Goal: Task Accomplishment & Management: Use online tool/utility

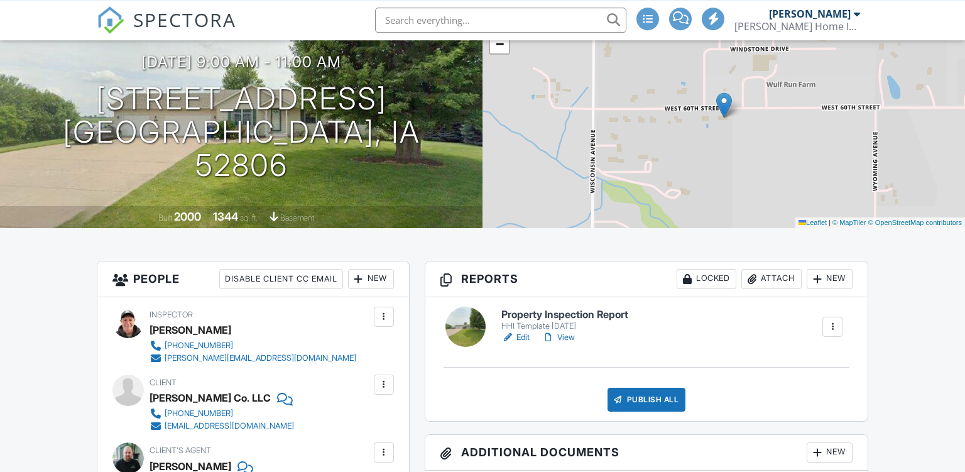
scroll to position [121, 0]
click at [516, 336] on link "Edit" at bounding box center [515, 337] width 28 height 13
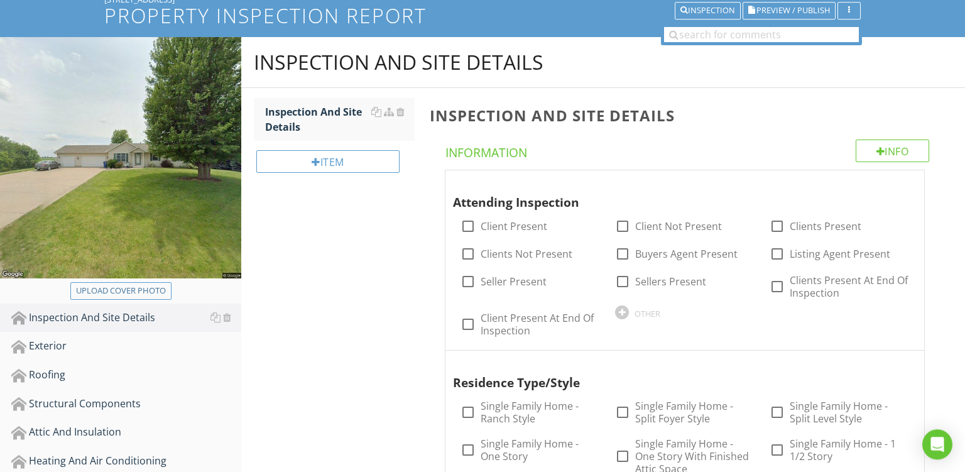
scroll to position [126, 0]
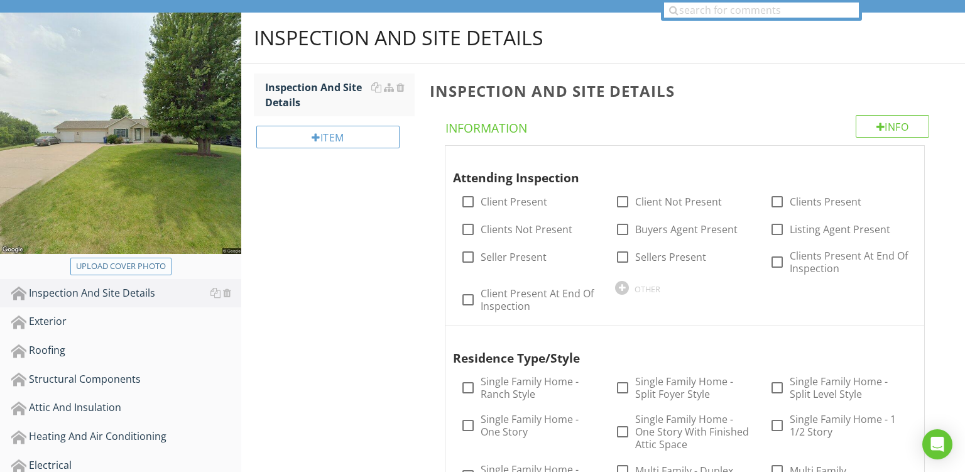
click at [116, 266] on div "Upload cover photo" at bounding box center [121, 266] width 90 height 13
click at [129, 268] on div "Upload cover photo" at bounding box center [121, 266] width 90 height 13
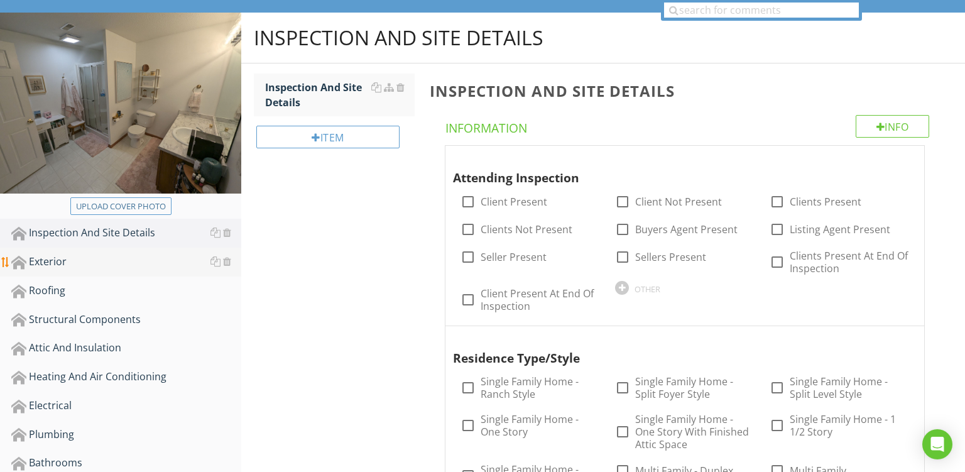
click at [114, 270] on link "Exterior" at bounding box center [126, 262] width 230 height 29
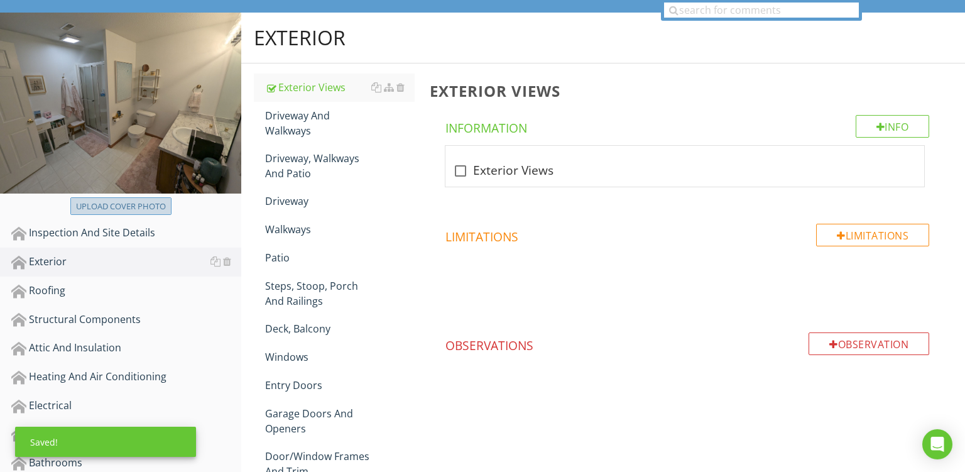
click at [133, 207] on div "Upload cover photo" at bounding box center [121, 206] width 90 height 13
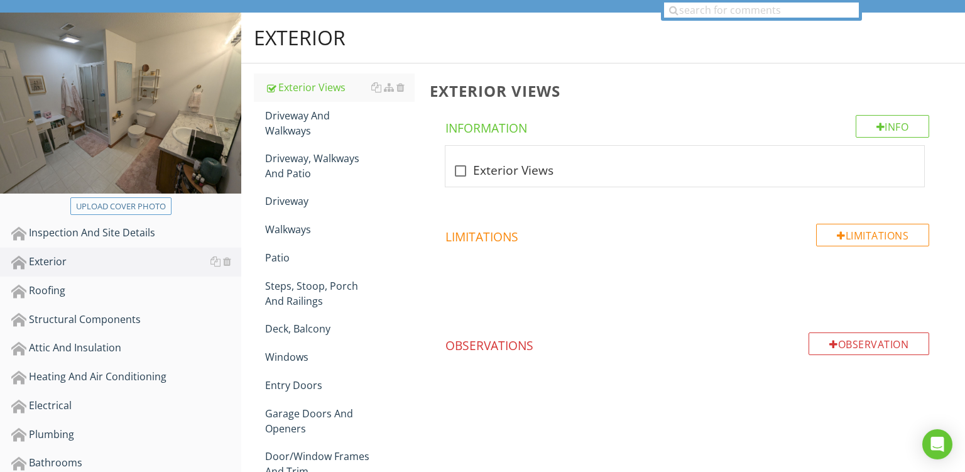
type input "C:\fakepath\PXL_20250827_151841763.jpg"
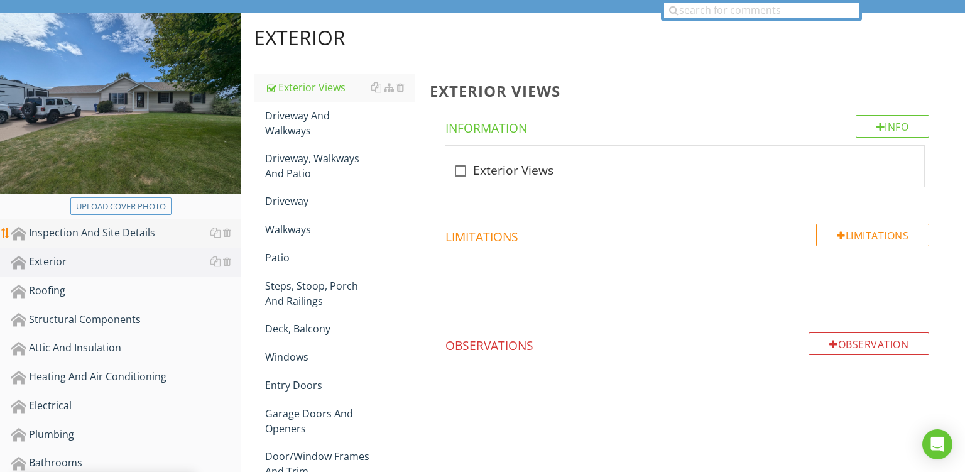
click at [72, 240] on div "Inspection And Site Details" at bounding box center [126, 233] width 230 height 16
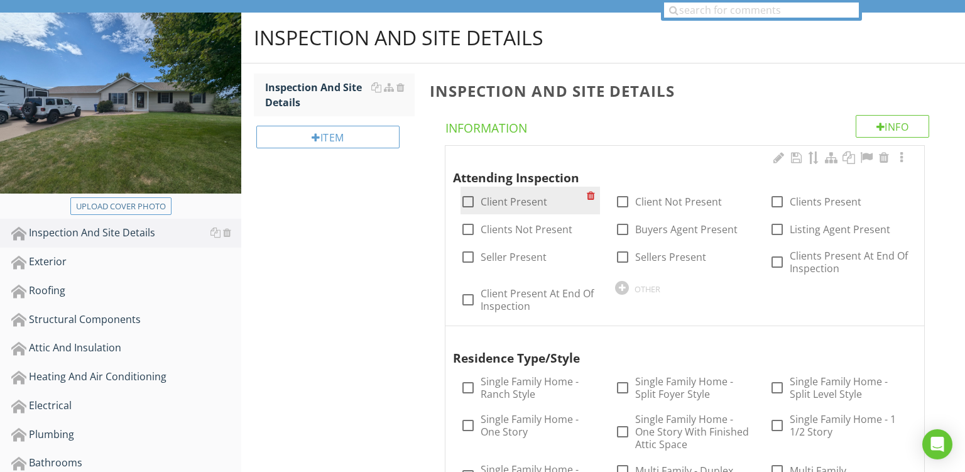
click at [469, 207] on div at bounding box center [467, 201] width 21 height 21
checkbox input "true"
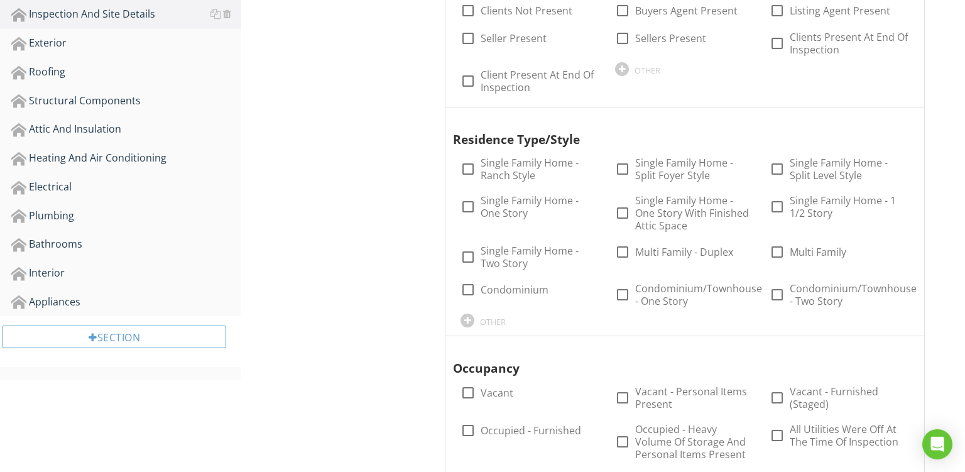
scroll to position [363, 0]
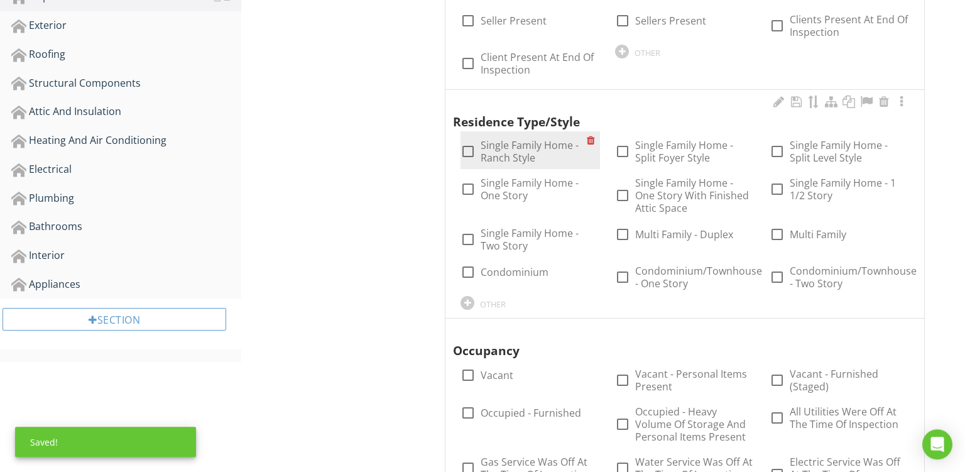
click at [461, 141] on div "check_box_outline_blank Single Family Home - Ranch Style" at bounding box center [524, 151] width 126 height 25
click at [474, 151] on div at bounding box center [467, 151] width 21 height 21
checkbox input "true"
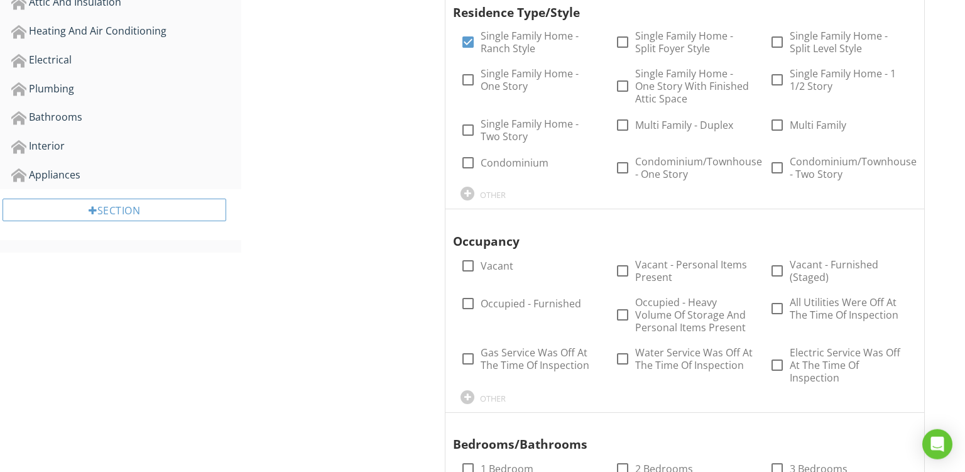
scroll to position [474, 0]
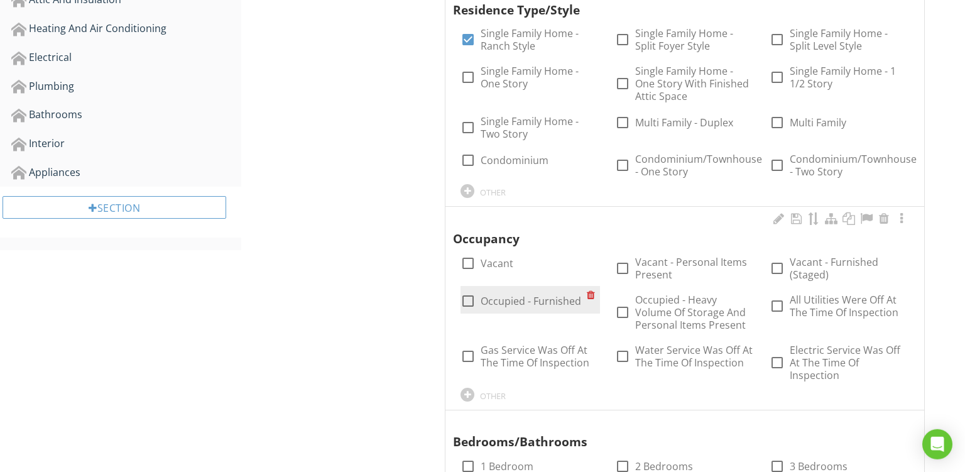
click at [467, 301] on div at bounding box center [467, 300] width 21 height 21
checkbox input "true"
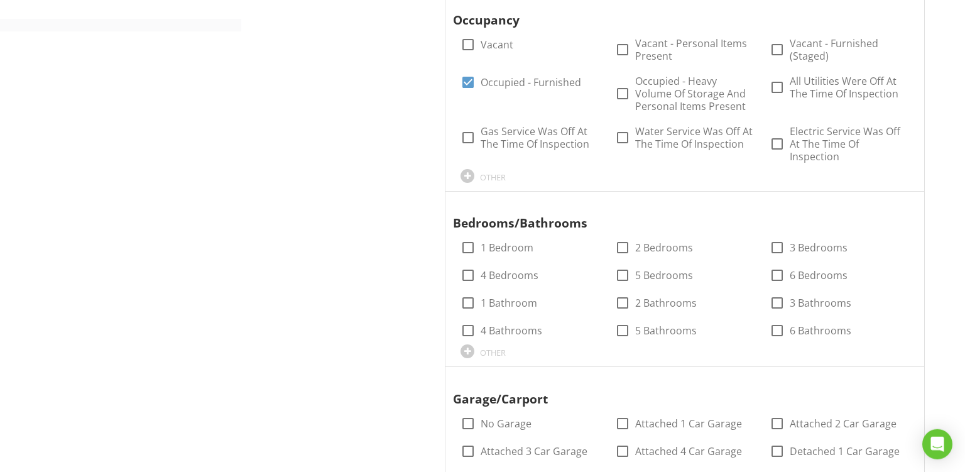
scroll to position [733, 0]
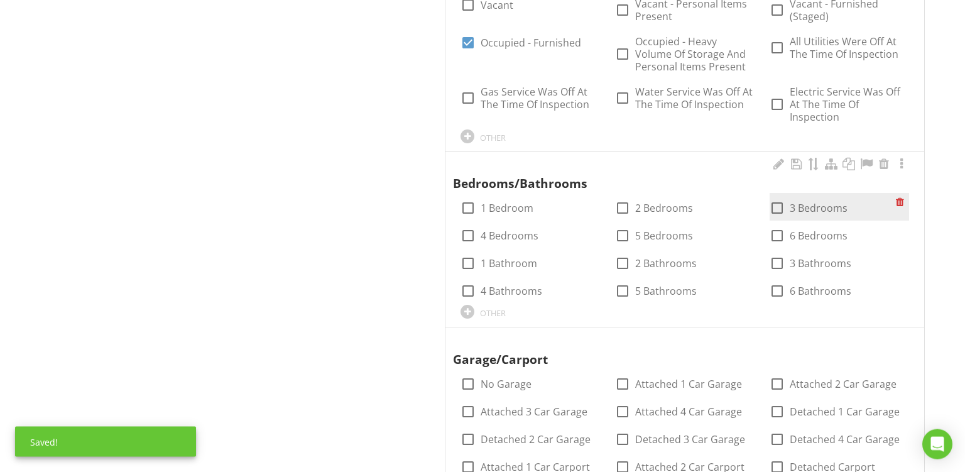
click at [771, 206] on div at bounding box center [777, 207] width 21 height 21
checkbox input "true"
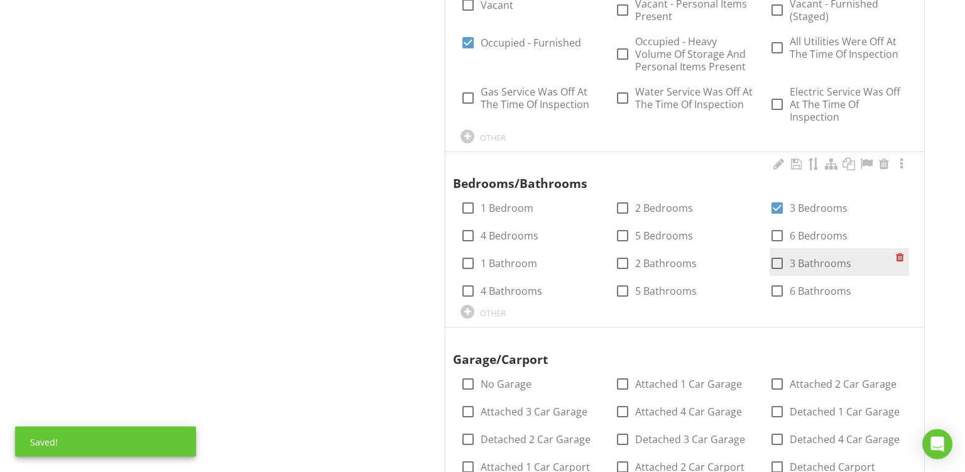
click at [779, 261] on div at bounding box center [777, 263] width 21 height 21
checkbox input "true"
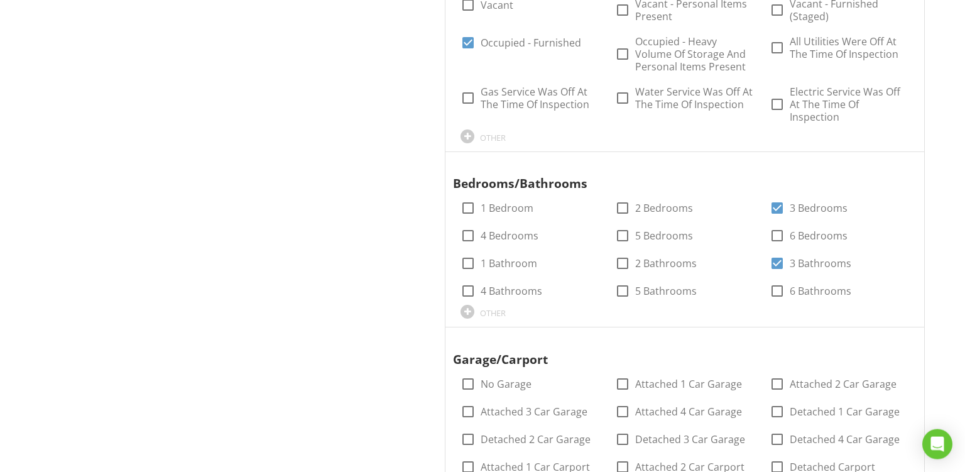
scroll to position [770, 0]
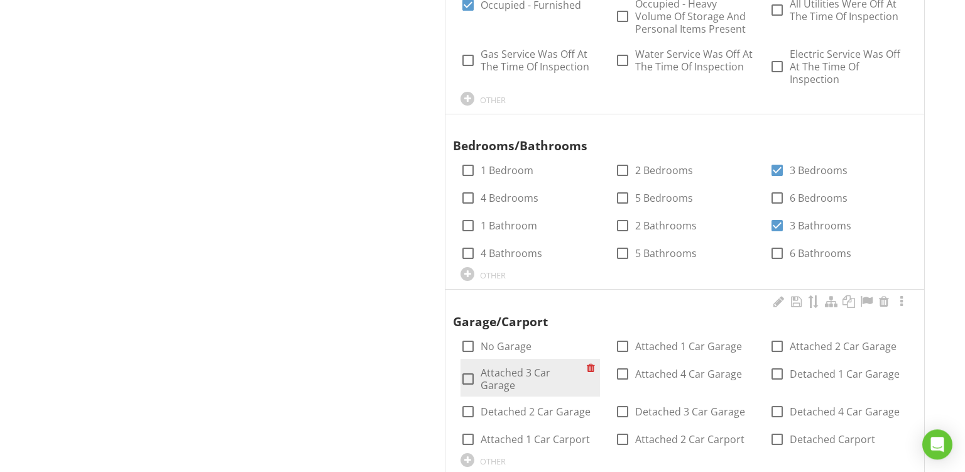
click at [469, 375] on div at bounding box center [467, 378] width 21 height 21
checkbox input "true"
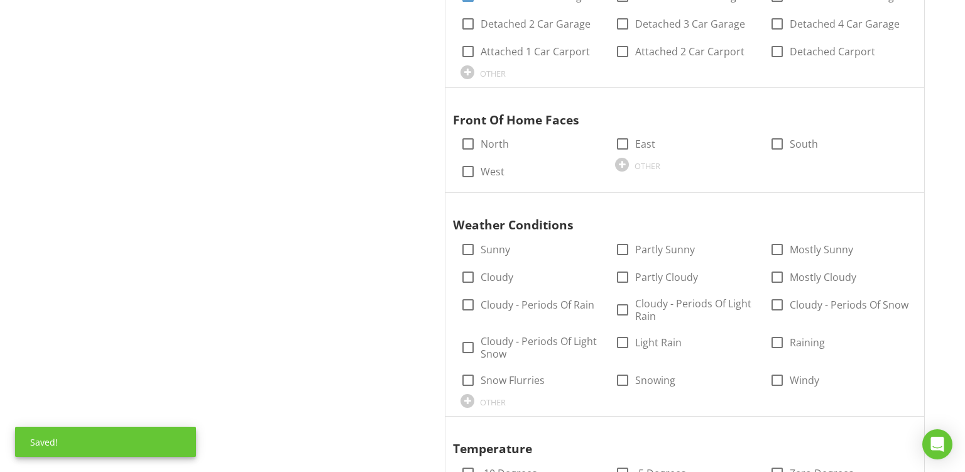
scroll to position [1166, 0]
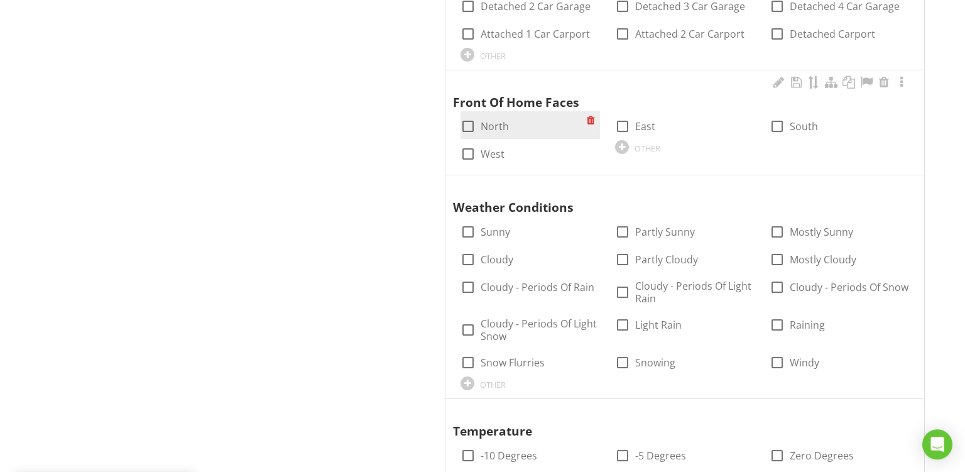
click at [471, 126] on div at bounding box center [467, 126] width 21 height 21
checkbox input "true"
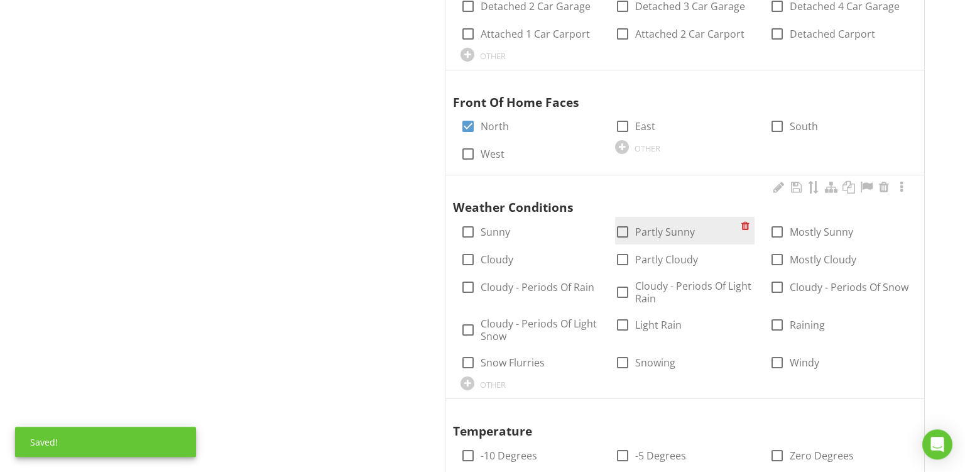
click at [627, 227] on div at bounding box center [622, 231] width 21 height 21
checkbox input "true"
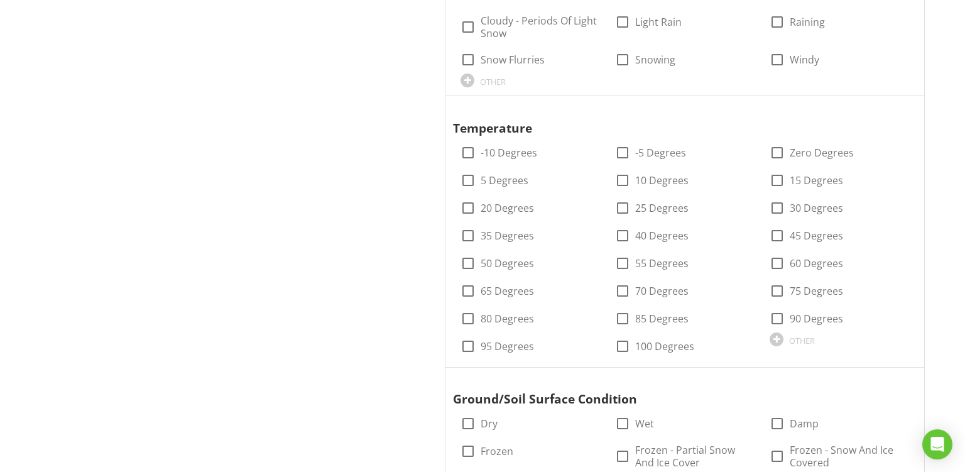
scroll to position [1491, 0]
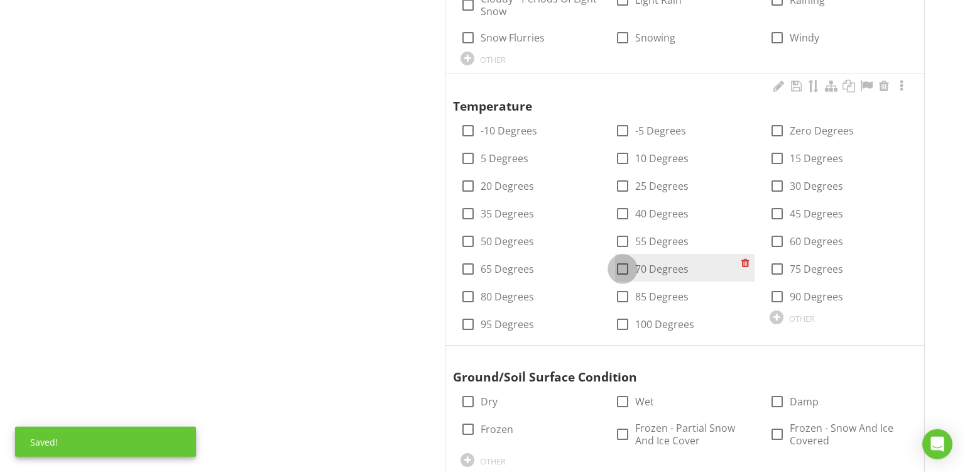
click at [630, 263] on div at bounding box center [622, 268] width 21 height 21
checkbox input "true"
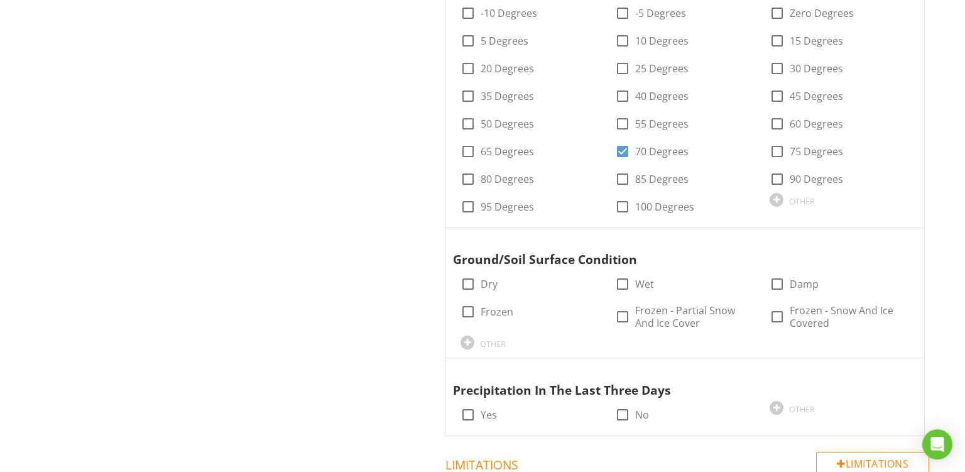
scroll to position [1616, 0]
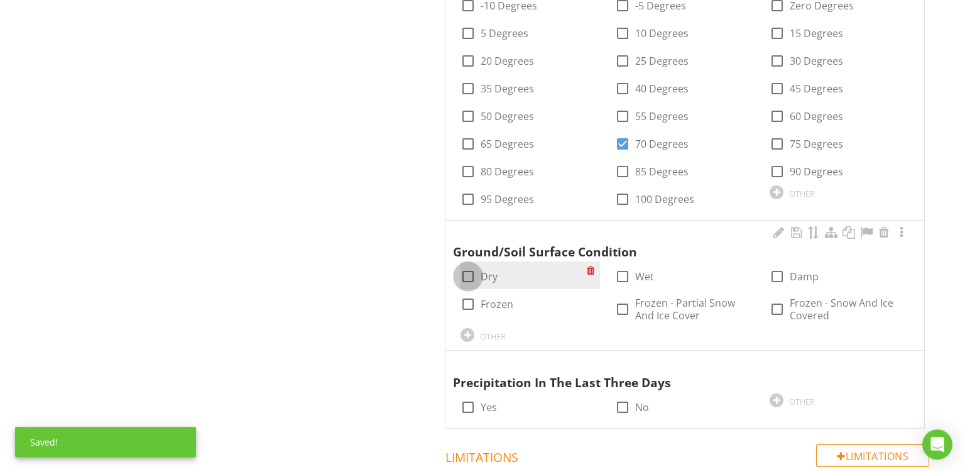
click at [474, 270] on div at bounding box center [467, 276] width 21 height 21
checkbox input "true"
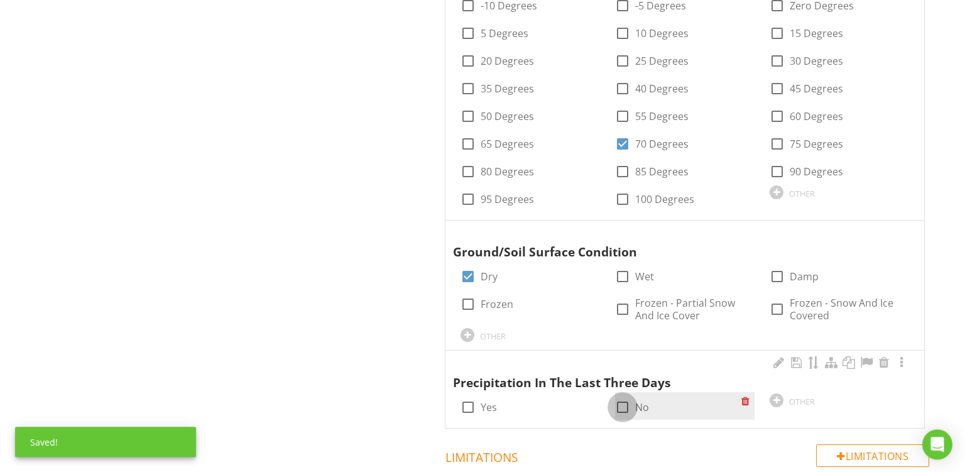
click at [630, 411] on div at bounding box center [622, 407] width 21 height 21
checkbox input "true"
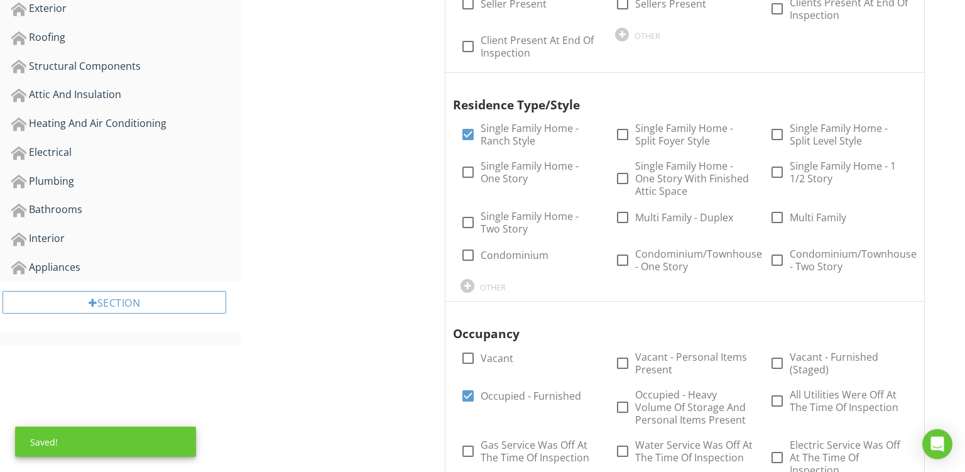
scroll to position [241, 0]
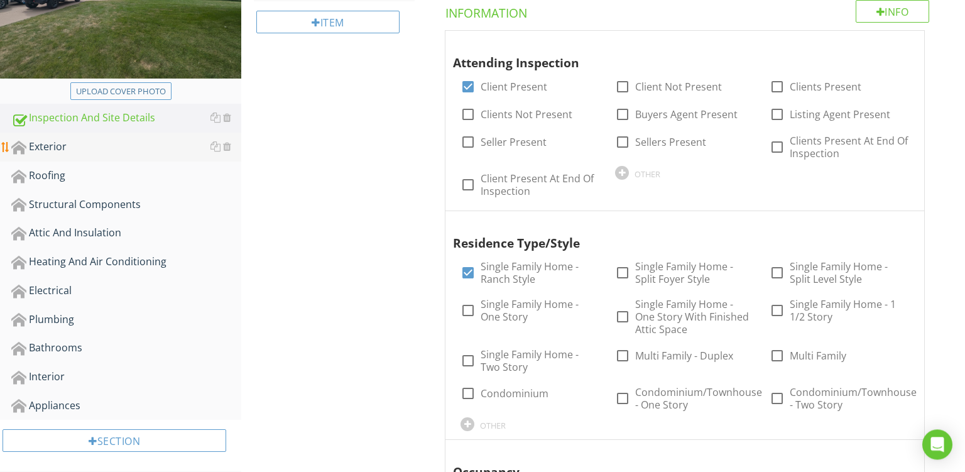
click at [45, 147] on div "Exterior" at bounding box center [126, 147] width 230 height 16
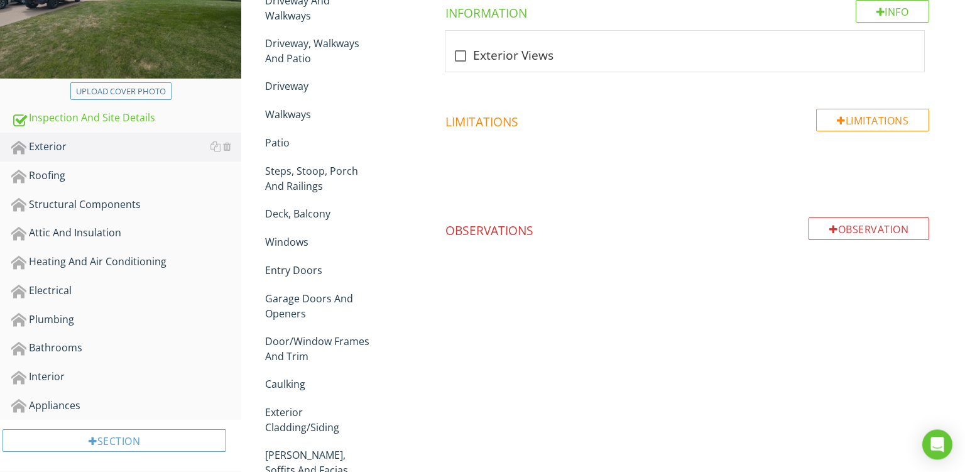
scroll to position [171, 0]
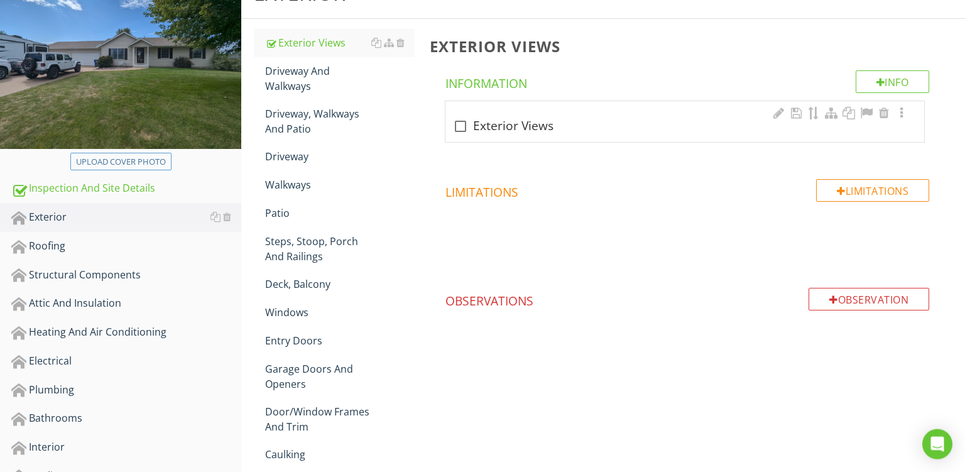
click at [501, 134] on div "check_box_outline_blank Exterior Views" at bounding box center [685, 121] width 479 height 41
checkbox input "true"
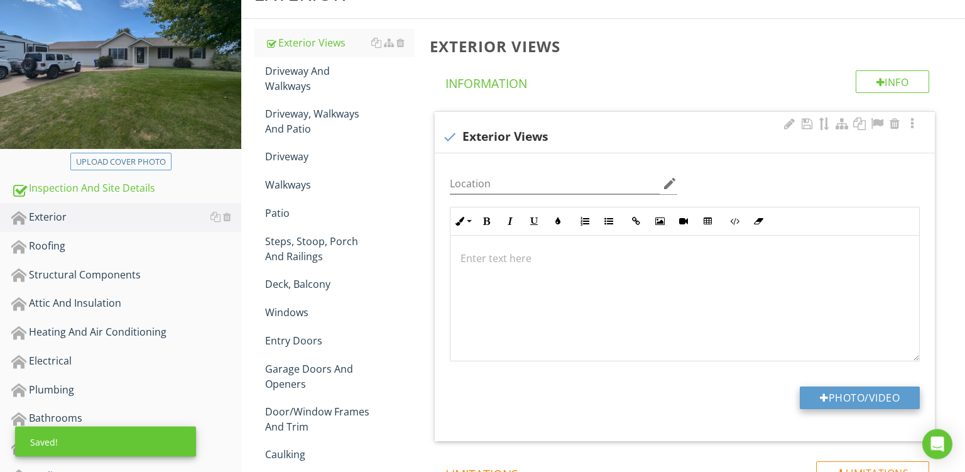
click at [841, 395] on button "Photo/Video" at bounding box center [860, 397] width 120 height 23
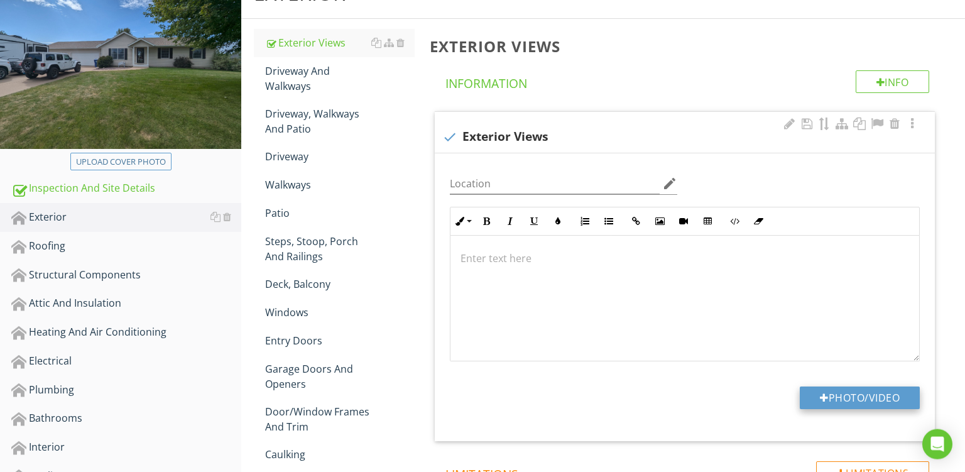
type input "C:\fakepath\PXL_20250827_151841763.jpg"
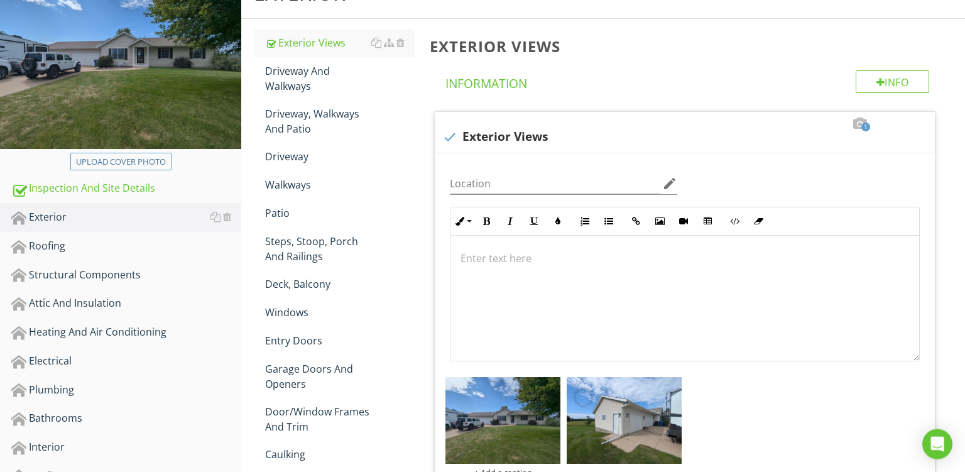
scroll to position [288, 0]
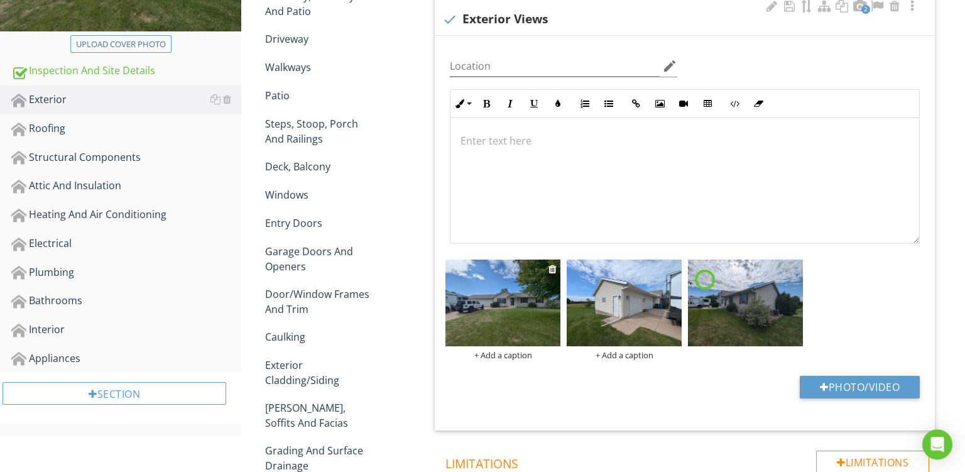
click at [505, 354] on div "+ Add a caption" at bounding box center [503, 355] width 115 height 10
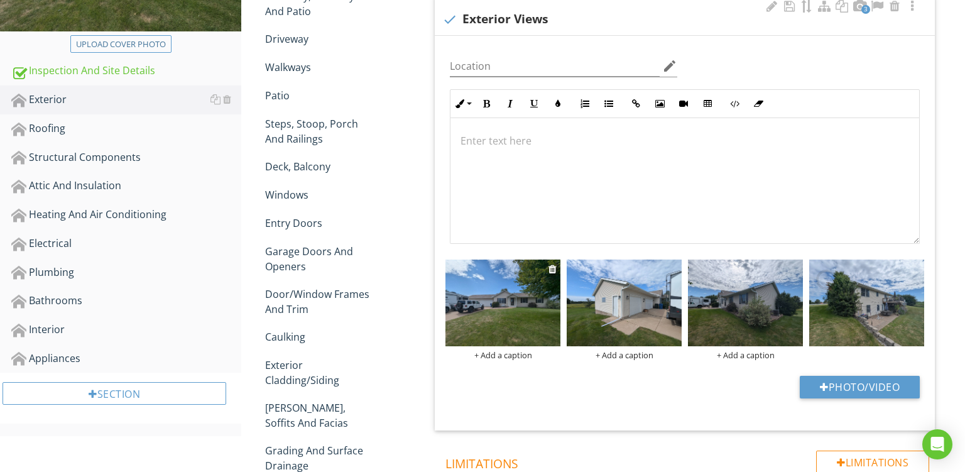
scroll to position [0, 0]
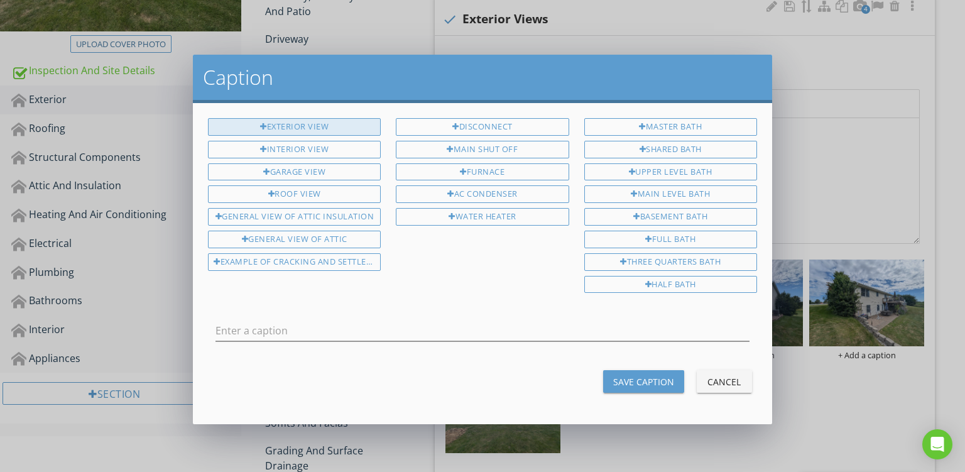
click at [297, 126] on div "Exterior View" at bounding box center [294, 127] width 173 height 18
type input "Exterior View"
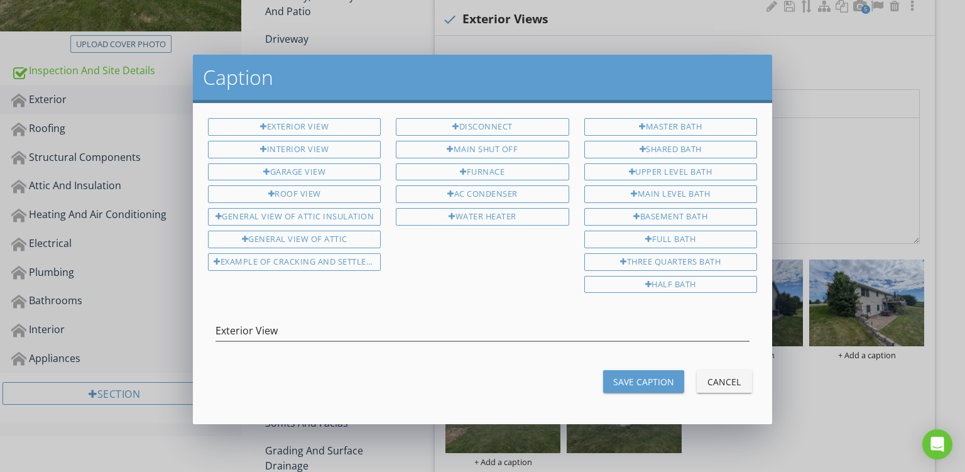
click at [640, 375] on div "Save Caption" at bounding box center [643, 381] width 61 height 13
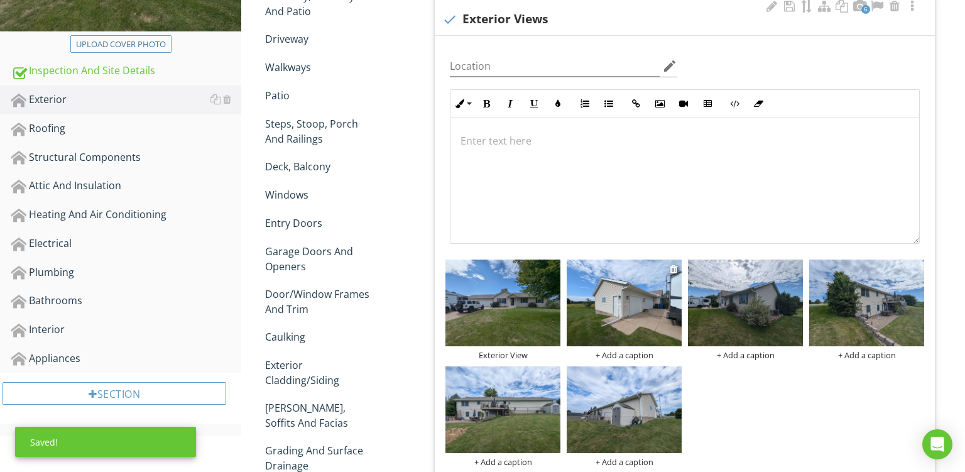
click at [637, 353] on div "+ Add a caption" at bounding box center [624, 355] width 115 height 10
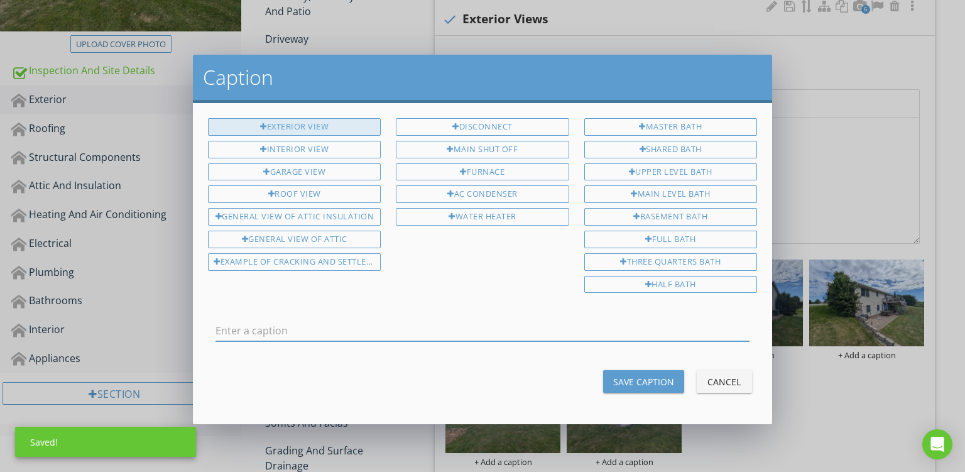
click at [323, 127] on div "Exterior View" at bounding box center [294, 127] width 173 height 18
type input "Exterior View"
click at [655, 376] on div "Save Caption" at bounding box center [643, 381] width 61 height 13
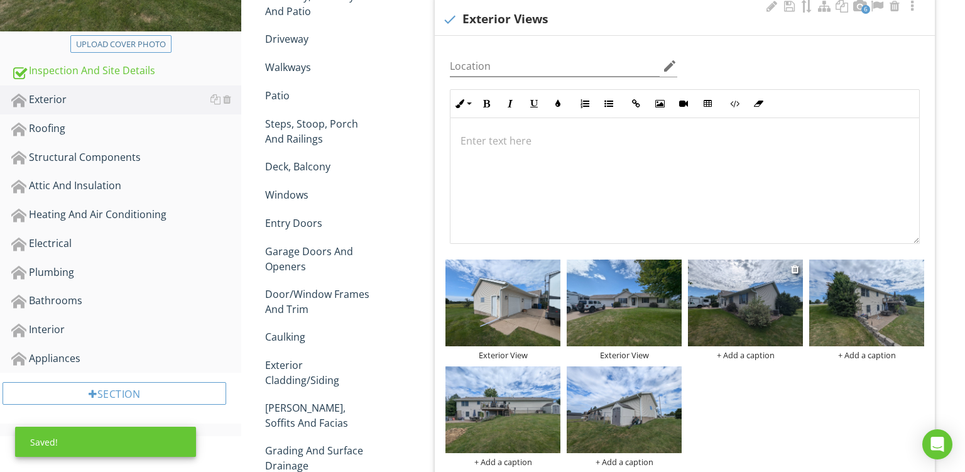
click at [743, 353] on div "+ Add a caption" at bounding box center [745, 355] width 115 height 10
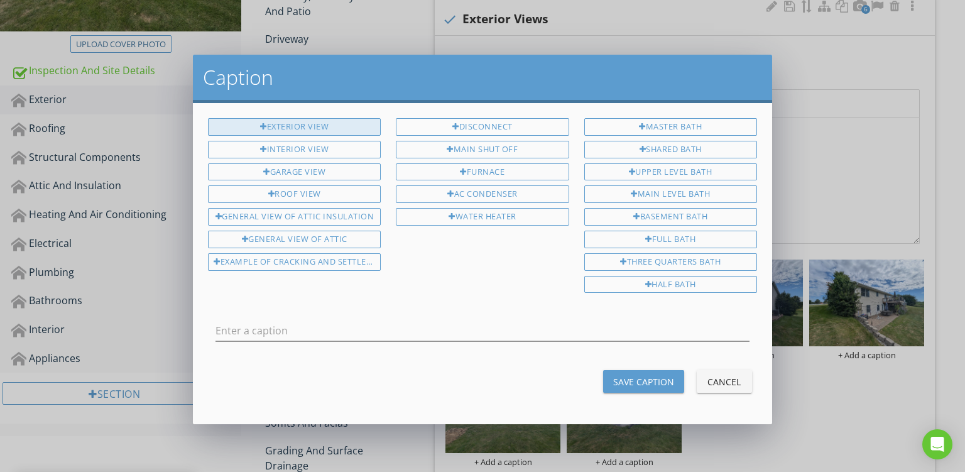
click at [324, 121] on div "Exterior View" at bounding box center [294, 127] width 173 height 18
type input "Exterior View"
click at [664, 375] on div "Save Caption" at bounding box center [643, 381] width 61 height 13
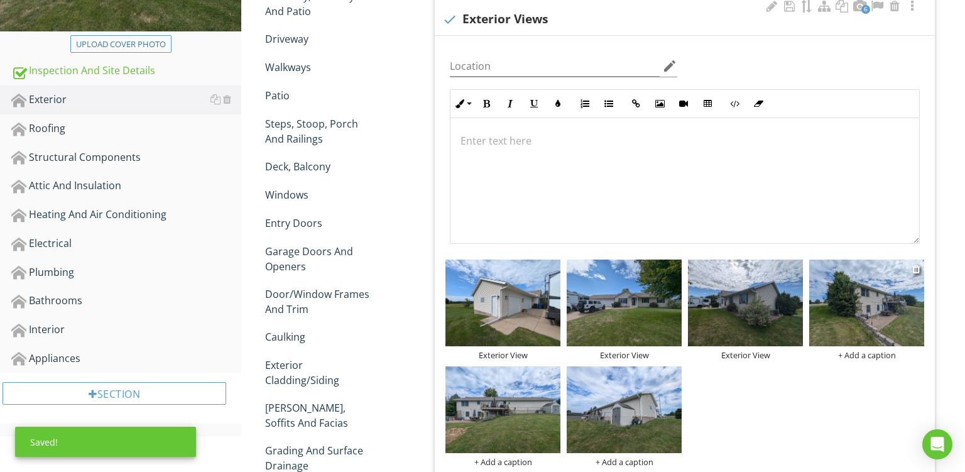
click at [871, 359] on div "+ Add a caption" at bounding box center [866, 355] width 115 height 10
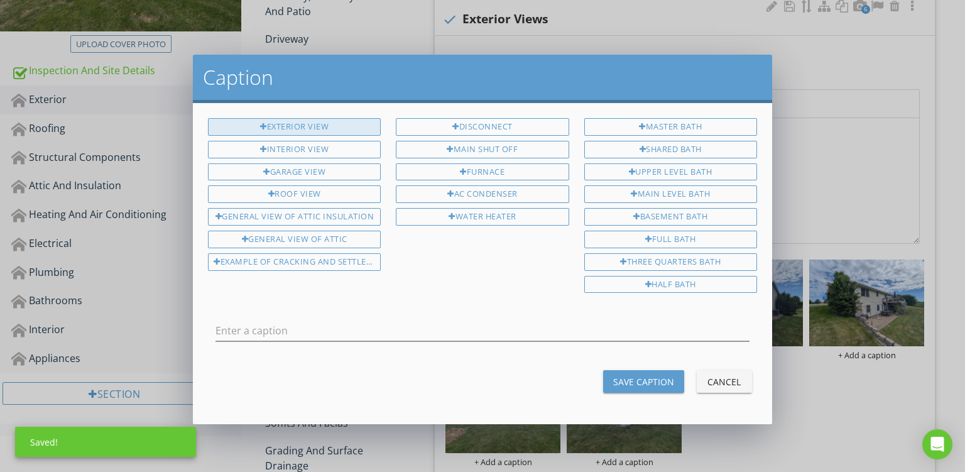
click at [333, 130] on div "Exterior View" at bounding box center [294, 127] width 173 height 18
type input "Exterior View"
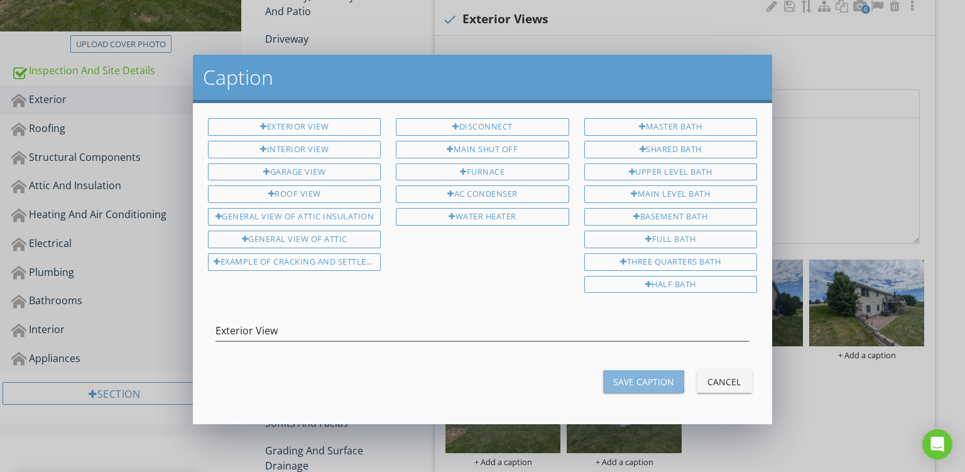
click at [646, 379] on div "Save Caption" at bounding box center [643, 381] width 61 height 13
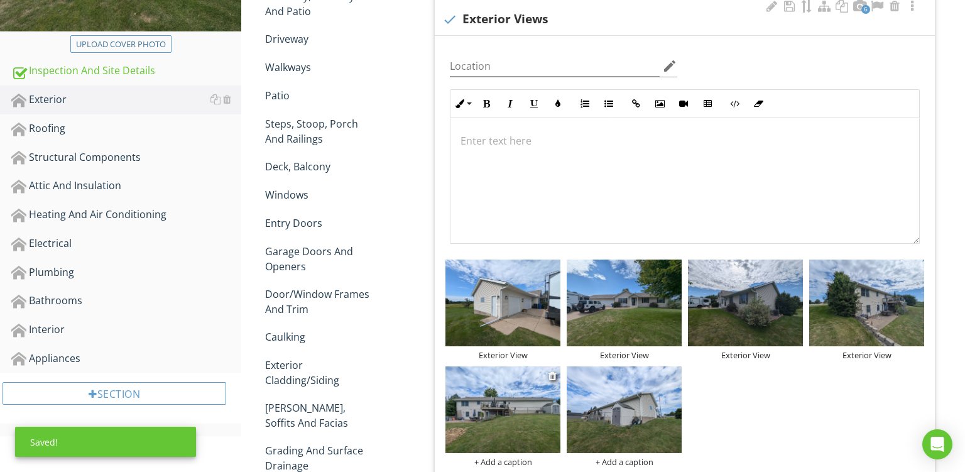
click at [501, 459] on div "+ Add a caption" at bounding box center [503, 462] width 115 height 10
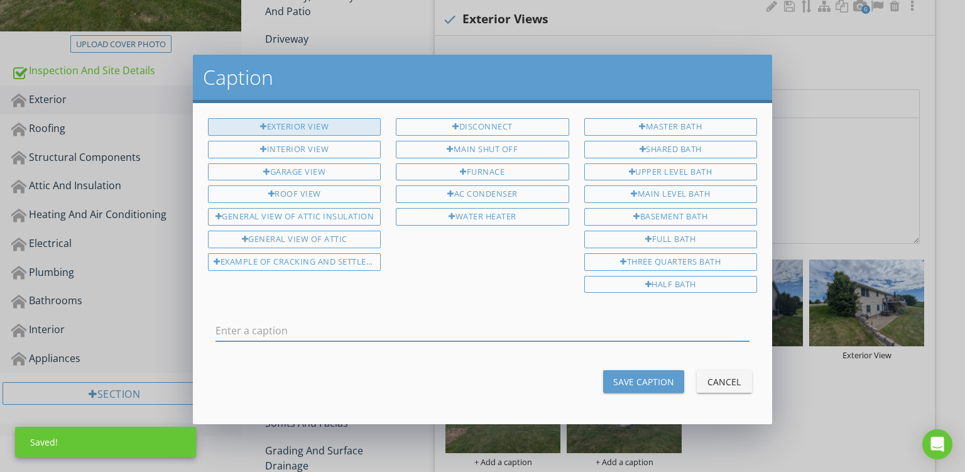
click at [313, 126] on div "Exterior View" at bounding box center [294, 127] width 173 height 18
type input "Exterior View"
click at [630, 370] on button "Save Caption" at bounding box center [643, 381] width 81 height 23
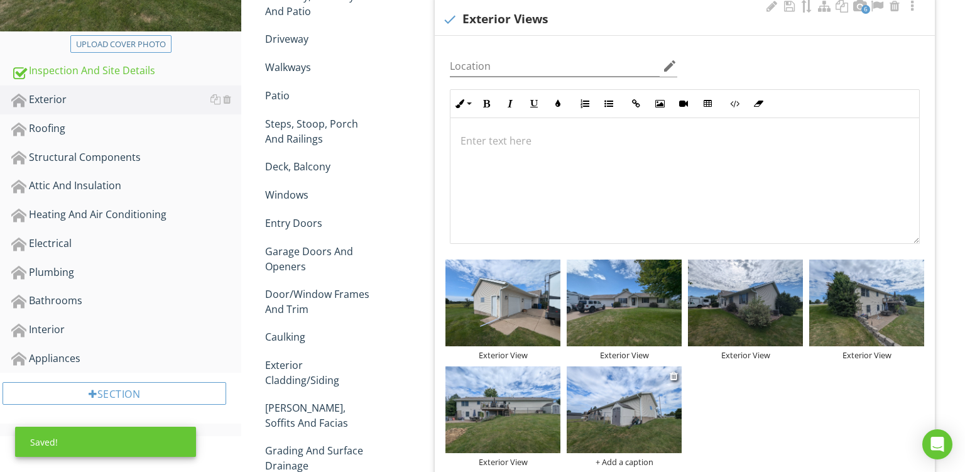
click at [607, 459] on div "+ Add a caption" at bounding box center [624, 462] width 115 height 10
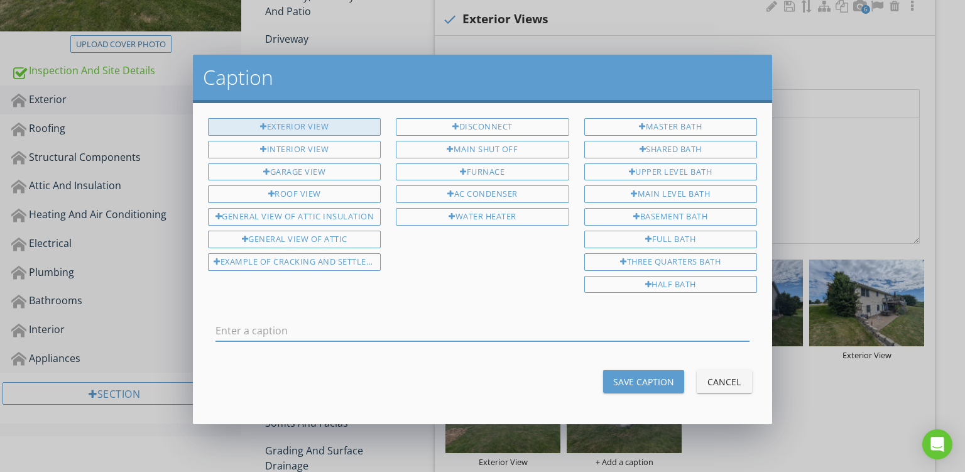
click at [291, 124] on div "Exterior View" at bounding box center [294, 127] width 173 height 18
type input "Exterior View"
click at [623, 375] on div "Save Caption" at bounding box center [643, 381] width 61 height 13
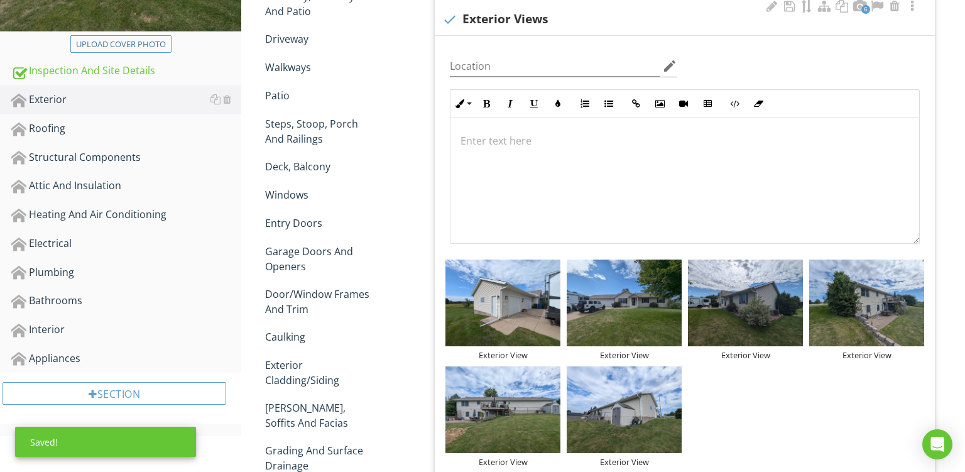
scroll to position [189, 0]
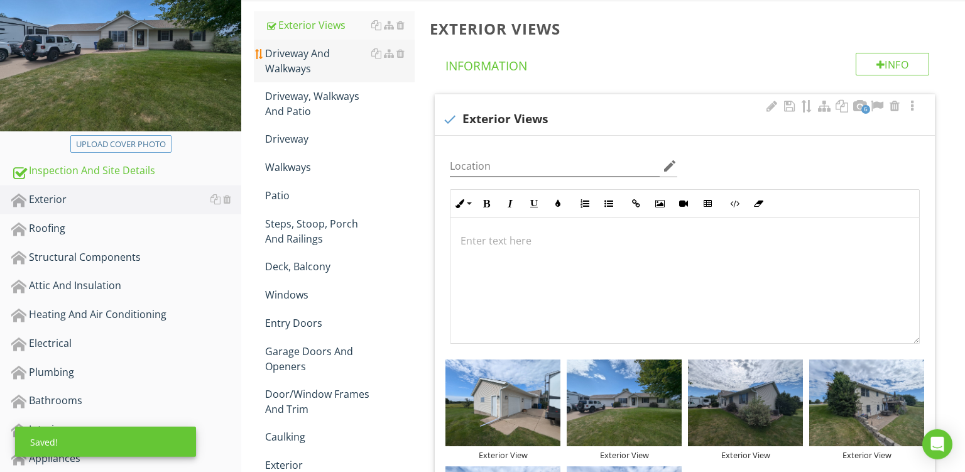
click at [292, 46] on div "Driveway And Walkways" at bounding box center [340, 61] width 150 height 30
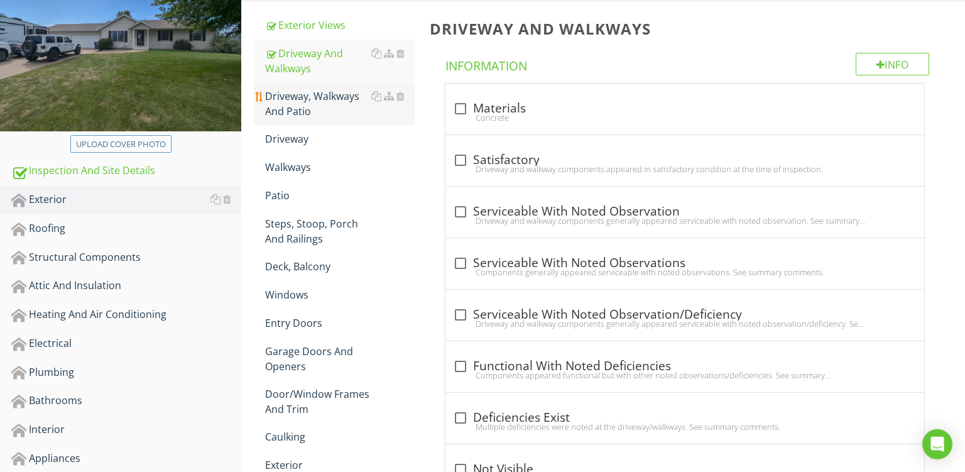
click at [347, 101] on div "Driveway, Walkways And Patio" at bounding box center [340, 104] width 150 height 30
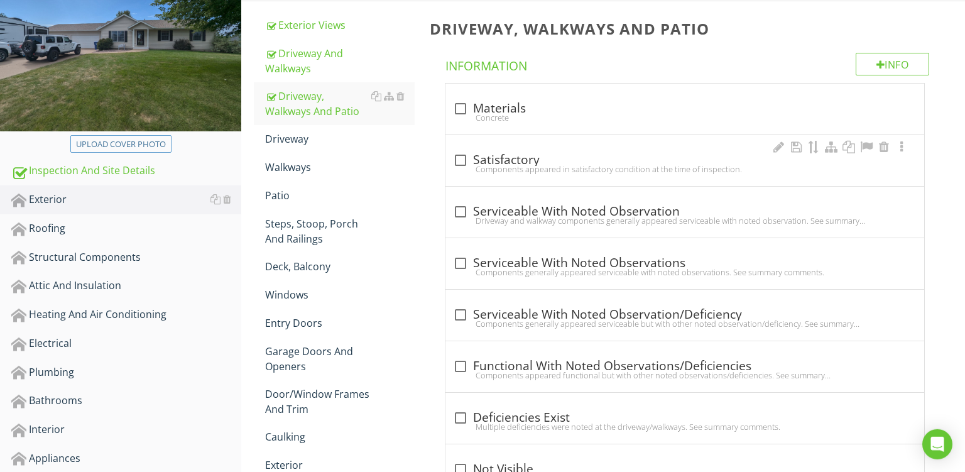
click at [658, 171] on div "Components appeared in satisfactory condition at the time of inspection." at bounding box center [685, 169] width 464 height 10
checkbox input "true"
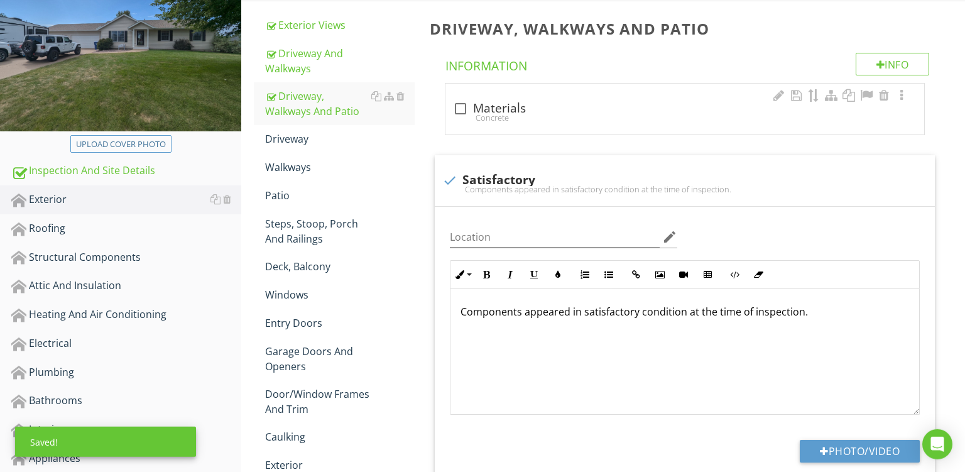
click at [595, 108] on div "check_box_outline_blank Materials" at bounding box center [685, 108] width 464 height 15
checkbox input "true"
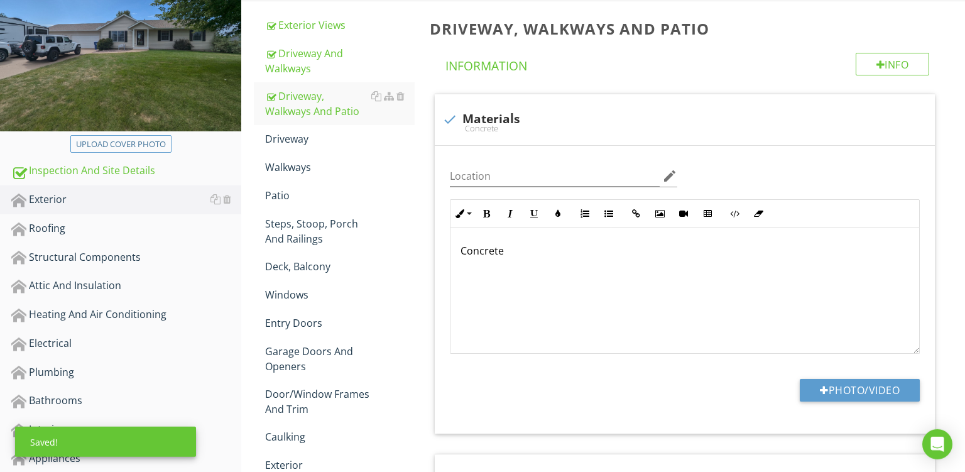
scroll to position [405, 0]
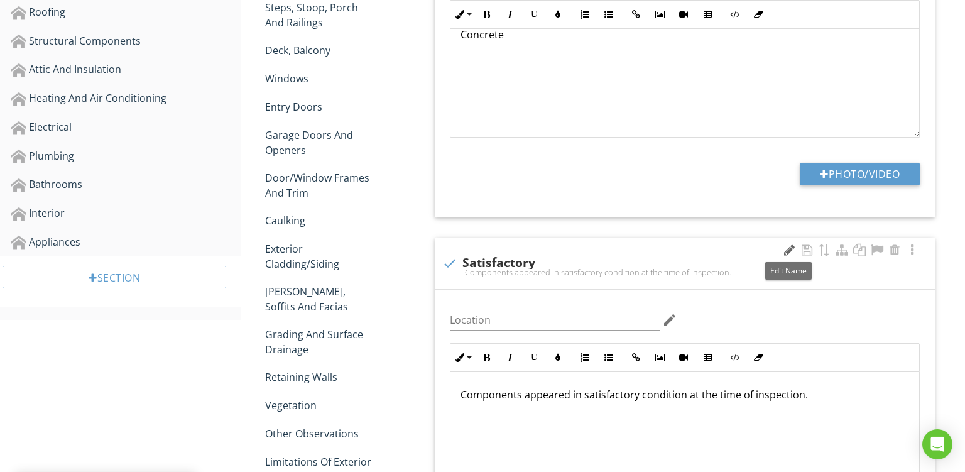
click at [787, 252] on div at bounding box center [789, 250] width 15 height 13
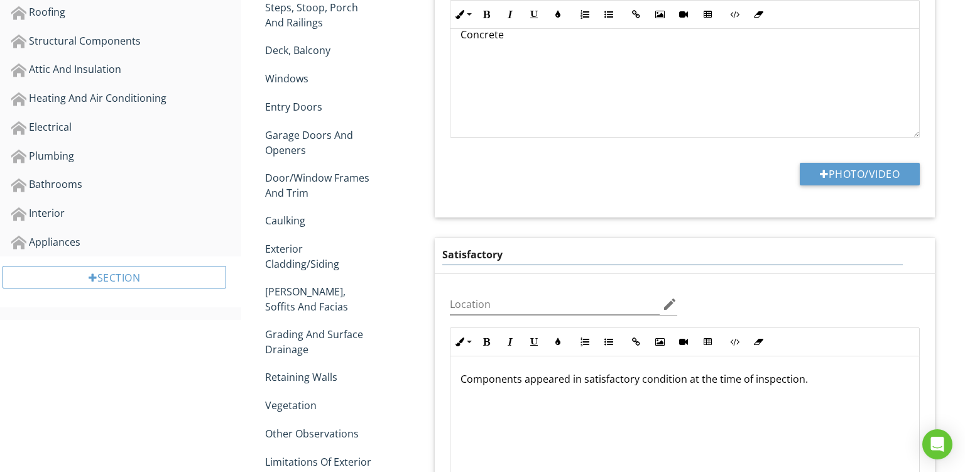
click at [518, 263] on input "Satisfactory" at bounding box center [672, 254] width 461 height 21
click at [518, 263] on div "Satisfactory" at bounding box center [672, 254] width 461 height 21
click at [503, 256] on input "Satisfactory" at bounding box center [672, 254] width 461 height 21
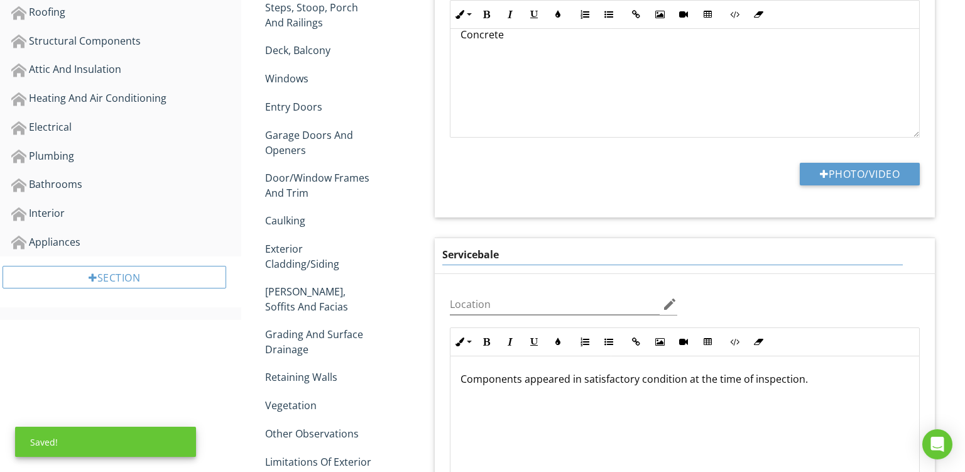
click at [501, 258] on input "Servicebale" at bounding box center [672, 254] width 461 height 21
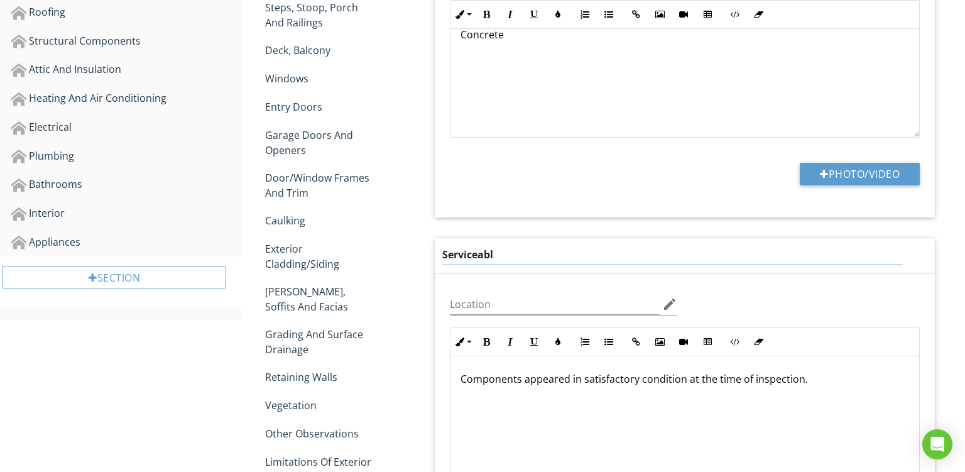
type input "Serviceable"
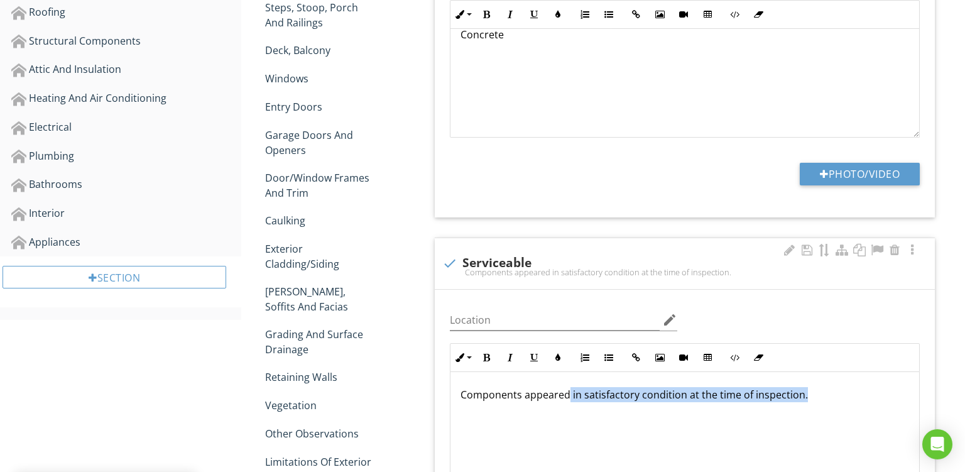
drag, startPoint x: 569, startPoint y: 383, endPoint x: 831, endPoint y: 388, distance: 261.5
click at [831, 388] on p "Components appeared in satisfactory condition at the time of inspection." at bounding box center [685, 394] width 449 height 15
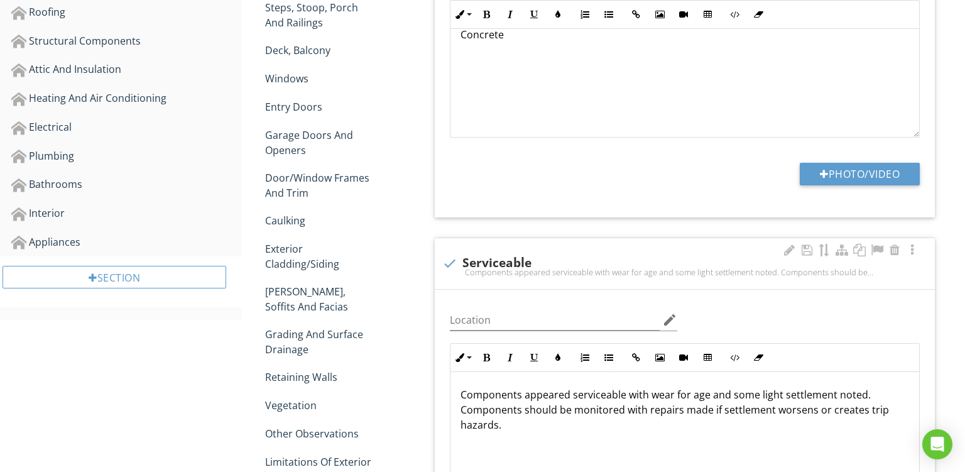
type textarea "<p>Components appeared serviceable with wear for age and some light settlement …"
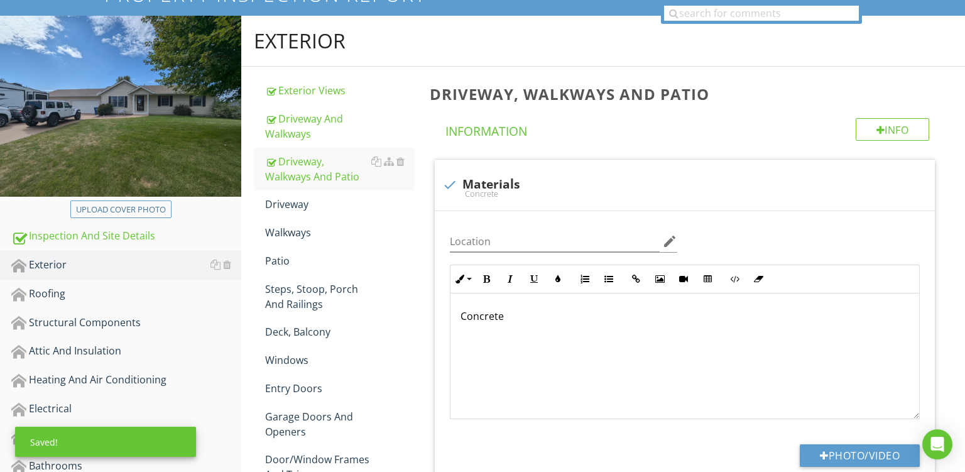
scroll to position [118, 0]
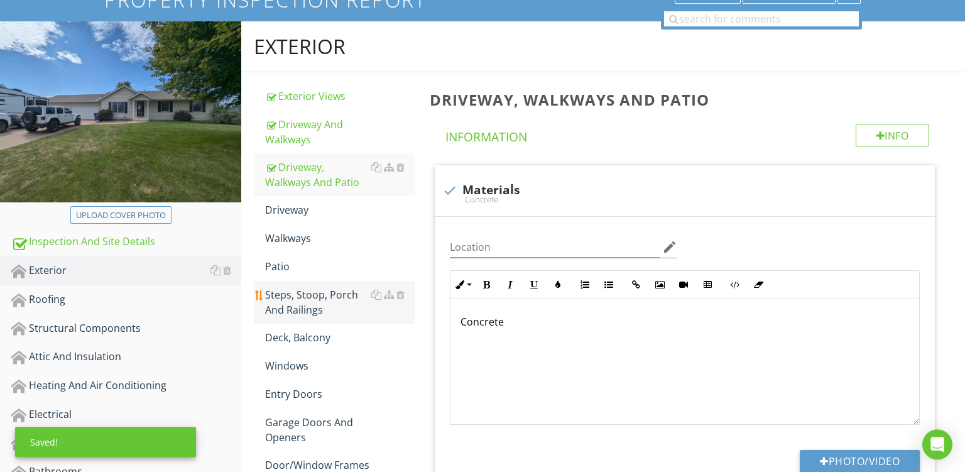
click at [311, 301] on div "Steps, Stoop, Porch And Railings" at bounding box center [340, 302] width 150 height 30
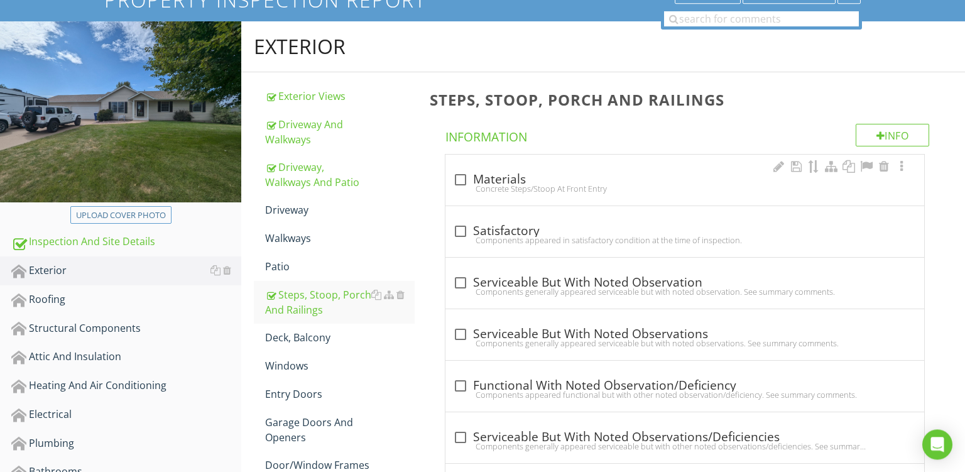
click at [605, 195] on div "check_box_outline_blank Materials Concrete Steps/Stoop At Front Entry" at bounding box center [685, 184] width 464 height 28
checkbox input "true"
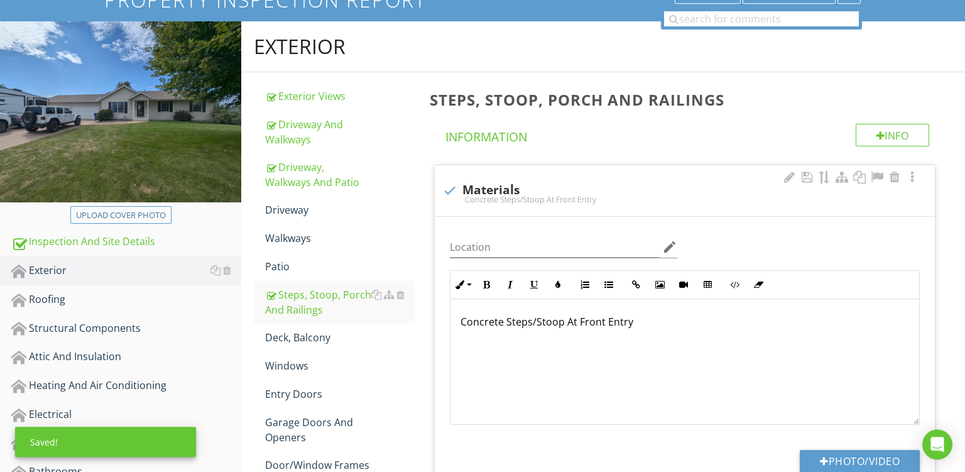
click at [481, 322] on p "Concrete Steps/Stoop At Front Entry" at bounding box center [685, 321] width 449 height 15
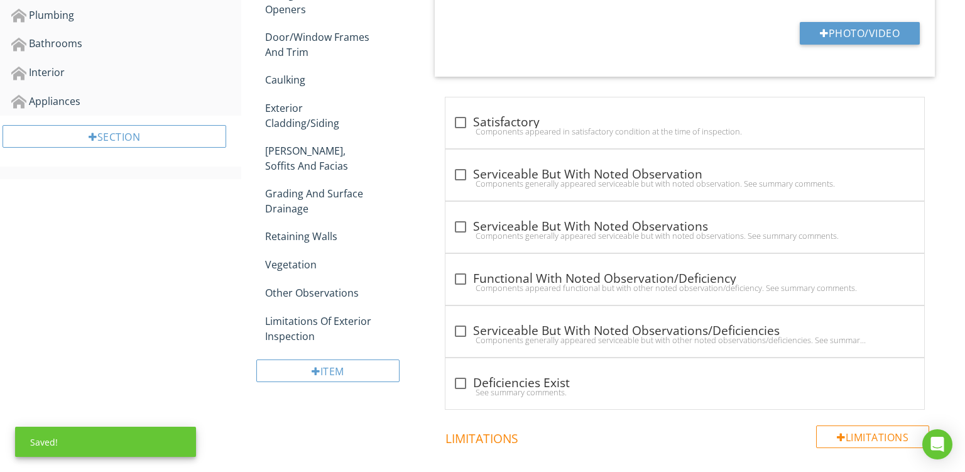
scroll to position [567, 0]
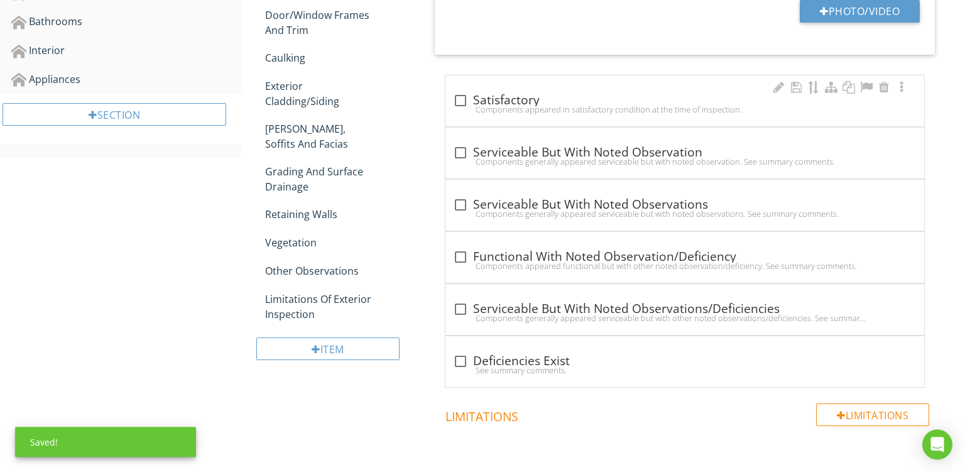
click at [646, 102] on div "check_box_outline_blank Satisfactory" at bounding box center [685, 100] width 464 height 15
checkbox input "true"
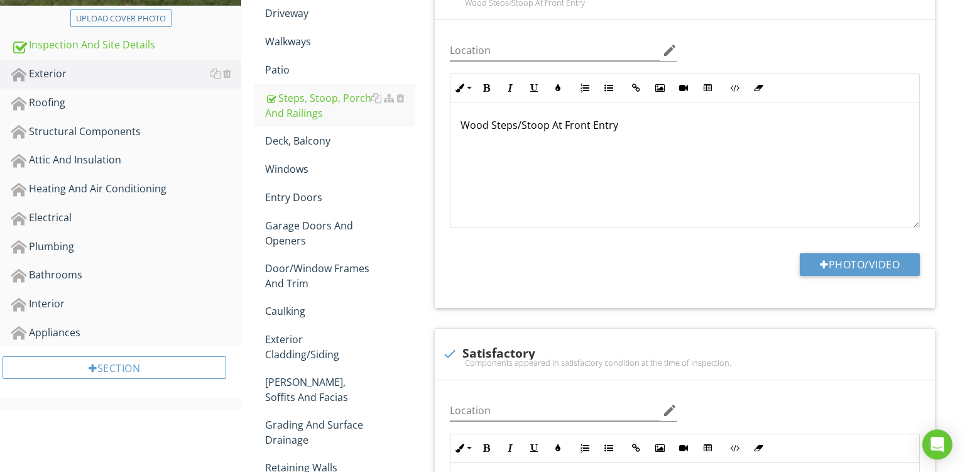
scroll to position [135, 0]
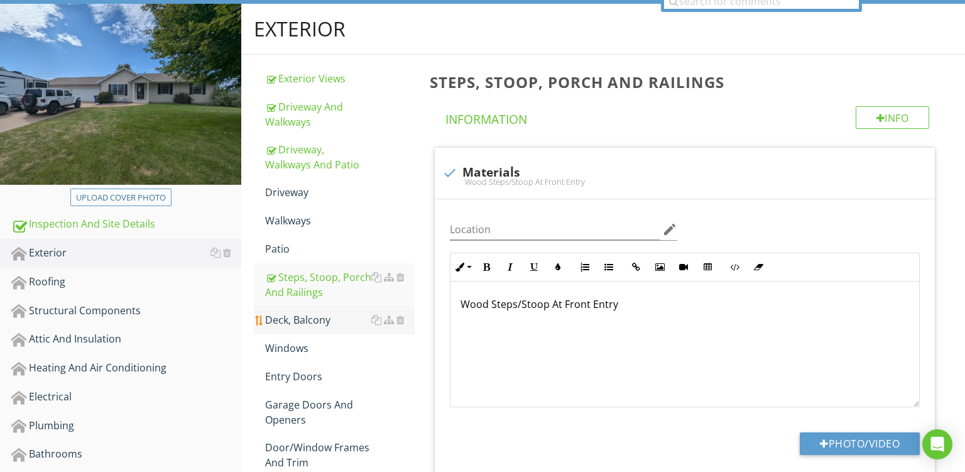
click at [309, 319] on div "Deck, Balcony" at bounding box center [340, 319] width 150 height 15
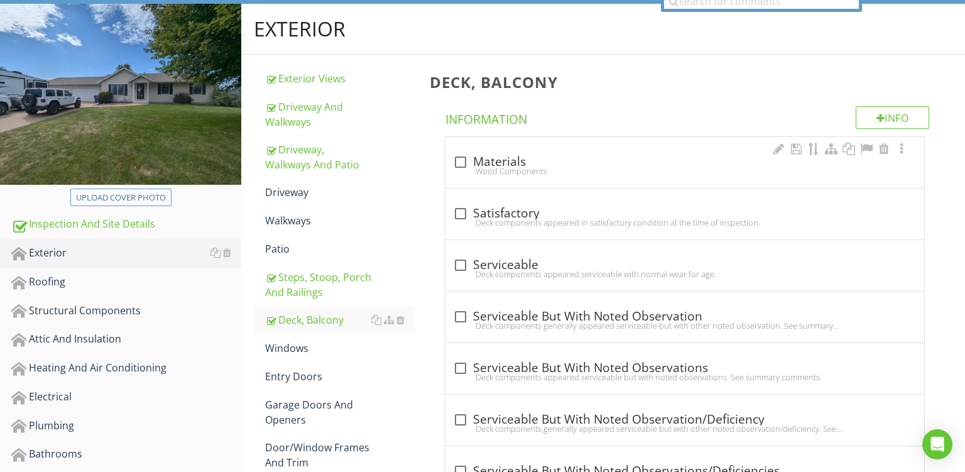
click at [546, 171] on div "Wood Components" at bounding box center [685, 171] width 464 height 10
checkbox input "true"
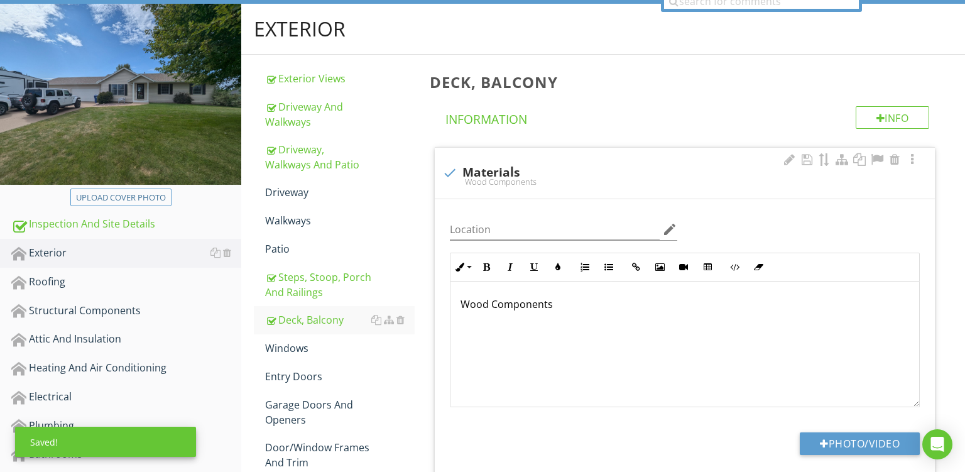
click at [549, 305] on p "Wood Components" at bounding box center [685, 304] width 449 height 15
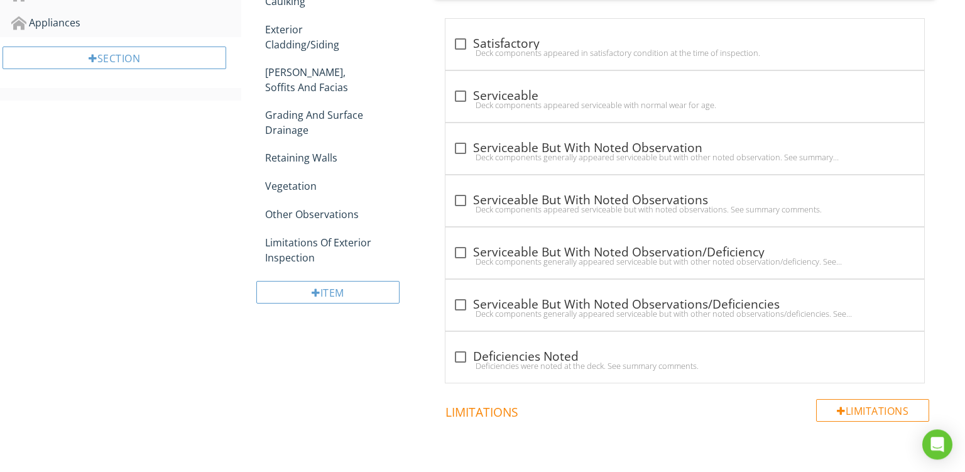
scroll to position [629, 0]
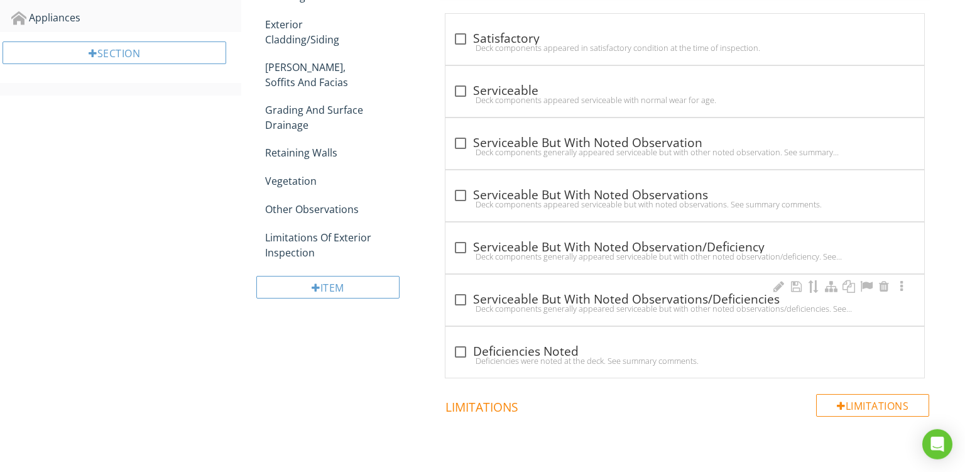
click at [584, 283] on div "check_box_outline_blank Serviceable But With Noted Observations/Deficiencies De…" at bounding box center [685, 300] width 479 height 51
checkbox input "true"
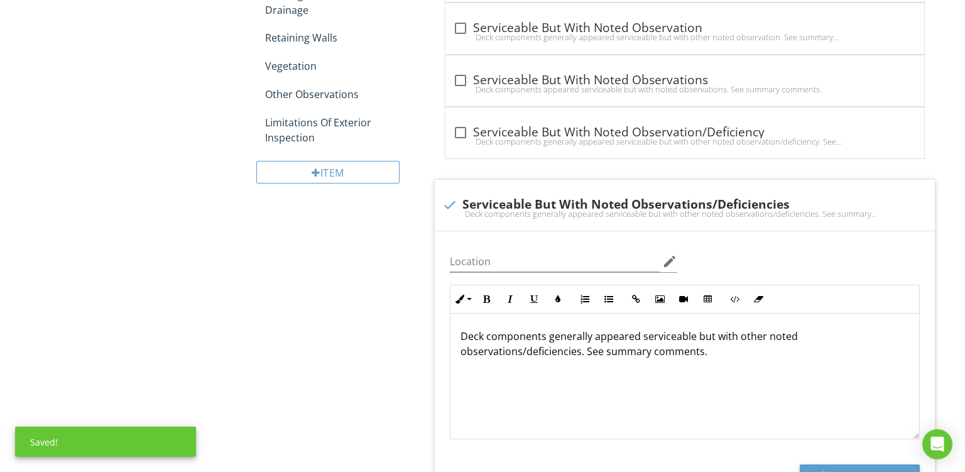
scroll to position [750, 0]
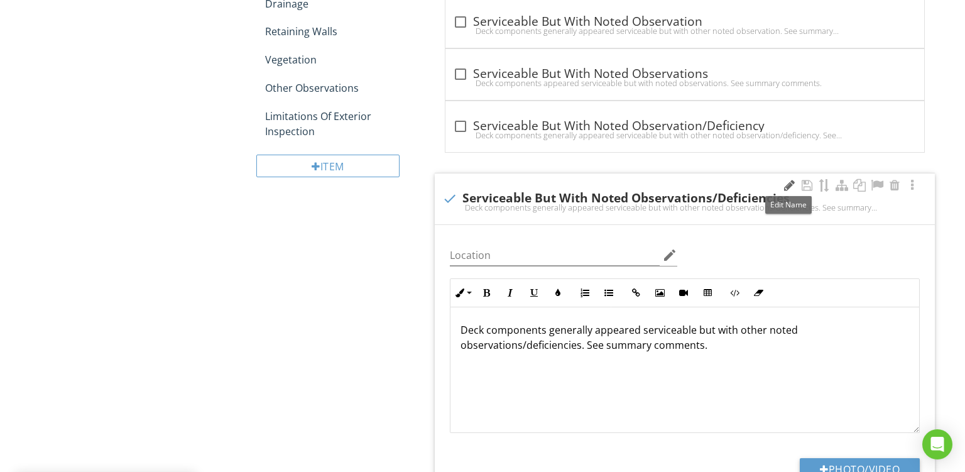
click at [788, 179] on div at bounding box center [789, 185] width 15 height 13
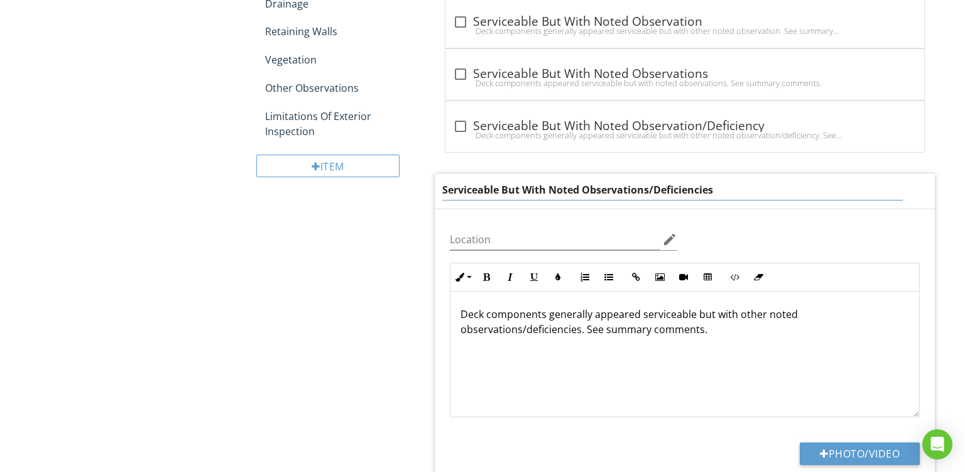
click at [470, 196] on input "Serviceable But With Noted Observations/Deficiencies" at bounding box center [672, 190] width 461 height 21
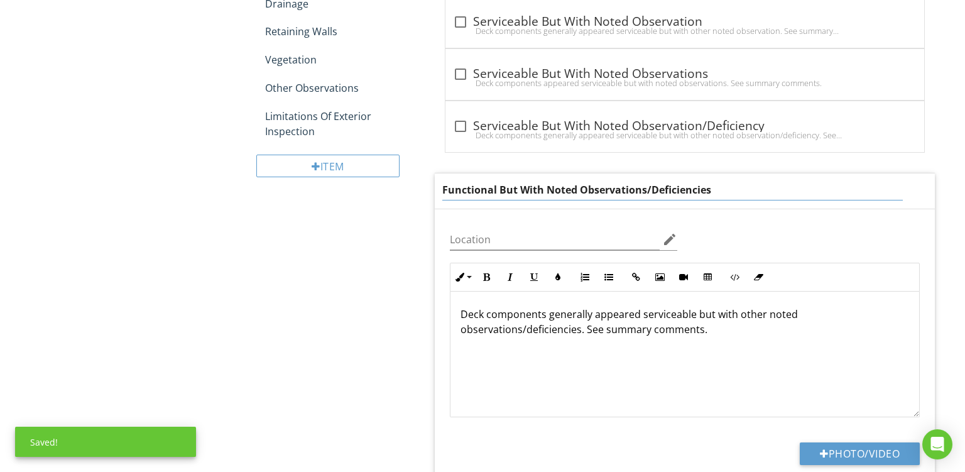
click at [618, 185] on input "Functional But With Noted Observations/Deficiencies" at bounding box center [672, 190] width 461 height 21
click at [501, 187] on input "Functional But With Noted Deficiencies" at bounding box center [672, 190] width 461 height 21
type input "Functional With Noted Deficiencies"
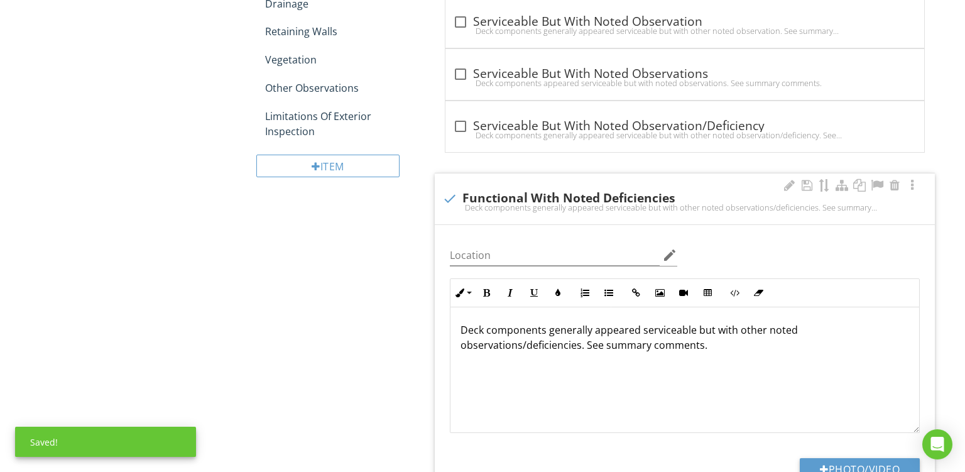
click at [565, 311] on div "Deck components generally appeared serviceable but with other noted observation…" at bounding box center [685, 370] width 469 height 126
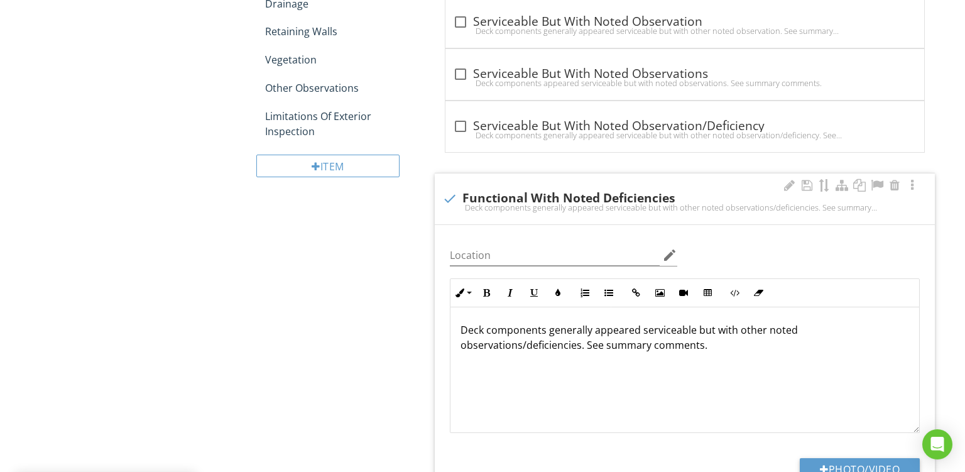
click at [569, 327] on p "Deck components generally appeared serviceable but with other noted observation…" at bounding box center [685, 337] width 449 height 30
click at [619, 332] on p "Deck components appeared serviceable but with other noted observations/deficien…" at bounding box center [685, 337] width 449 height 30
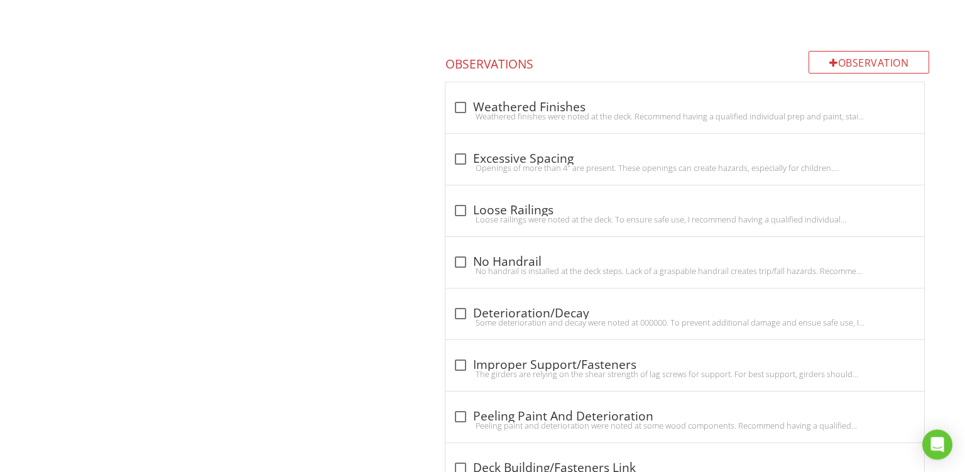
scroll to position [1389, 0]
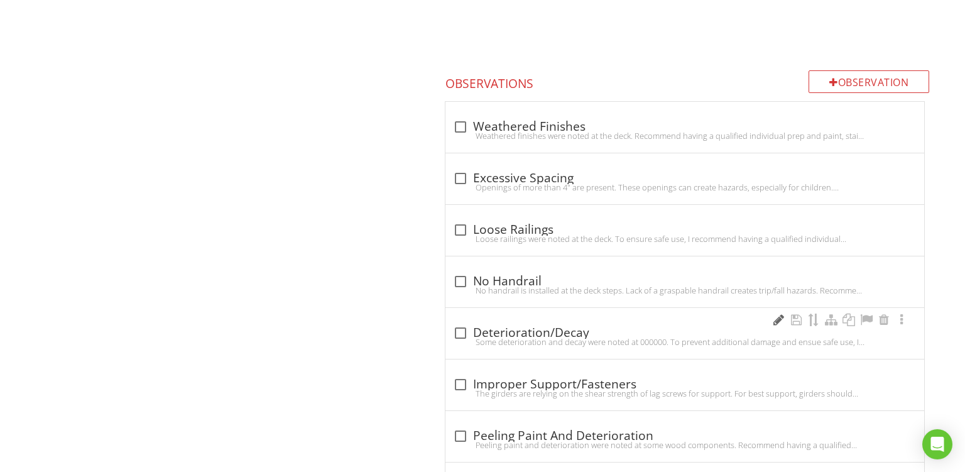
click at [773, 317] on div at bounding box center [778, 320] width 15 height 13
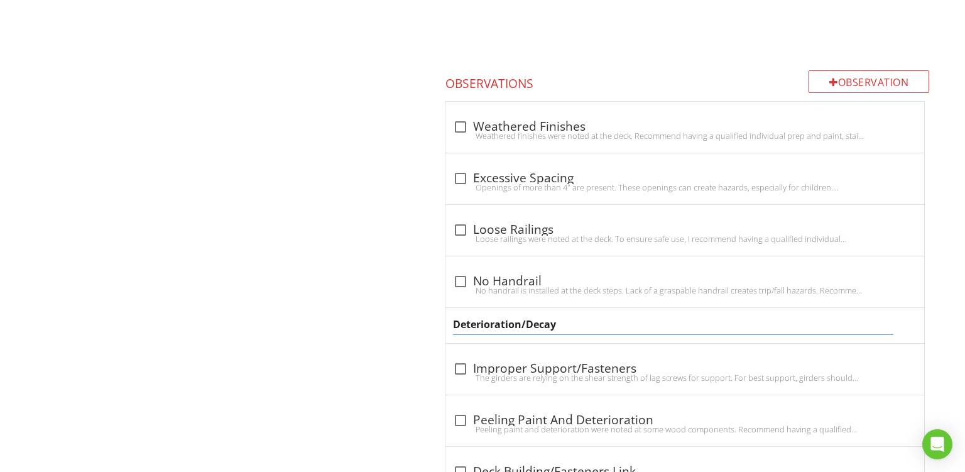
click at [570, 330] on input "Deterioration/Decay" at bounding box center [673, 324] width 441 height 21
type input "Deteriorated Wood - Loose/Wobbly Handrail"
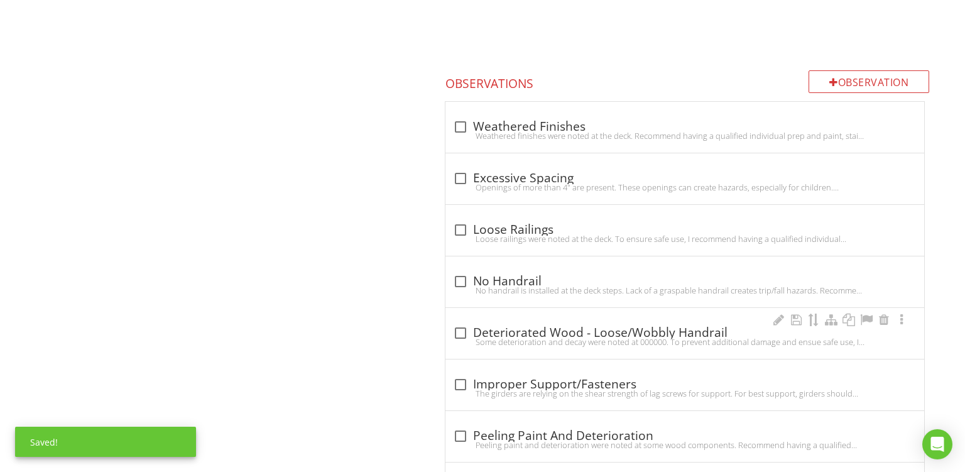
click at [525, 334] on div "check_box_outline_blank Deteriorated Wood - Loose/Wobbly Handrail Some deterior…" at bounding box center [685, 333] width 479 height 51
checkbox input "true"
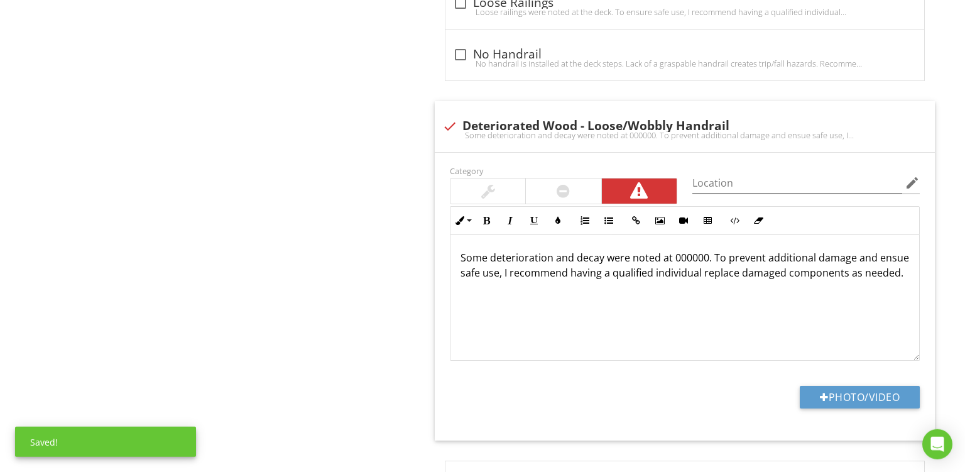
scroll to position [1624, 0]
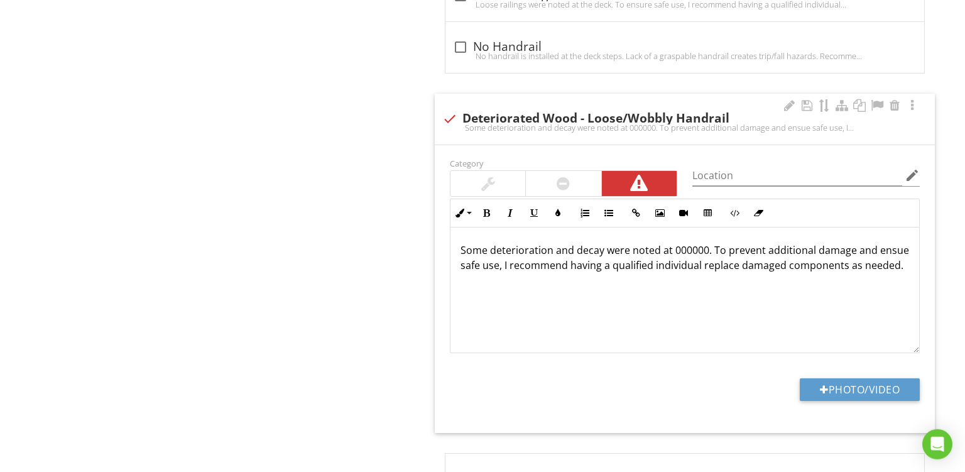
click at [567, 176] on div at bounding box center [563, 183] width 13 height 15
click at [647, 179] on div at bounding box center [639, 183] width 15 height 15
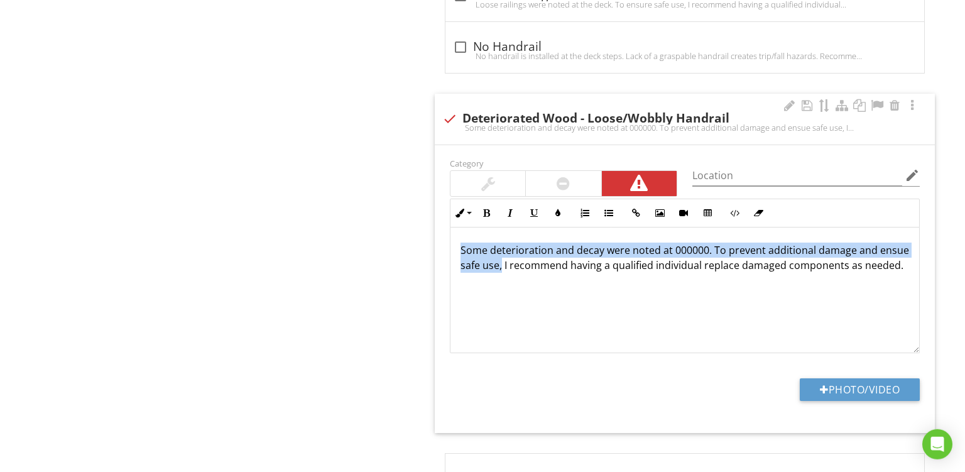
drag, startPoint x: 503, startPoint y: 263, endPoint x: 348, endPoint y: 178, distance: 176.0
click at [451, 227] on div "Some deterioration and decay were noted at 000000. To prevent additional damage…" at bounding box center [685, 290] width 469 height 126
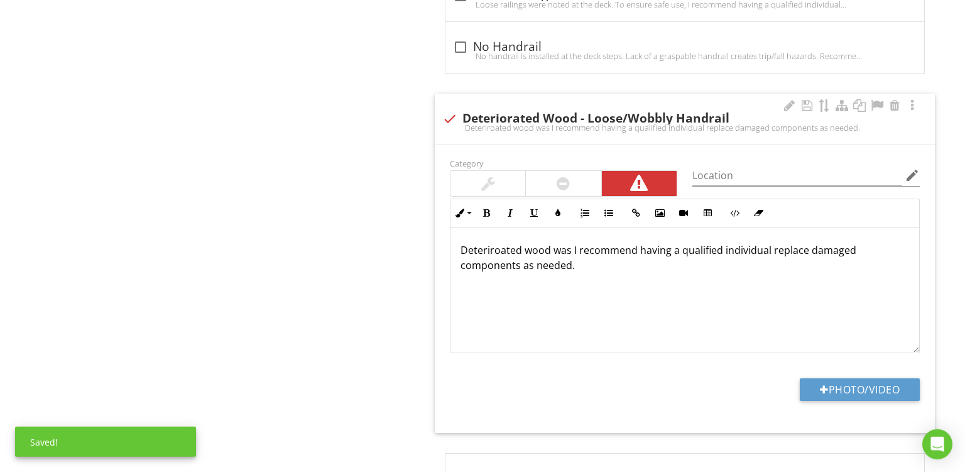
click at [628, 268] on p "Deteriroated wood was I recommend having a qualified individual replace damaged…" at bounding box center [685, 258] width 449 height 30
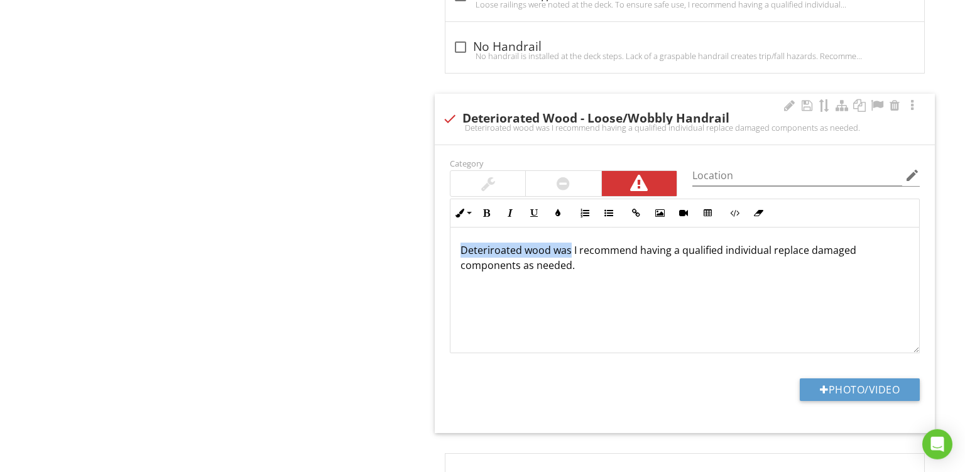
drag, startPoint x: 569, startPoint y: 249, endPoint x: 158, endPoint y: 151, distance: 422.5
click at [451, 227] on div "Deteriroated wood was I recommend having a qualified individual replace damaged…" at bounding box center [685, 290] width 469 height 126
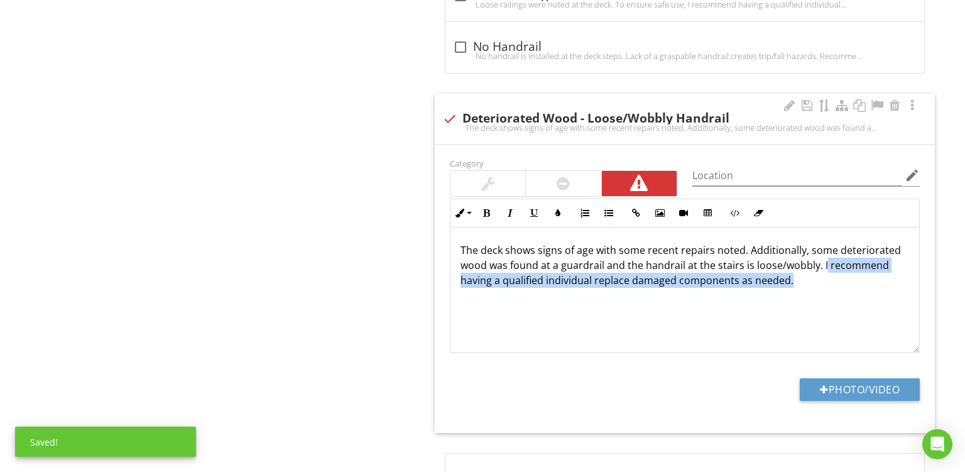
drag, startPoint x: 823, startPoint y: 259, endPoint x: 854, endPoint y: 317, distance: 66.4
click at [854, 317] on div "The deck shows signs of age with some recent repairs noted. Additionally, some …" at bounding box center [685, 290] width 469 height 126
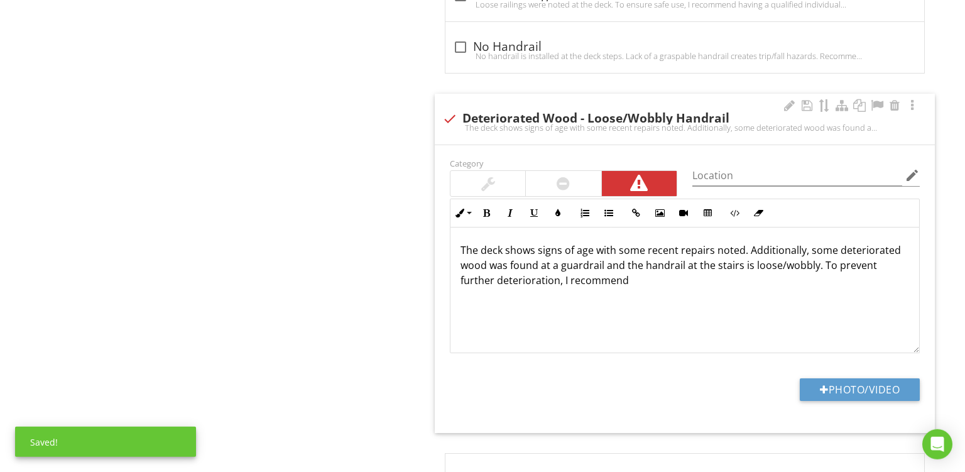
click at [615, 249] on p "The deck shows signs of age with some recent repairs noted. Additionally, some …" at bounding box center [685, 265] width 449 height 45
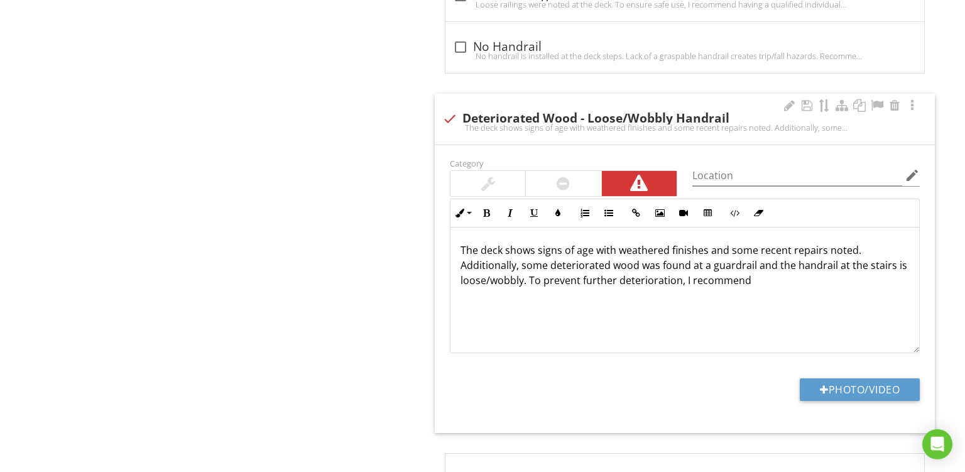
click at [840, 261] on p "The deck shows signs of age with weathered finishes and some recent repairs not…" at bounding box center [685, 265] width 449 height 45
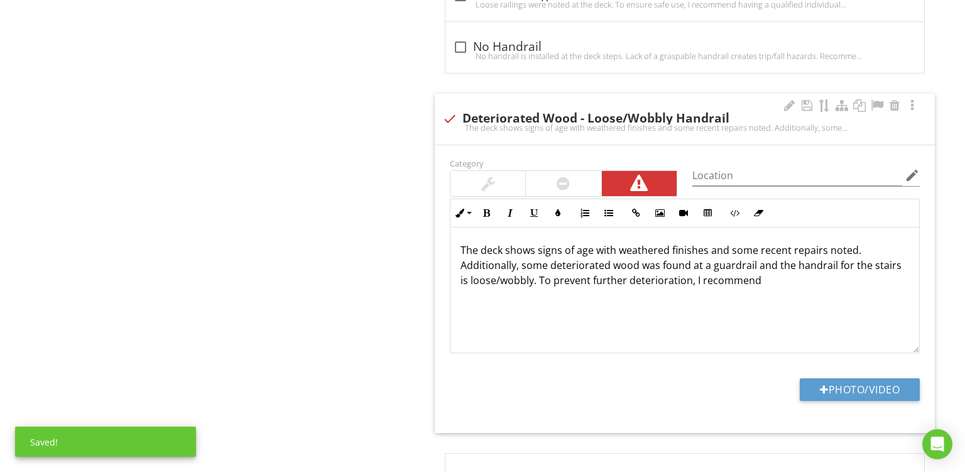
click at [755, 278] on p "The deck shows signs of age with weathered finishes and some recent repairs not…" at bounding box center [685, 265] width 449 height 45
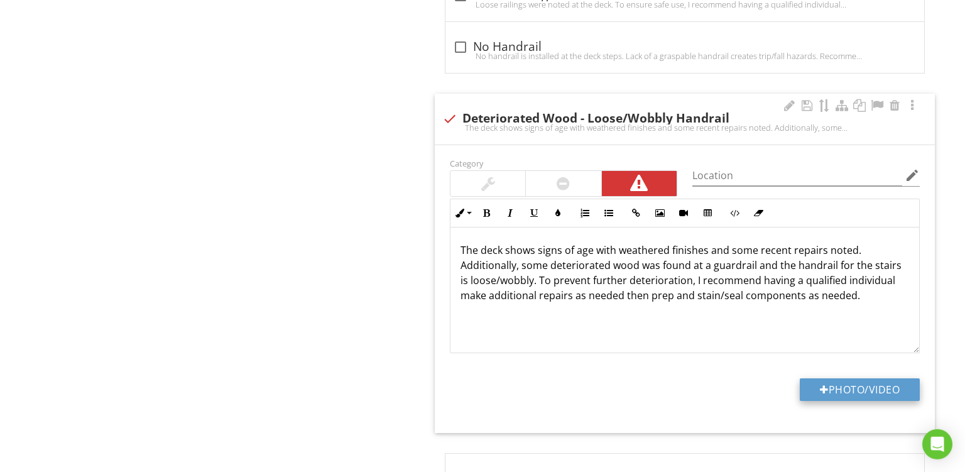
click at [848, 386] on button "Photo/Video" at bounding box center [860, 389] width 120 height 23
type input "C:\fakepath\PXL_20250827_152606733.jpg"
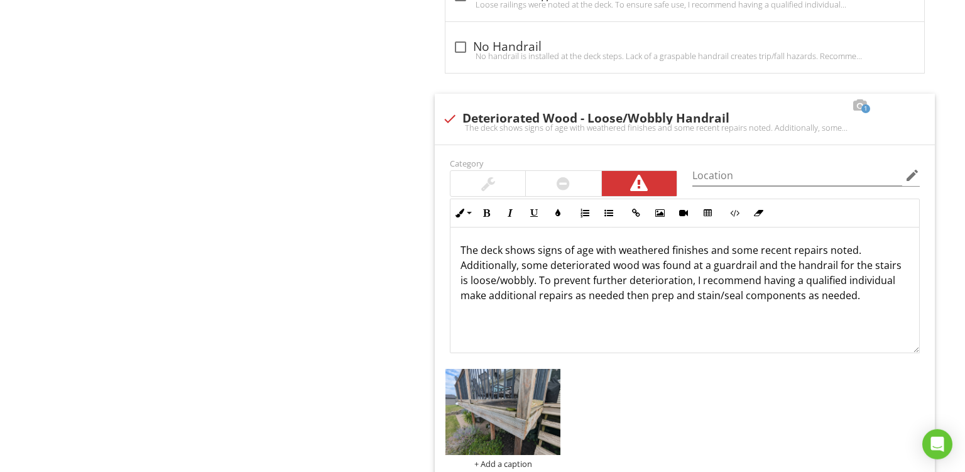
scroll to position [1692, 0]
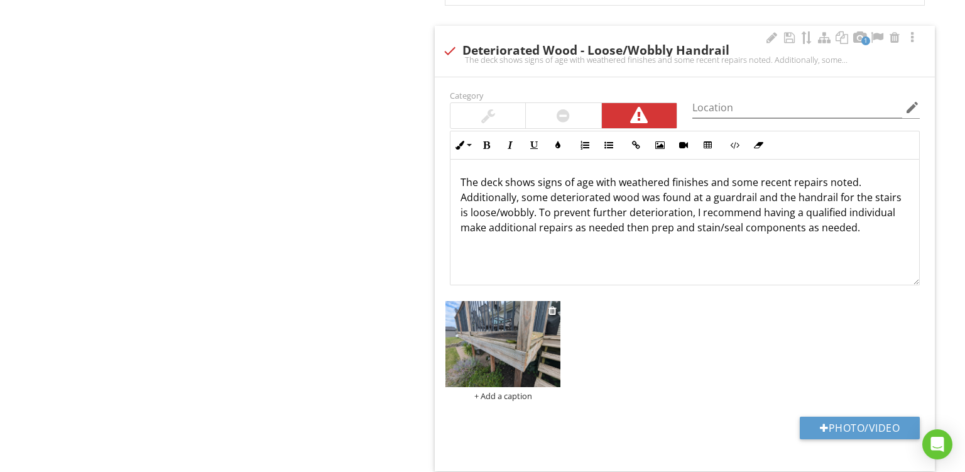
click at [506, 391] on div "+ Add a caption" at bounding box center [503, 396] width 115 height 10
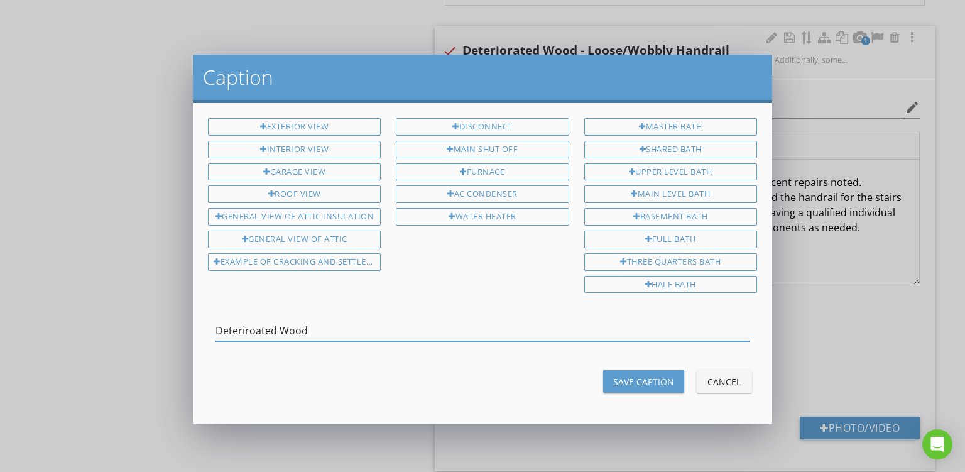
type input "Deteriroated Wood"
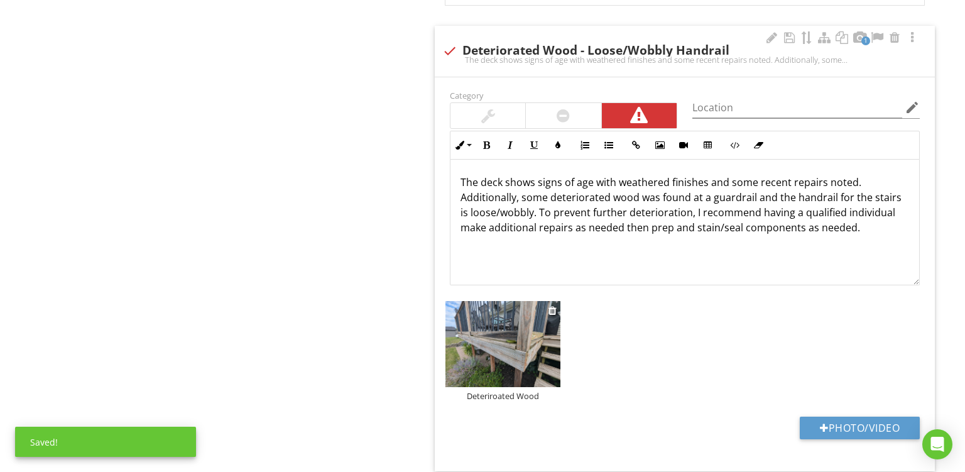
click at [532, 322] on img at bounding box center [503, 344] width 115 height 87
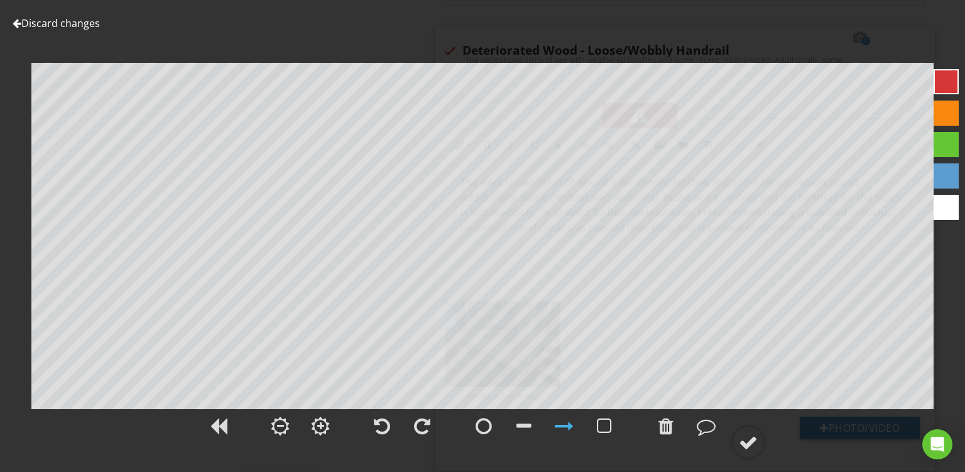
click at [569, 428] on div at bounding box center [564, 426] width 19 height 19
click at [944, 112] on div at bounding box center [946, 113] width 25 height 25
click at [750, 440] on div at bounding box center [748, 442] width 19 height 19
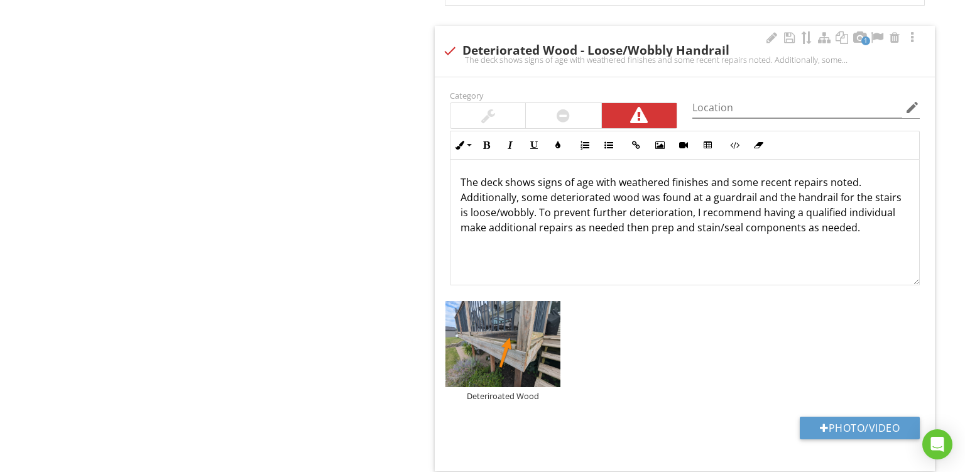
click at [846, 413] on div "Category Location edit Inline Style XLarge Large Normal Small Light Small/Light…" at bounding box center [685, 274] width 500 height 395
click at [835, 424] on button "Photo/Video" at bounding box center [860, 428] width 120 height 23
type input "C:\fakepath\1.jpg"
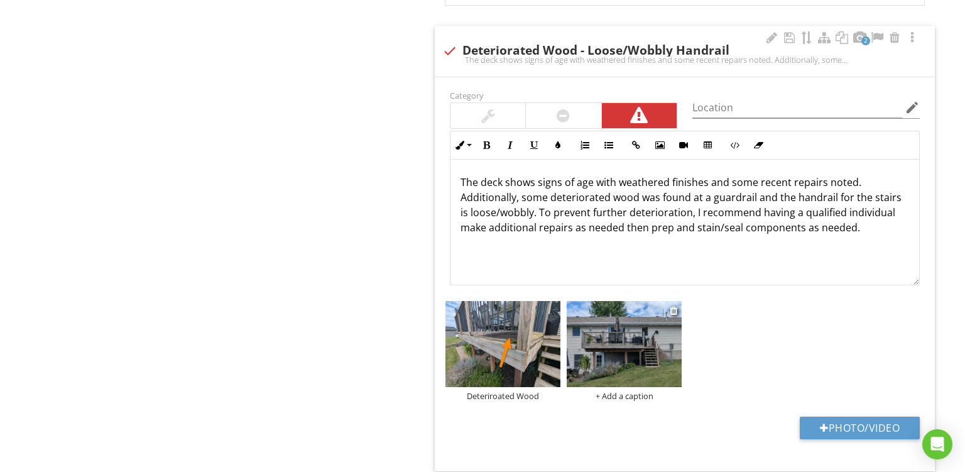
click at [625, 395] on div "+ Add a caption" at bounding box center [624, 396] width 115 height 10
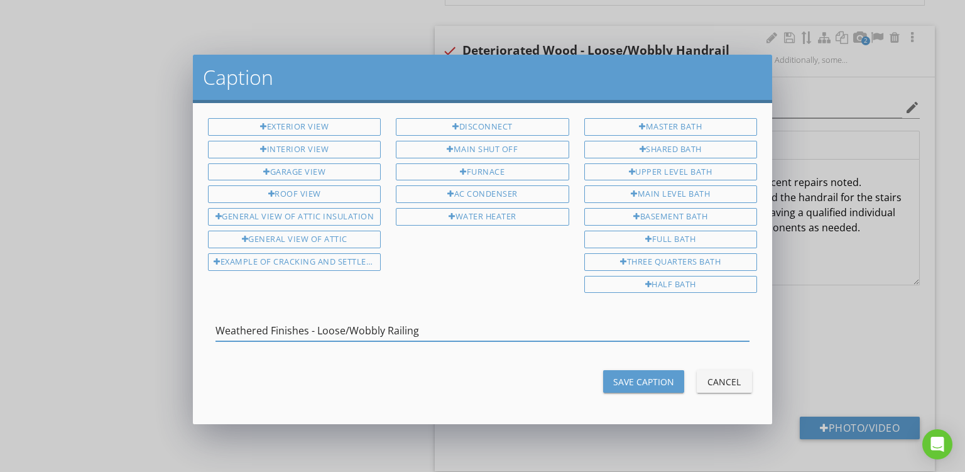
type input "Weathered Finishes - Loose/Wobbly Railing"
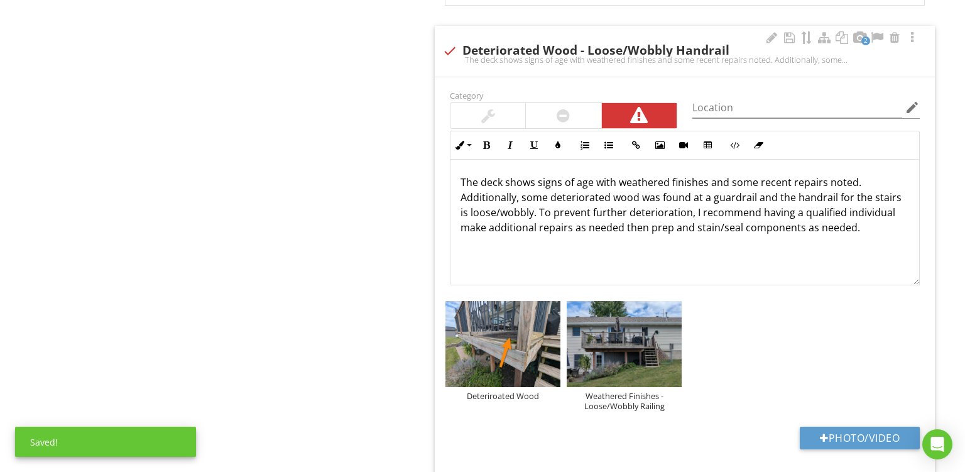
click at [552, 109] on div at bounding box center [563, 115] width 75 height 25
click at [633, 354] on img at bounding box center [624, 344] width 115 height 87
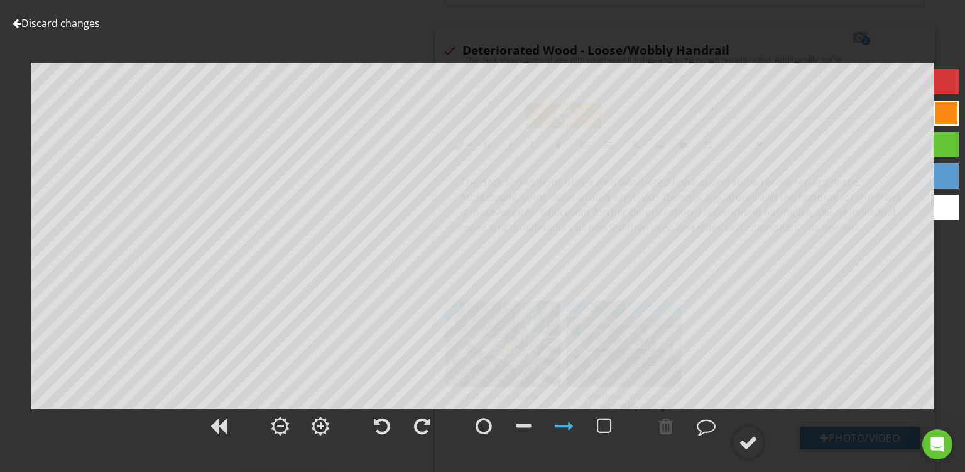
click at [940, 116] on div at bounding box center [946, 113] width 25 height 25
click at [747, 444] on div at bounding box center [748, 442] width 19 height 19
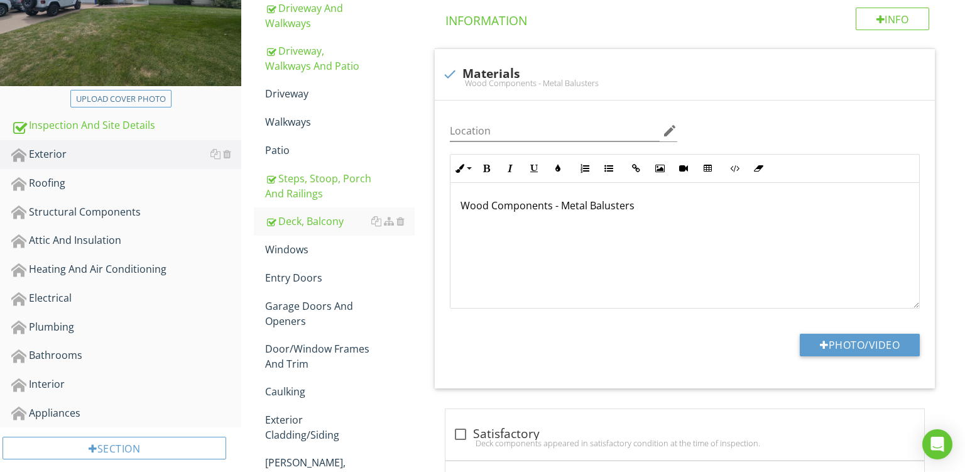
scroll to position [226, 0]
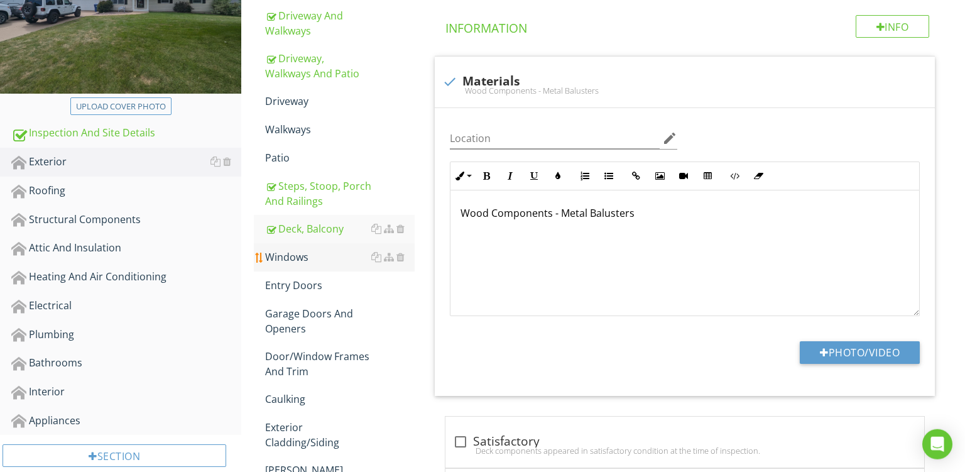
click at [320, 255] on div "Windows" at bounding box center [340, 256] width 150 height 15
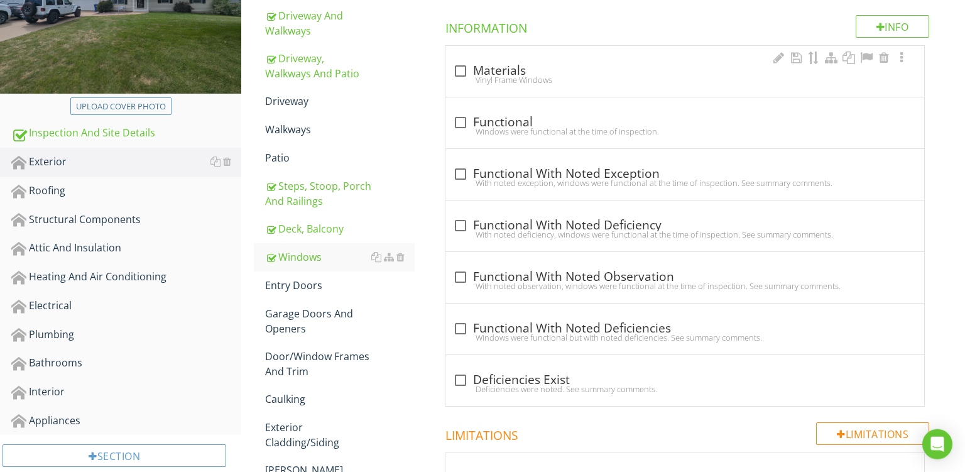
click at [579, 87] on div "check_box_outline_blank Materials Vinyl Frame Windows" at bounding box center [685, 75] width 464 height 28
checkbox input "true"
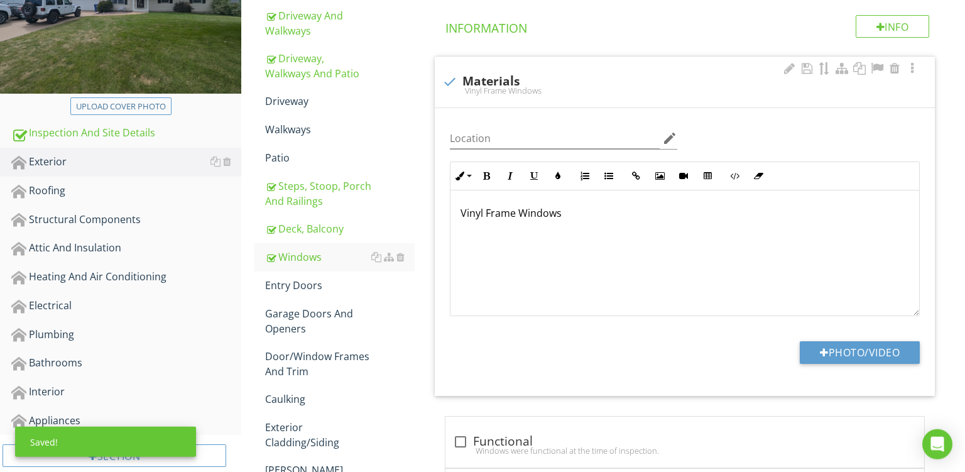
click at [486, 214] on p "Vinyl Frame Windows" at bounding box center [685, 212] width 449 height 15
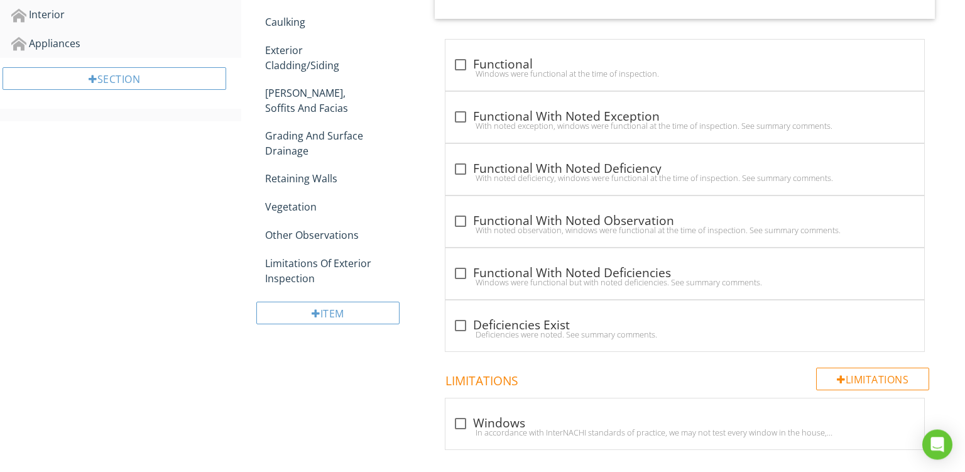
scroll to position [631, 0]
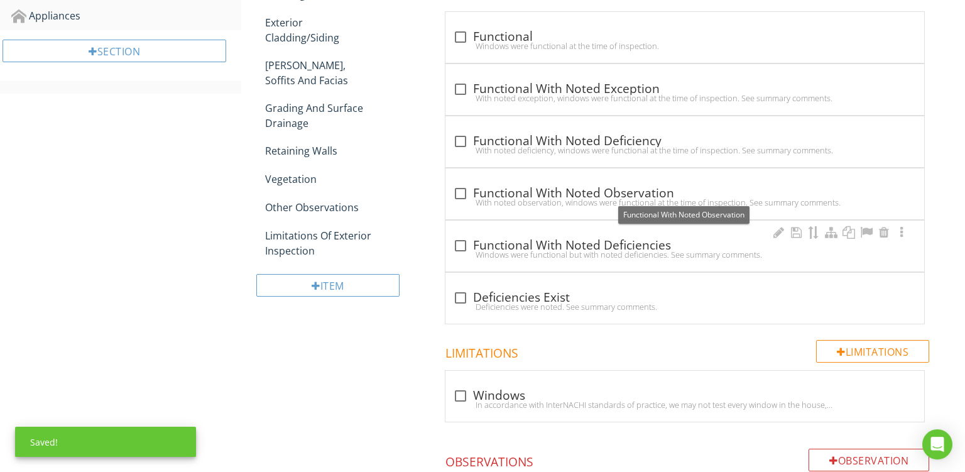
click at [595, 249] on div "Windows were functional but with noted deficiencies. See summary comments." at bounding box center [685, 254] width 464 height 10
checkbox input "true"
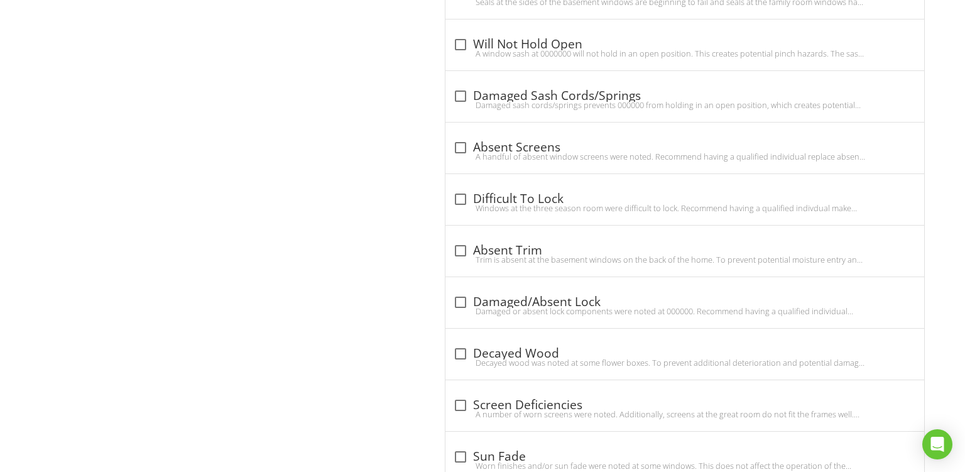
scroll to position [1577, 0]
click at [583, 336] on div "check_box_outline_blank Decayed Wood Decayed wood was noted at some flower boxe…" at bounding box center [685, 351] width 479 height 51
checkbox input "true"
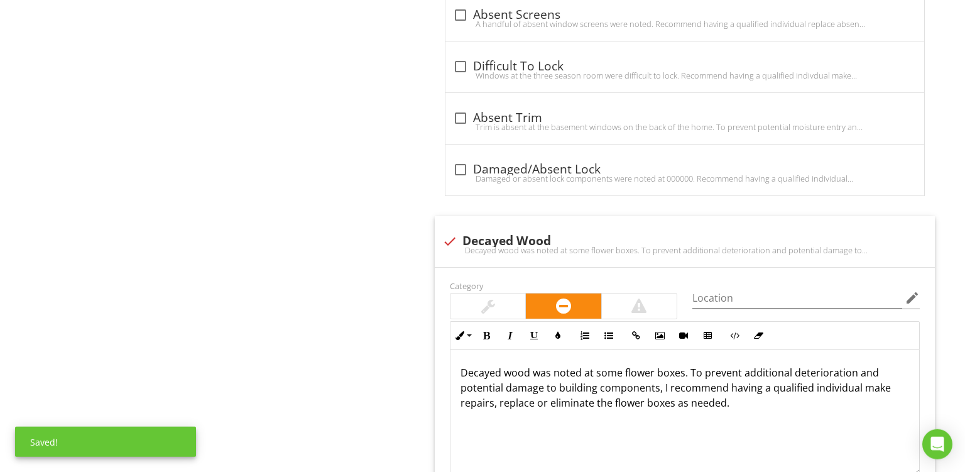
scroll to position [1782, 0]
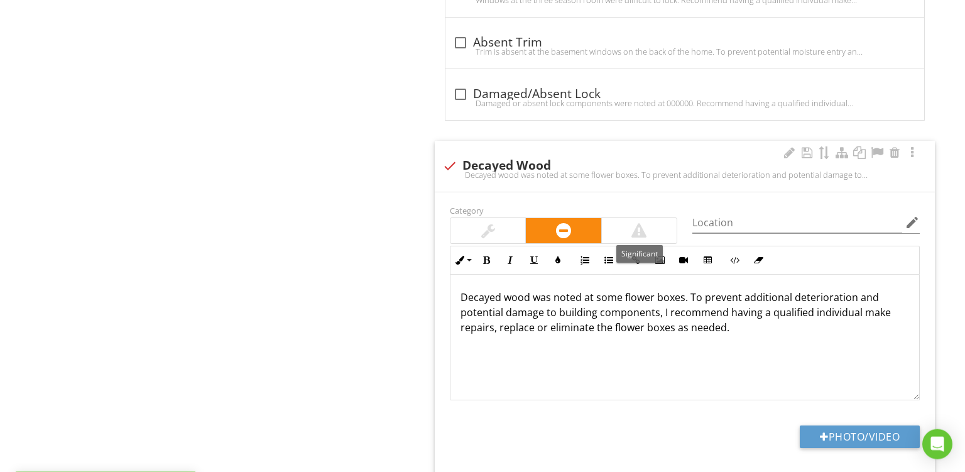
click at [643, 224] on div at bounding box center [639, 230] width 15 height 15
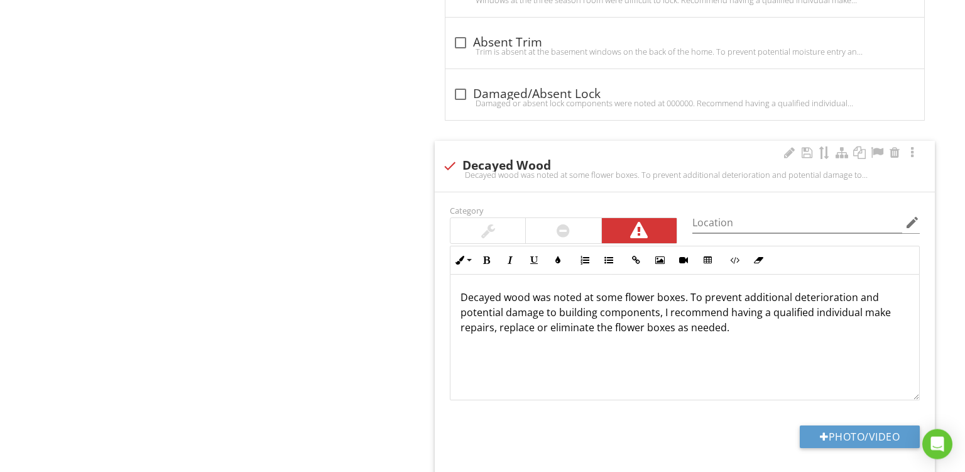
click at [672, 292] on p "Decayed wood was noted at some flower boxes. To prevent additional deterioratio…" at bounding box center [685, 312] width 449 height 45
click at [811, 292] on p "Decayed wood was noted at two windows in the basement family room. To prevent a…" at bounding box center [685, 312] width 449 height 45
click at [476, 309] on p "Decayed wood was noted at two windows in the basement family room. To help prev…" at bounding box center [685, 312] width 449 height 45
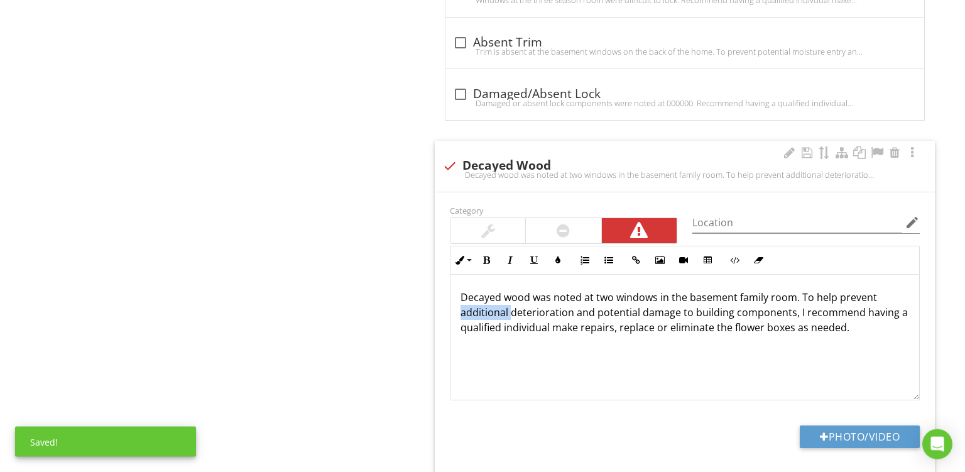
click at [476, 309] on p "Decayed wood was noted at two windows in the basement family room. To help prev…" at bounding box center [685, 312] width 449 height 45
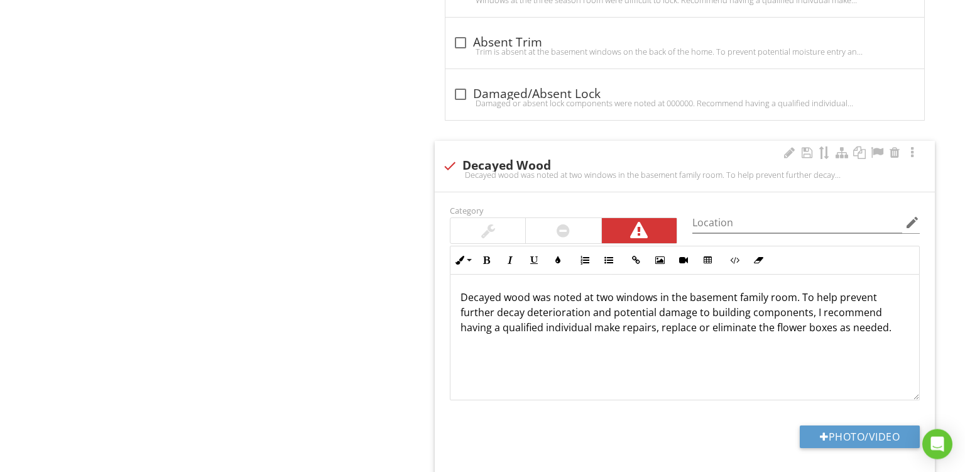
click at [515, 309] on p "Decayed wood was noted at two windows in the basement family room. To help prev…" at bounding box center [685, 312] width 449 height 45
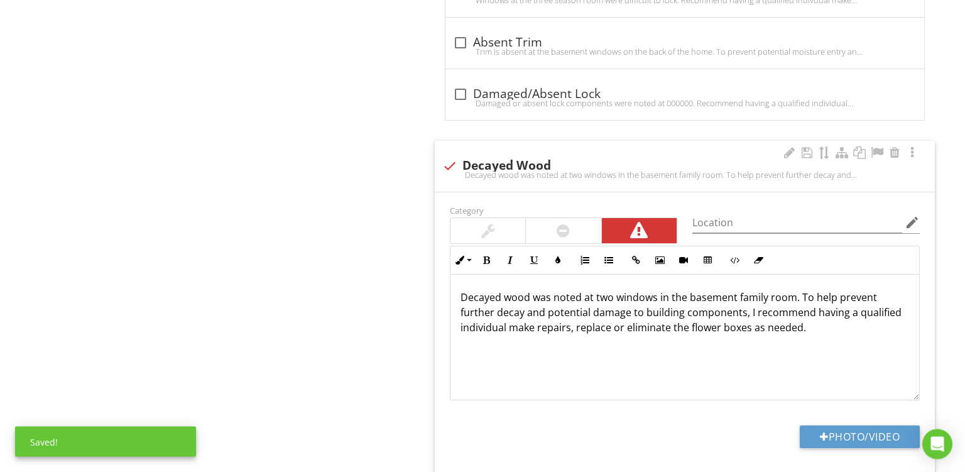
click at [607, 307] on p "Decayed wood was noted at two windows in the basement family room. To help prev…" at bounding box center [685, 312] width 449 height 45
click at [572, 326] on p "Decayed wood was noted at two windows in the basement family room. To help prev…" at bounding box center [685, 312] width 449 height 45
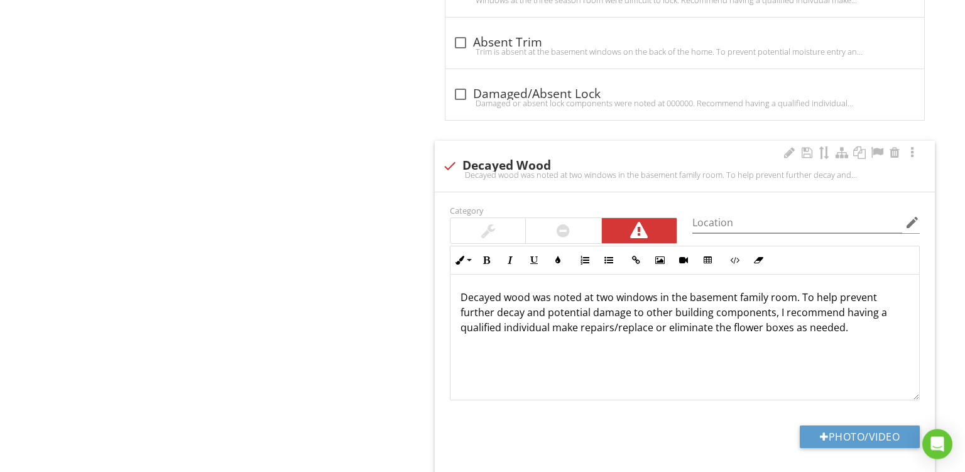
scroll to position [0, 0]
click at [611, 327] on p "Decayed wood was noted at two windows in the basement family room. To help prev…" at bounding box center [685, 312] width 449 height 45
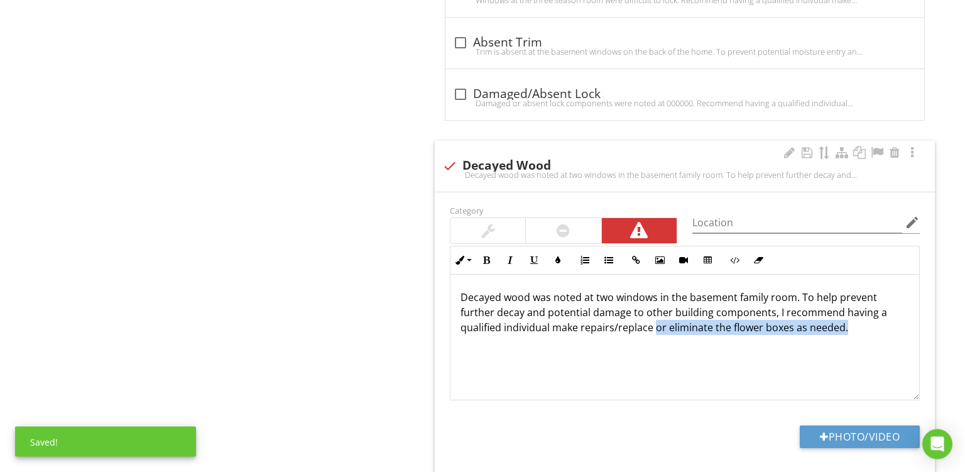
drag, startPoint x: 611, startPoint y: 327, endPoint x: 855, endPoint y: 331, distance: 243.8
click at [855, 331] on div "Decayed wood was noted at two windows in the basement family room. To help prev…" at bounding box center [685, 338] width 469 height 126
click at [830, 440] on button "Photo/Video" at bounding box center [860, 436] width 120 height 23
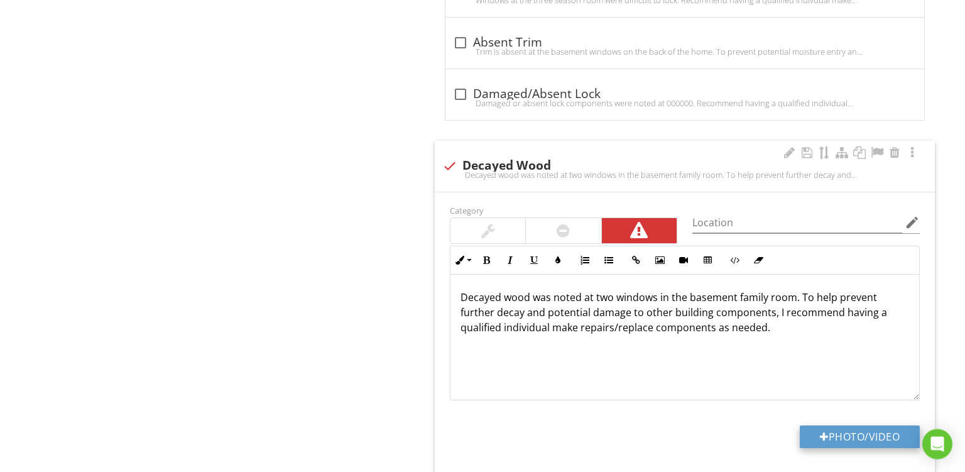
type input "C:\fakepath\PXL_20250827_150210584.jpg"
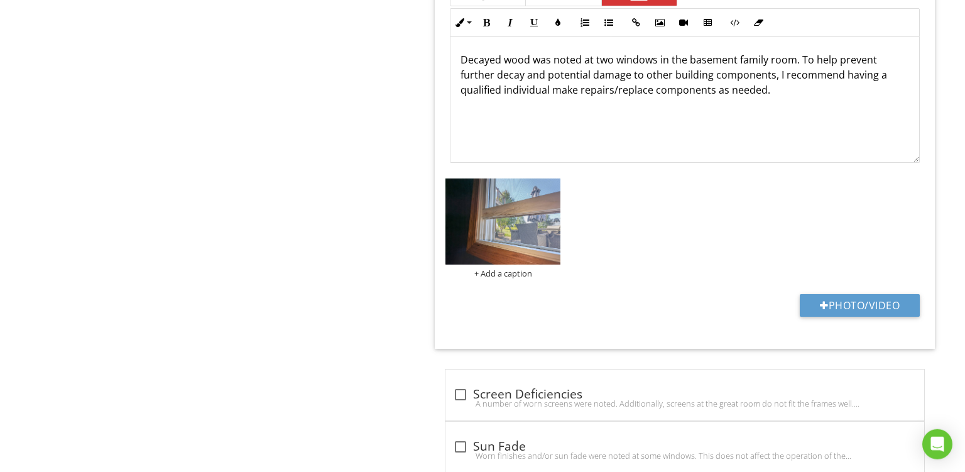
scroll to position [2026, 0]
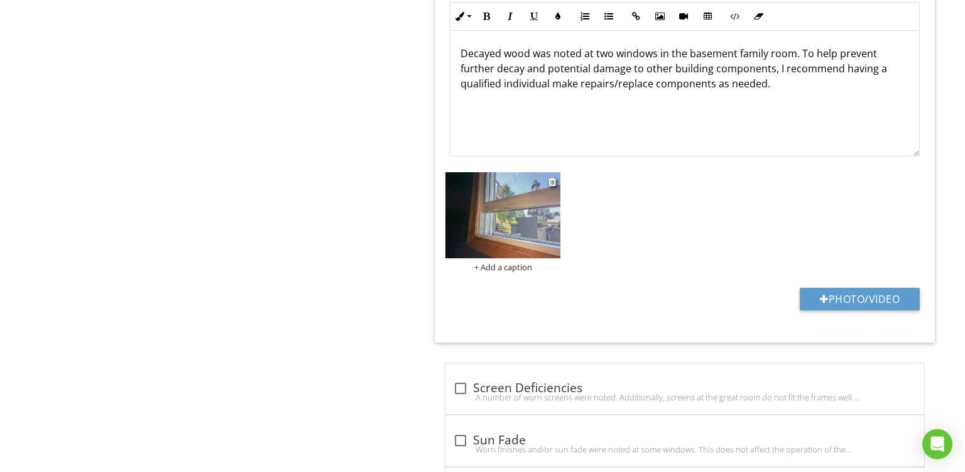
click at [503, 268] on div "+ Add a caption" at bounding box center [503, 267] width 115 height 10
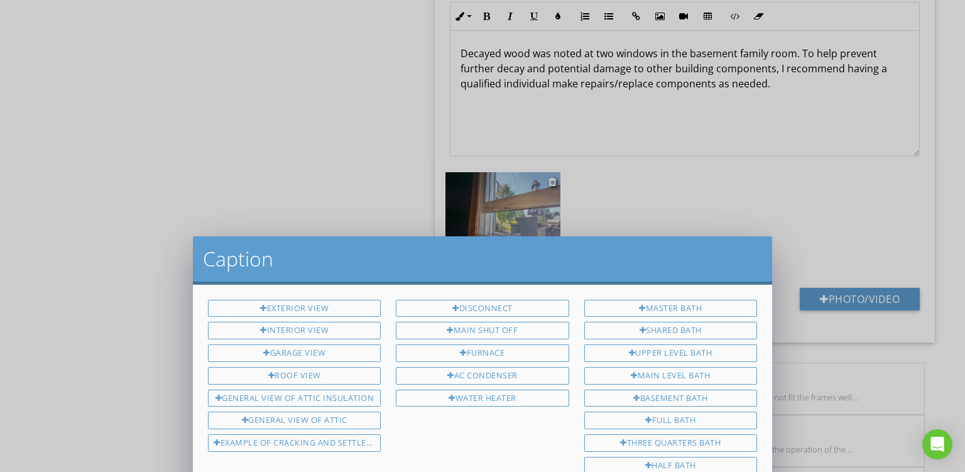
scroll to position [0, 0]
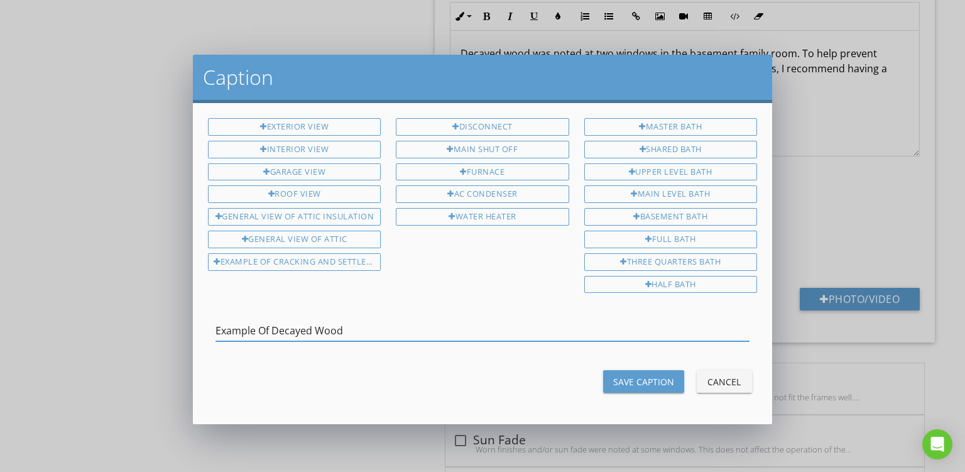
type input "Example Of Decayed Wood"
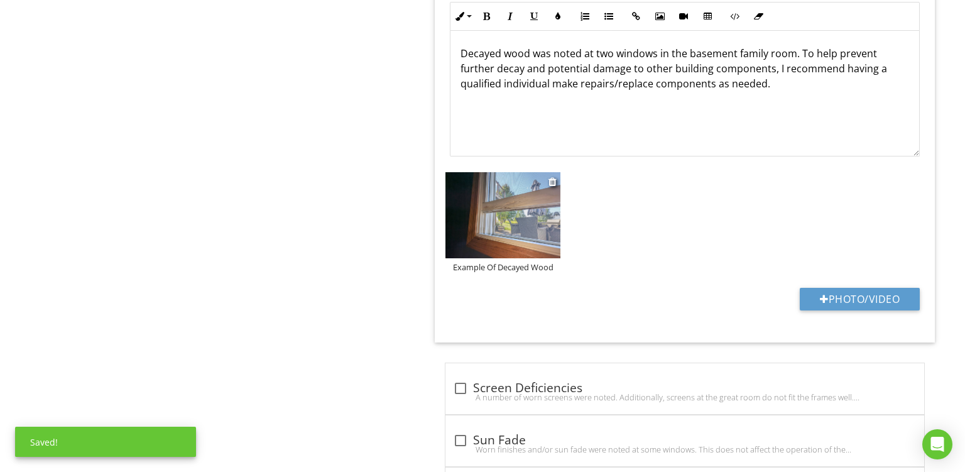
click at [505, 202] on img at bounding box center [503, 215] width 115 height 87
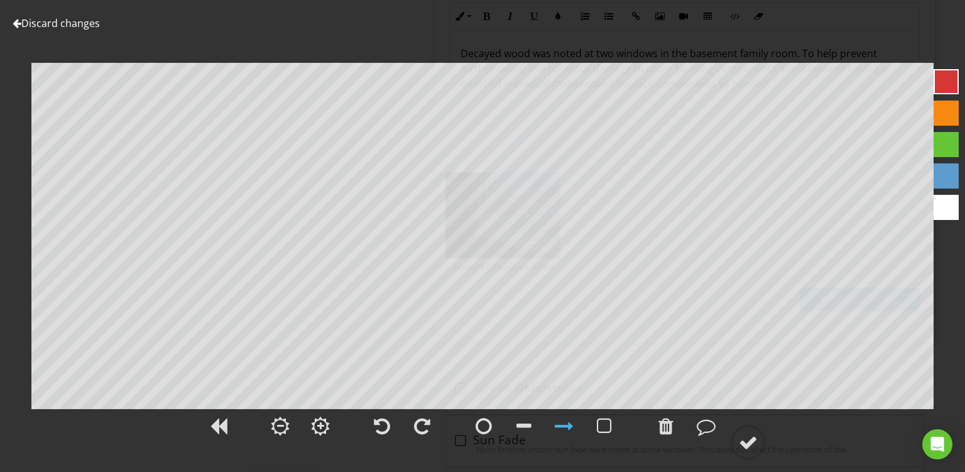
click at [566, 436] on div at bounding box center [564, 425] width 31 height 31
click at [941, 114] on div at bounding box center [946, 113] width 25 height 25
click at [773, 449] on div at bounding box center [482, 433] width 965 height 52
click at [750, 443] on div at bounding box center [748, 442] width 19 height 19
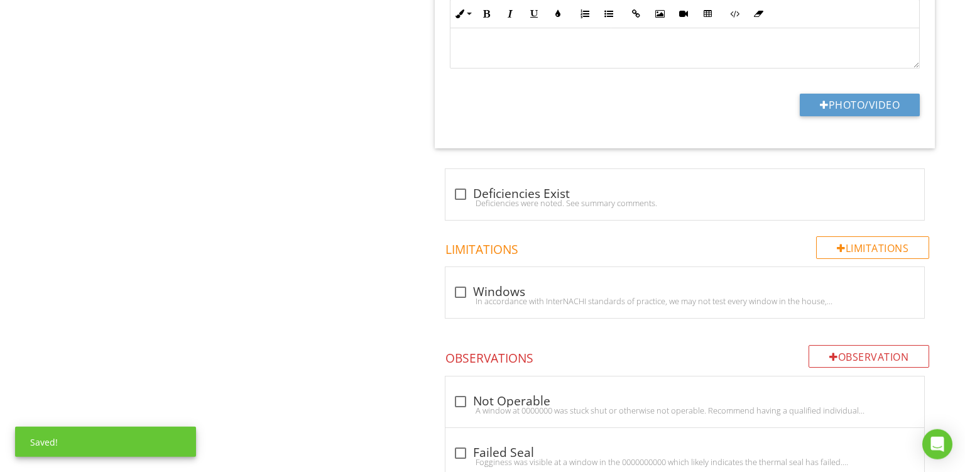
scroll to position [341, 0]
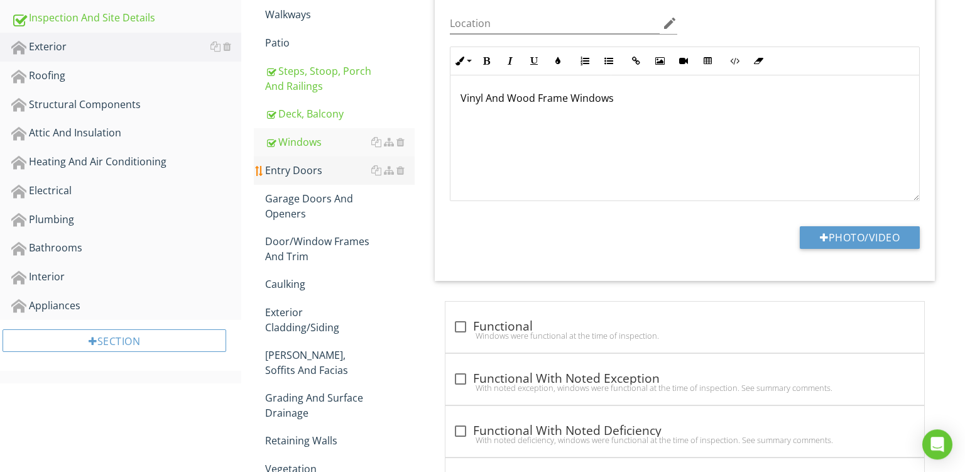
click at [285, 170] on div "Entry Doors" at bounding box center [340, 170] width 150 height 15
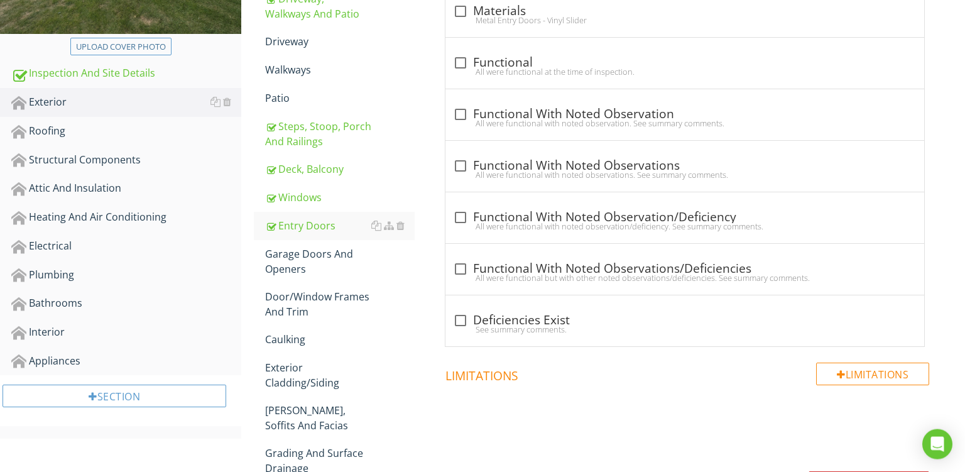
scroll to position [284, 0]
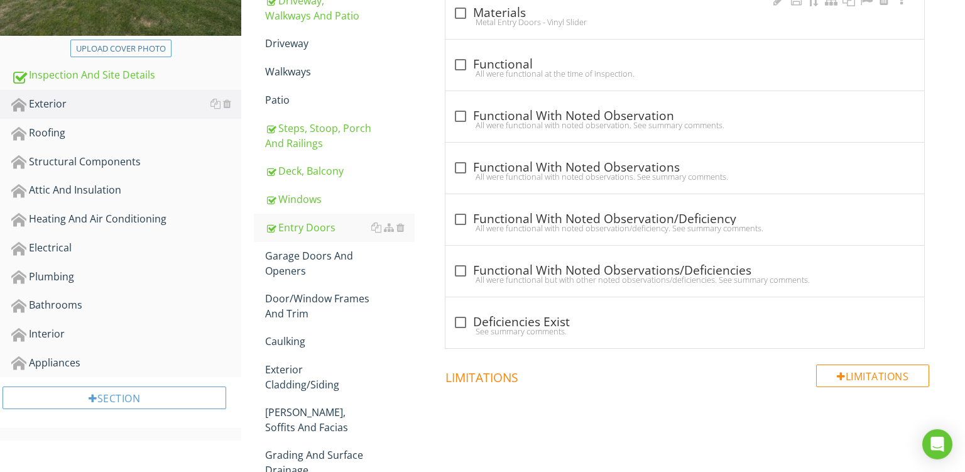
click at [569, 26] on div "check_box_outline_blank Materials Metal Entry Doors - Vinyl Slider" at bounding box center [685, 17] width 464 height 28
checkbox input "true"
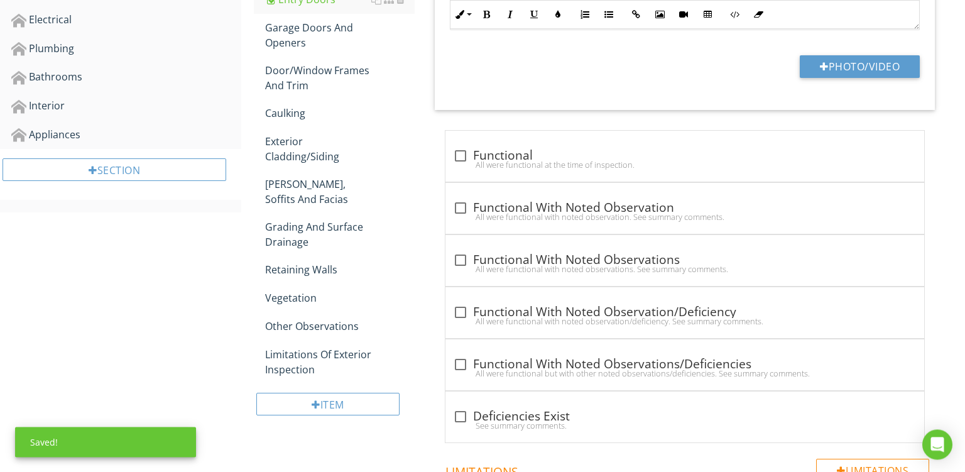
scroll to position [522, 0]
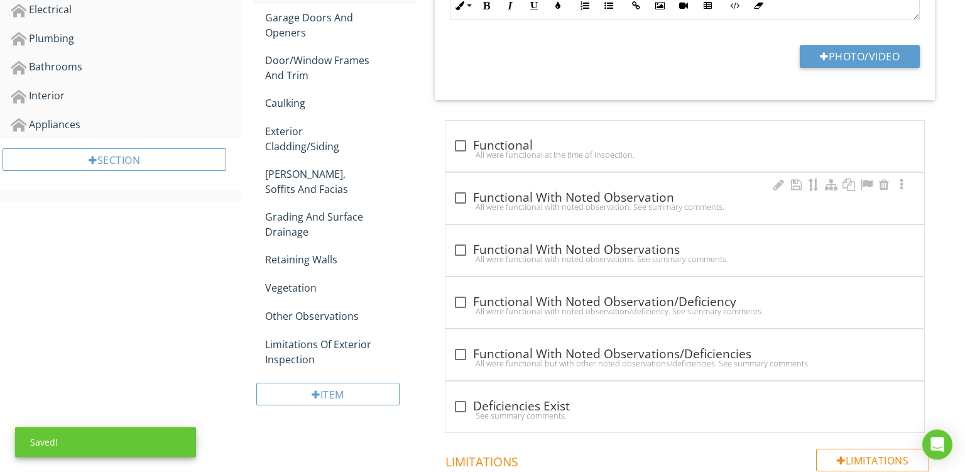
click at [697, 204] on div "All were functional with noted observation. See summary comments." at bounding box center [685, 207] width 464 height 10
checkbox input "true"
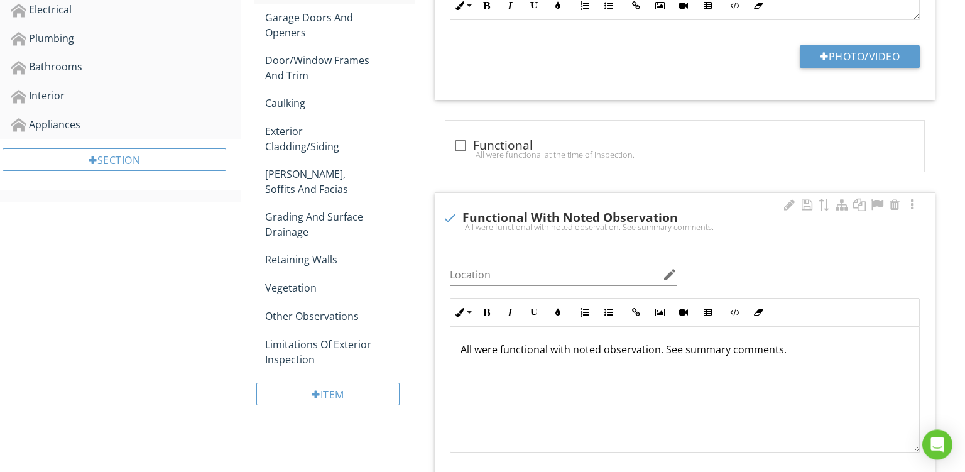
scroll to position [522, 0]
click at [552, 351] on p "All were functional with noted observation. See summary comments." at bounding box center [685, 349] width 449 height 15
click at [597, 350] on p "All were functional but with noted observation. See summary comments." at bounding box center [685, 349] width 449 height 15
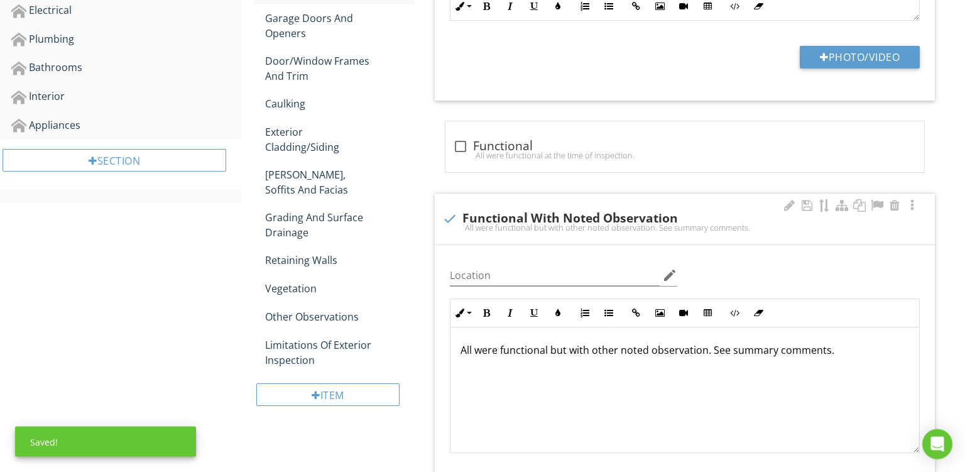
click at [705, 352] on p "All were functional but with other noted observation. See summary comments." at bounding box center [685, 349] width 449 height 15
click at [791, 204] on div at bounding box center [789, 205] width 15 height 13
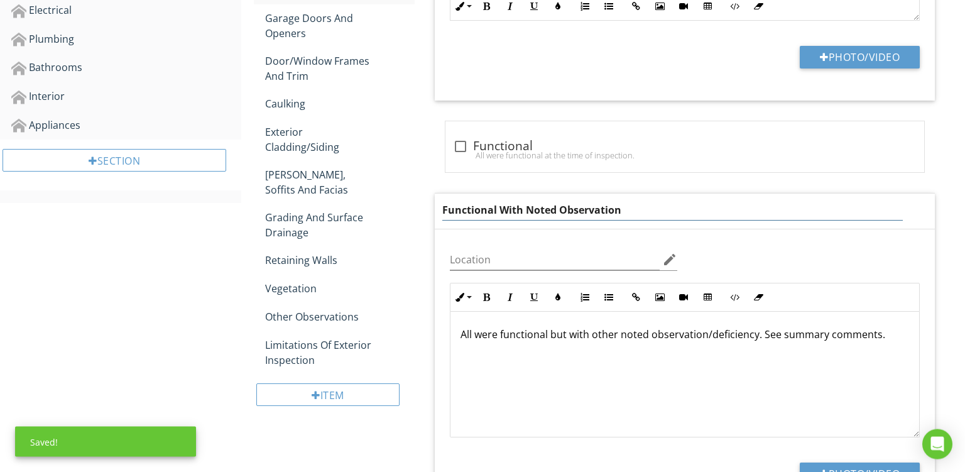
click at [648, 209] on input "Functional With Noted Observation" at bounding box center [672, 210] width 461 height 21
click at [648, 209] on input "Functional With Noted Observation" at bounding box center [672, 209] width 461 height 21
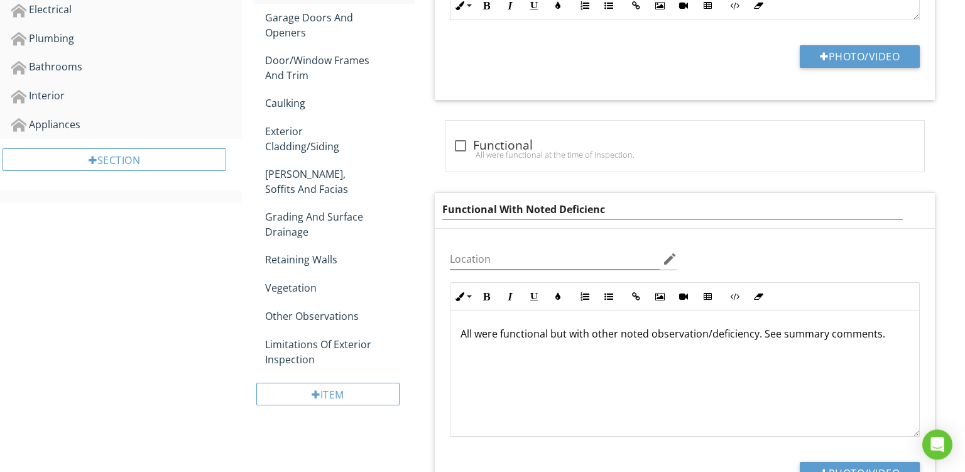
type input "Functional With Noted Deficiency"
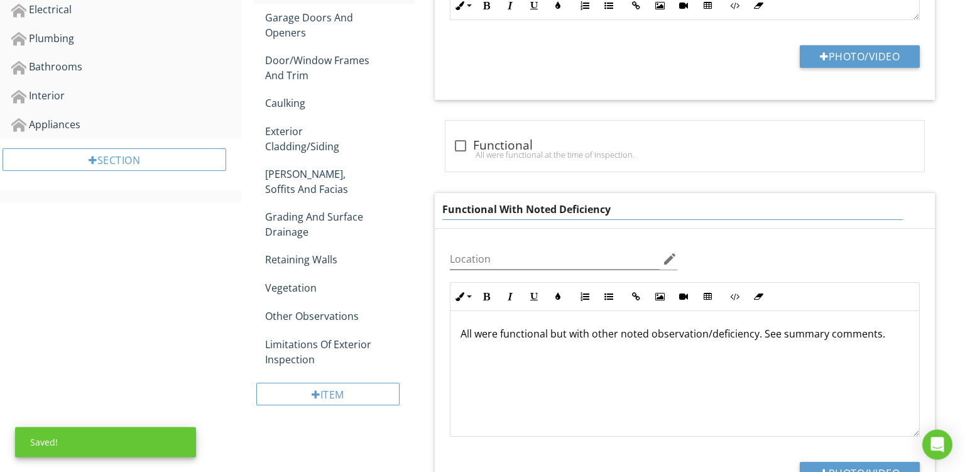
click at [816, 382] on div "All were functional but with other noted observation/deficiency. See summary co…" at bounding box center [685, 374] width 469 height 126
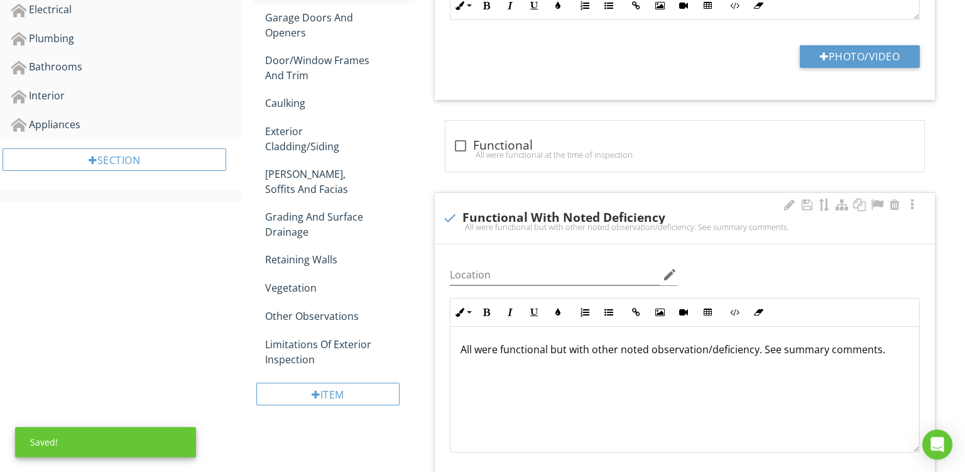
click at [636, 391] on div "All were functional but with other noted observation/deficiency. See summary co…" at bounding box center [685, 390] width 469 height 126
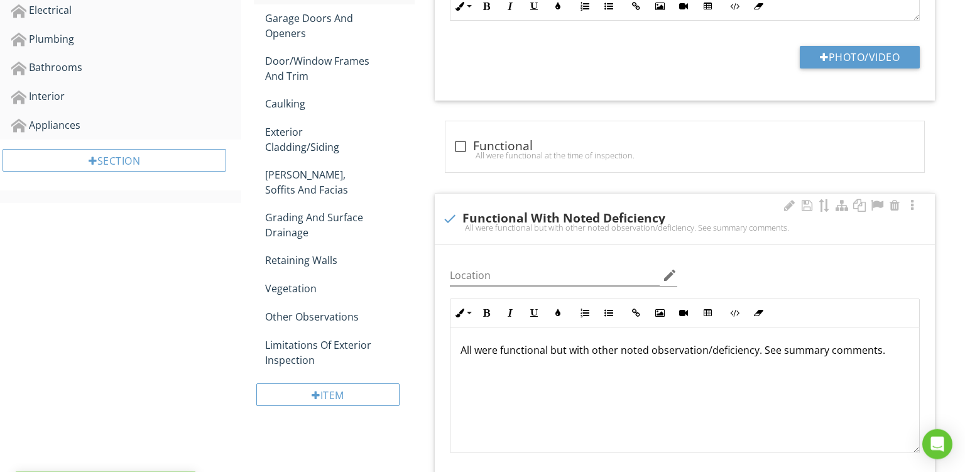
click at [636, 391] on div "All were functional but with other noted observation/deficiency. See summary co…" at bounding box center [685, 390] width 469 height 126
click at [642, 390] on div "All were functional but with other noted observation/deficiency. See summary co…" at bounding box center [685, 390] width 469 height 126
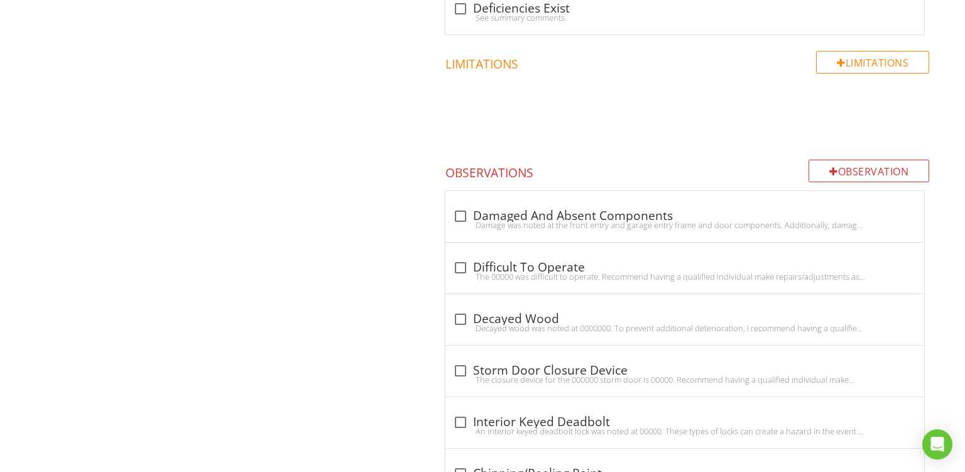
scroll to position [1269, 0]
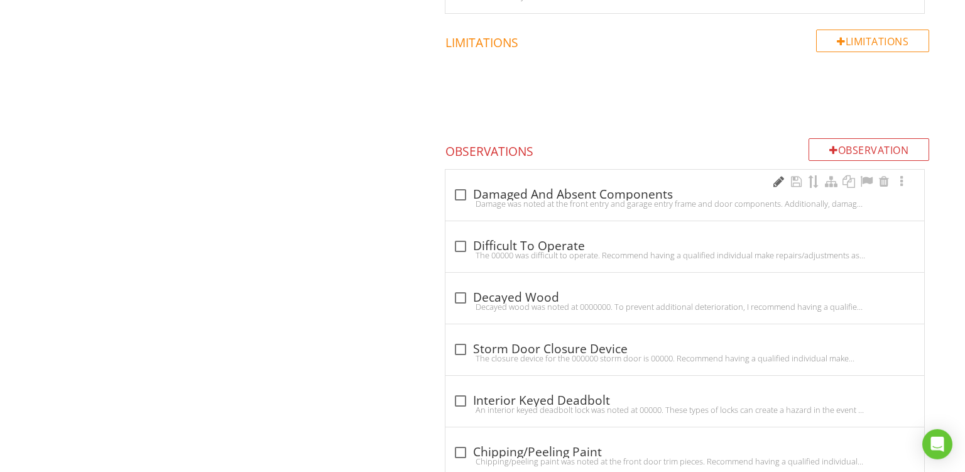
click at [778, 177] on div at bounding box center [778, 181] width 15 height 13
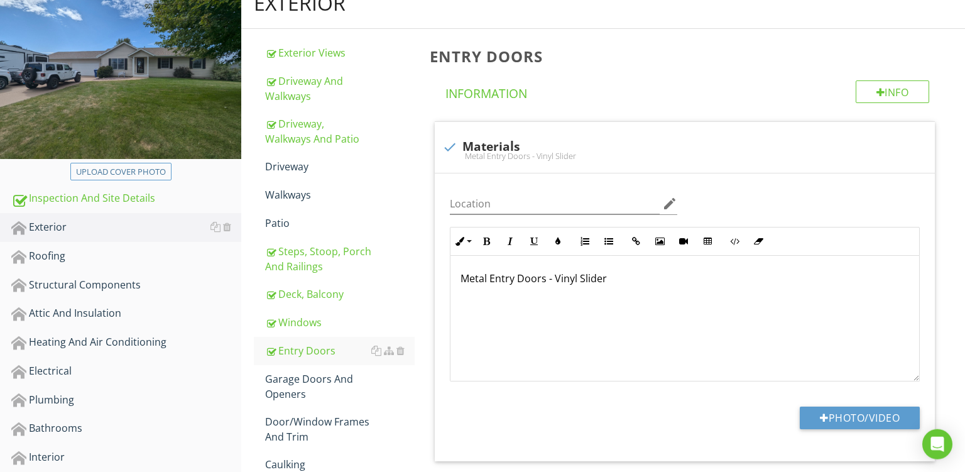
scroll to position [163, 0]
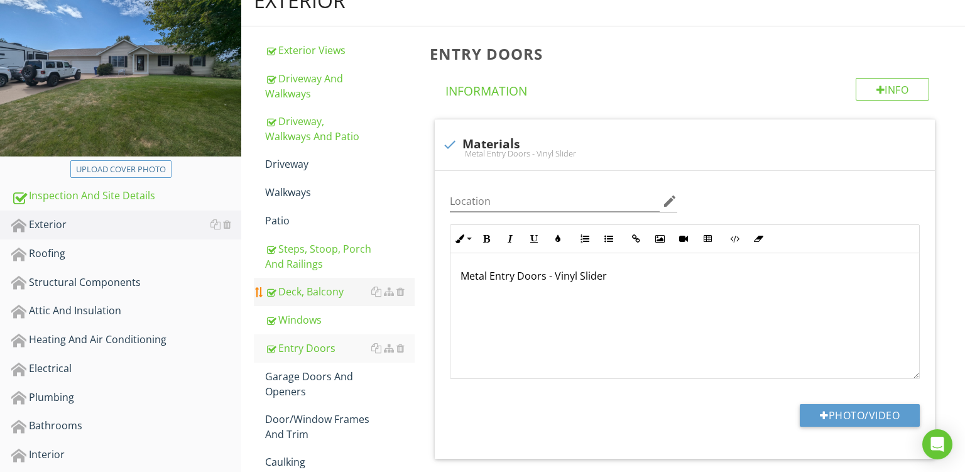
click at [297, 290] on div "Deck, Balcony" at bounding box center [340, 291] width 150 height 15
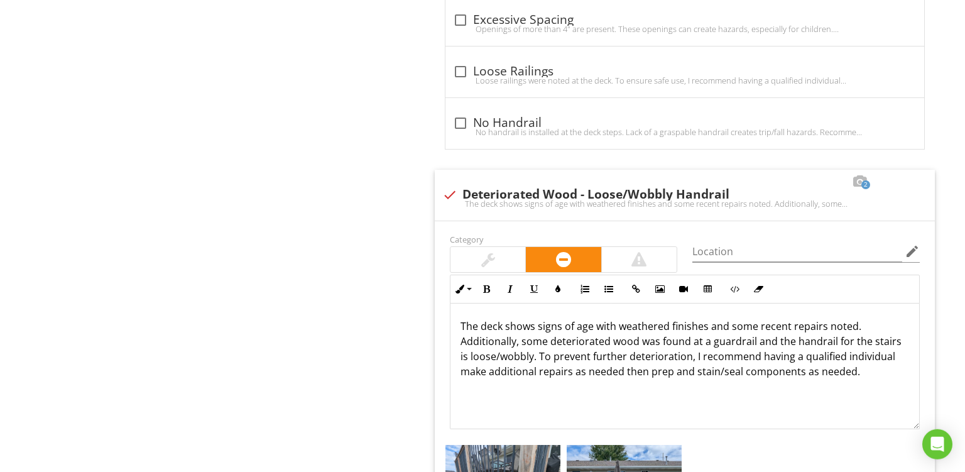
scroll to position [1640, 0]
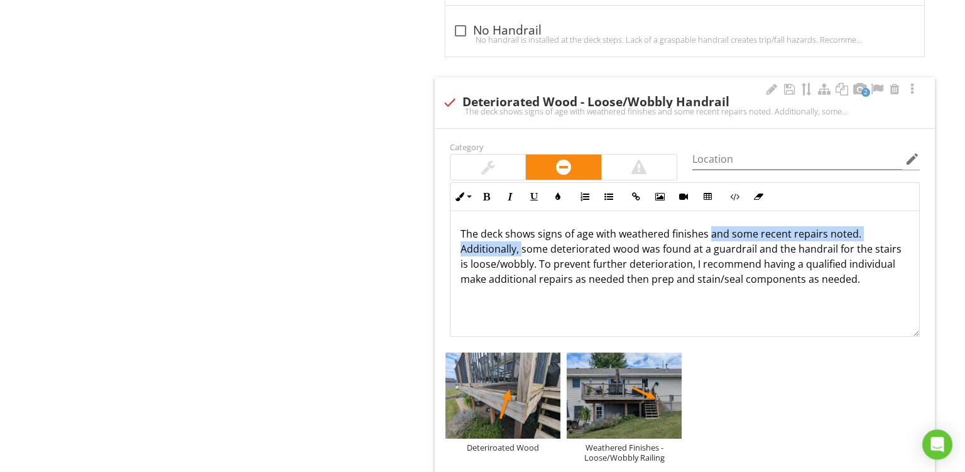
drag, startPoint x: 522, startPoint y: 246, endPoint x: 711, endPoint y: 222, distance: 191.3
click at [711, 226] on p "The deck shows signs of age with weathered finishes and some recent repairs not…" at bounding box center [685, 256] width 449 height 60
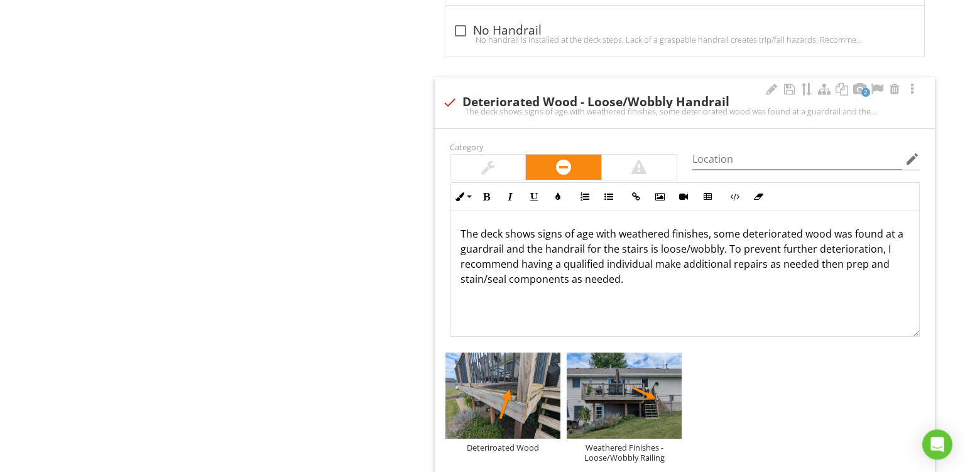
click at [867, 231] on p "The deck shows signs of age with weathered finishes, some deteriorated wood was…" at bounding box center [685, 256] width 449 height 60
drag, startPoint x: 609, startPoint y: 243, endPoint x: 478, endPoint y: 246, distance: 131.4
click at [478, 246] on p "The deck shows signs of age with weathered finishes, some deteriorated wood at …" at bounding box center [685, 256] width 449 height 60
click at [543, 245] on p "The deck shows signs of age with weathered finishes, some deteriorated wood at …" at bounding box center [685, 248] width 449 height 45
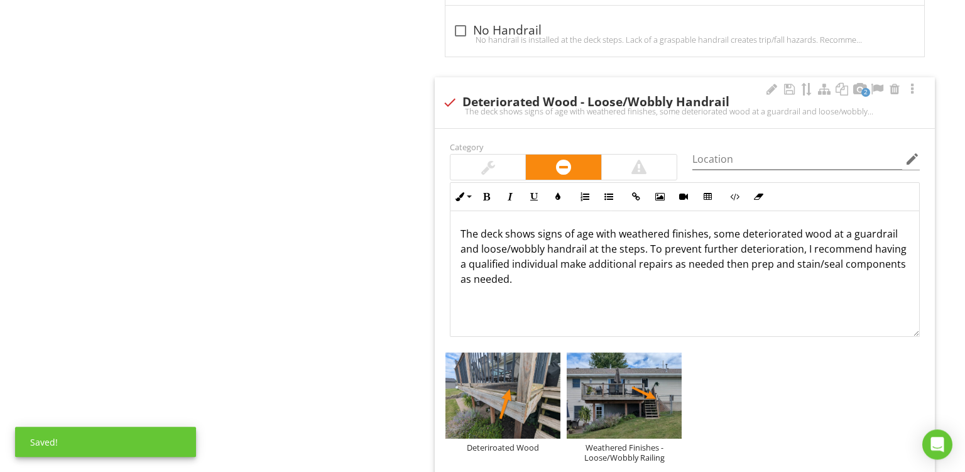
click at [654, 245] on p "The deck shows signs of age with weathered finishes, some deteriorated wood at …" at bounding box center [685, 256] width 449 height 60
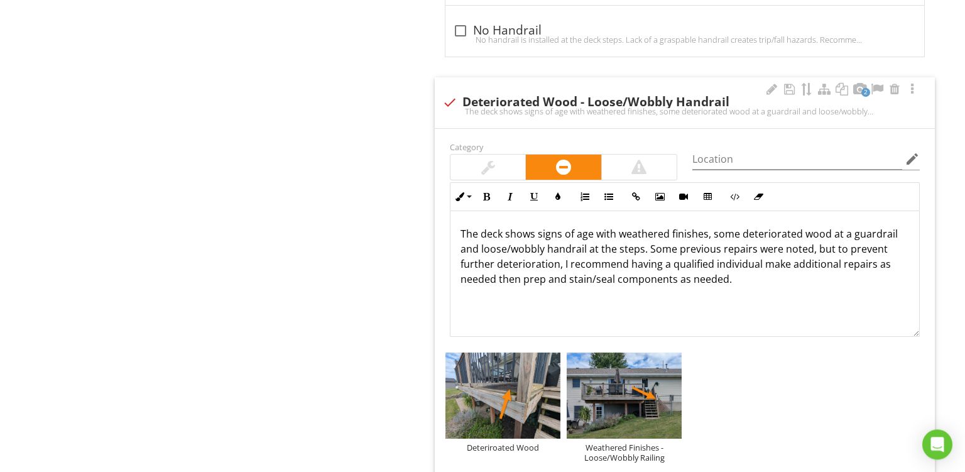
click at [788, 265] on p "The deck shows signs of age with weathered finishes, some deteriorated wood at …" at bounding box center [685, 256] width 449 height 60
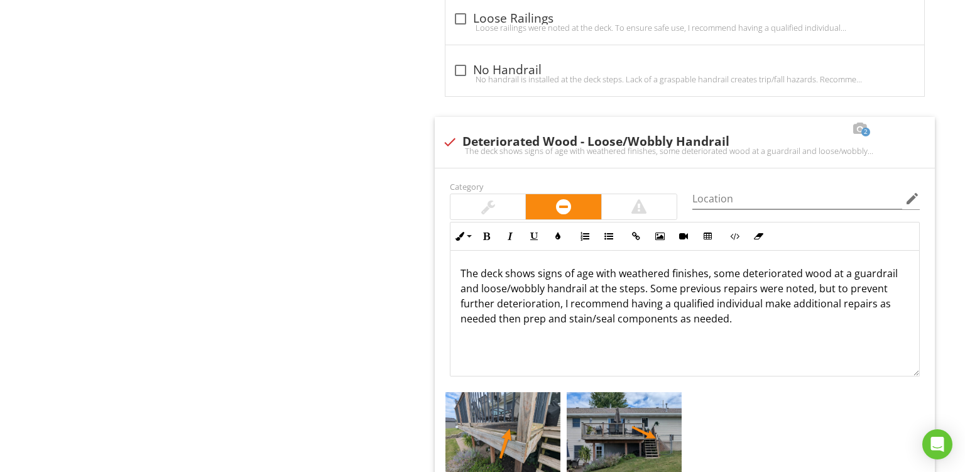
scroll to position [1624, 0]
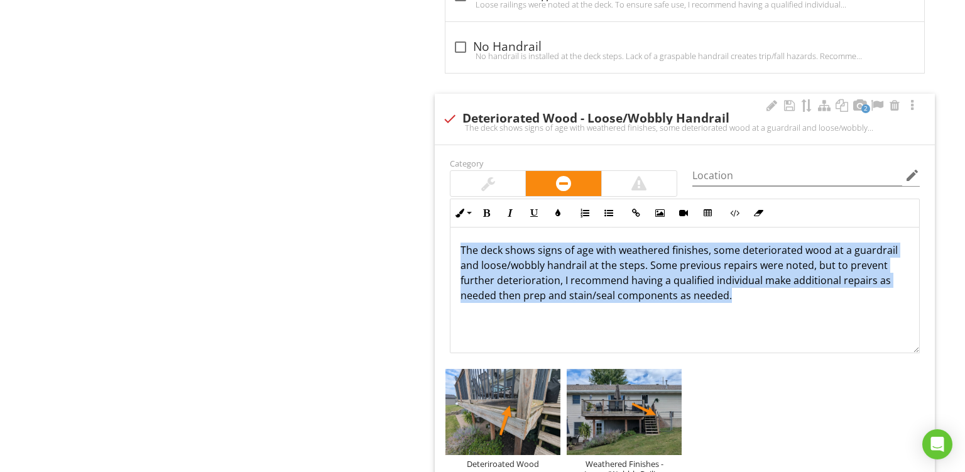
drag, startPoint x: 744, startPoint y: 309, endPoint x: 191, endPoint y: 96, distance: 592.6
click at [451, 227] on div "The deck shows signs of age with weathered finishes, some deteriorated wood at …" at bounding box center [685, 290] width 469 height 126
copy p "The deck shows signs of age with weathered finishes, some deteriorated wood at …"
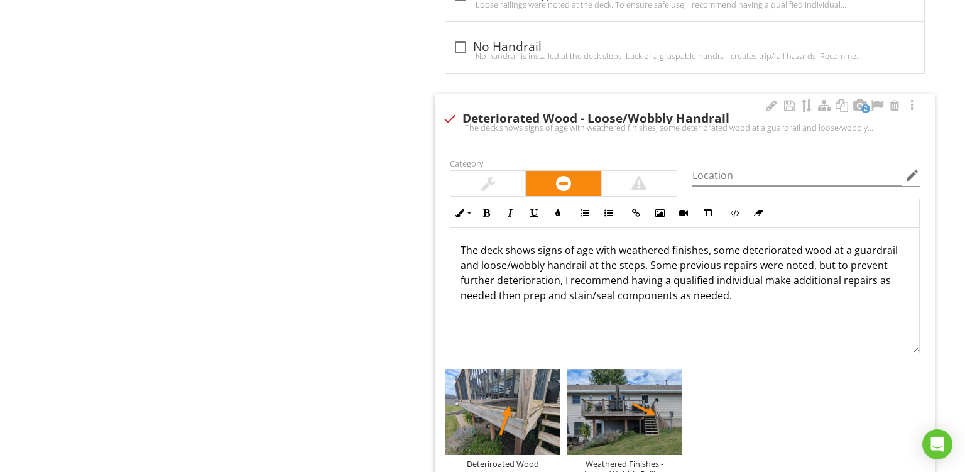
click at [770, 317] on div "The deck shows signs of age with weathered finishes, some deteriorated wood at …" at bounding box center [685, 290] width 469 height 126
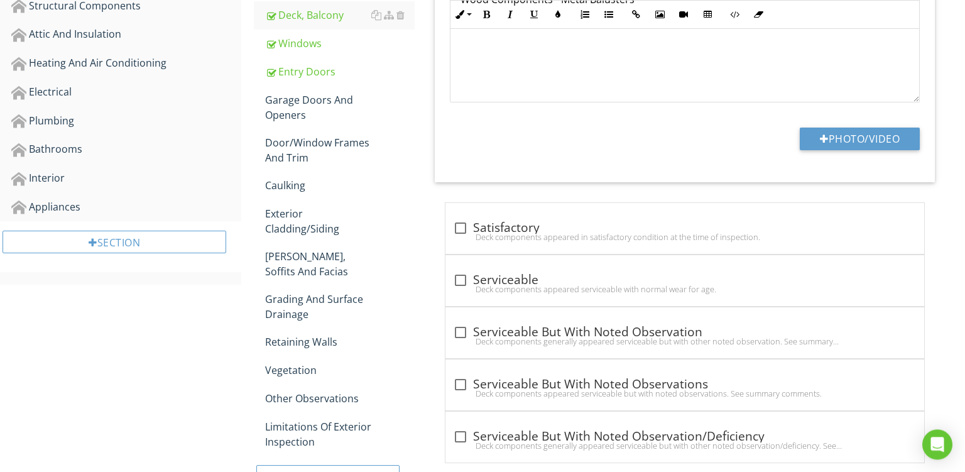
scroll to position [308, 0]
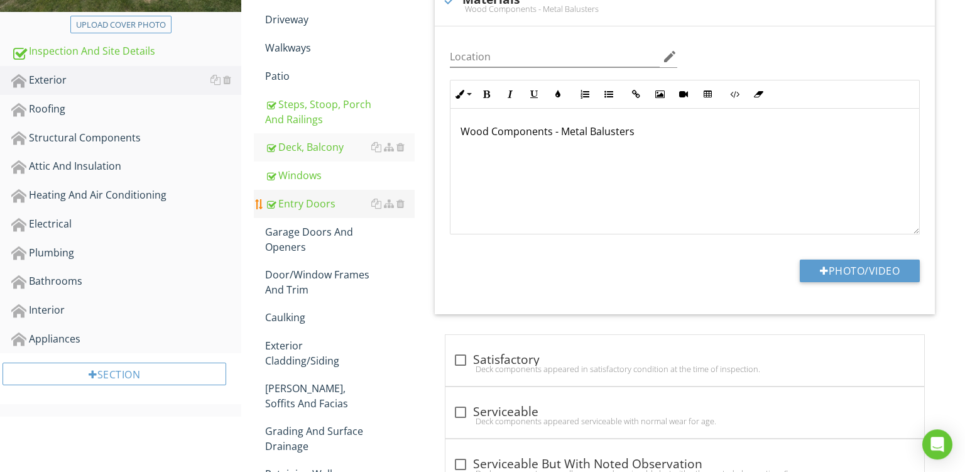
click at [304, 202] on div "Entry Doors" at bounding box center [340, 203] width 150 height 15
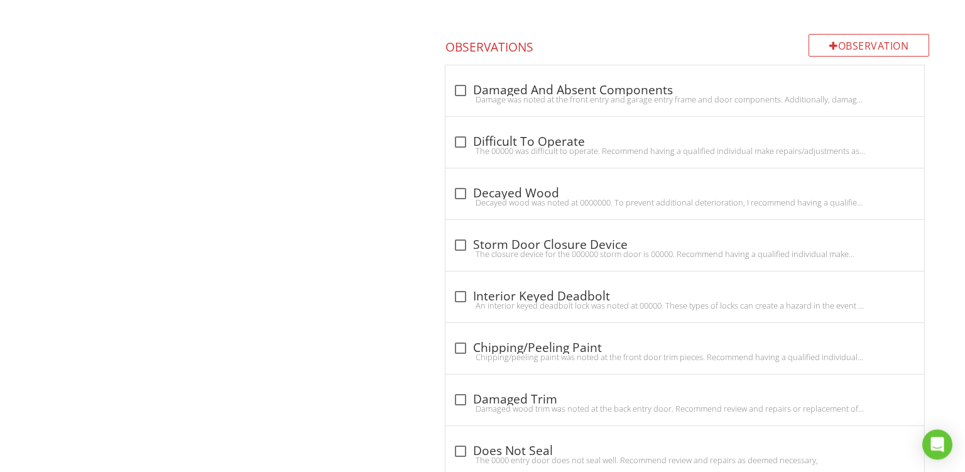
scroll to position [1376, 0]
click at [775, 172] on div at bounding box center [778, 178] width 15 height 13
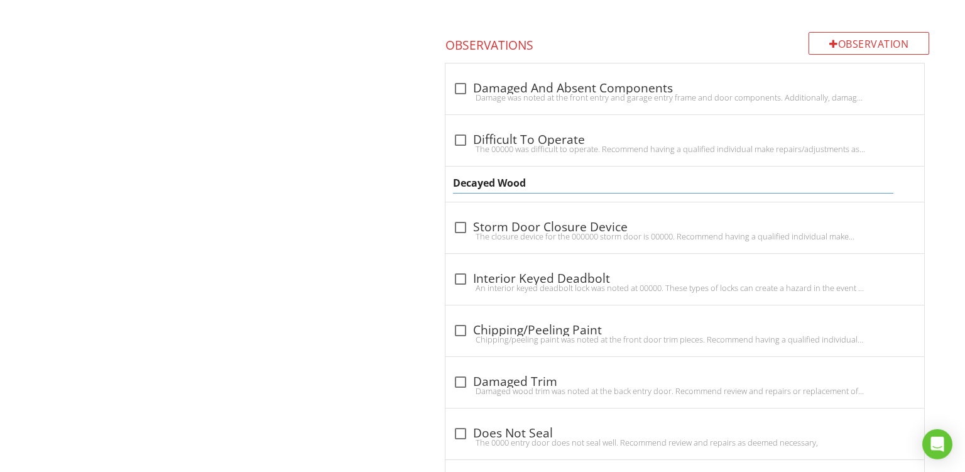
click at [479, 176] on input "Decayed Wood" at bounding box center [673, 183] width 441 height 21
type input "Deteriorated Wood"
click at [518, 195] on div "Deteriorated Wood" at bounding box center [685, 184] width 479 height 35
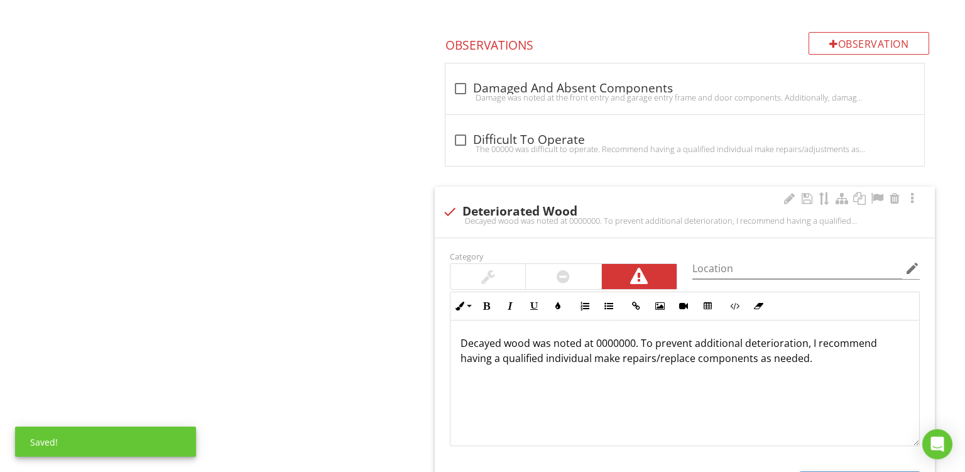
click at [554, 263] on div at bounding box center [563, 276] width 227 height 26
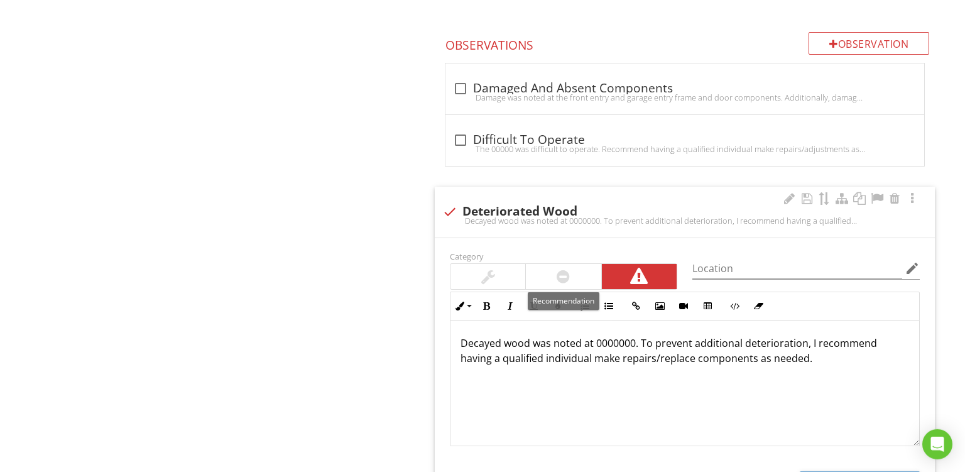
click at [559, 264] on div at bounding box center [563, 276] width 75 height 25
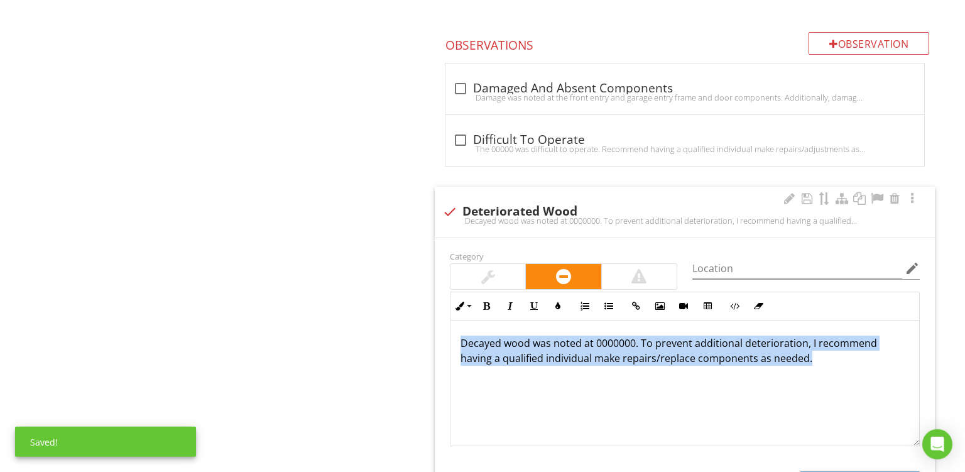
drag, startPoint x: 791, startPoint y: 366, endPoint x: 155, endPoint y: 120, distance: 682.0
click at [451, 320] on div "Decayed wood was noted at 0000000. To prevent additional deterioration, I recom…" at bounding box center [685, 383] width 469 height 126
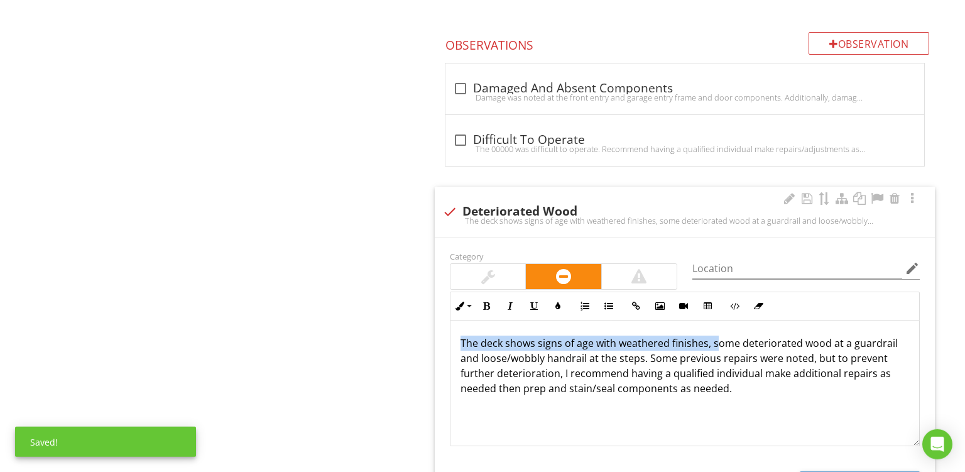
drag, startPoint x: 716, startPoint y: 341, endPoint x: 200, endPoint y: 174, distance: 542.7
click at [451, 320] on div "The deck shows signs of age with weathered finishes, some deteriorated wood at …" at bounding box center [685, 383] width 469 height 126
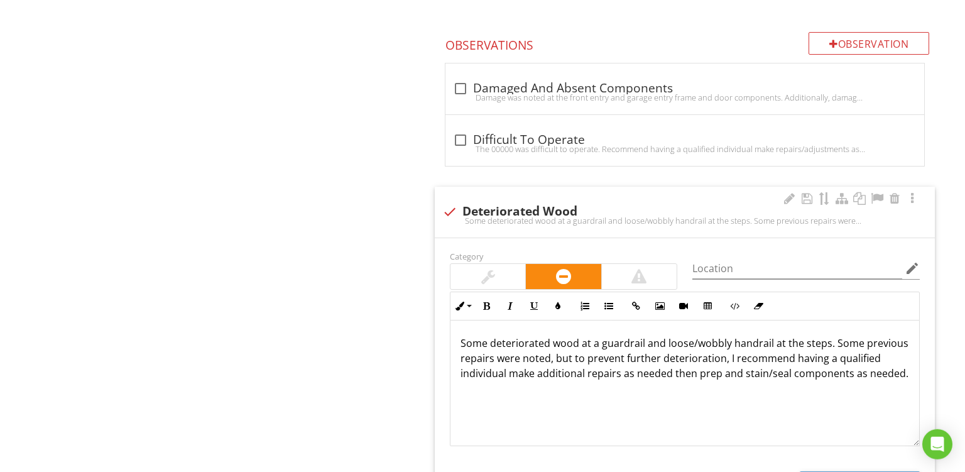
click at [812, 336] on p "Some deteriorated wood at a guardrail and loose/wobbly handrail at the steps. S…" at bounding box center [685, 358] width 449 height 45
drag, startPoint x: 625, startPoint y: 369, endPoint x: 965, endPoint y: 373, distance: 339.4
click at [919, 373] on div "Some deteriorated wood was noted at the side garage entry door frame. Some prev…" at bounding box center [685, 383] width 469 height 126
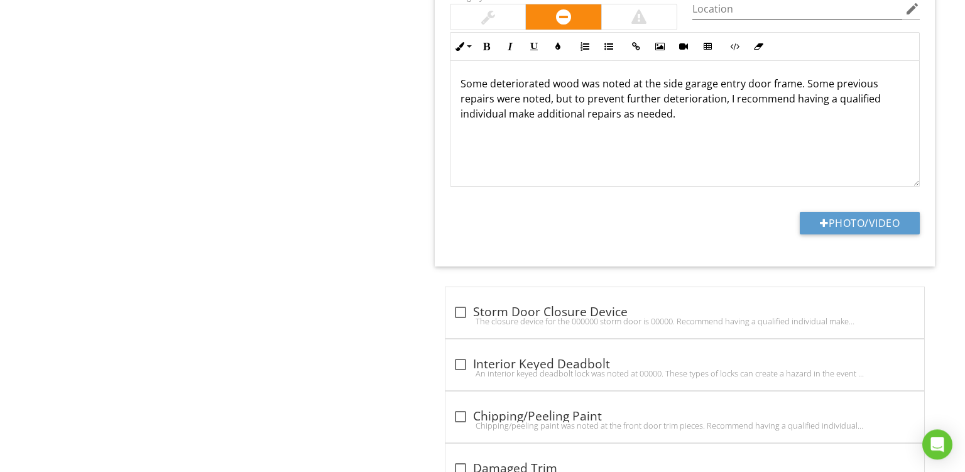
scroll to position [1641, 0]
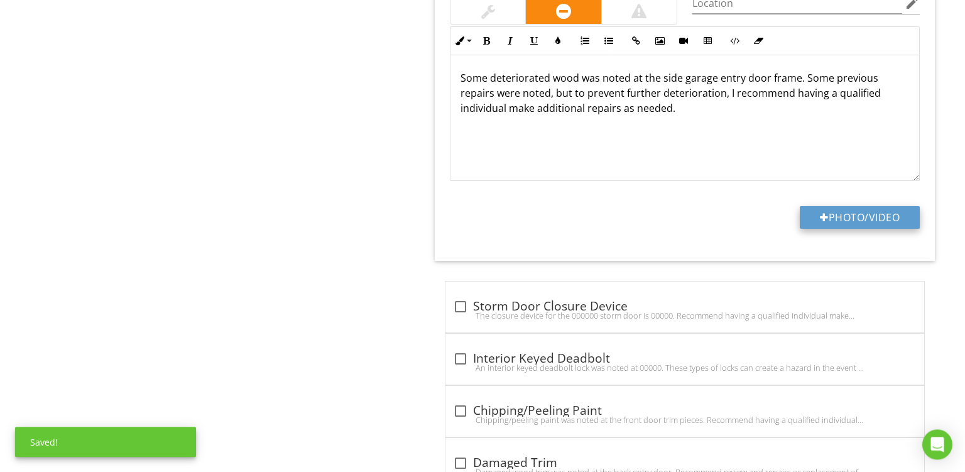
click at [833, 212] on button "Photo/Video" at bounding box center [860, 217] width 120 height 23
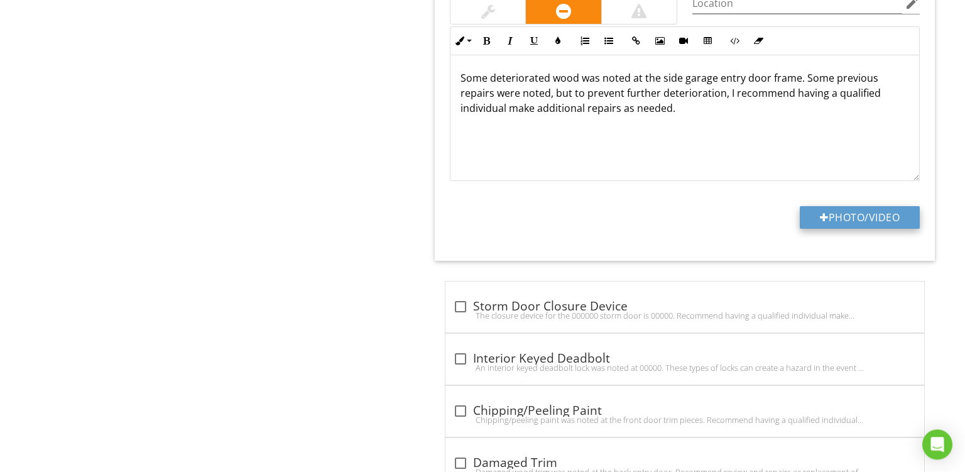
type input "C:\fakepath\PXL_20250827_151932029.jpg"
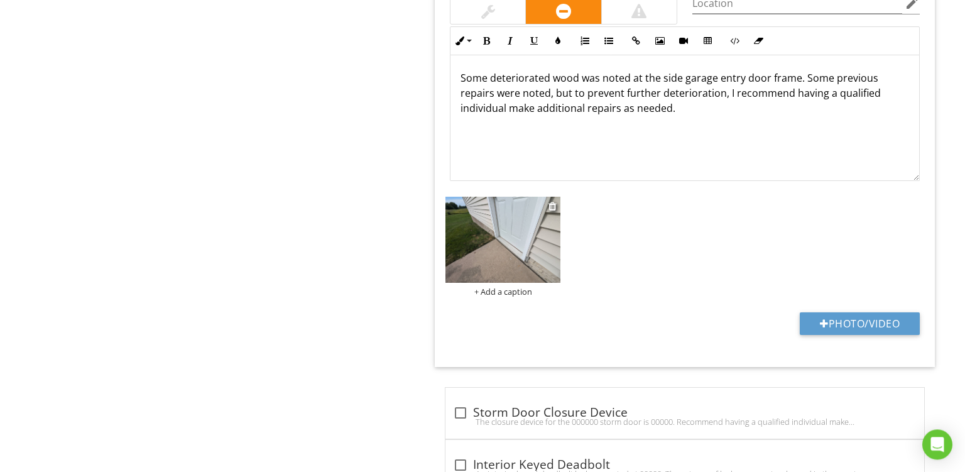
click at [495, 288] on div "+ Add a caption" at bounding box center [503, 292] width 115 height 10
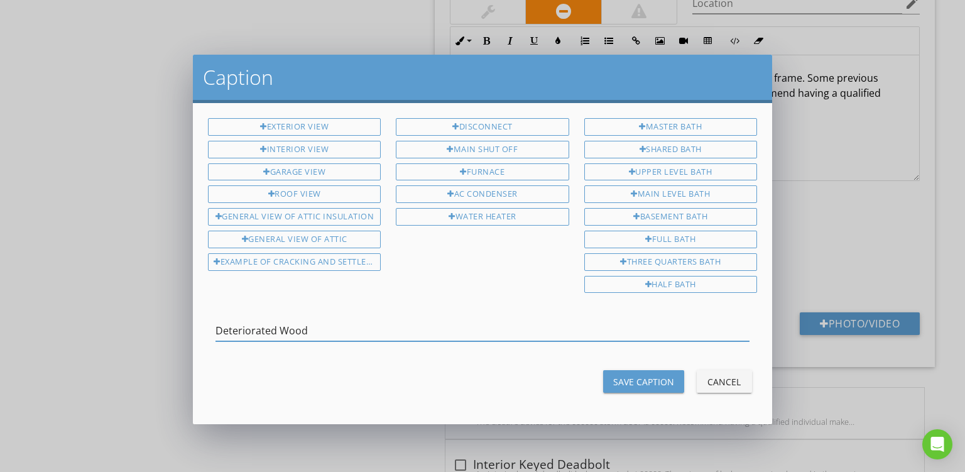
type input "Deteriorated Wood"
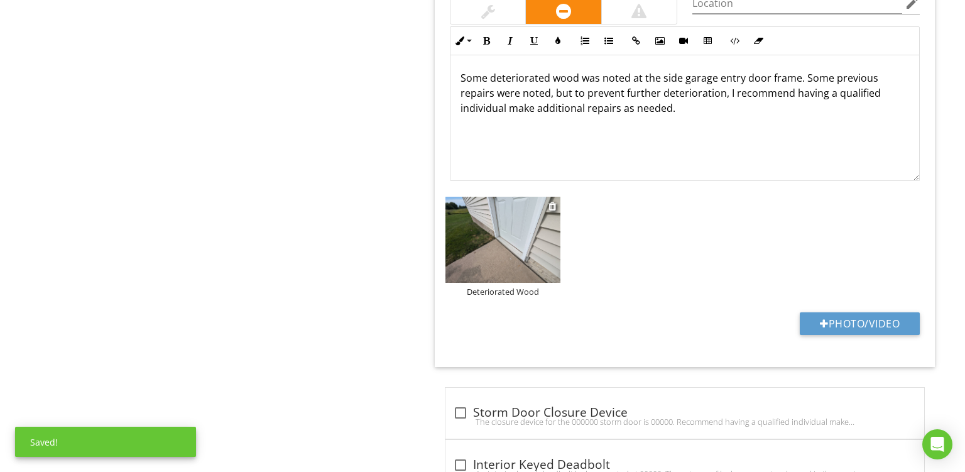
click at [510, 229] on img at bounding box center [503, 240] width 115 height 87
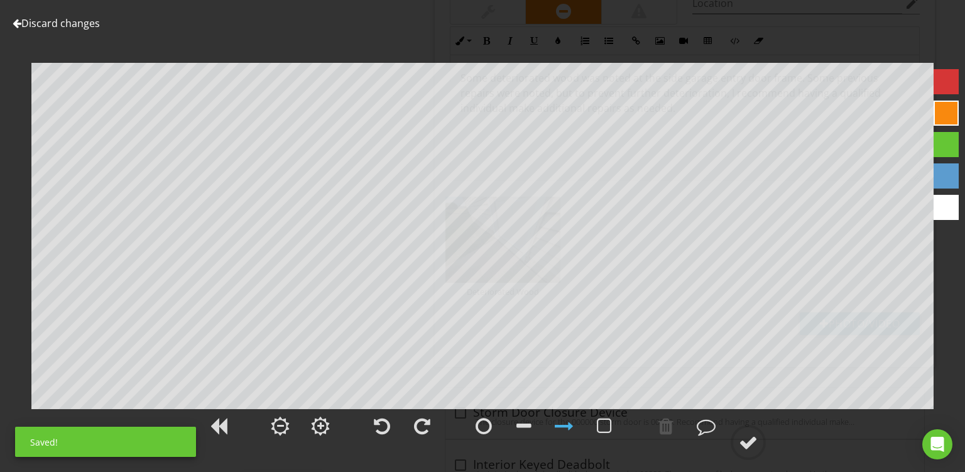
click at [943, 114] on div at bounding box center [946, 113] width 25 height 25
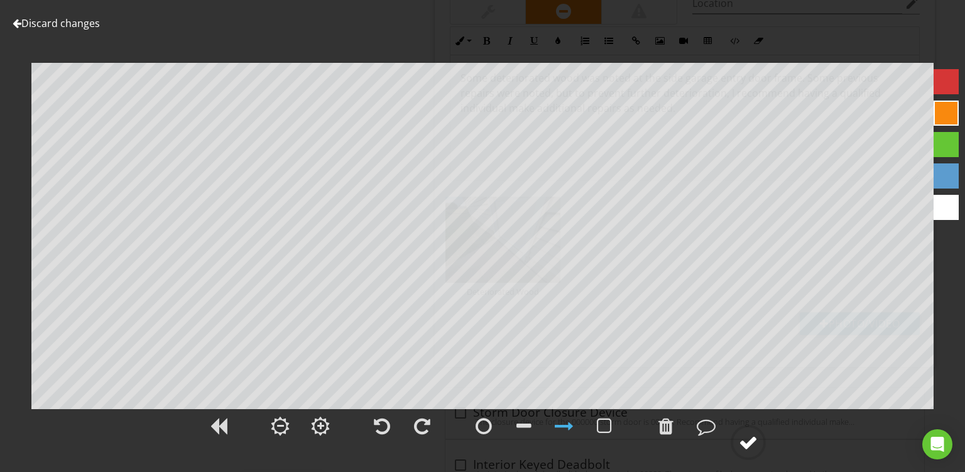
click at [755, 435] on div at bounding box center [748, 442] width 19 height 19
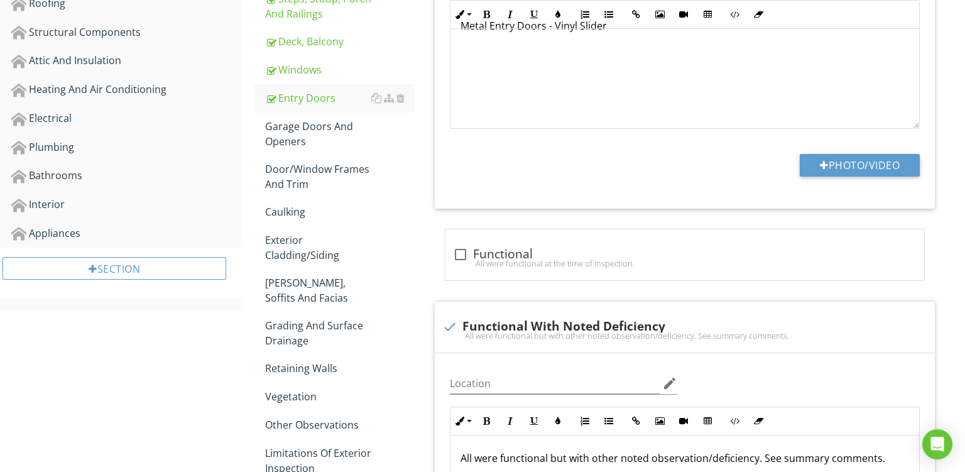
scroll to position [400, 0]
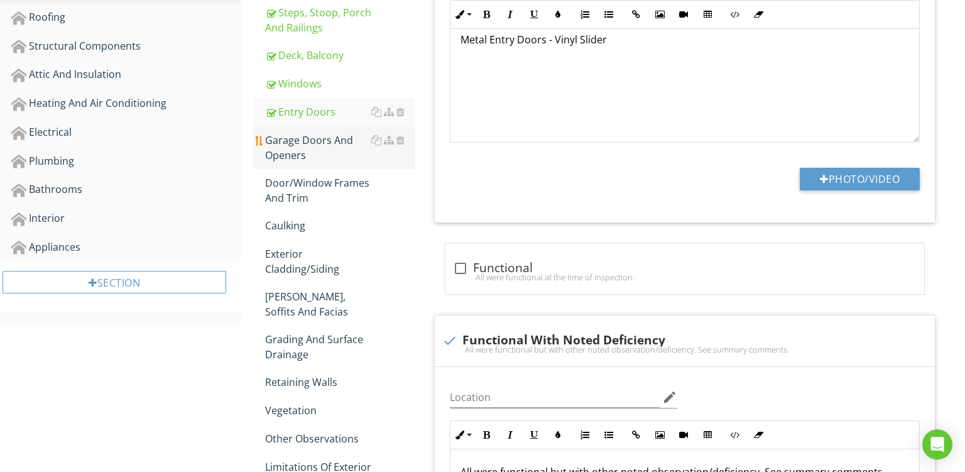
click at [317, 141] on div "Garage Doors And Openers" at bounding box center [340, 148] width 150 height 30
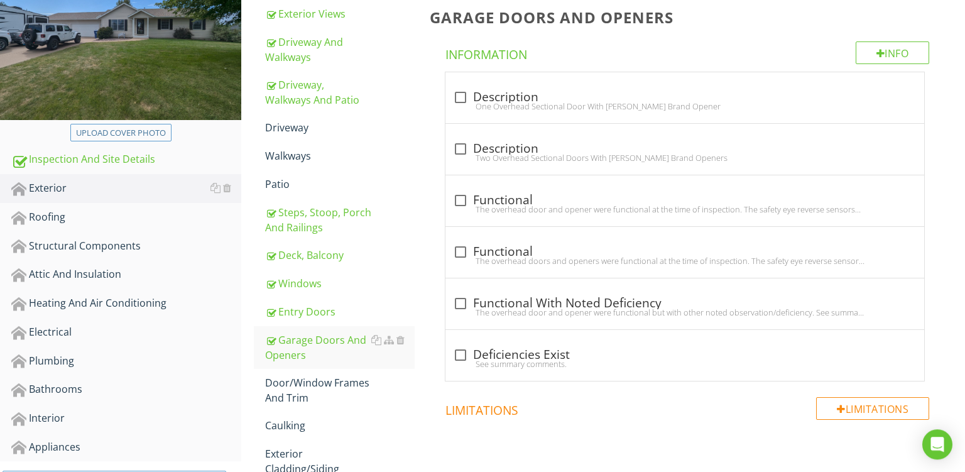
scroll to position [197, 0]
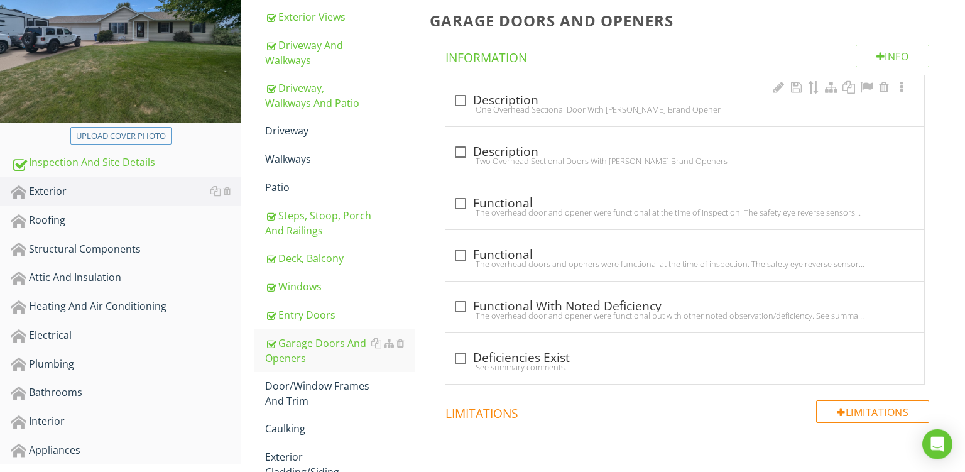
click at [635, 106] on div "One Overhead Sectional Door With Chamberlain Brand Opener" at bounding box center [685, 109] width 464 height 10
checkbox input "true"
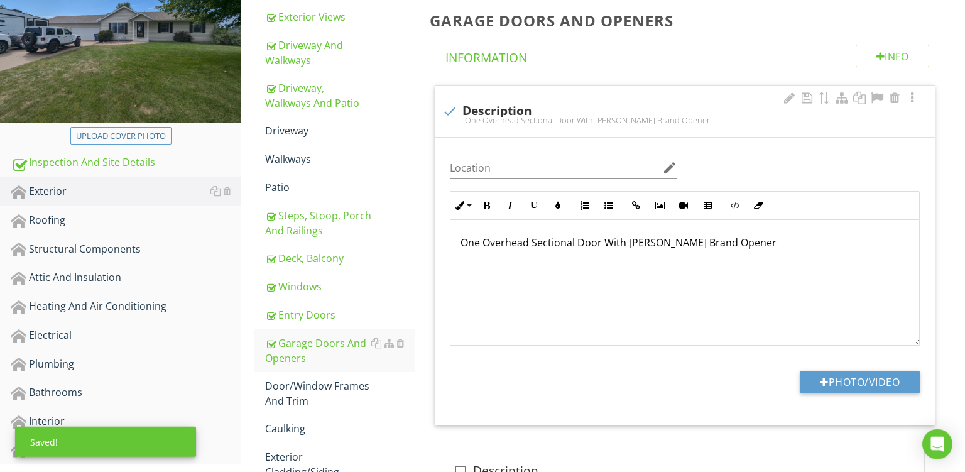
click at [471, 241] on p "One Overhead Sectional Door With Chamberlain Brand Opener" at bounding box center [685, 242] width 449 height 15
click at [699, 240] on p "Two Overhead Sectional Doors - One With Chamberlain Brand Opener" at bounding box center [685, 242] width 449 height 15
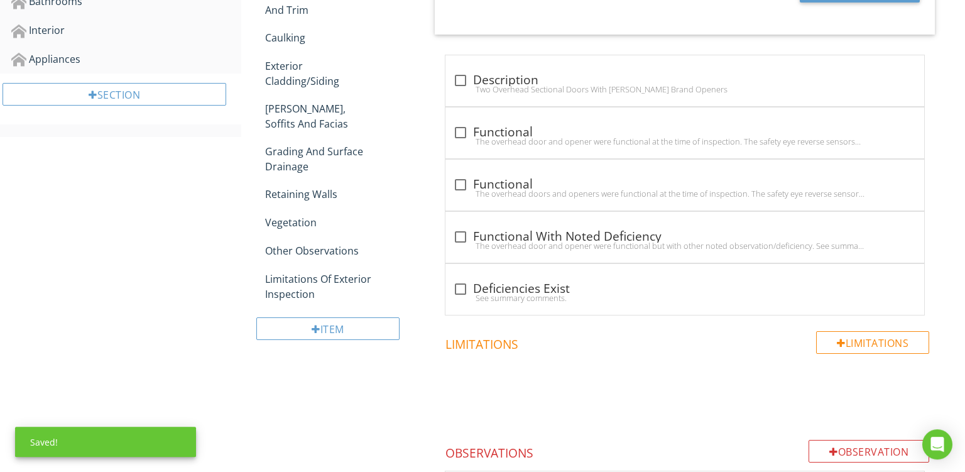
scroll to position [599, 0]
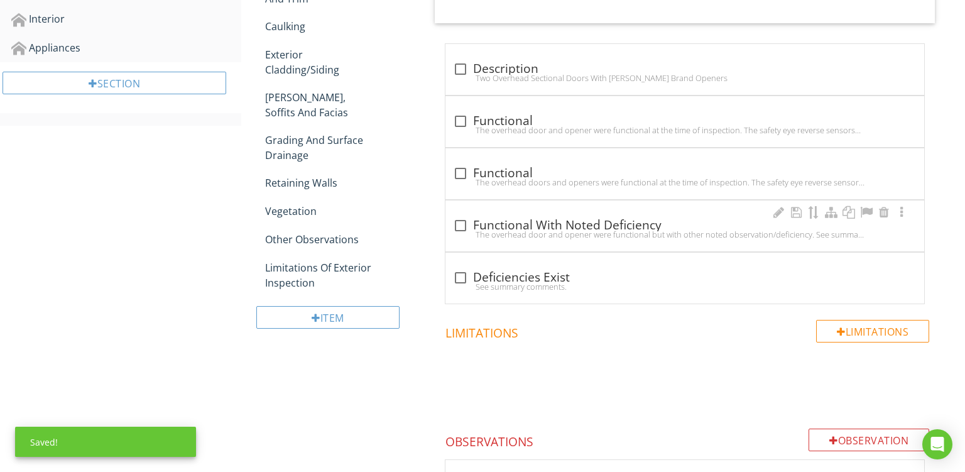
click at [624, 223] on div "check_box_outline_blank Functional With Noted Deficiency" at bounding box center [685, 225] width 464 height 15
checkbox input "true"
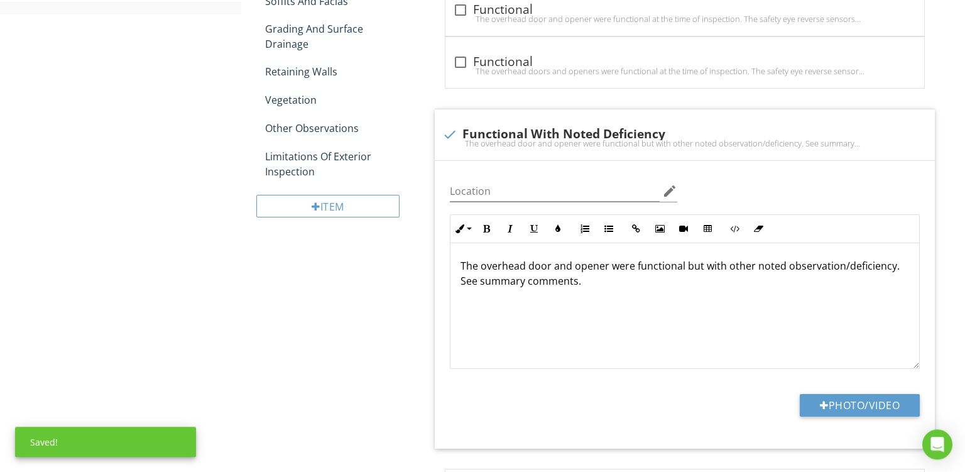
scroll to position [716, 0]
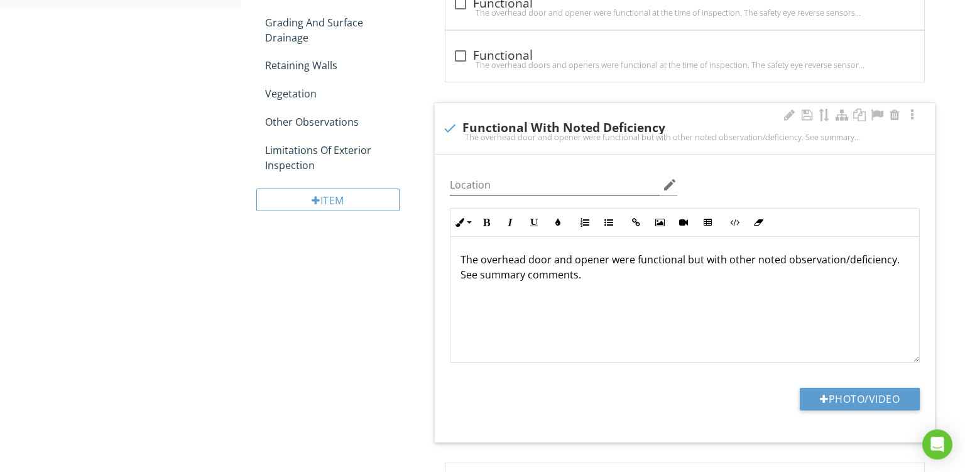
click at [550, 261] on p "The overhead door and opener were functional but with other noted observation/d…" at bounding box center [685, 267] width 449 height 30
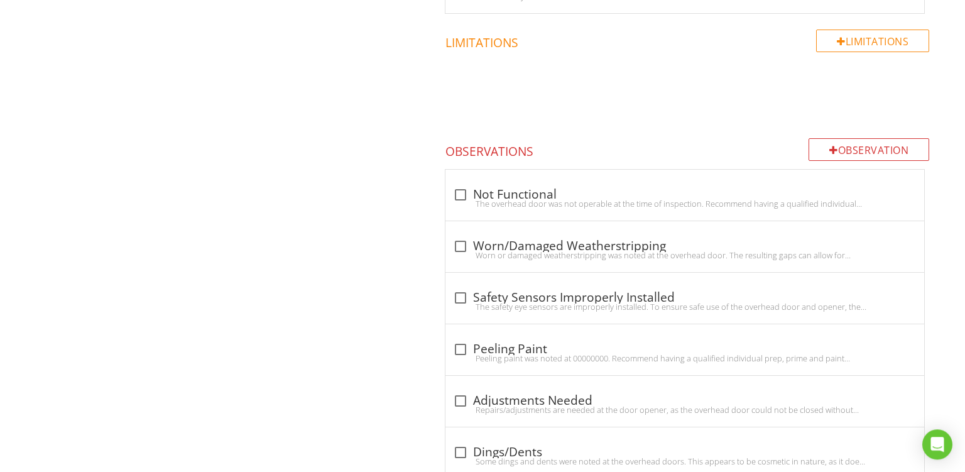
scroll to position [1223, 0]
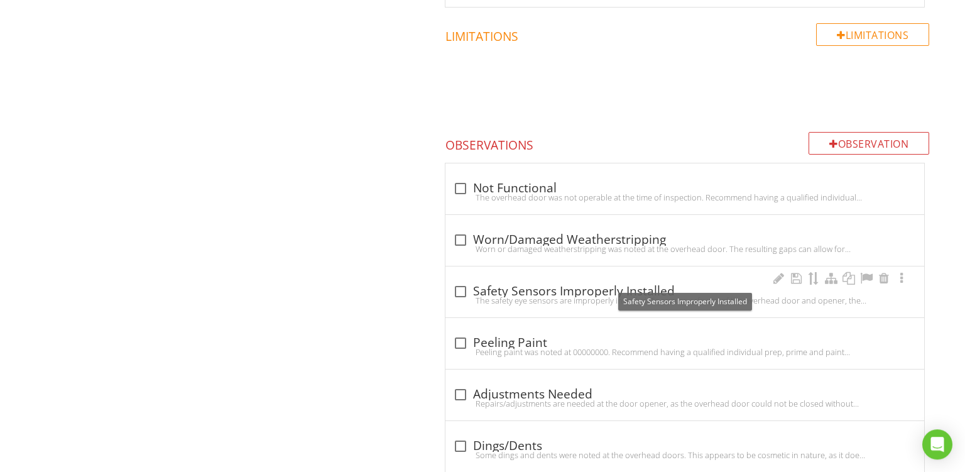
click at [669, 284] on div "check_box_outline_blank Safety Sensors Improperly Installed" at bounding box center [685, 291] width 464 height 15
checkbox input "true"
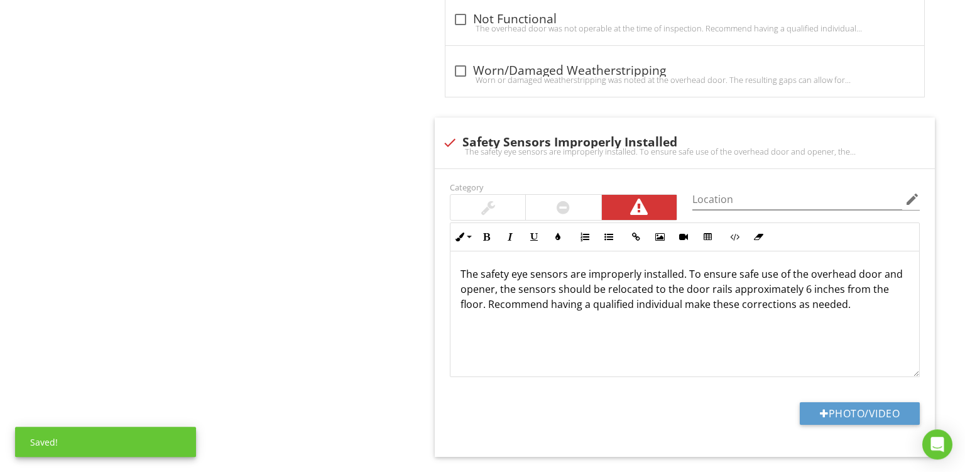
scroll to position [1443, 0]
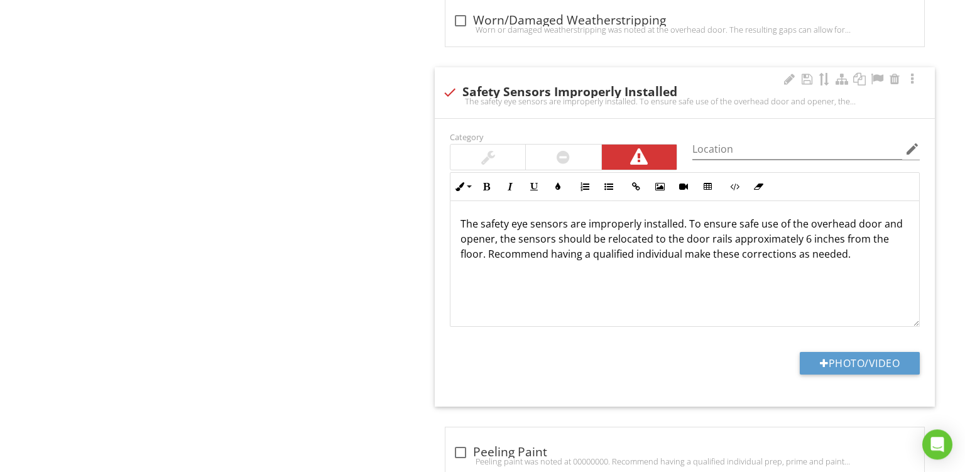
click at [850, 376] on div "Photo/Video" at bounding box center [684, 368] width 485 height 32
click at [847, 363] on button "Photo/Video" at bounding box center [860, 363] width 120 height 23
type input "C:\fakepath\PXL_20250827_140632595.jpg"
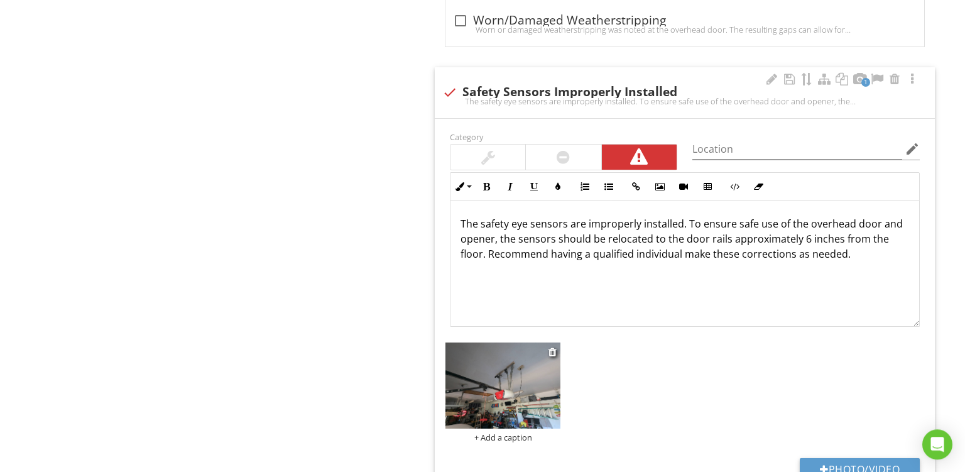
click at [493, 432] on div "+ Add a caption" at bounding box center [503, 437] width 115 height 10
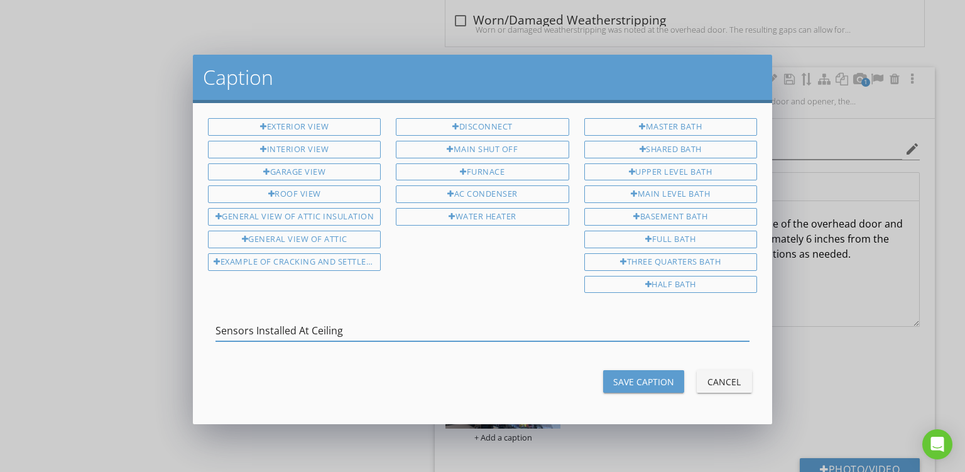
type input "Sensors Installed At Ceiling"
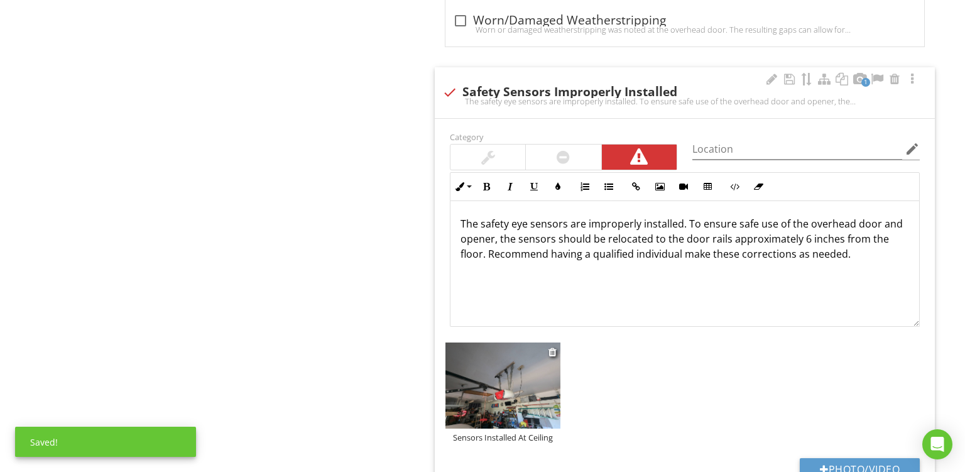
click at [504, 402] on img at bounding box center [503, 385] width 115 height 87
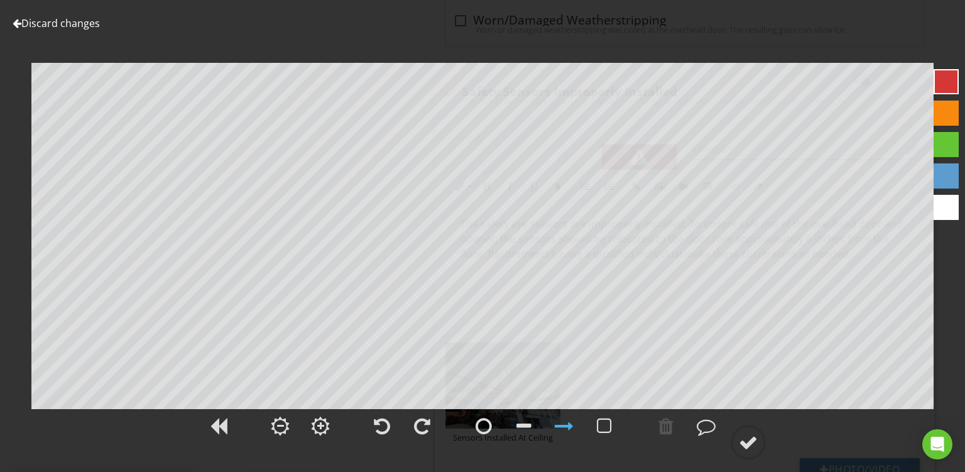
click at [944, 109] on div at bounding box center [946, 113] width 25 height 25
click at [657, 425] on div at bounding box center [665, 425] width 31 height 31
click at [484, 423] on div at bounding box center [484, 426] width 16 height 19
click at [486, 424] on div at bounding box center [484, 426] width 16 height 19
click at [750, 441] on div at bounding box center [748, 442] width 19 height 19
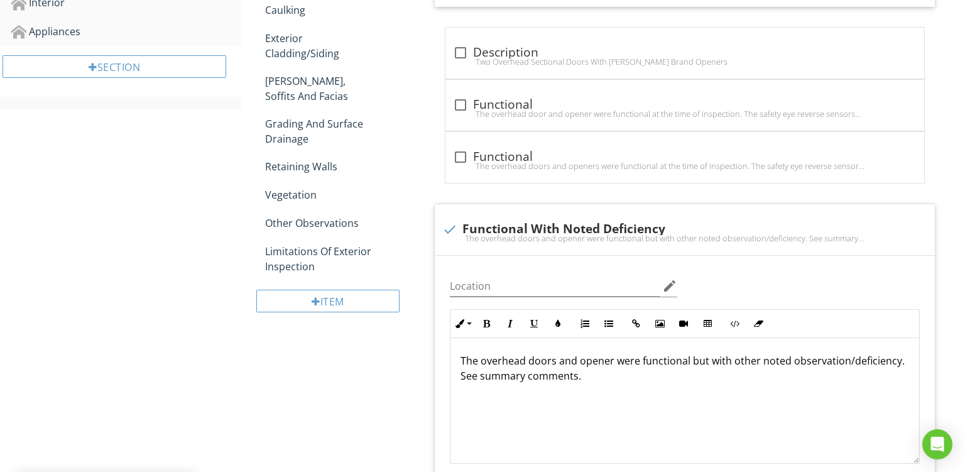
scroll to position [394, 0]
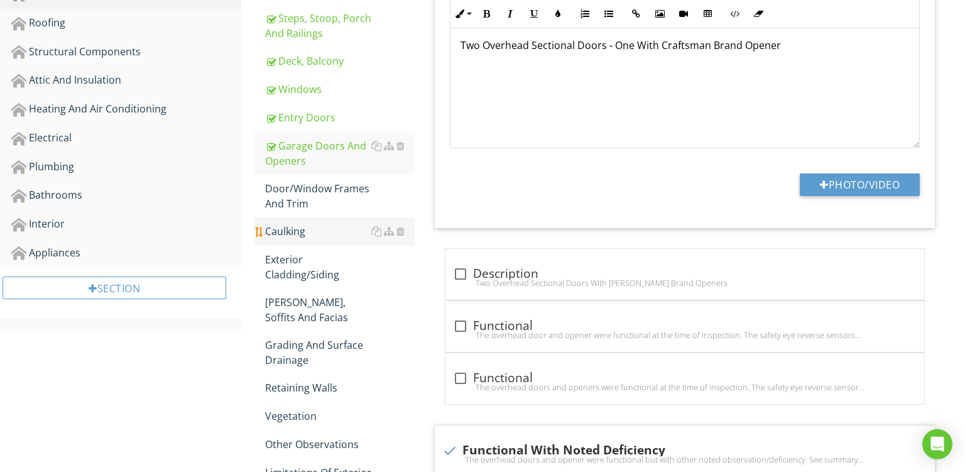
click at [292, 231] on div "Caulking" at bounding box center [340, 231] width 150 height 15
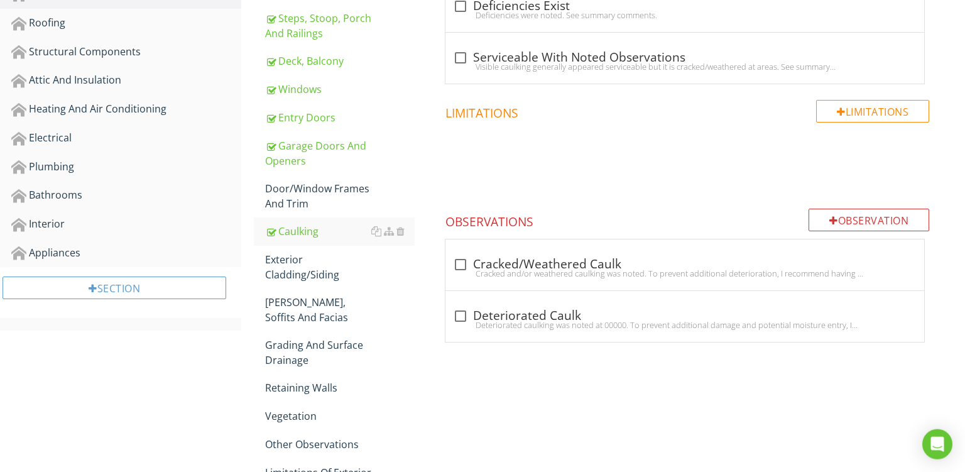
scroll to position [119, 0]
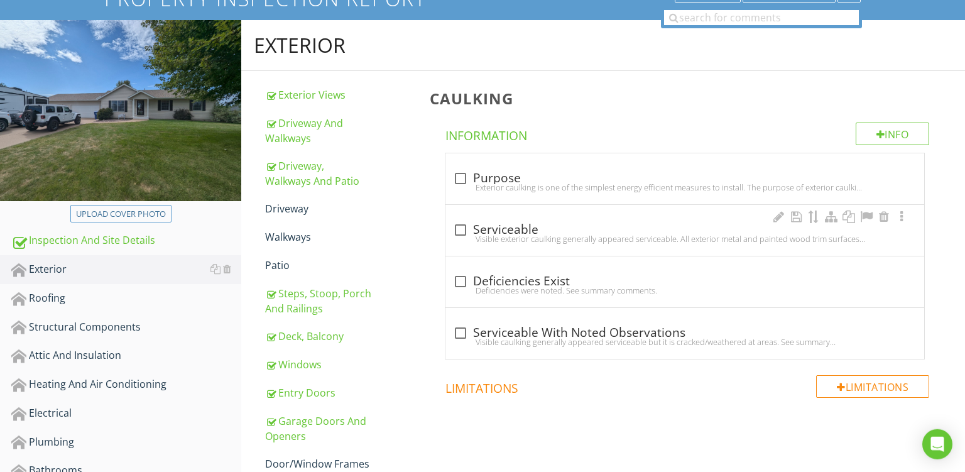
click at [547, 221] on div "check_box_outline_blank Serviceable" at bounding box center [685, 229] width 464 height 18
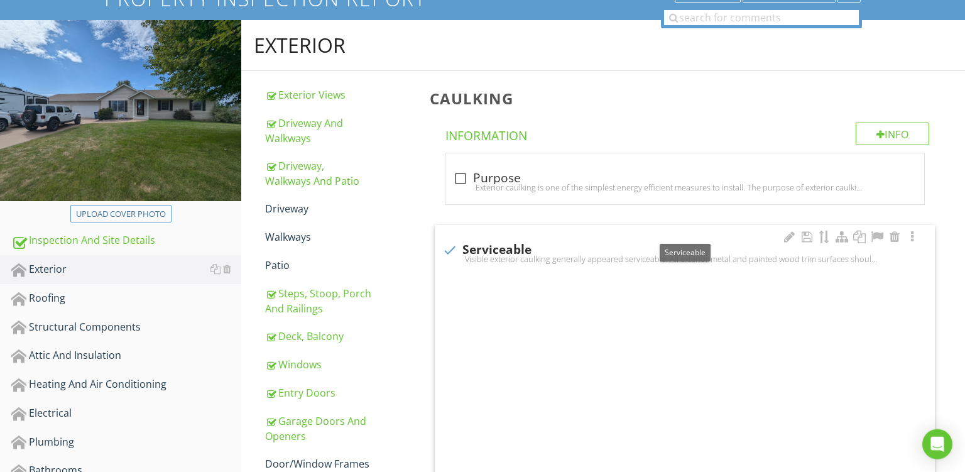
checkbox input "true"
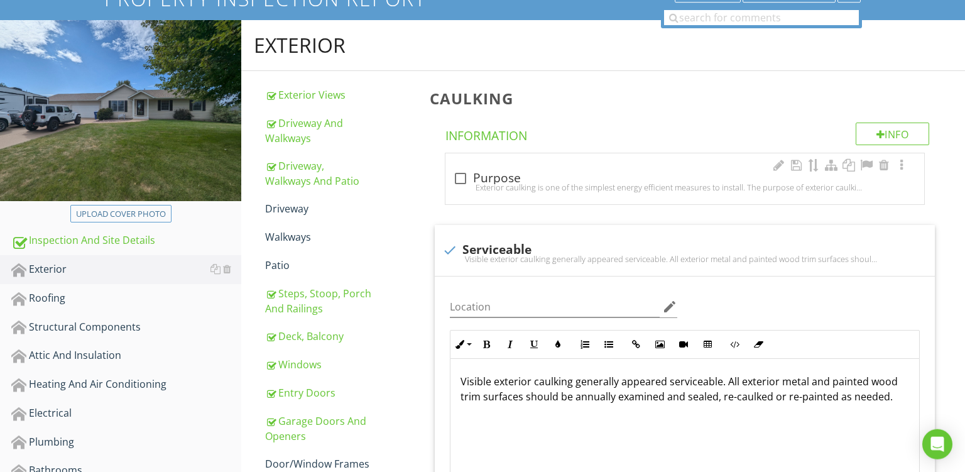
click at [557, 187] on div "Exterior caulking is one of the simplest energy efficient measures to install. …" at bounding box center [685, 187] width 464 height 10
checkbox input "true"
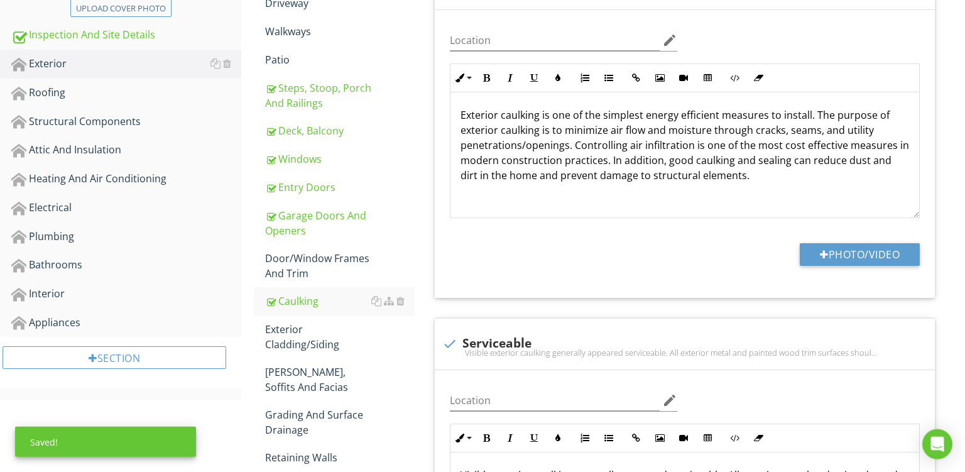
scroll to position [368, 0]
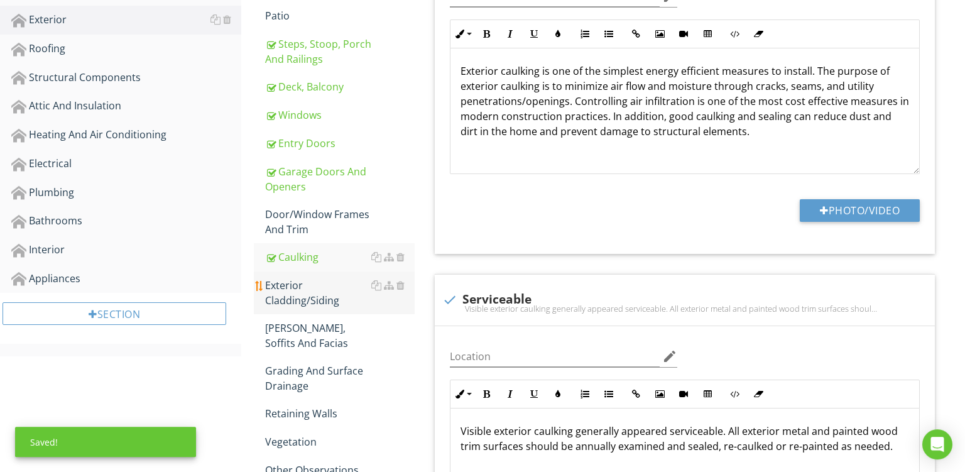
click at [336, 303] on div "Exterior Cladding/Siding" at bounding box center [340, 293] width 150 height 30
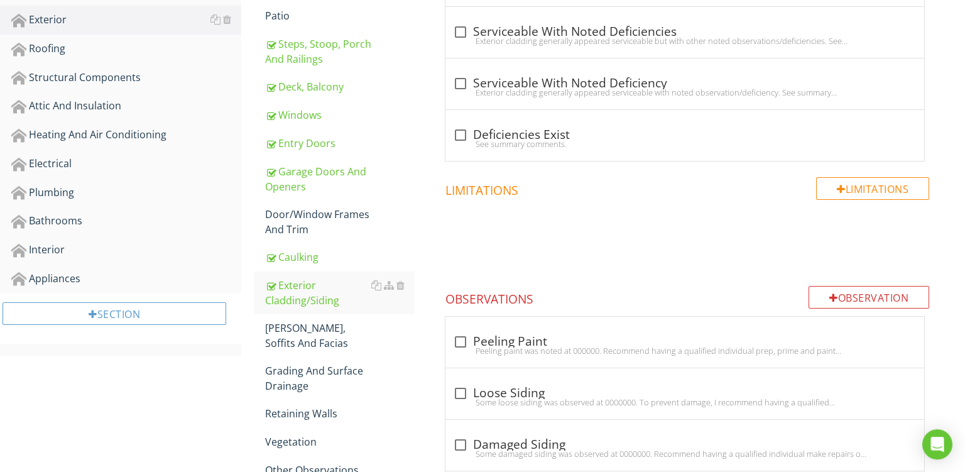
scroll to position [126, 0]
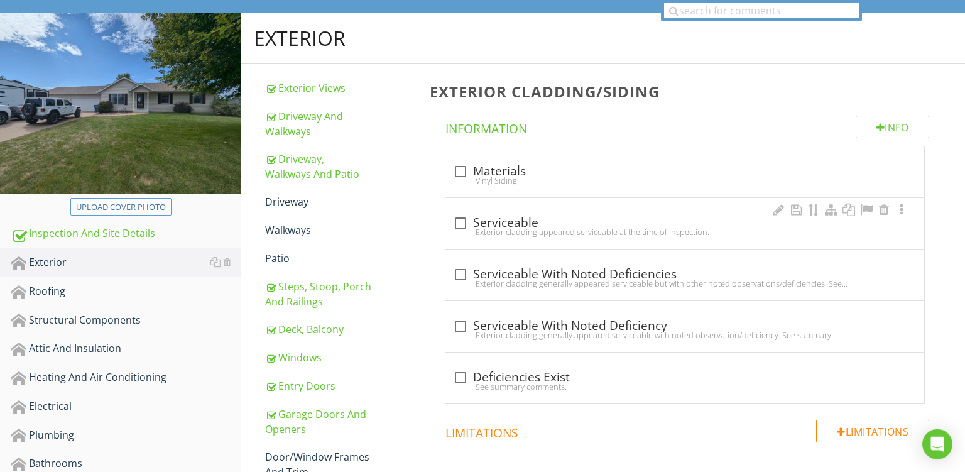
click at [554, 221] on div "check_box_outline_blank Serviceable" at bounding box center [685, 223] width 464 height 15
checkbox input "true"
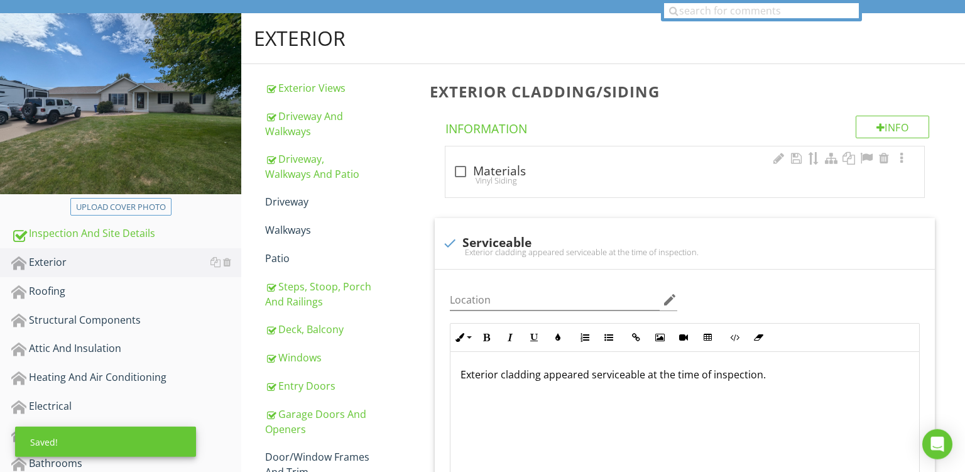
click at [549, 182] on div "Vinyl Siding" at bounding box center [685, 180] width 464 height 10
checkbox input "true"
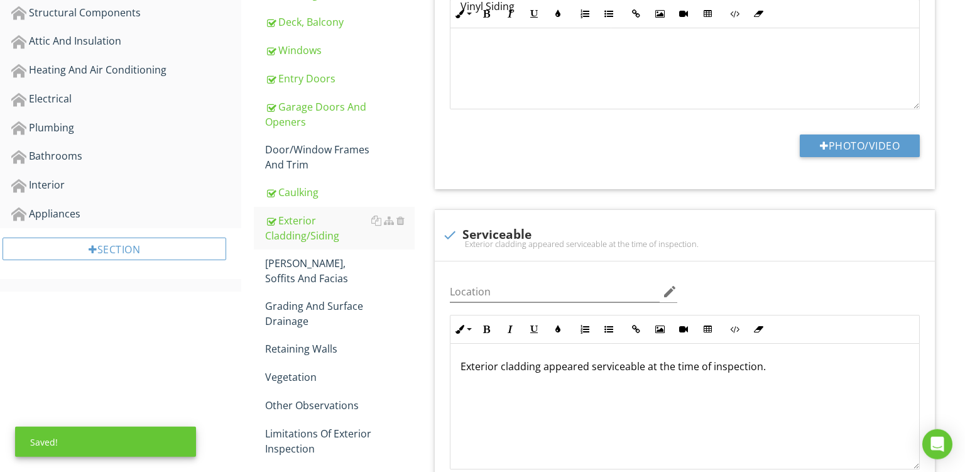
scroll to position [442, 0]
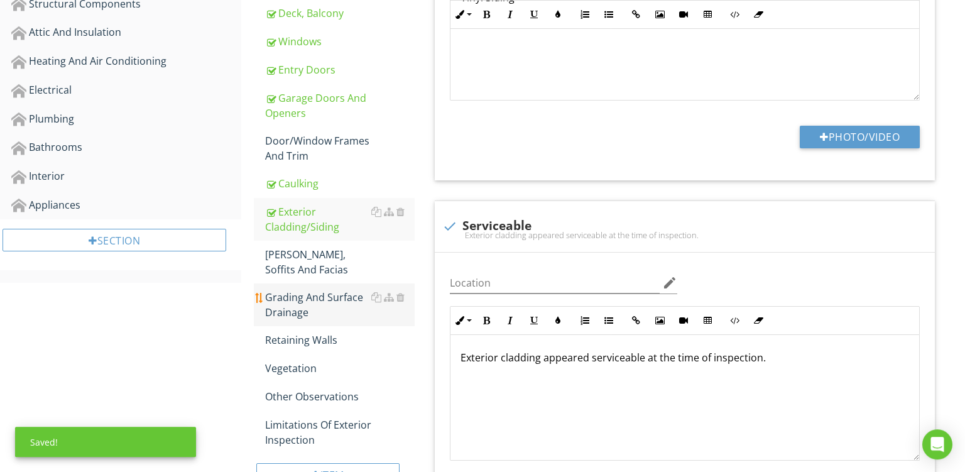
click at [312, 287] on link "Grading And Surface Drainage" at bounding box center [340, 304] width 150 height 43
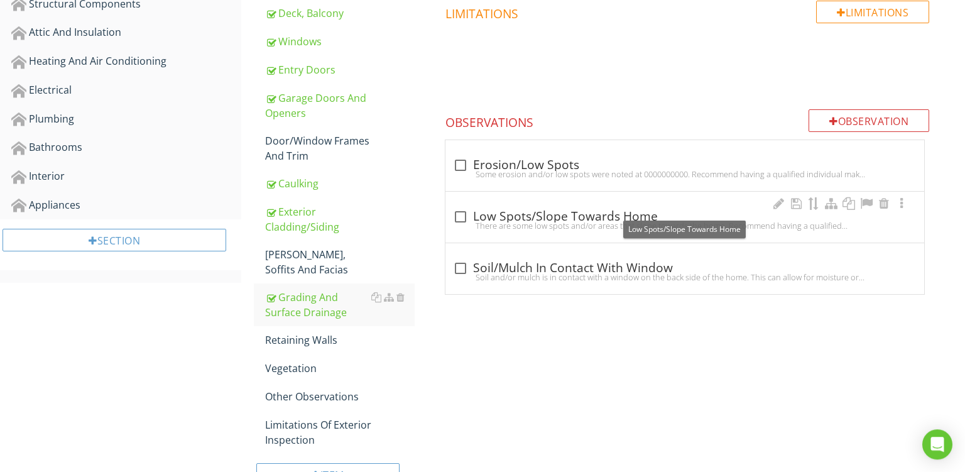
click at [649, 214] on div "check_box_outline_blank Low Spots/Slope Towards Home" at bounding box center [685, 216] width 464 height 15
checkbox input "true"
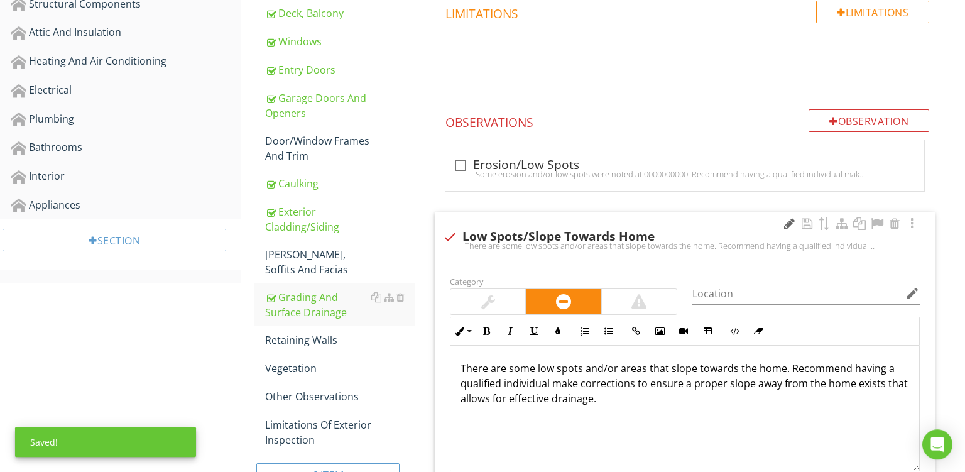
click at [787, 226] on div at bounding box center [789, 223] width 15 height 13
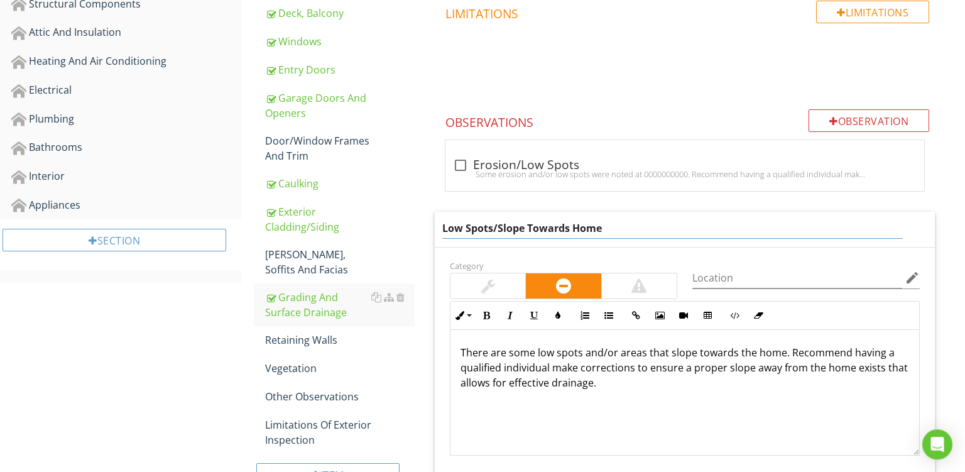
drag, startPoint x: 500, startPoint y: 228, endPoint x: 778, endPoint y: 245, distance: 278.3
click at [778, 239] on input "Low Spots/Slope Towards Home" at bounding box center [672, 228] width 461 height 21
type input "Low Spot/Hole"
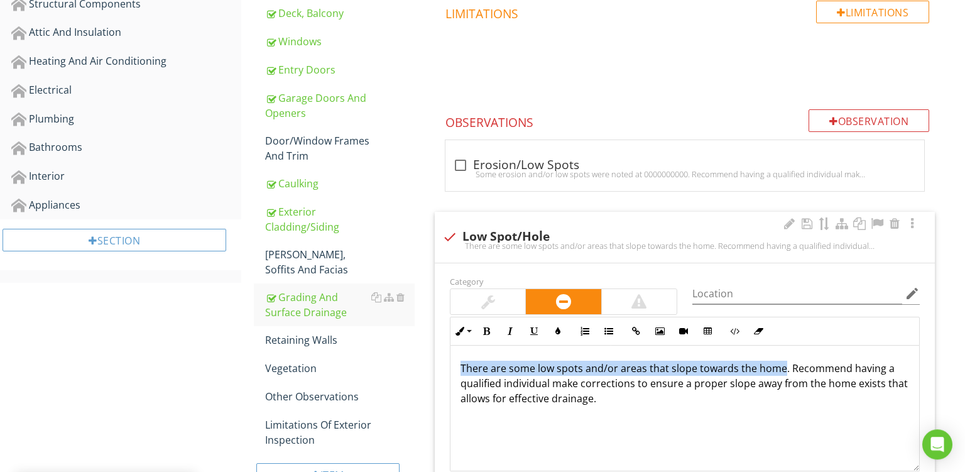
drag, startPoint x: 780, startPoint y: 349, endPoint x: 255, endPoint y: 239, distance: 536.7
click at [451, 346] on div "There are some low spots and/or areas that slope towards the home. Recommend ha…" at bounding box center [685, 409] width 469 height 126
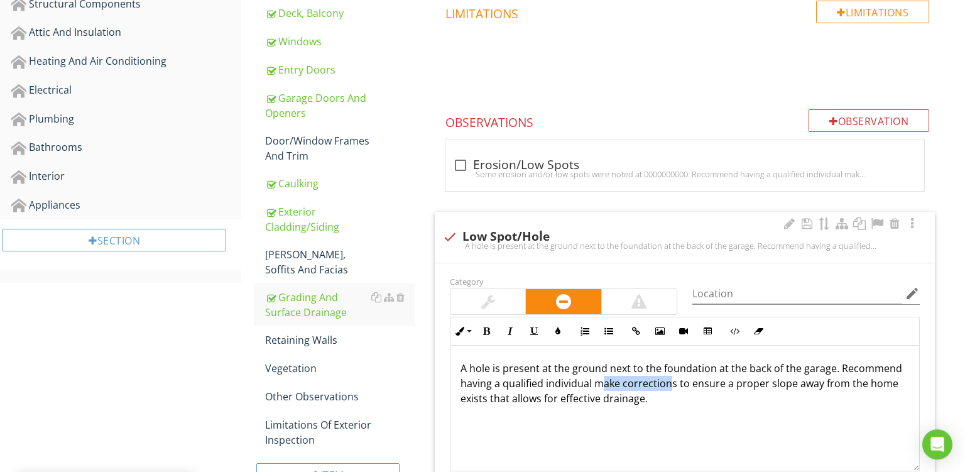
drag, startPoint x: 599, startPoint y: 380, endPoint x: 668, endPoint y: 385, distance: 68.6
click at [668, 385] on p "A hole is present at the ground next to the foundation at the back of the garag…" at bounding box center [685, 383] width 449 height 45
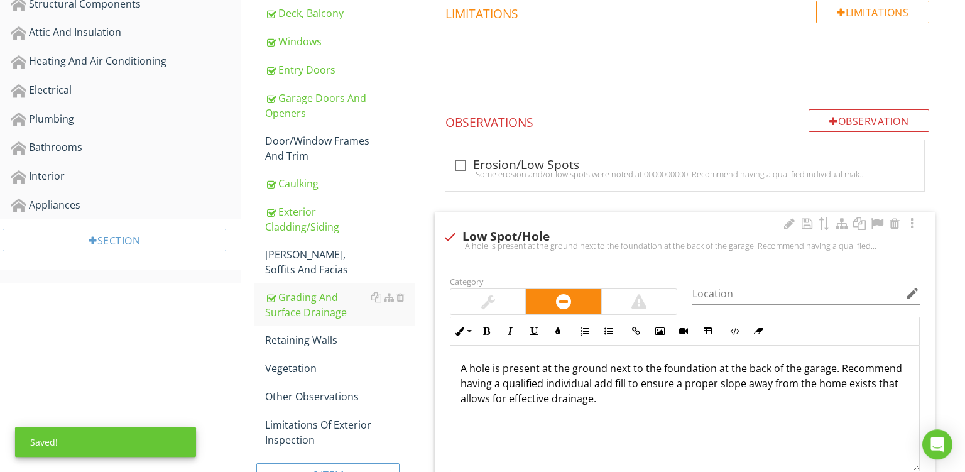
click at [838, 385] on p "A hole is present at the ground next to the foundation at the back of the garag…" at bounding box center [685, 383] width 449 height 45
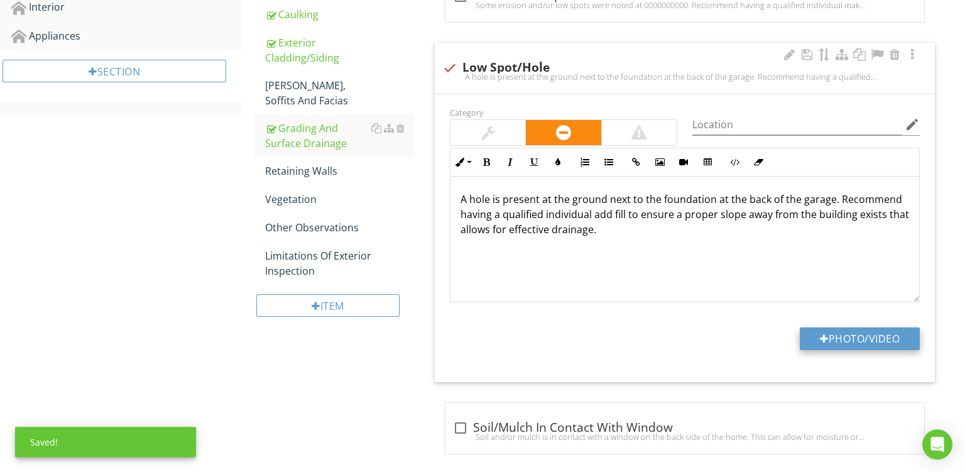
click at [820, 338] on div at bounding box center [824, 339] width 9 height 10
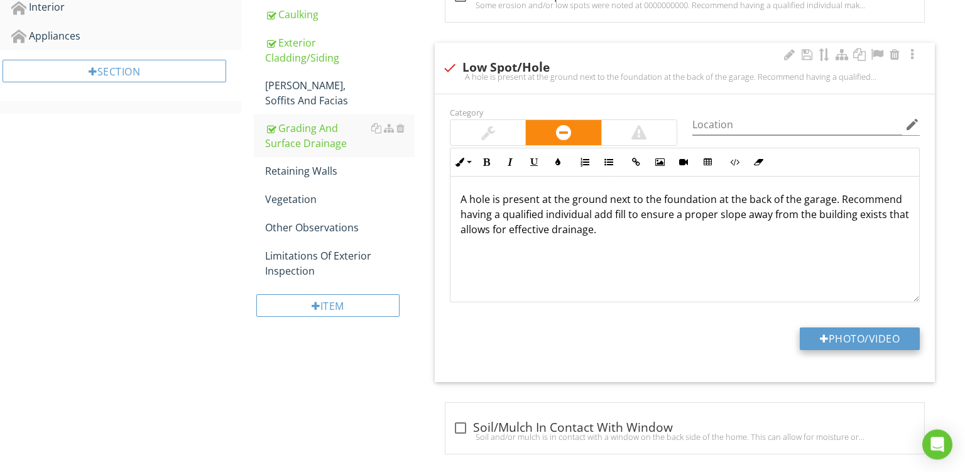
type input "C:\fakepath\PXL_20250827_152753386.jpg"
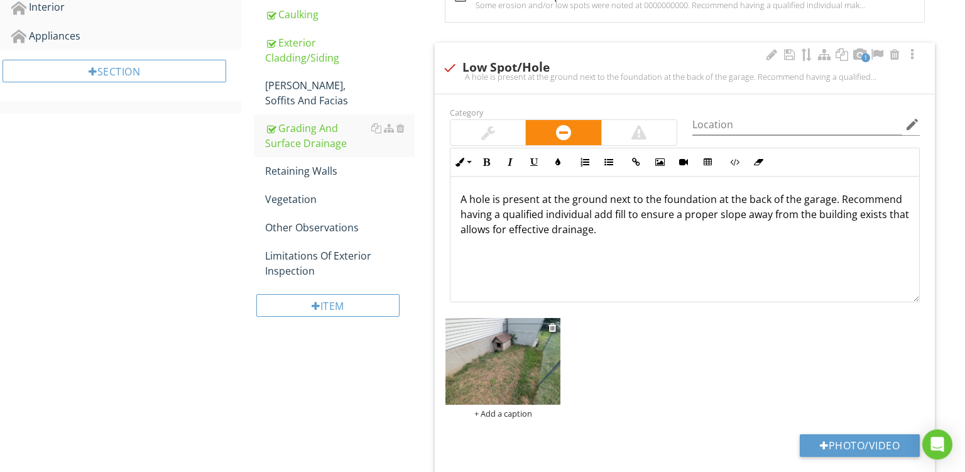
click at [491, 413] on div "+ Add a caption" at bounding box center [503, 413] width 115 height 10
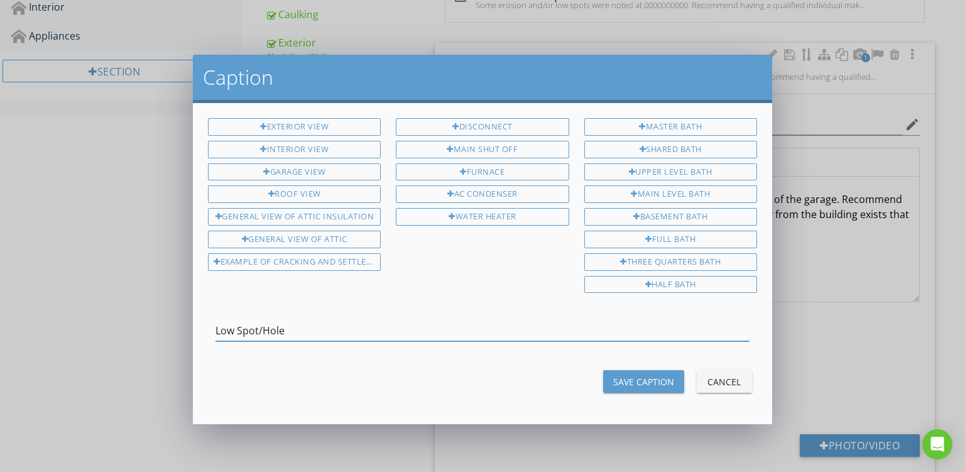
type input "Low Spot/Hole"
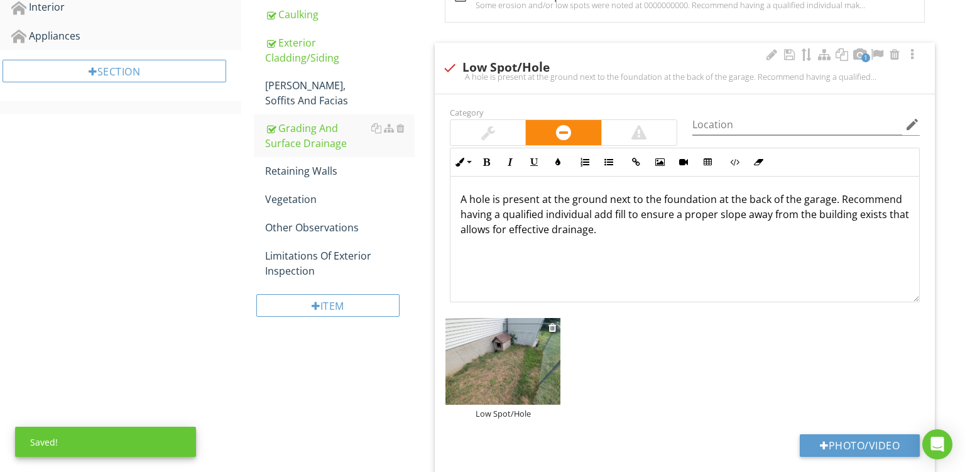
click at [517, 348] on img at bounding box center [503, 361] width 115 height 87
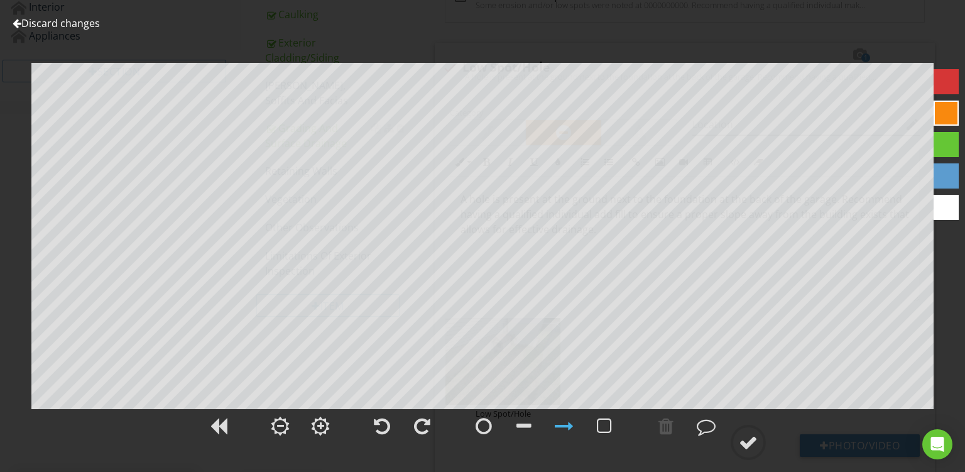
click at [939, 107] on div at bounding box center [946, 113] width 25 height 25
click at [748, 439] on div at bounding box center [748, 442] width 19 height 19
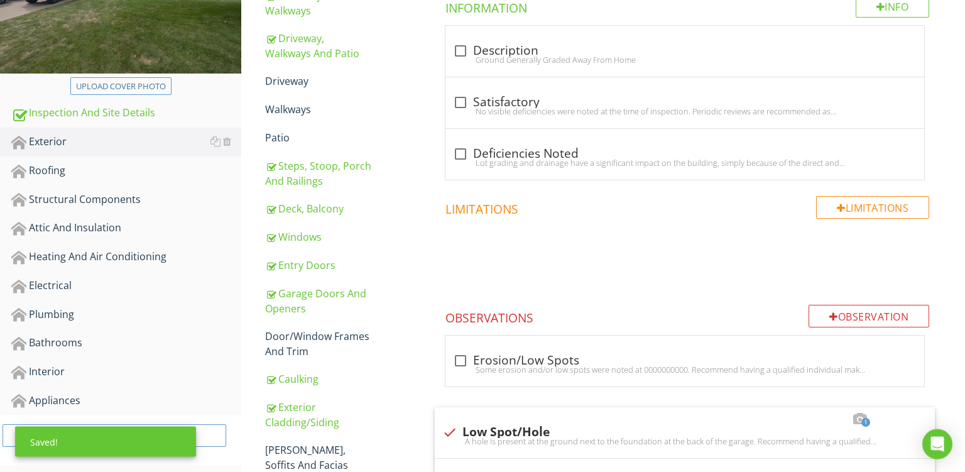
scroll to position [191, 0]
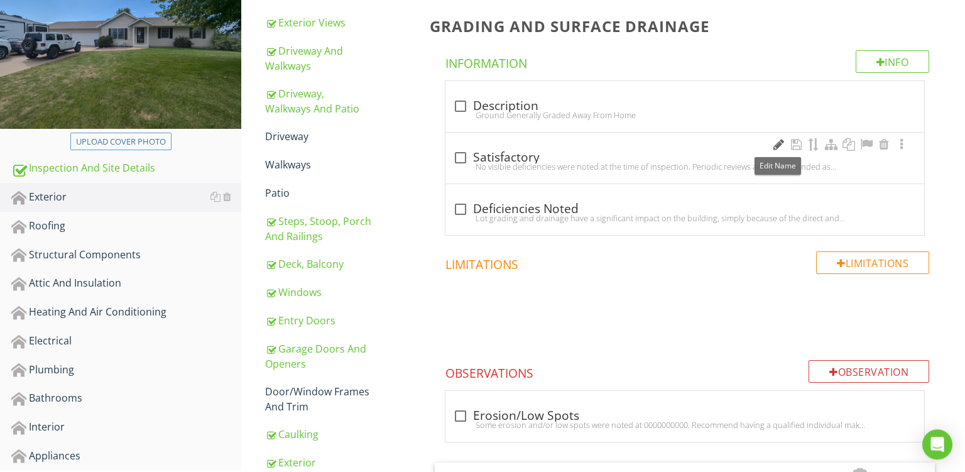
click at [772, 145] on div at bounding box center [778, 144] width 15 height 13
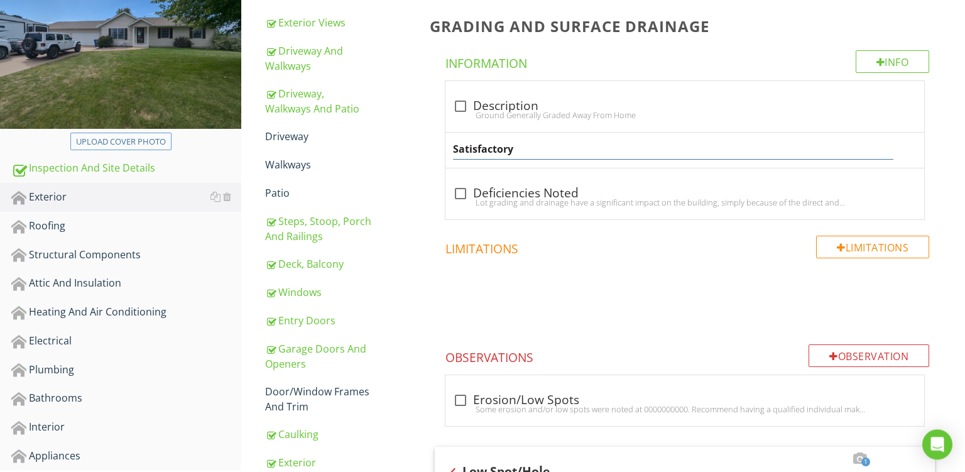
click at [593, 143] on input "Satisfactory" at bounding box center [673, 149] width 441 height 21
type input "Serviceable With Noted Exception"
click at [557, 166] on div "Serviceable With Noted Exception" at bounding box center [685, 150] width 479 height 35
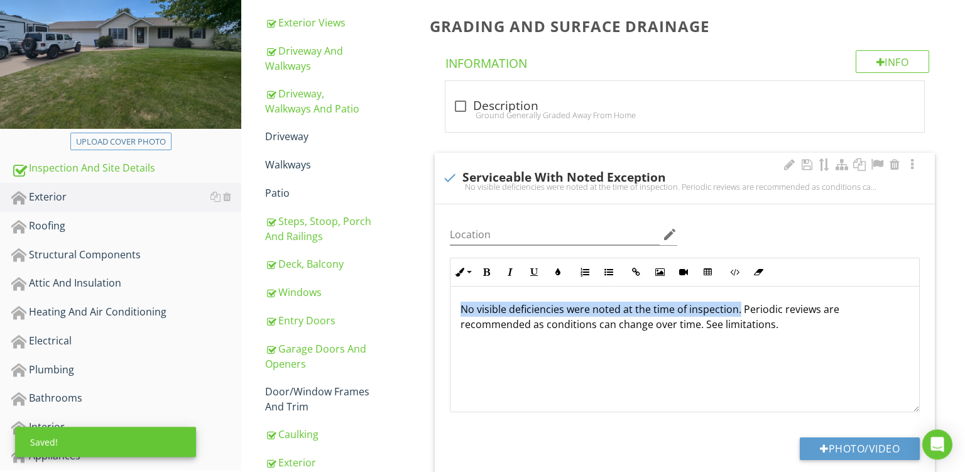
drag, startPoint x: 738, startPoint y: 305, endPoint x: 157, endPoint y: 136, distance: 604.6
click at [451, 287] on div "No visible deficiencies were noted at the time of inspection. Periodic reviews …" at bounding box center [685, 350] width 469 height 126
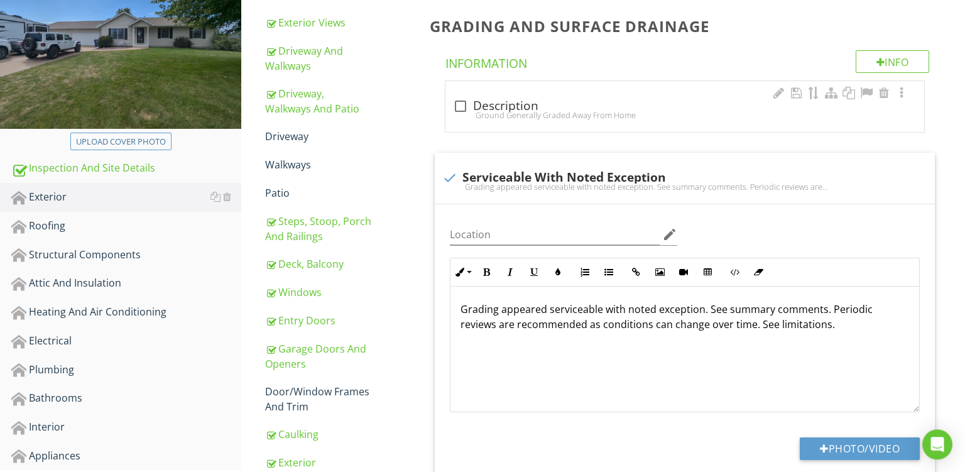
click at [502, 121] on div "check_box_outline_blank Description Ground Generally Graded Away From Home" at bounding box center [685, 110] width 464 height 28
checkbox input "true"
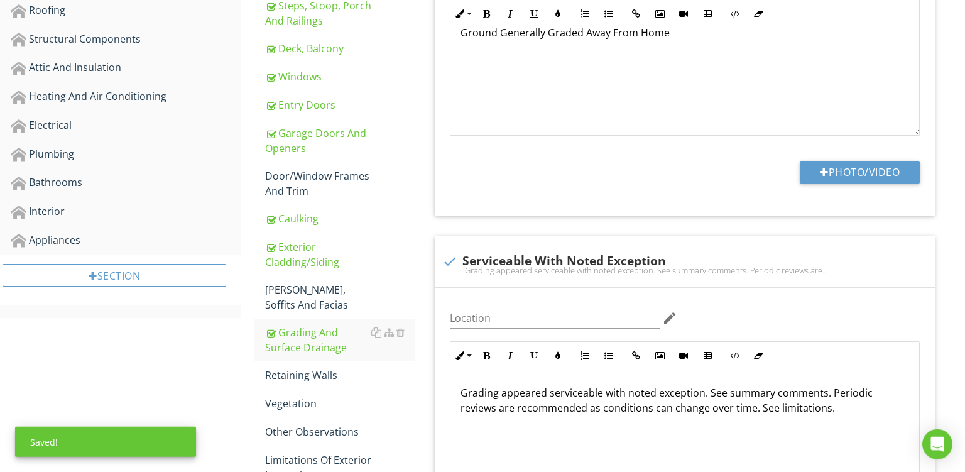
scroll to position [410, 0]
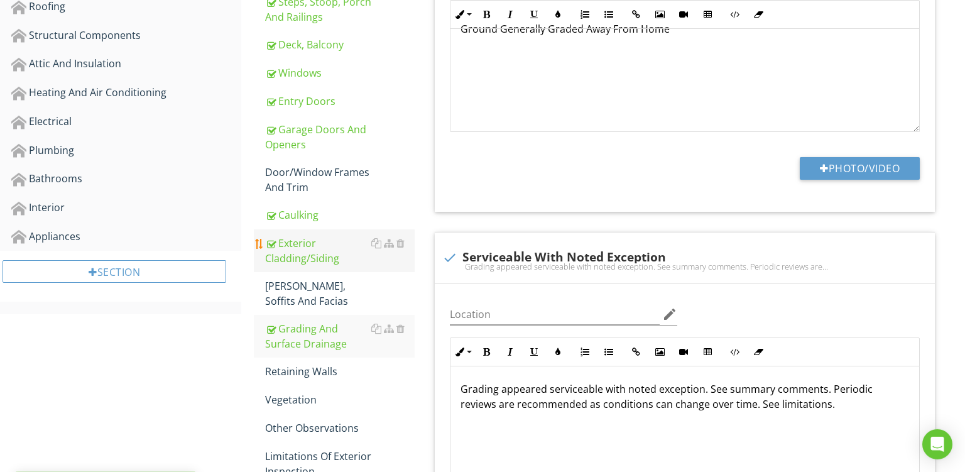
click at [339, 241] on div "Exterior Cladding/Siding" at bounding box center [340, 251] width 150 height 30
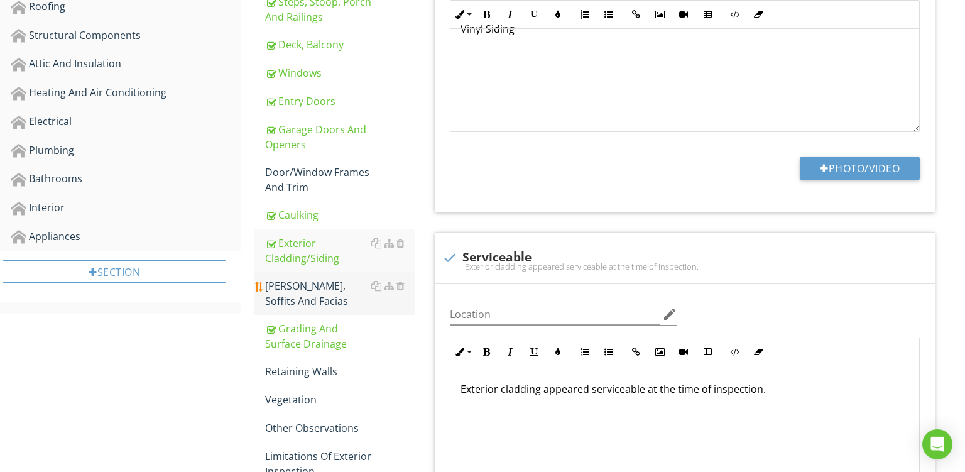
click at [310, 284] on div "Eaves, Soffits And Facias" at bounding box center [340, 293] width 150 height 30
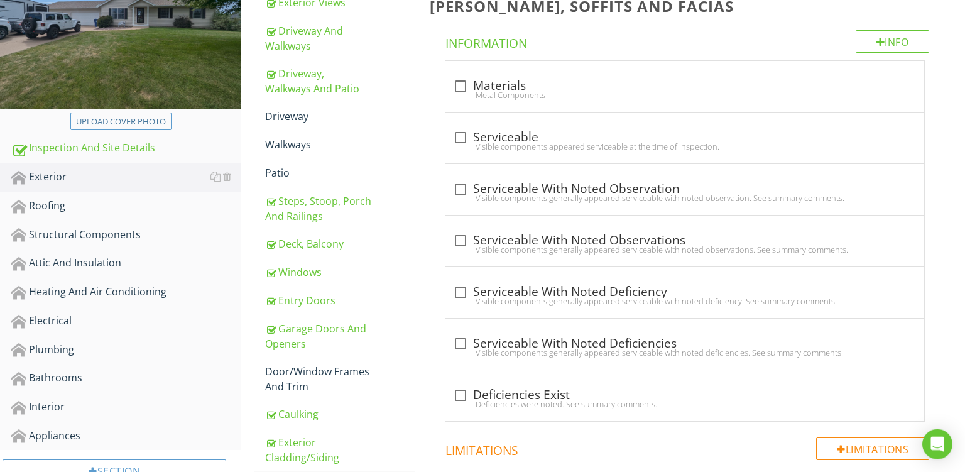
scroll to position [210, 0]
click at [574, 131] on div "check_box_outline_blank Serviceable" at bounding box center [685, 138] width 464 height 15
checkbox input "true"
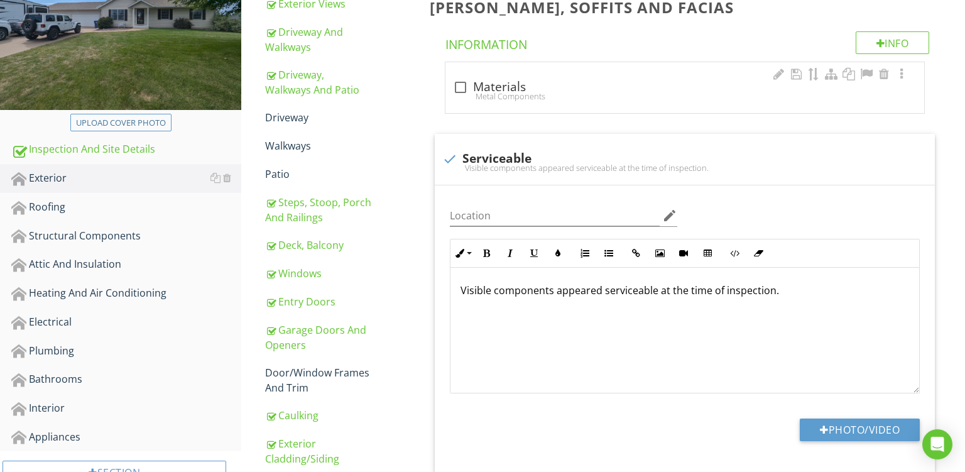
click at [540, 93] on div "Metal Components" at bounding box center [685, 96] width 464 height 10
checkbox input "true"
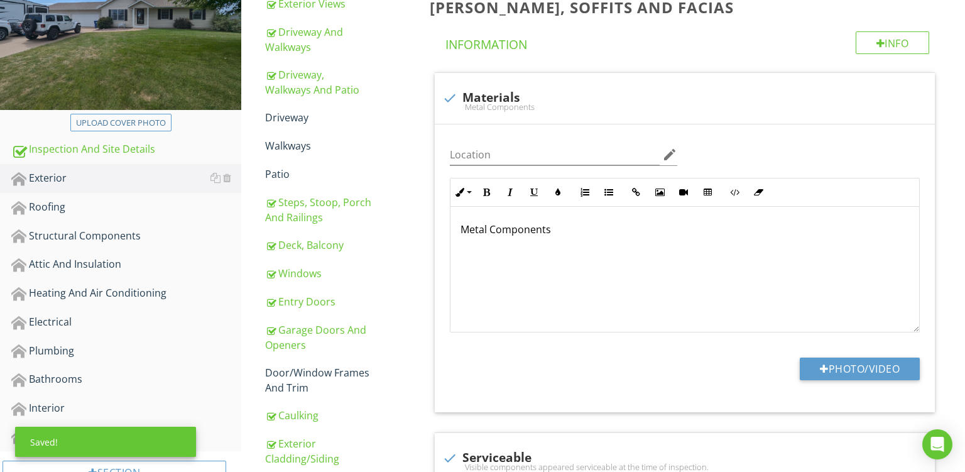
scroll to position [500, 0]
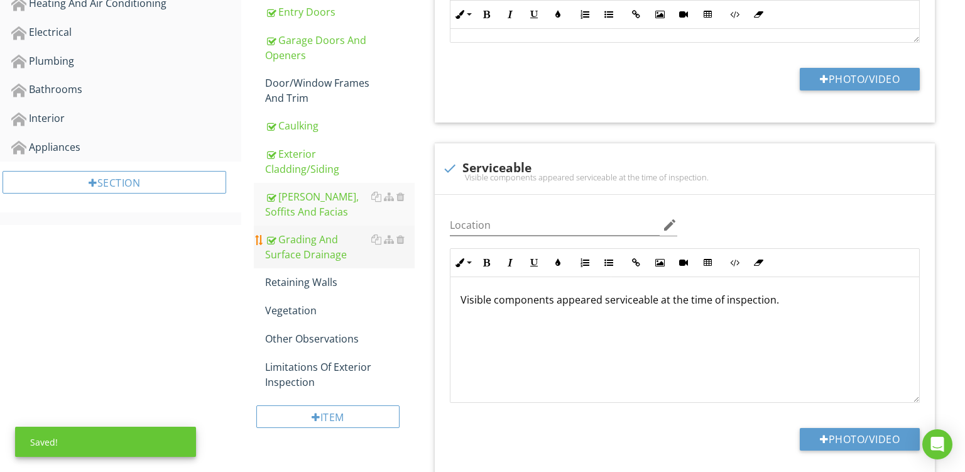
click at [307, 233] on div "Grading And Surface Drainage" at bounding box center [340, 247] width 150 height 30
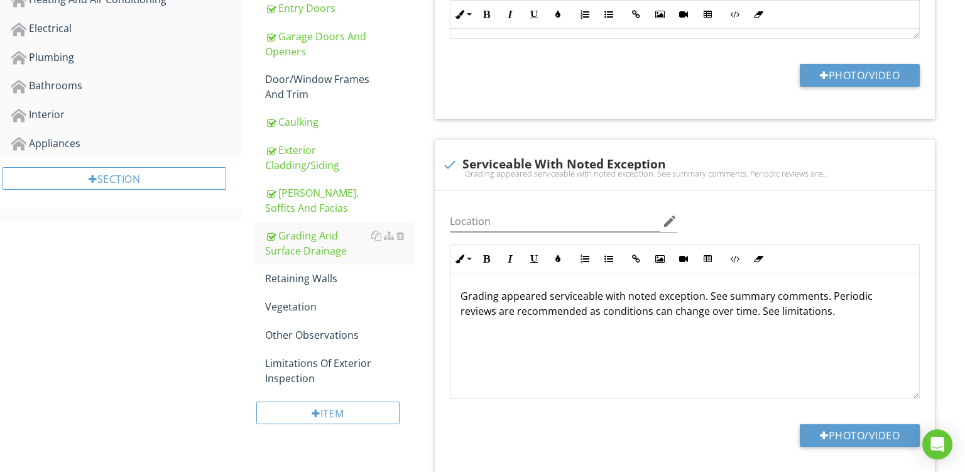
scroll to position [527, 0]
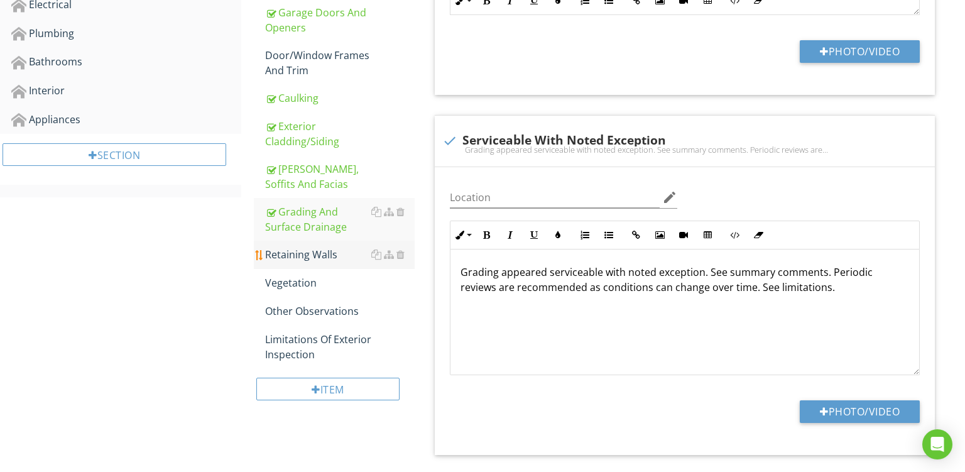
click at [302, 247] on div "Retaining Walls" at bounding box center [340, 254] width 150 height 15
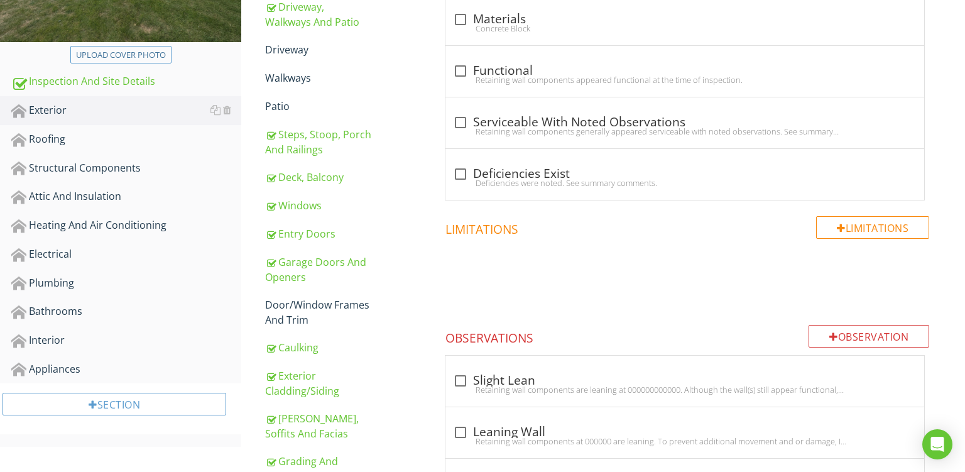
scroll to position [351, 0]
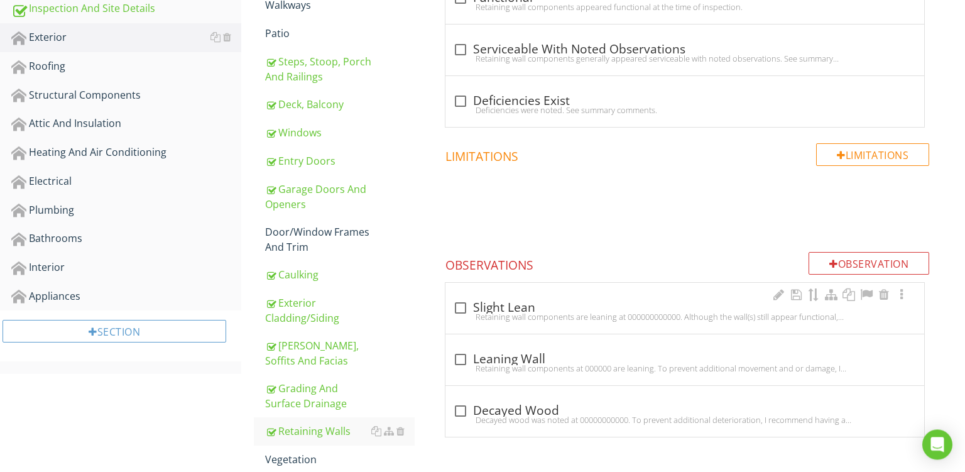
click at [569, 312] on div "Retaining wall components are leaning at 000000000000. Although the wall(s) sti…" at bounding box center [685, 317] width 464 height 10
checkbox input "true"
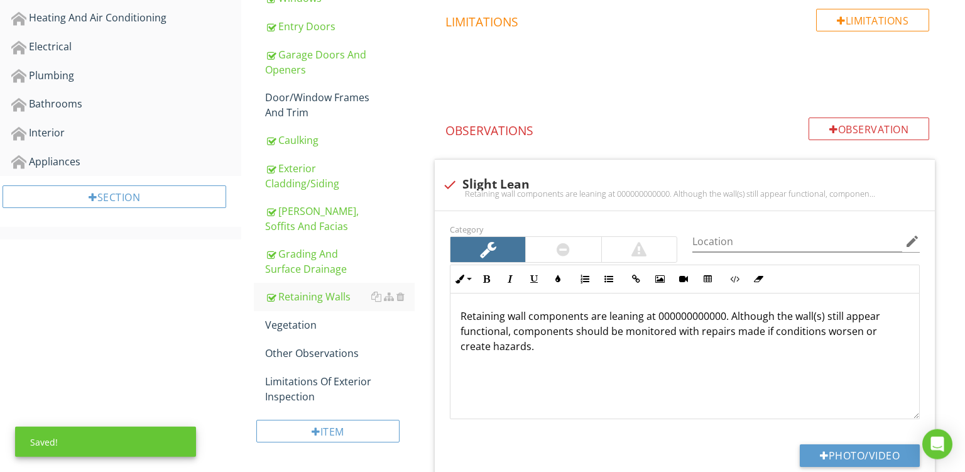
scroll to position [493, 0]
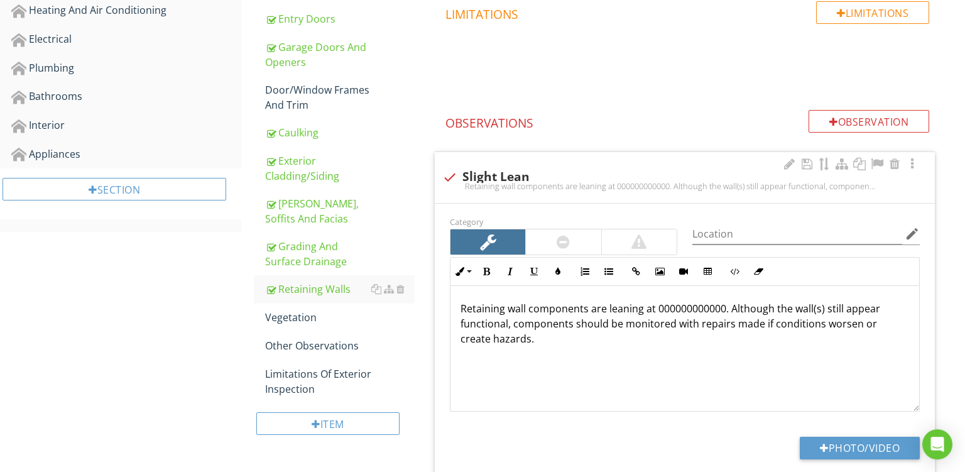
click at [681, 310] on p "Retaining wall components are leaning at 000000000000. Although the wall(s) sti…" at bounding box center [685, 323] width 449 height 45
click at [823, 309] on p "Retaining wall components are leaning at 000000000000. Although the wall(s) sti…" at bounding box center [685, 323] width 449 height 45
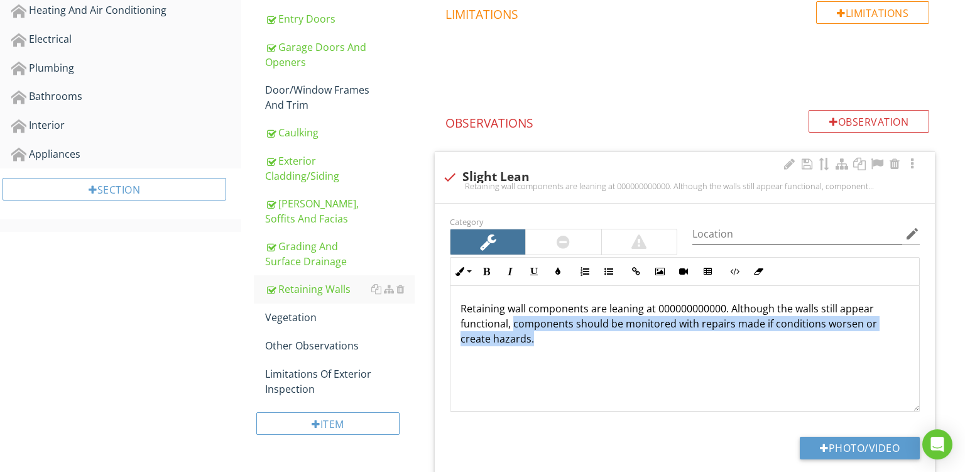
drag, startPoint x: 512, startPoint y: 323, endPoint x: 698, endPoint y: 384, distance: 195.7
click at [698, 384] on div "Retaining wall components are leaning at 000000000000. Although the walls still…" at bounding box center [685, 349] width 469 height 126
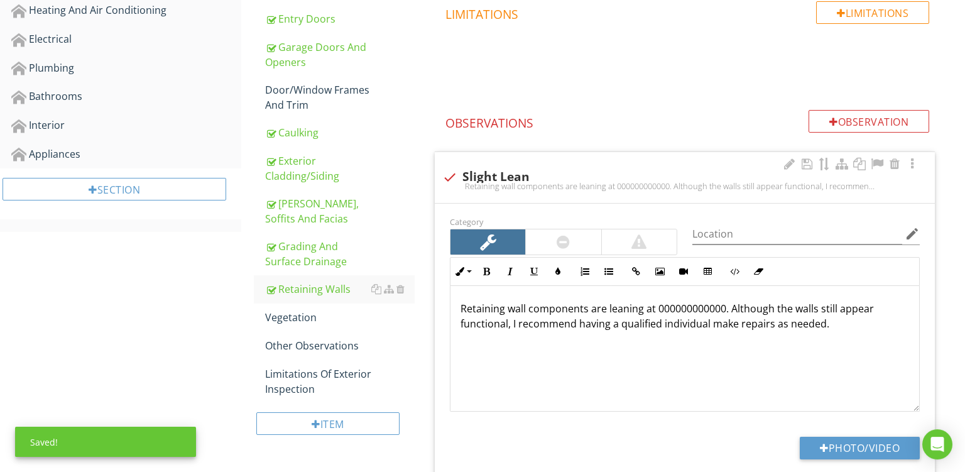
click at [692, 309] on p "Retaining wall components are leaning at 000000000000. Although the walls still…" at bounding box center [685, 316] width 449 height 30
drag, startPoint x: 656, startPoint y: 323, endPoint x: 828, endPoint y: 373, distance: 179.2
click at [817, 369] on div "Retaining wall components are leaning. Although the walls still appear function…" at bounding box center [685, 349] width 469 height 126
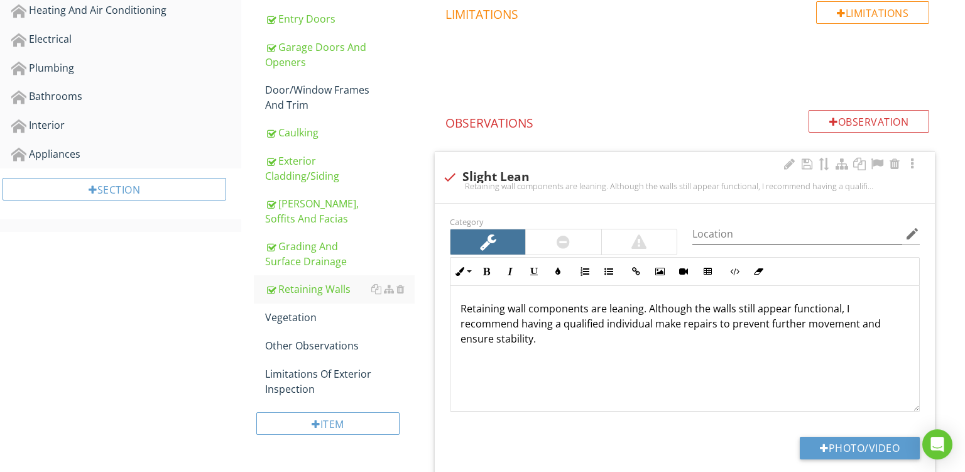
click at [561, 240] on div at bounding box center [563, 241] width 13 height 15
click at [790, 160] on div at bounding box center [789, 164] width 15 height 13
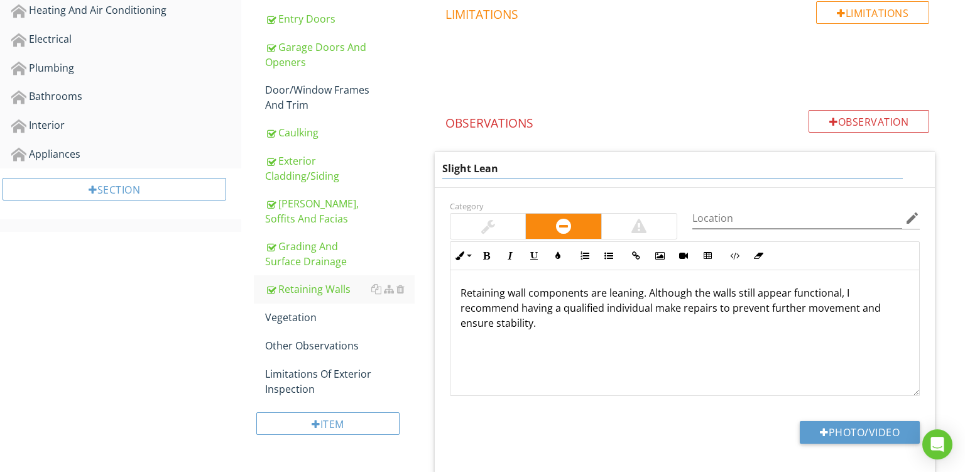
click at [469, 167] on input "Slight Lean" at bounding box center [672, 168] width 461 height 21
click at [494, 168] on input "Lean" at bounding box center [672, 168] width 461 height 21
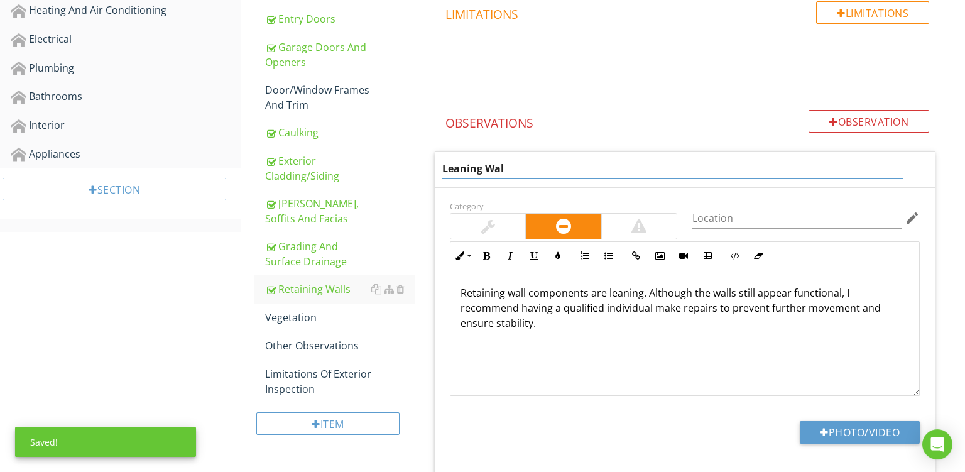
type input "Leaning Wall"
click at [842, 436] on button "Photo/Video" at bounding box center [860, 432] width 120 height 23
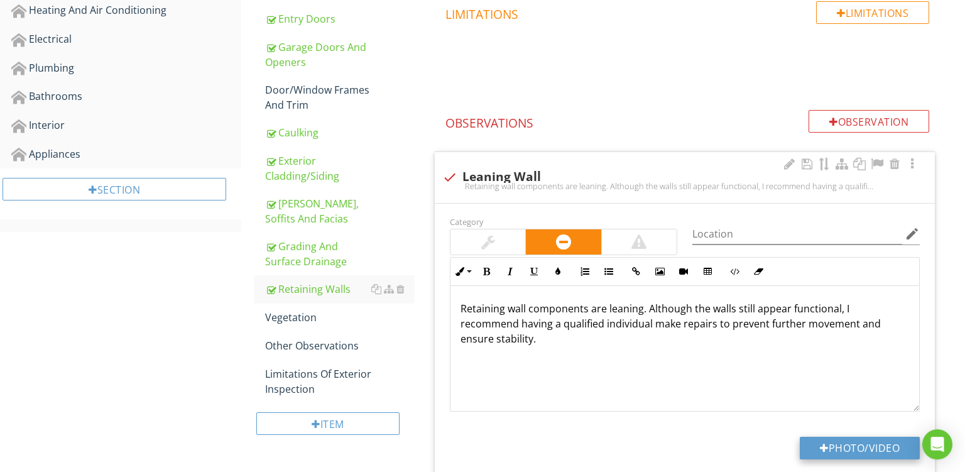
type input "C:\fakepath\PXL_20250827_152432300.jpg"
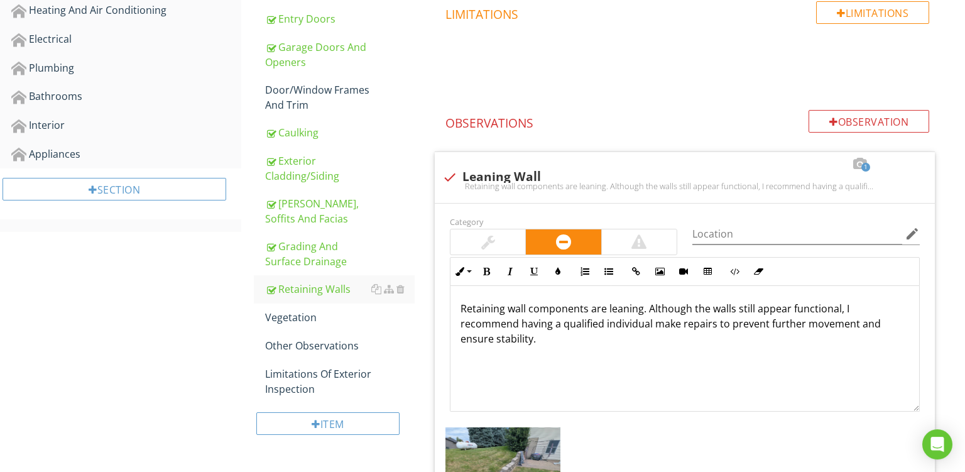
scroll to position [562, 0]
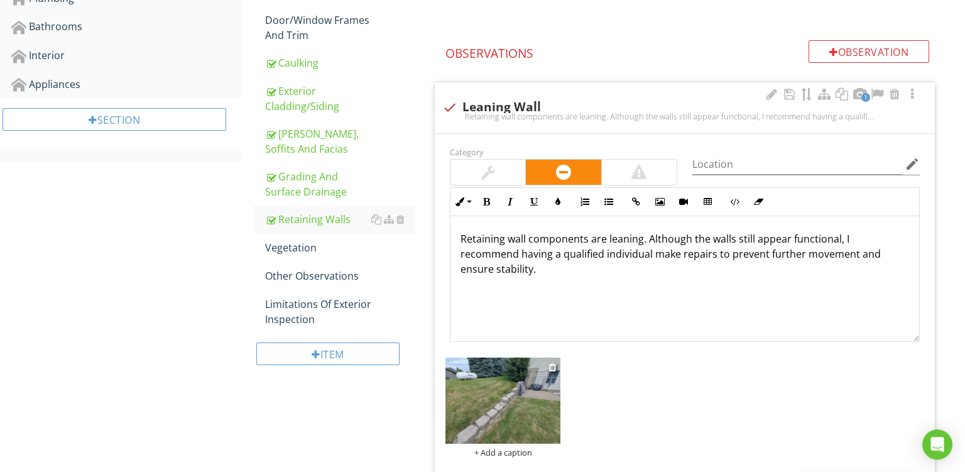
click at [508, 455] on div "+ Add a caption" at bounding box center [503, 452] width 115 height 10
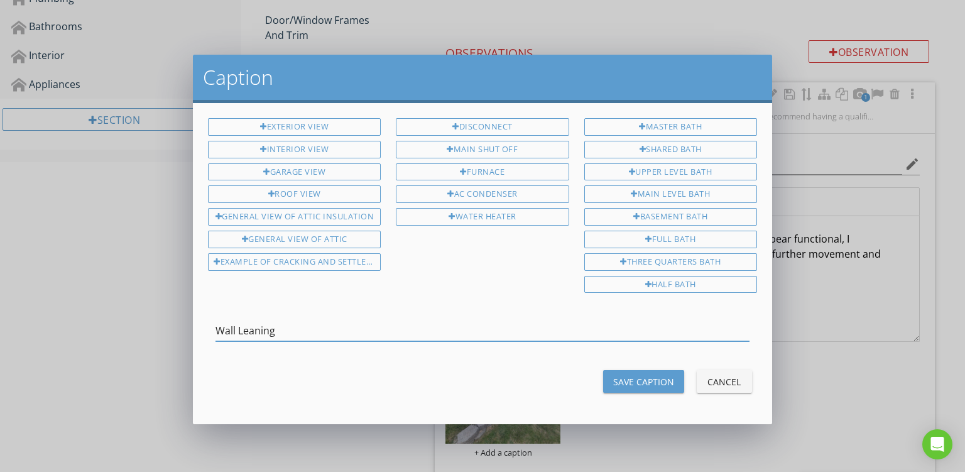
type input "Wall Leaning"
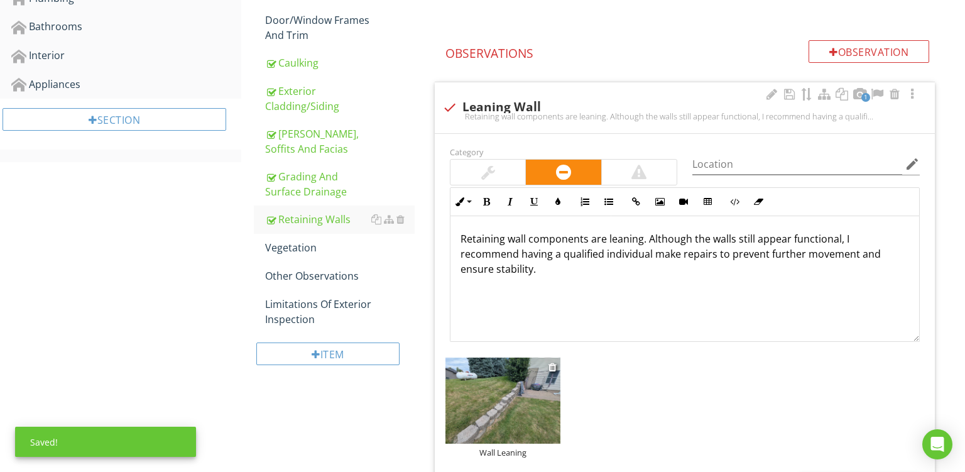
click at [494, 376] on img at bounding box center [503, 401] width 115 height 87
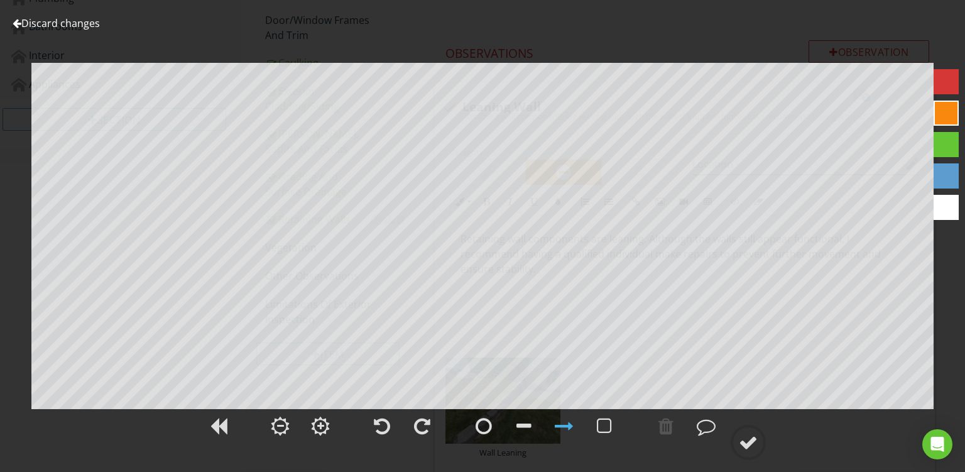
click at [951, 112] on div at bounding box center [946, 113] width 25 height 25
click at [745, 437] on div at bounding box center [748, 442] width 19 height 19
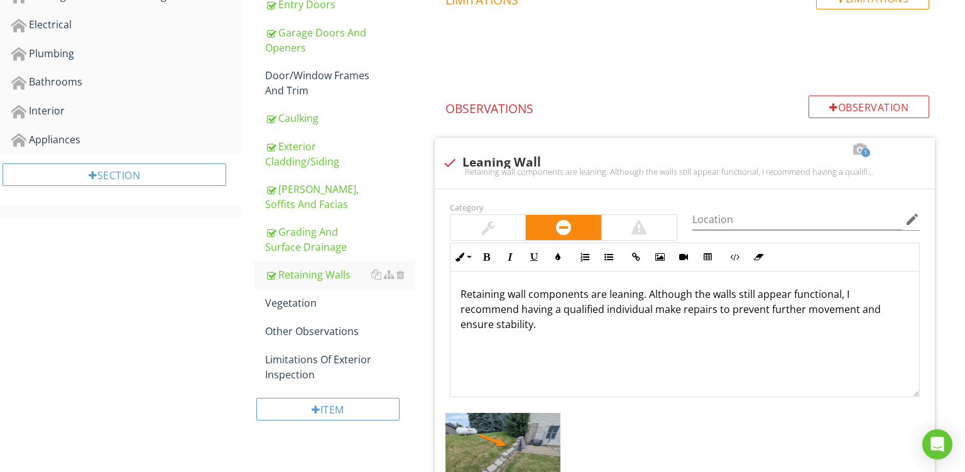
scroll to position [505, 0]
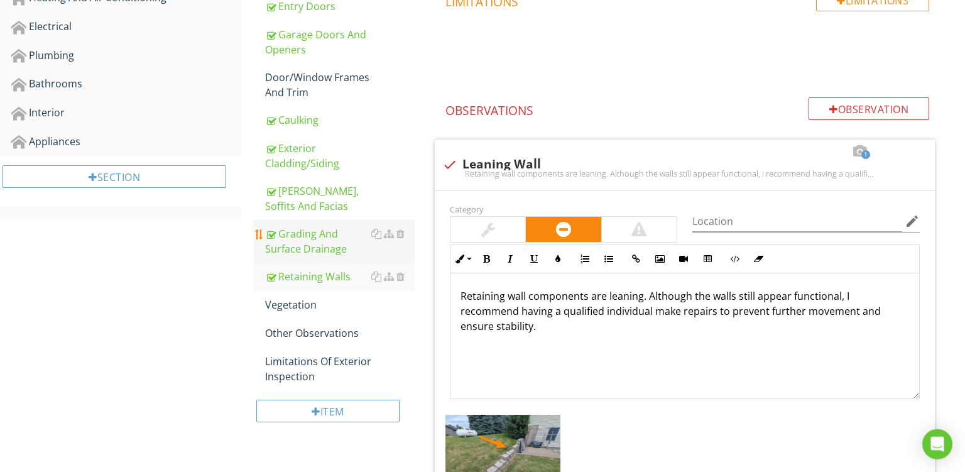
click at [318, 243] on div "Grading And Surface Drainage" at bounding box center [340, 241] width 150 height 30
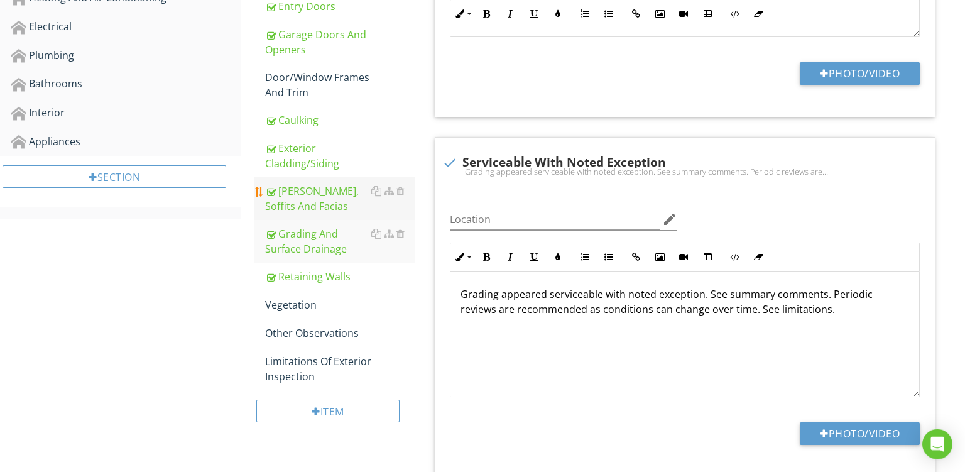
click at [323, 180] on link "Eaves, Soffits And Facias" at bounding box center [340, 198] width 150 height 43
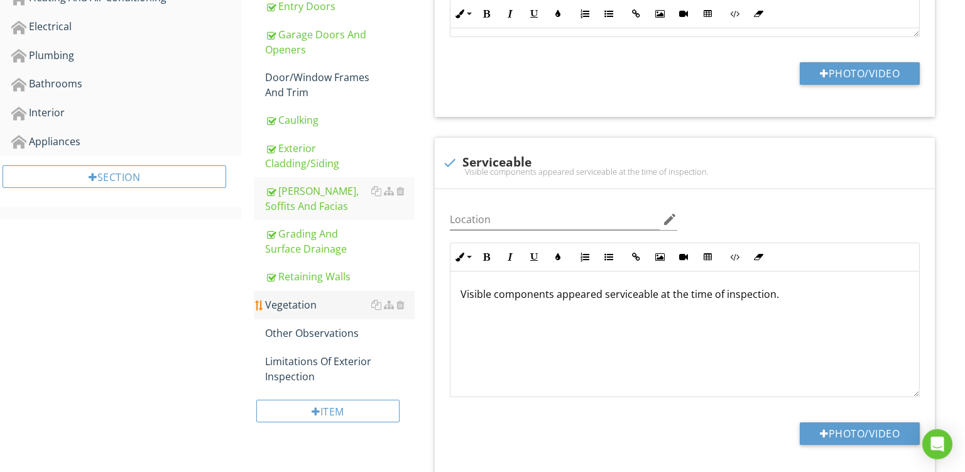
click at [303, 307] on div "Vegetation" at bounding box center [340, 304] width 150 height 15
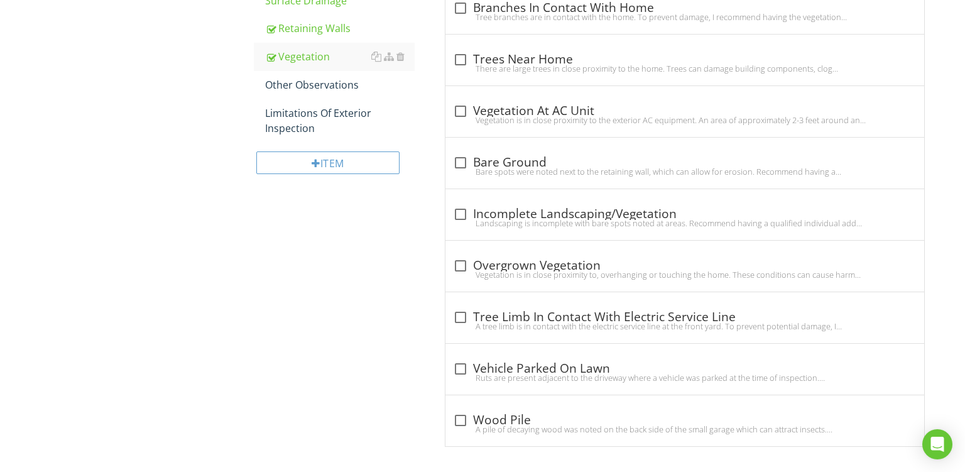
scroll to position [755, 0]
click at [602, 263] on div "check_box_outline_blank Overgrown Vegetation" at bounding box center [685, 264] width 464 height 15
checkbox input "true"
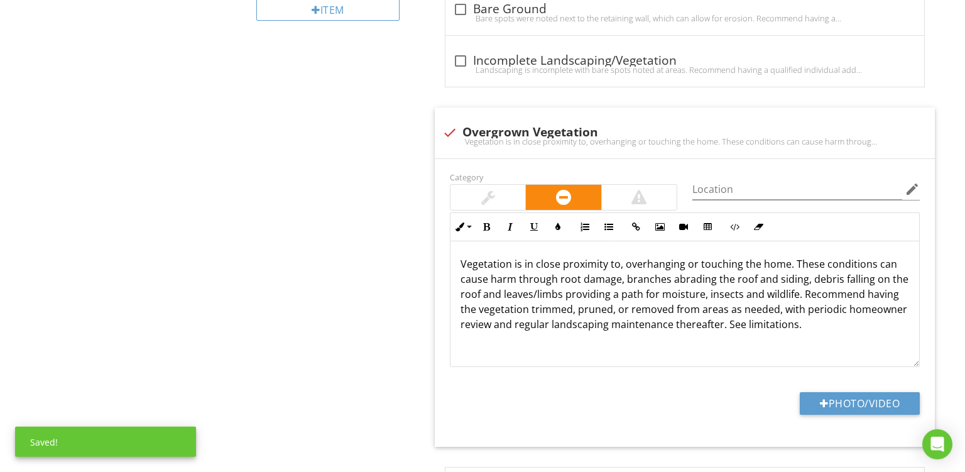
scroll to position [930, 0]
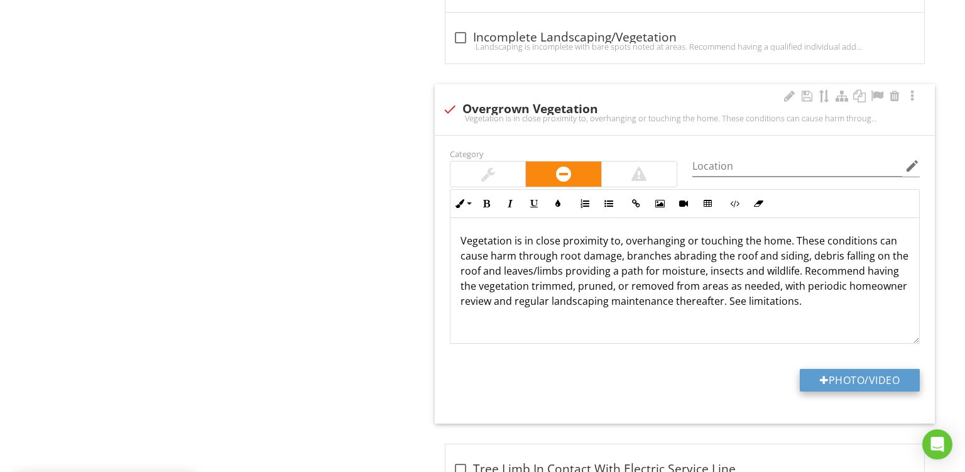
click at [821, 387] on button "Photo/Video" at bounding box center [860, 380] width 120 height 23
type input "C:\fakepath\PXL_20250827_152422865.jpg"
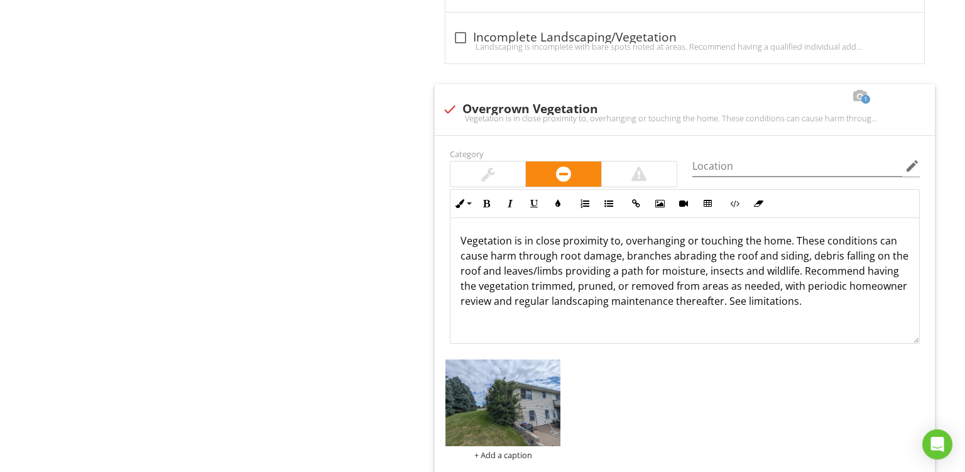
scroll to position [1049, 0]
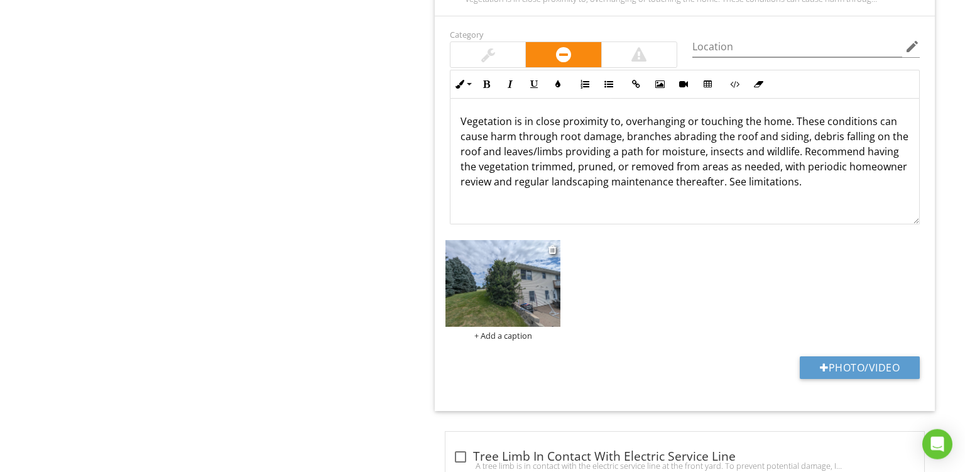
click at [508, 337] on div "+ Add a caption" at bounding box center [503, 336] width 115 height 10
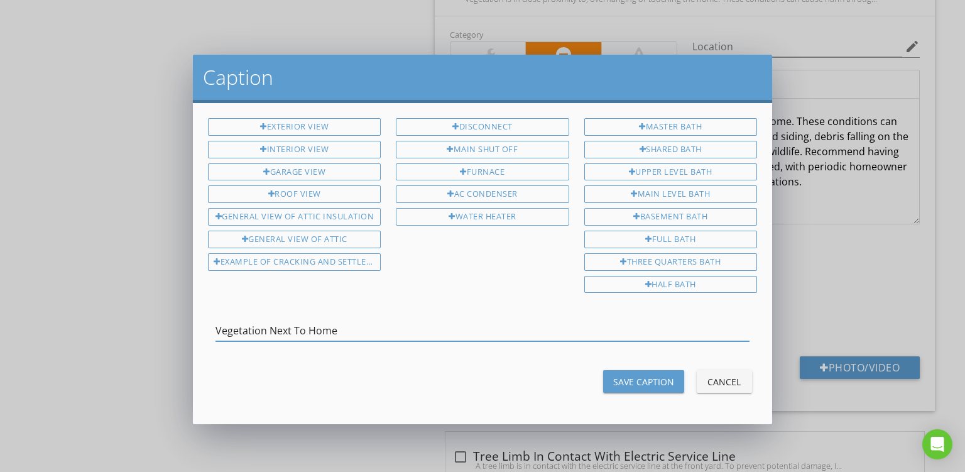
type input "Vegetation Next To Home"
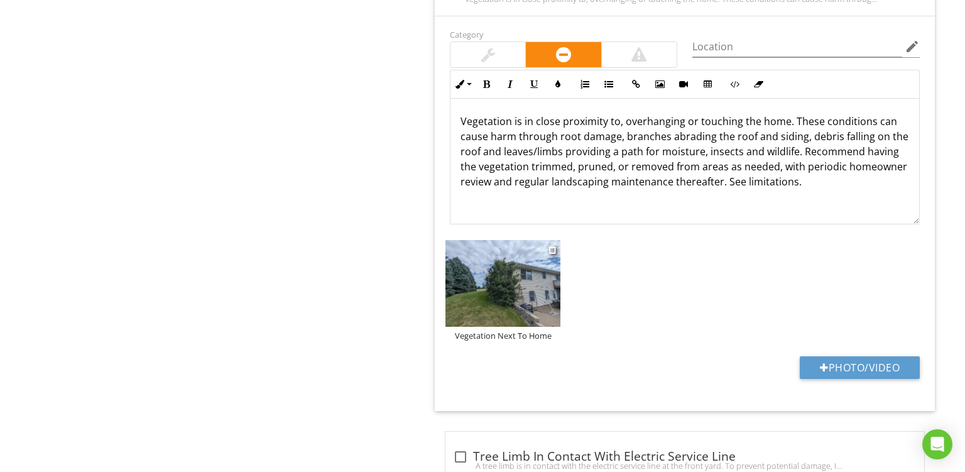
click at [522, 275] on img at bounding box center [503, 283] width 115 height 87
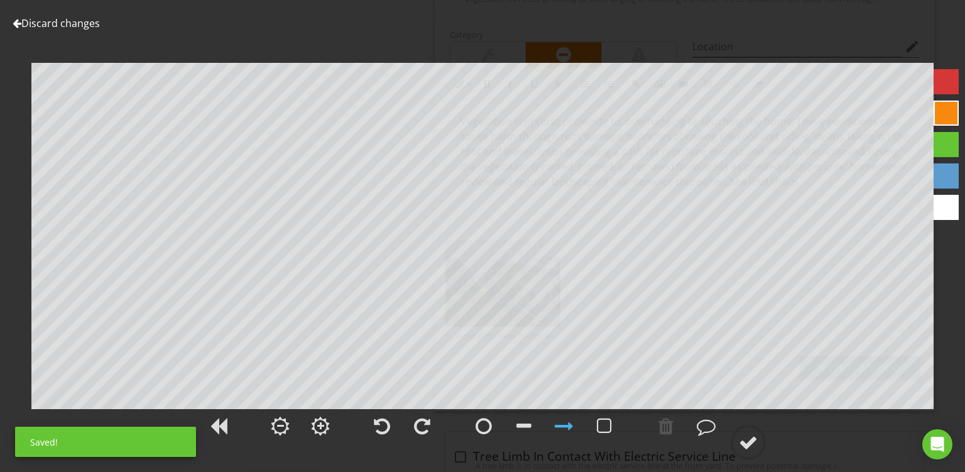
click at [946, 107] on div at bounding box center [946, 113] width 25 height 25
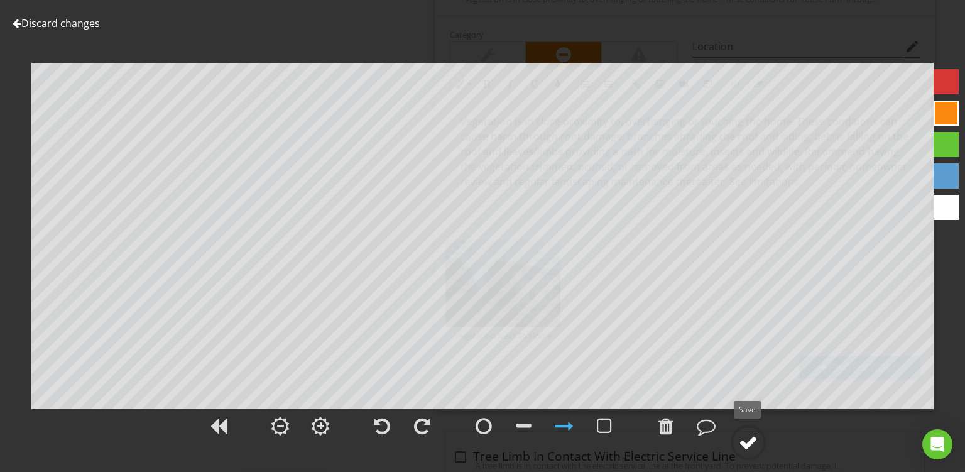
click at [747, 441] on div at bounding box center [748, 442] width 19 height 19
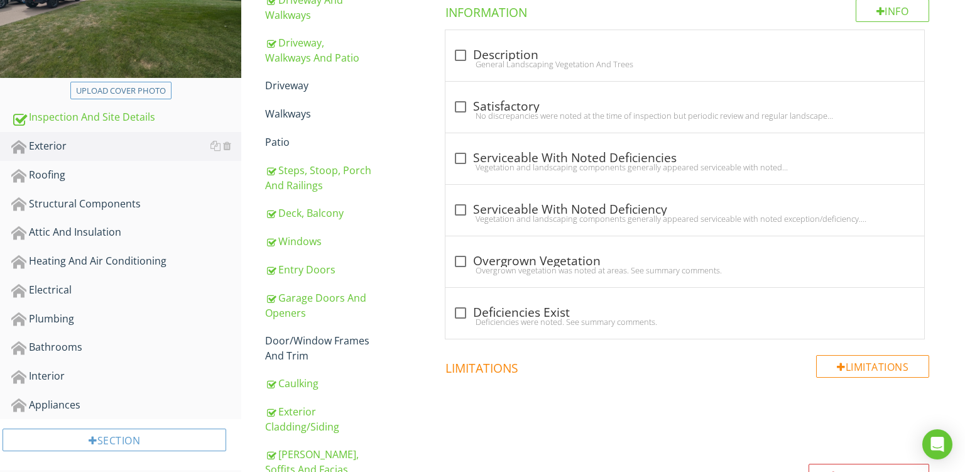
scroll to position [240, 0]
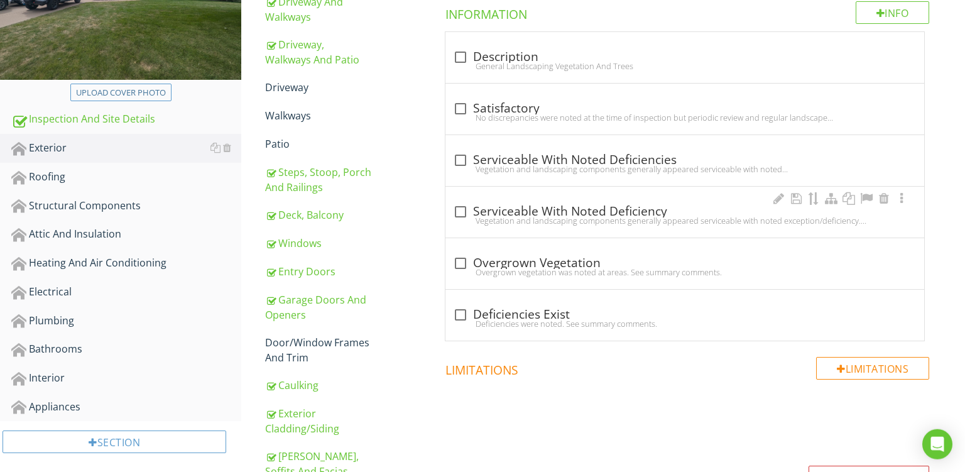
click at [637, 210] on div "check_box_outline_blank Serviceable With Noted Deficiency" at bounding box center [685, 211] width 464 height 15
checkbox input "true"
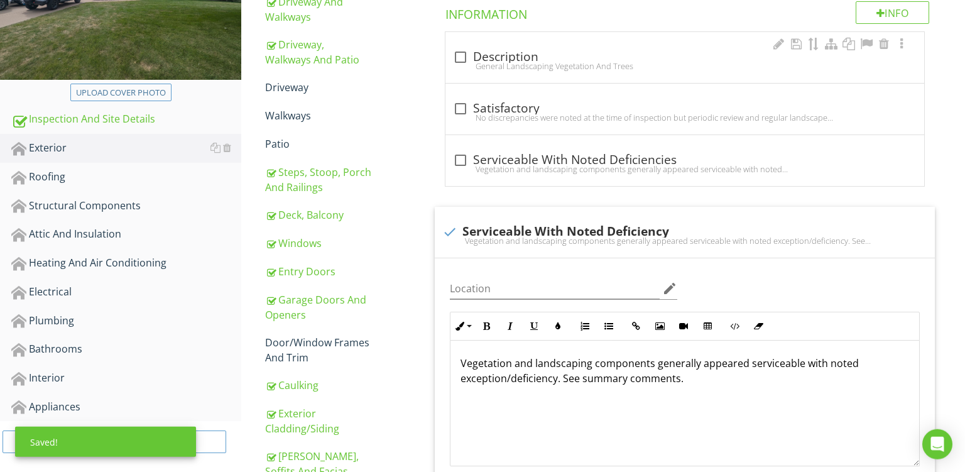
click at [547, 43] on div "check_box_outline_blank Description General Landscaping Vegetation And Trees" at bounding box center [685, 57] width 479 height 51
checkbox input "true"
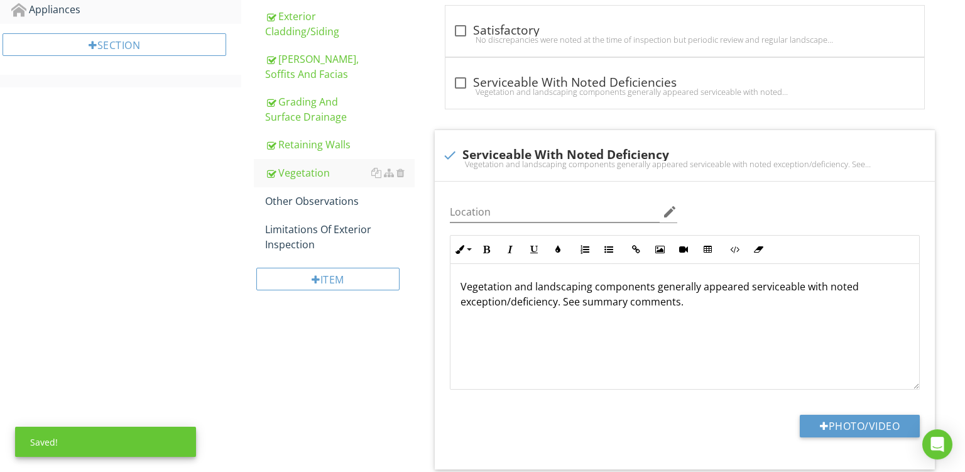
scroll to position [642, 0]
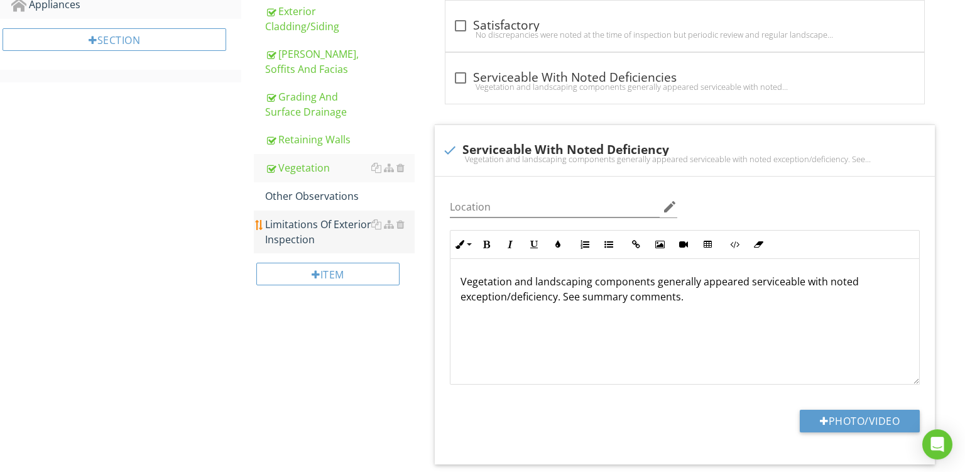
click at [310, 226] on div "Limitations Of Exterior Inspection" at bounding box center [340, 232] width 150 height 30
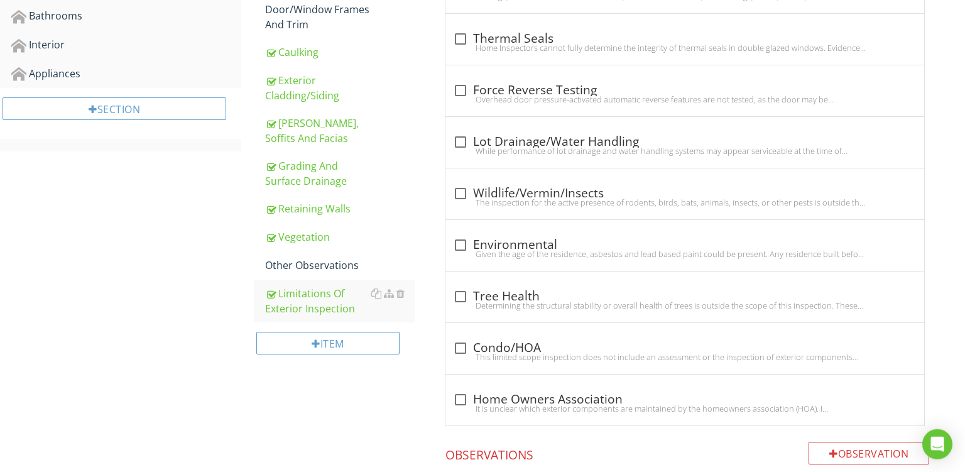
scroll to position [569, 0]
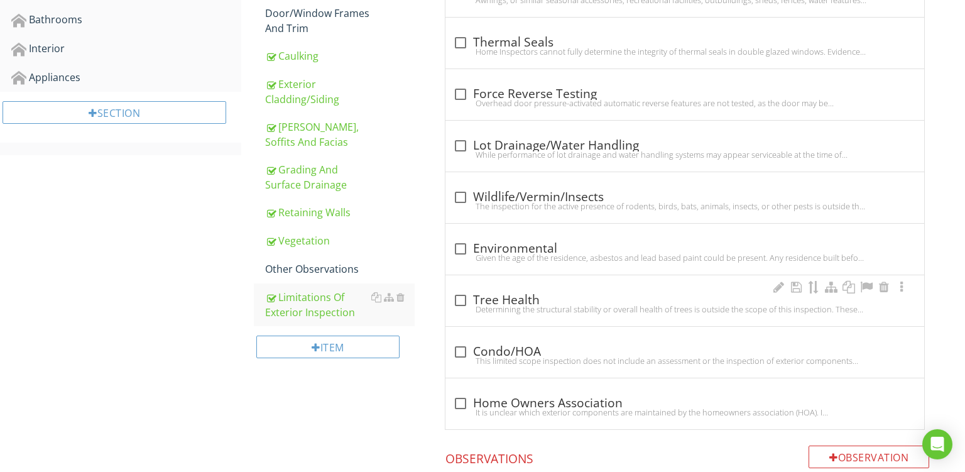
click at [599, 283] on div "check_box_outline_blank Tree Health Determining the structural stability or ove…" at bounding box center [685, 300] width 479 height 51
checkbox input "true"
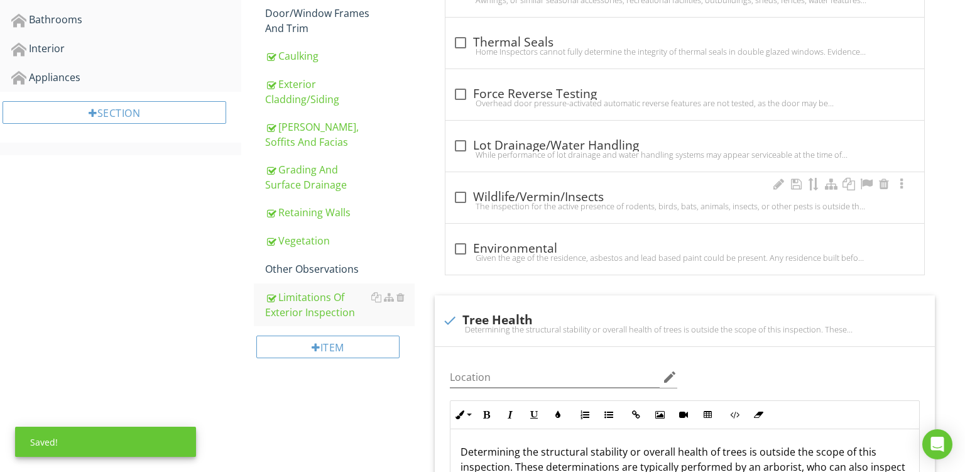
click at [574, 198] on div "check_box_outline_blank Wildlife/Vermin/Insects" at bounding box center [685, 197] width 464 height 15
checkbox input "true"
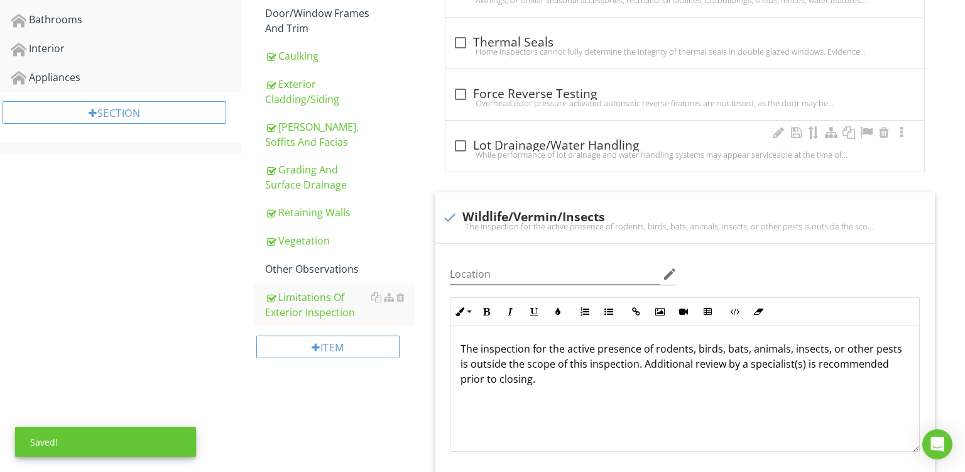
click at [556, 151] on div "While performance of lot drainage and water handling systems may appear service…" at bounding box center [685, 155] width 464 height 10
checkbox input "true"
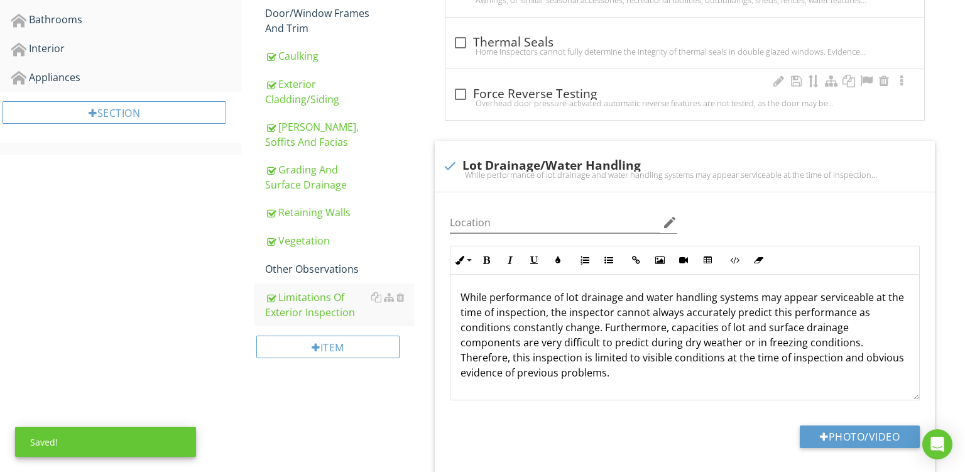
click at [556, 92] on div "check_box_outline_blank Force Reverse Testing" at bounding box center [685, 94] width 464 height 15
checkbox input "true"
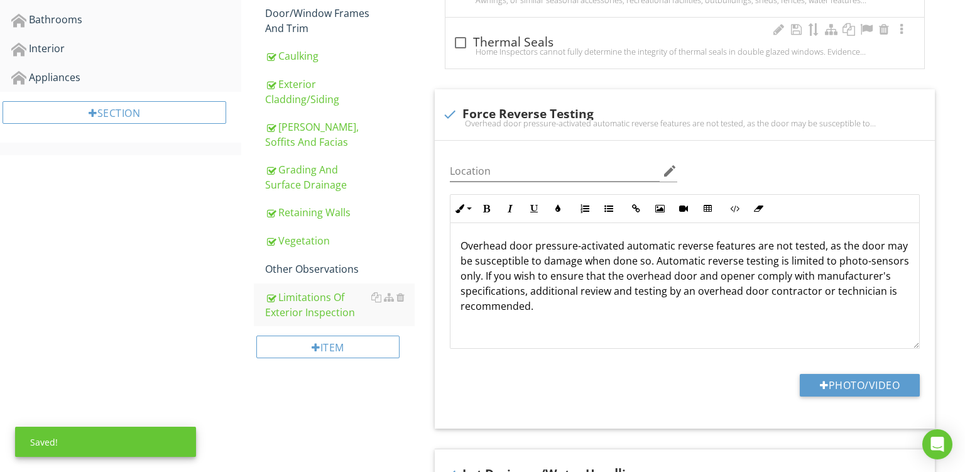
click at [566, 50] on div "Home Inspectors cannot fully determine the integrity of thermal seals in double…" at bounding box center [685, 52] width 464 height 10
checkbox input "true"
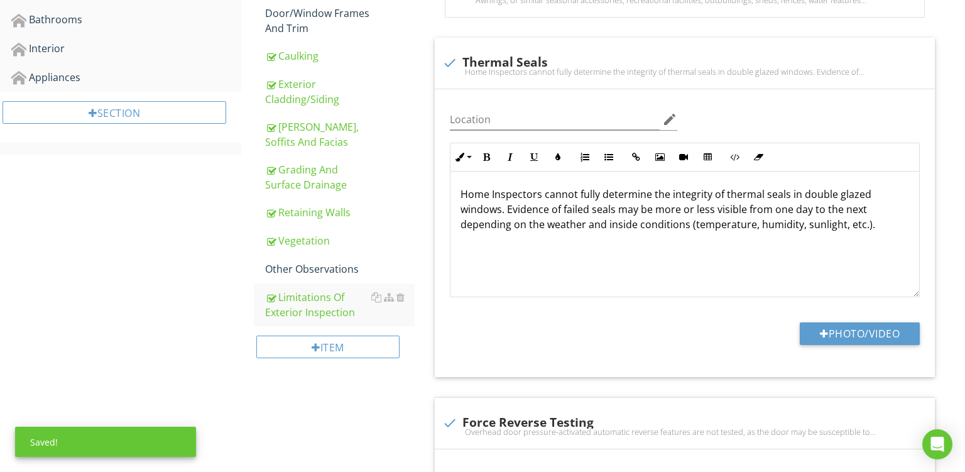
scroll to position [378, 0]
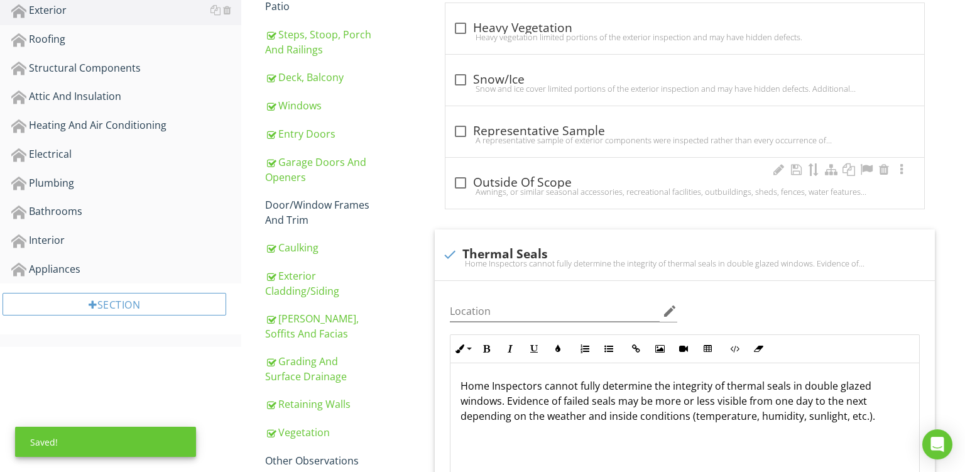
click at [557, 176] on div "check_box_outline_blank Outside Of Scope" at bounding box center [685, 182] width 464 height 15
checkbox input "true"
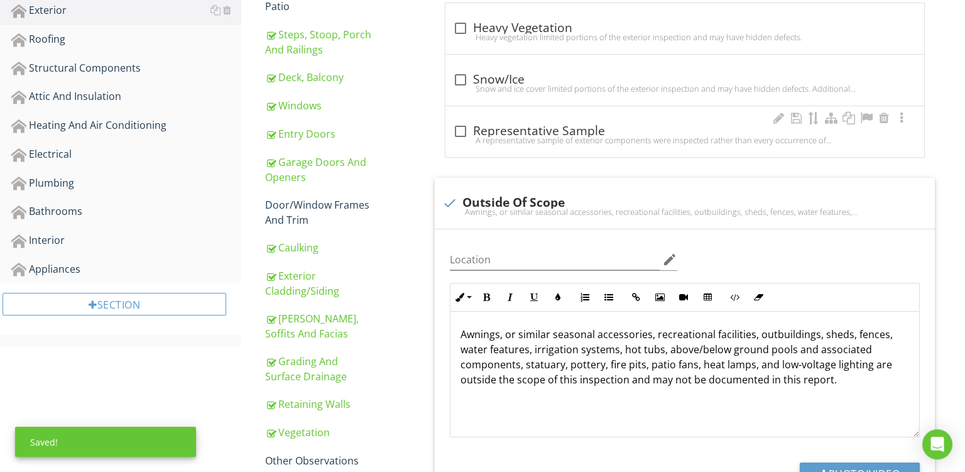
click at [557, 141] on div "A representative sample of exterior components were inspected rather than every…" at bounding box center [685, 140] width 464 height 10
checkbox input "true"
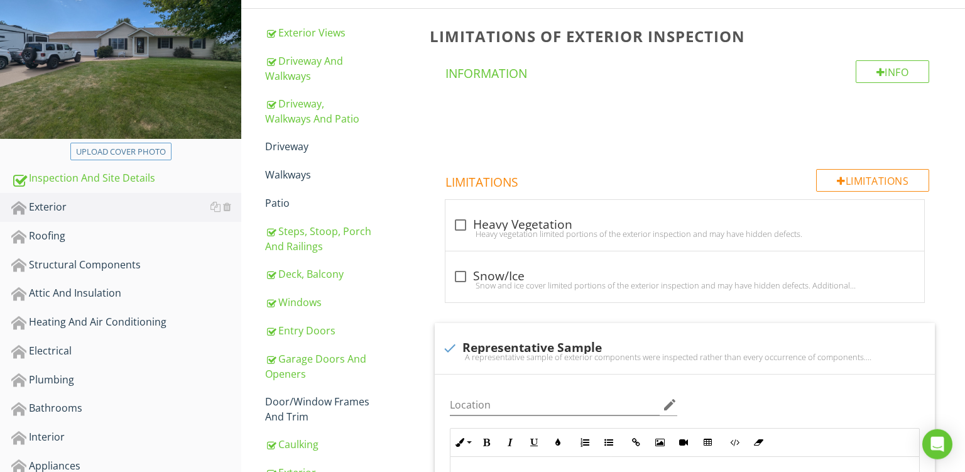
scroll to position [280, 0]
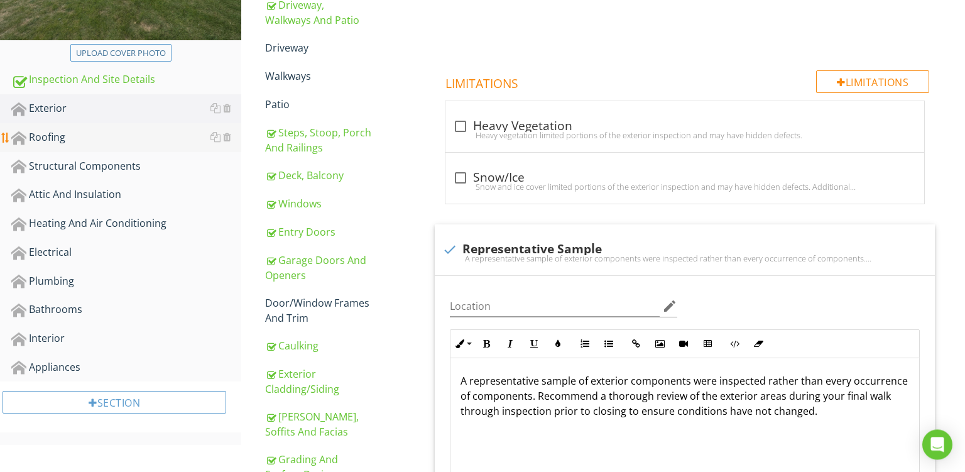
click at [80, 126] on link "Roofing" at bounding box center [126, 137] width 230 height 29
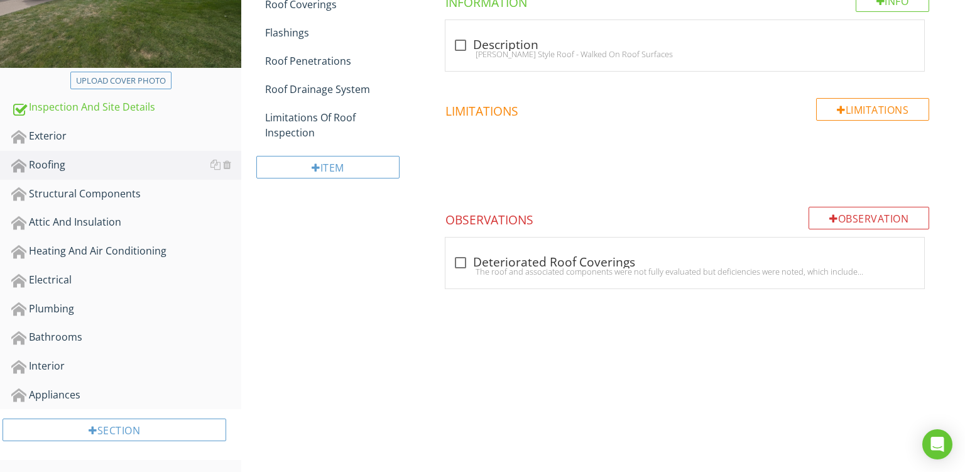
scroll to position [161, 0]
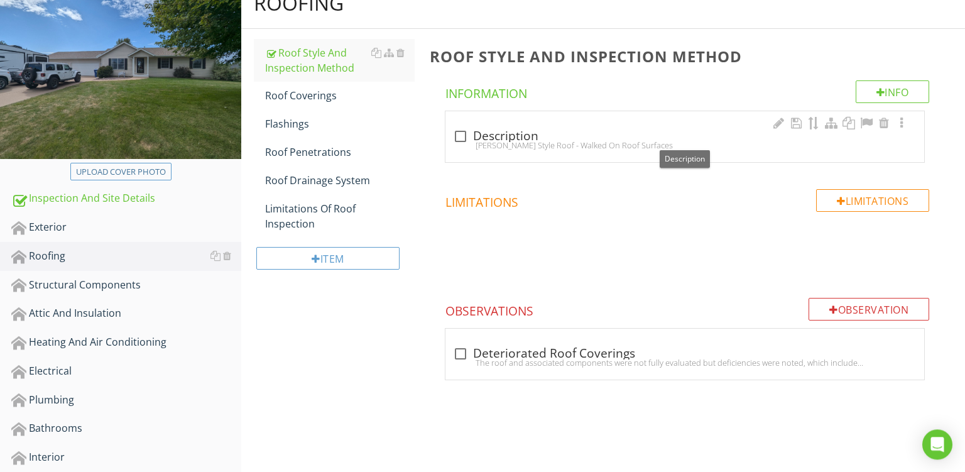
click at [602, 129] on div "check_box_outline_blank Description" at bounding box center [685, 136] width 464 height 15
checkbox input "true"
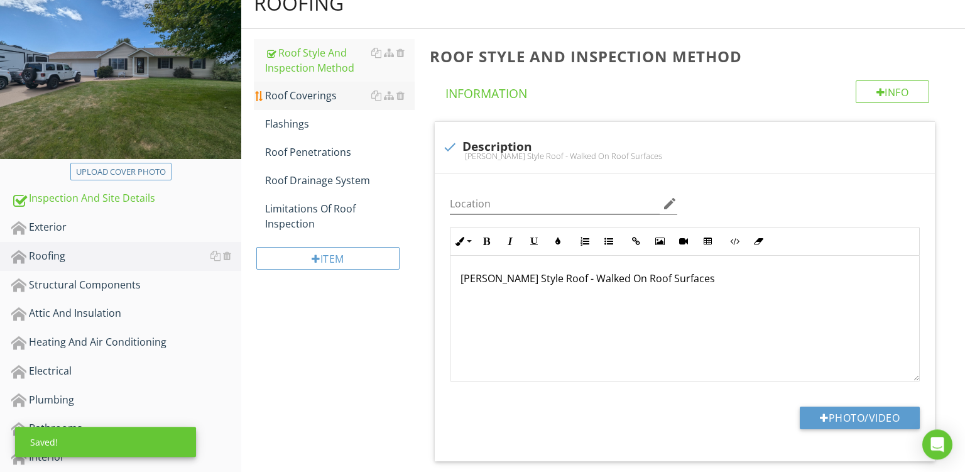
click at [317, 90] on div "Roof Coverings" at bounding box center [340, 95] width 150 height 15
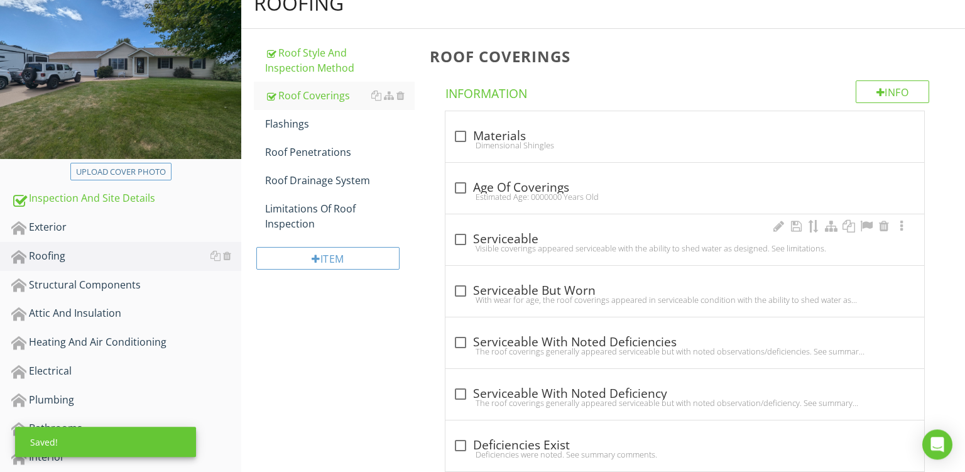
click at [559, 239] on div "check_box_outline_blank Serviceable" at bounding box center [685, 239] width 464 height 15
checkbox input "true"
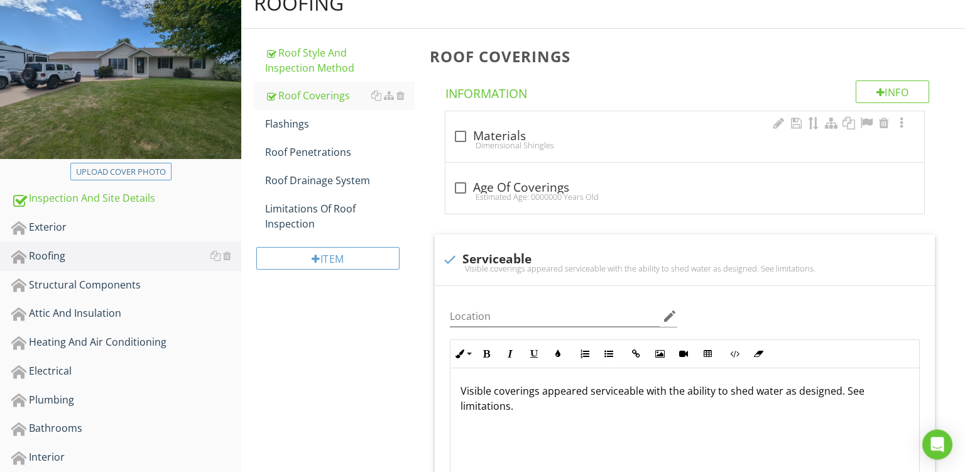
click at [557, 143] on div "Dimensional Shingles" at bounding box center [685, 145] width 464 height 10
checkbox input "true"
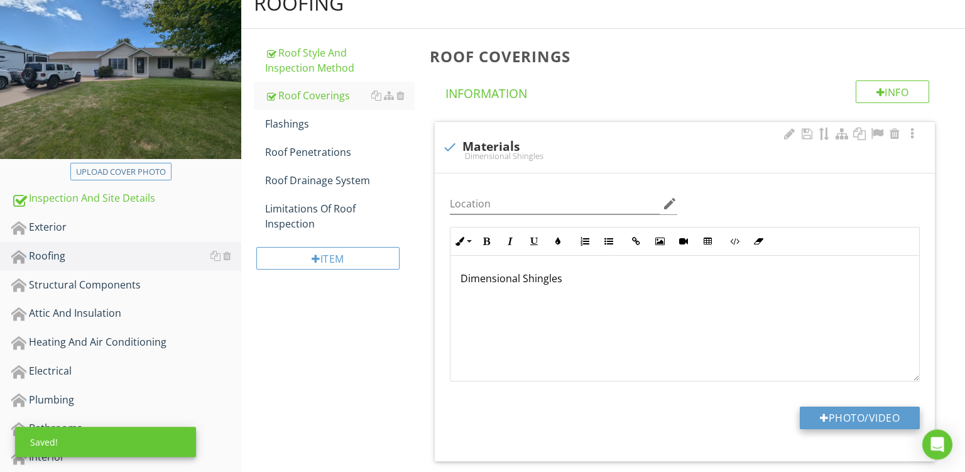
click at [865, 410] on button "Photo/Video" at bounding box center [860, 418] width 120 height 23
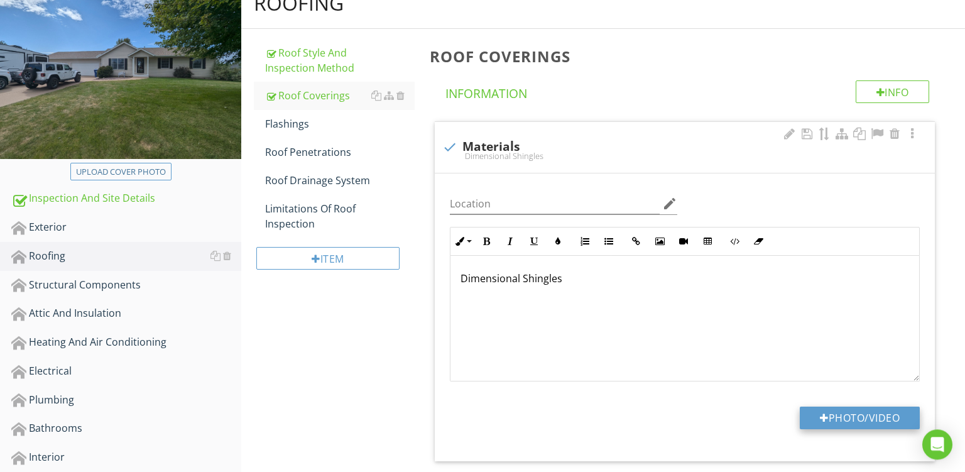
type input "C:\fakepath\PXL_20250827_142655002.jpg"
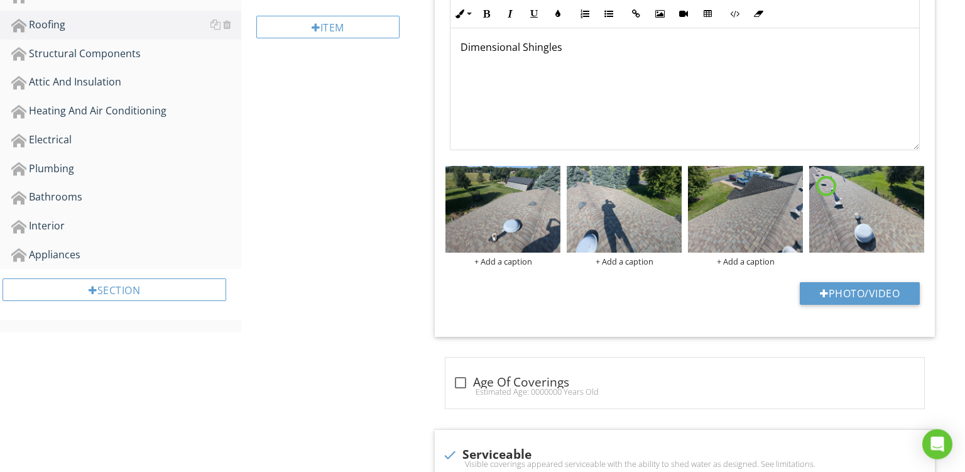
scroll to position [390, 0]
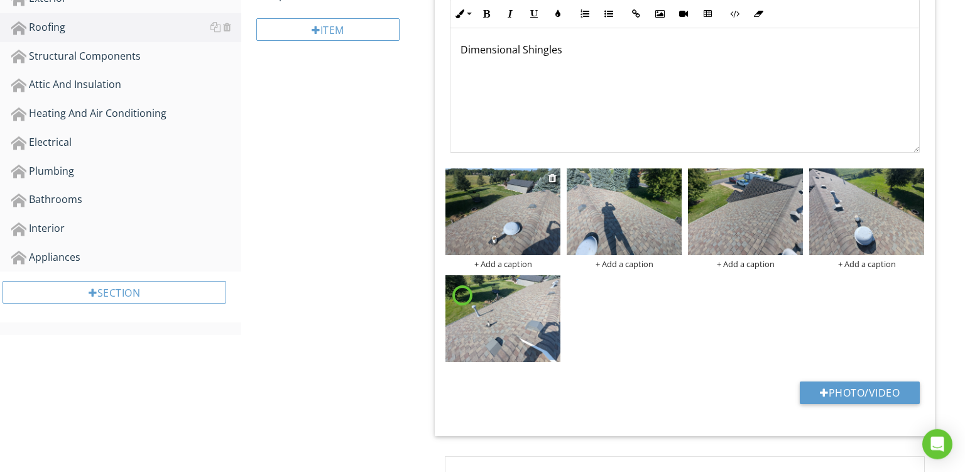
click at [517, 265] on div "+ Add a caption" at bounding box center [503, 264] width 115 height 10
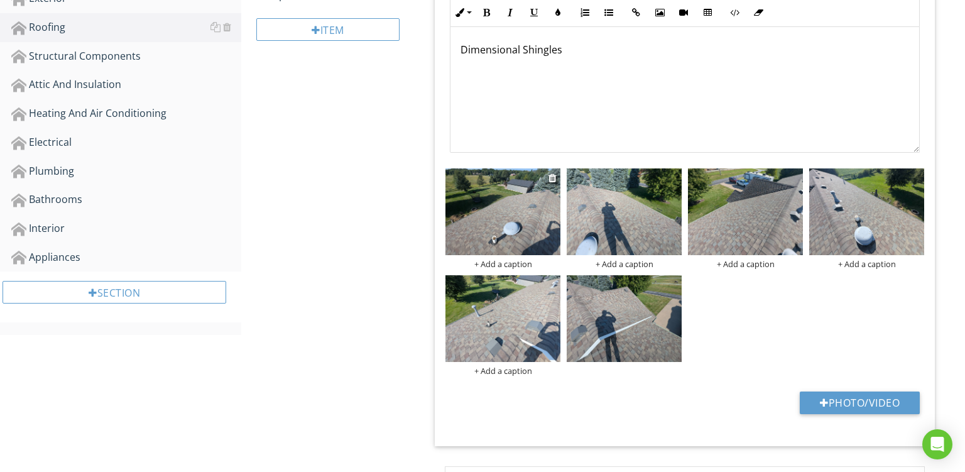
scroll to position [0, 0]
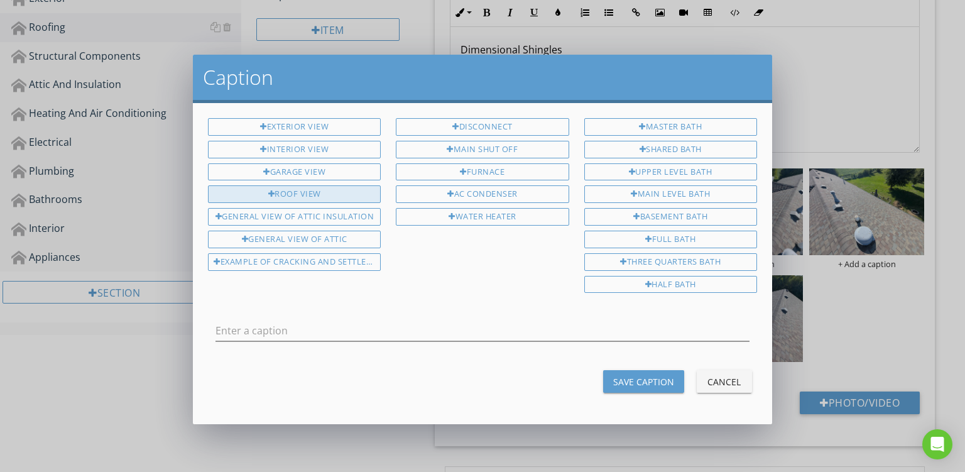
click at [316, 185] on div "Roof View" at bounding box center [294, 194] width 173 height 18
type input "Roof View"
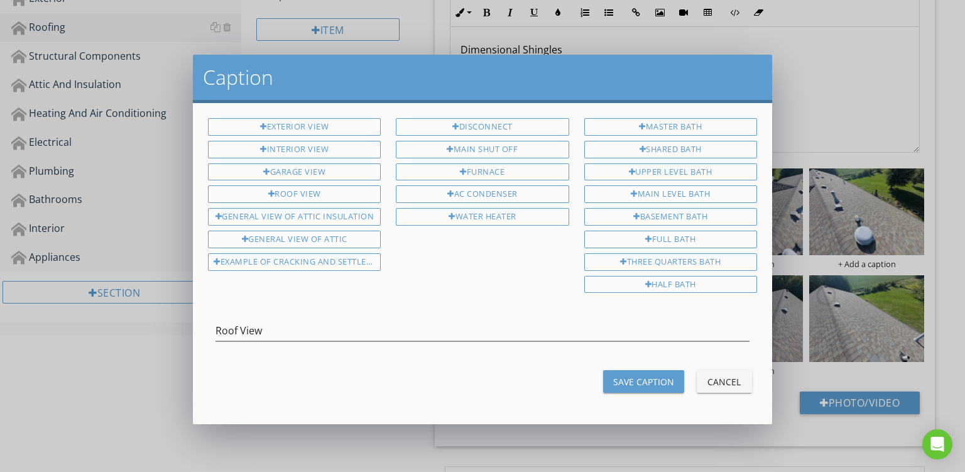
click at [643, 376] on div "Save Caption" at bounding box center [643, 381] width 61 height 13
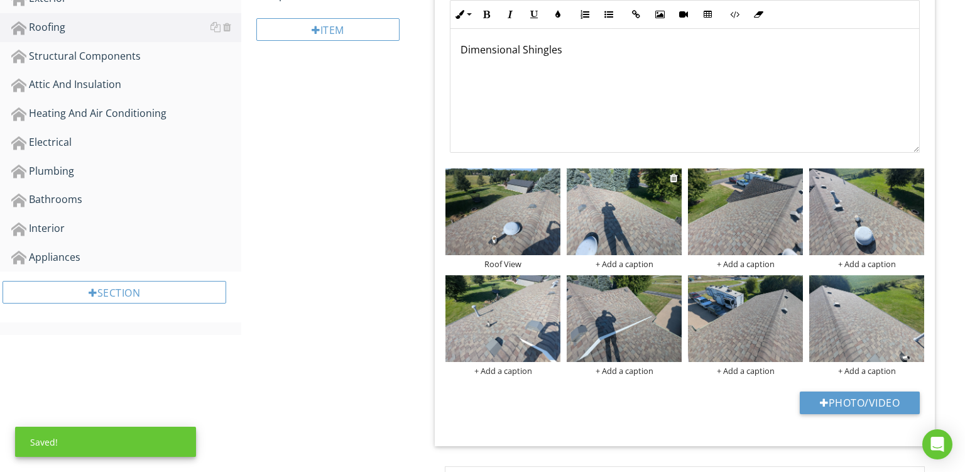
click at [624, 263] on div "+ Add a caption" at bounding box center [624, 264] width 115 height 10
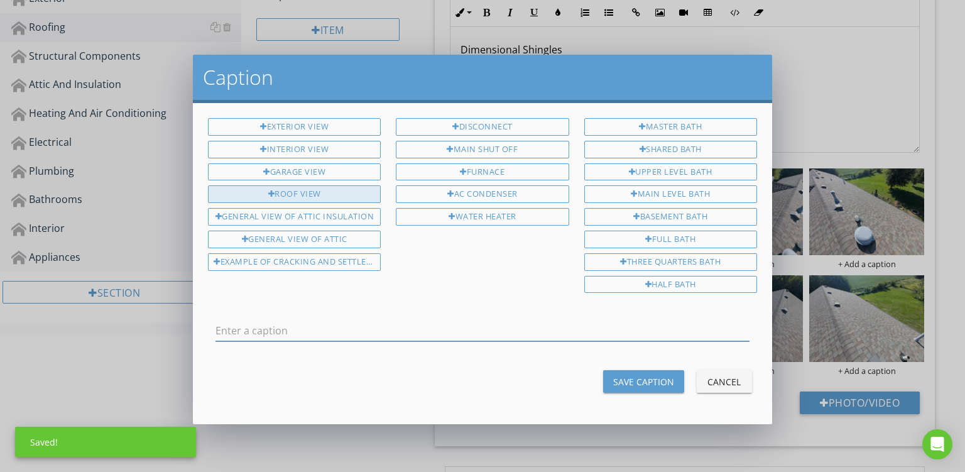
click at [298, 188] on div "Roof View" at bounding box center [294, 194] width 173 height 18
type input "Roof View"
click at [634, 375] on div "Save Caption" at bounding box center [643, 381] width 61 height 13
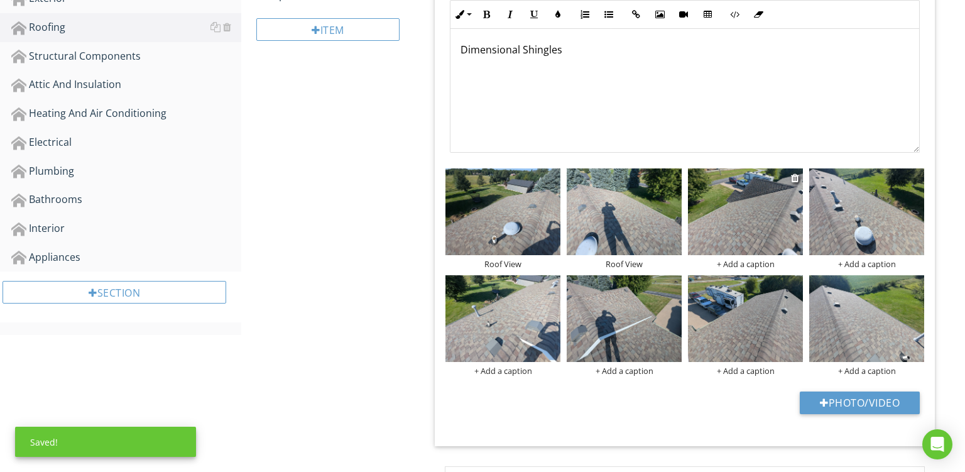
click at [743, 260] on div "+ Add a caption" at bounding box center [745, 264] width 115 height 10
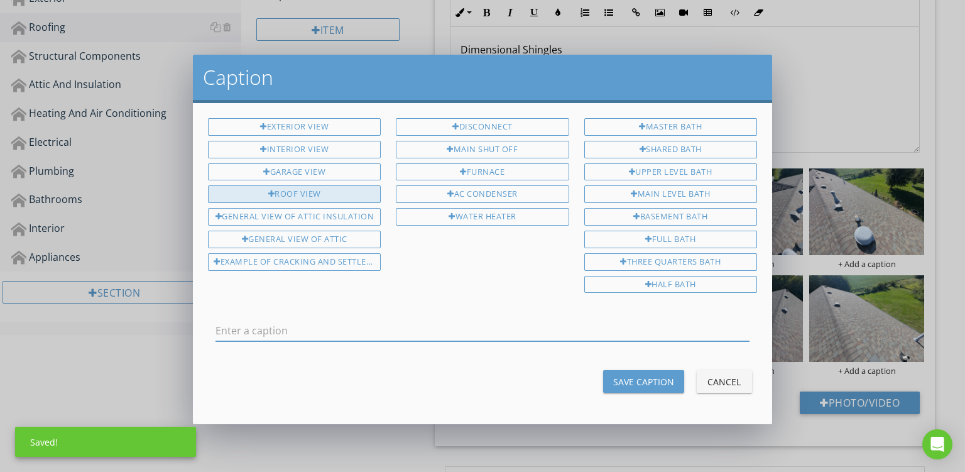
click at [316, 192] on div "Roof View" at bounding box center [294, 194] width 173 height 18
type input "Roof View"
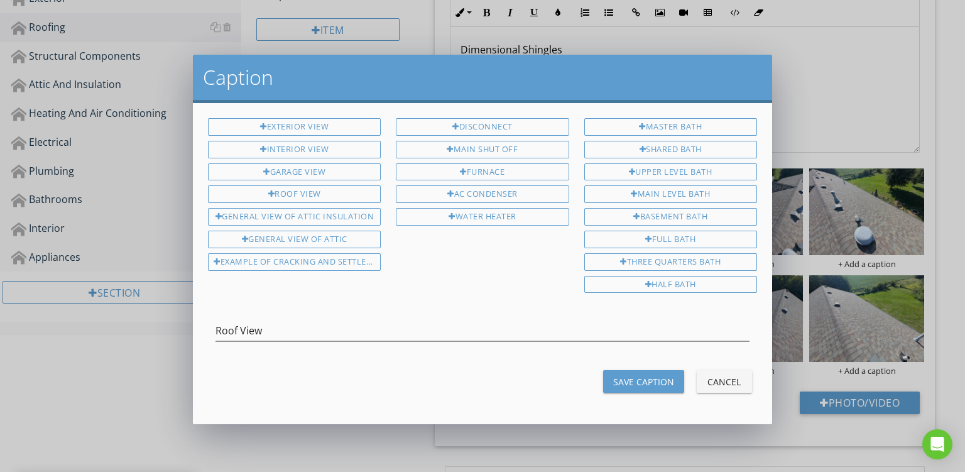
click at [628, 375] on div "Save Caption" at bounding box center [643, 381] width 61 height 13
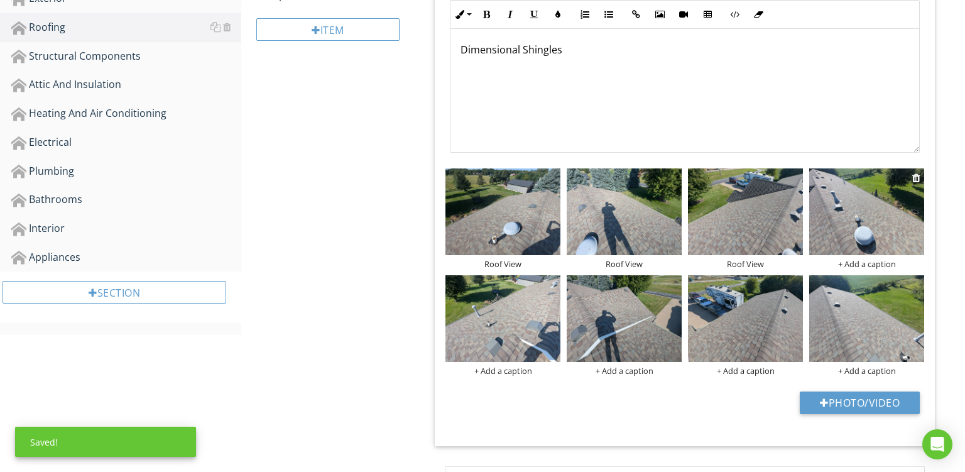
click at [875, 263] on div "+ Add a caption" at bounding box center [866, 264] width 115 height 10
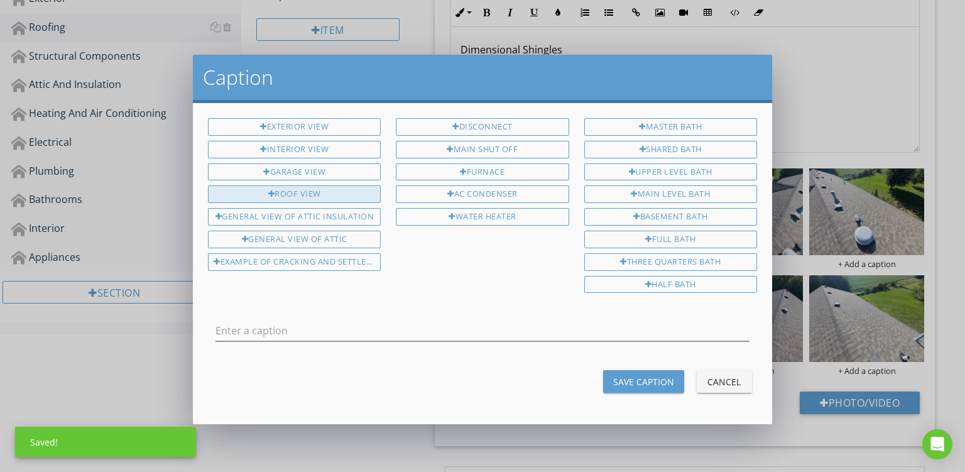
click at [306, 186] on div "Roof View" at bounding box center [294, 194] width 173 height 18
type input "Roof View"
click at [620, 378] on div "Save Caption" at bounding box center [643, 381] width 61 height 13
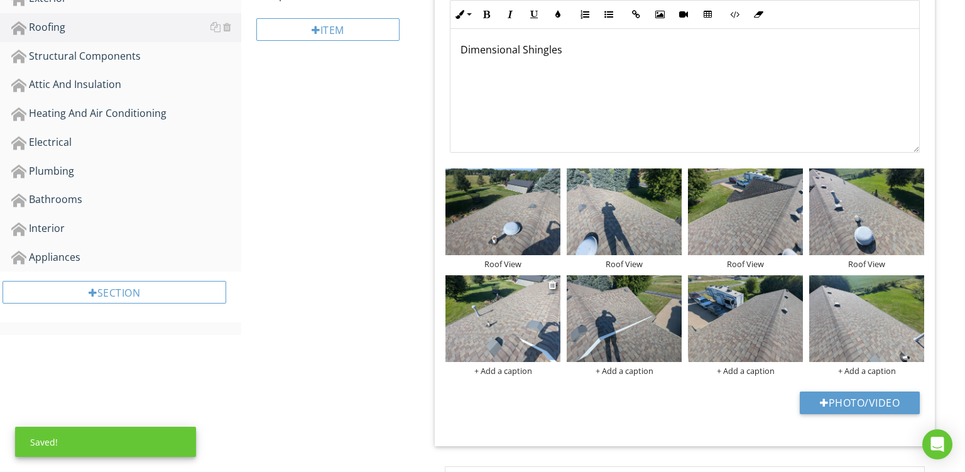
click at [508, 363] on div at bounding box center [503, 320] width 115 height 90
click at [494, 366] on div "+ Add a caption" at bounding box center [503, 371] width 115 height 10
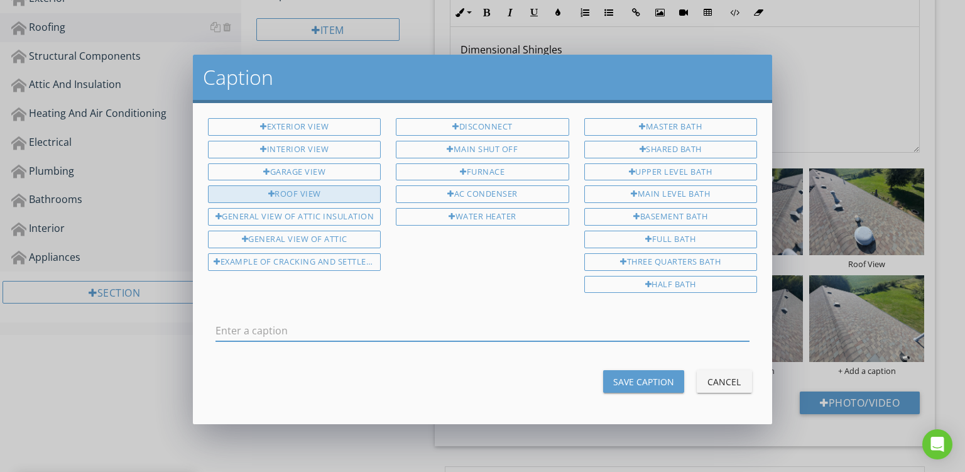
click at [297, 185] on div "Roof View" at bounding box center [294, 194] width 173 height 18
type input "Roof View"
click at [632, 375] on div "Save Caption" at bounding box center [643, 381] width 61 height 13
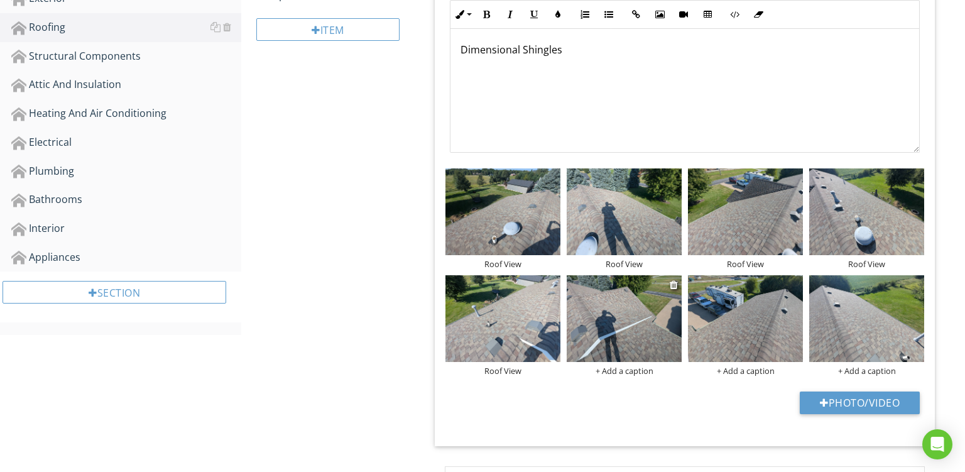
click at [633, 363] on div at bounding box center [624, 320] width 115 height 90
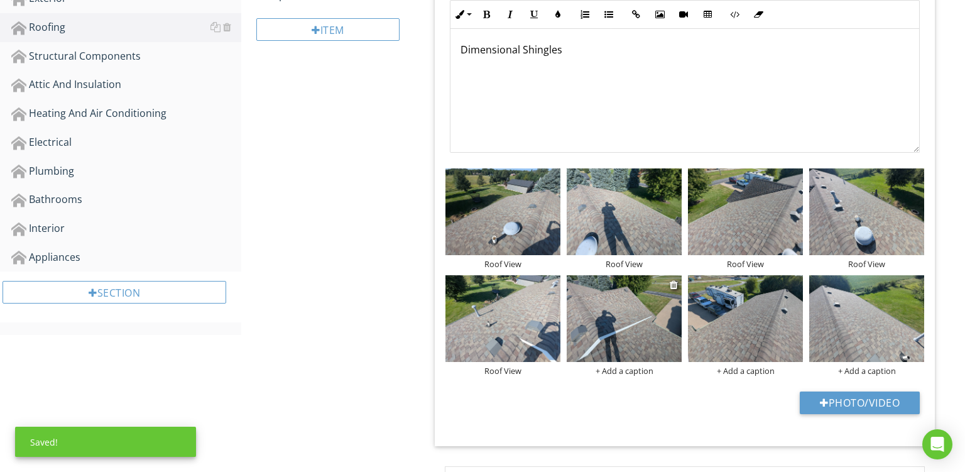
click at [622, 366] on div "+ Add a caption" at bounding box center [624, 371] width 115 height 10
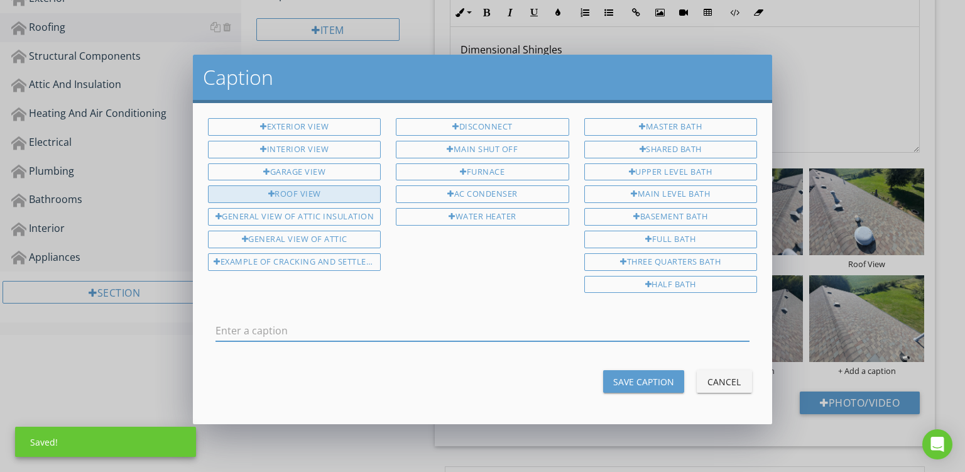
click at [328, 192] on div "Roof View" at bounding box center [294, 194] width 173 height 18
type input "Roof View"
click at [620, 375] on div "Save Caption" at bounding box center [643, 381] width 61 height 13
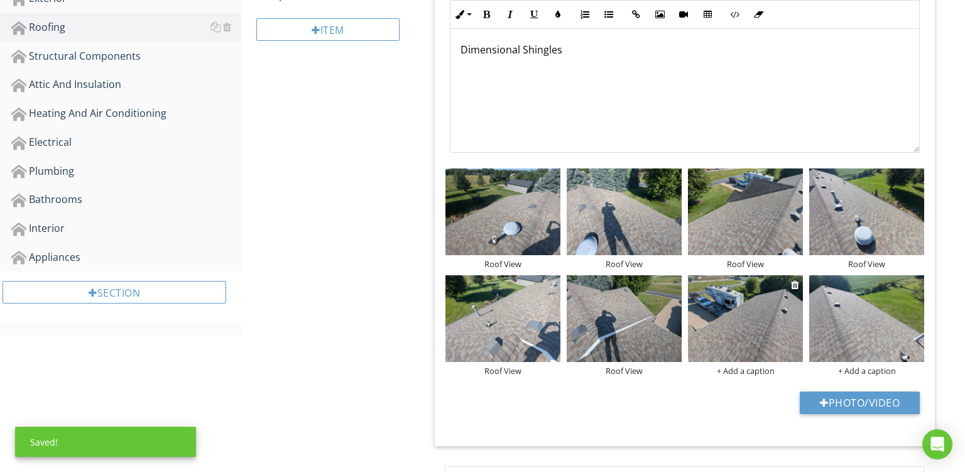
click at [741, 370] on div "+ Add a caption" at bounding box center [745, 371] width 115 height 10
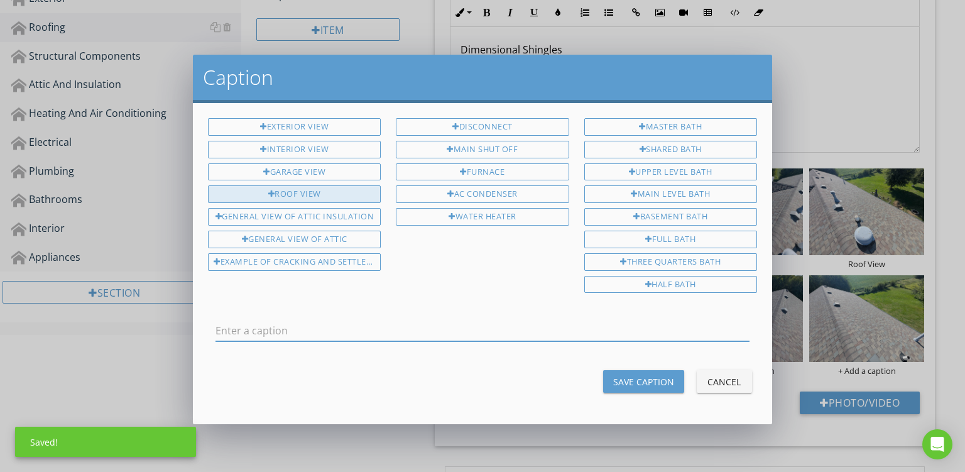
click at [337, 187] on div "Roof View" at bounding box center [294, 194] width 173 height 18
type input "Roof View"
click at [635, 370] on button "Save Caption" at bounding box center [643, 381] width 81 height 23
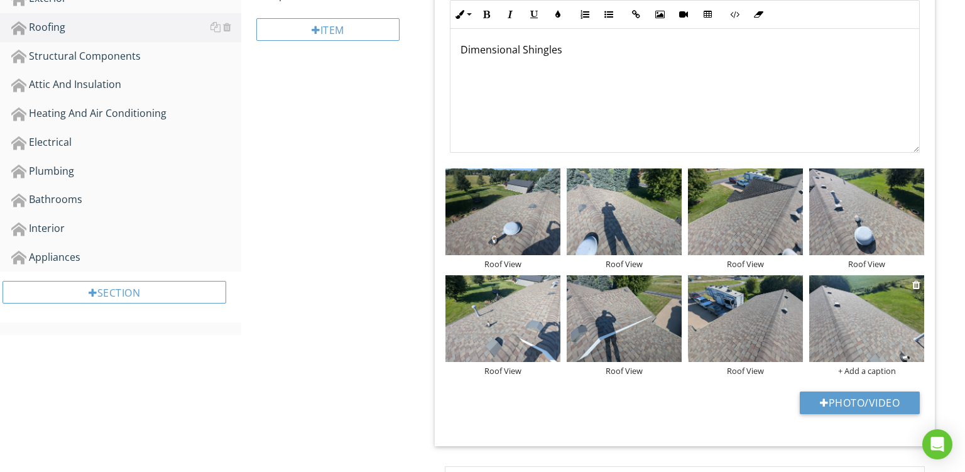
click at [871, 370] on div "+ Add a caption" at bounding box center [866, 371] width 115 height 10
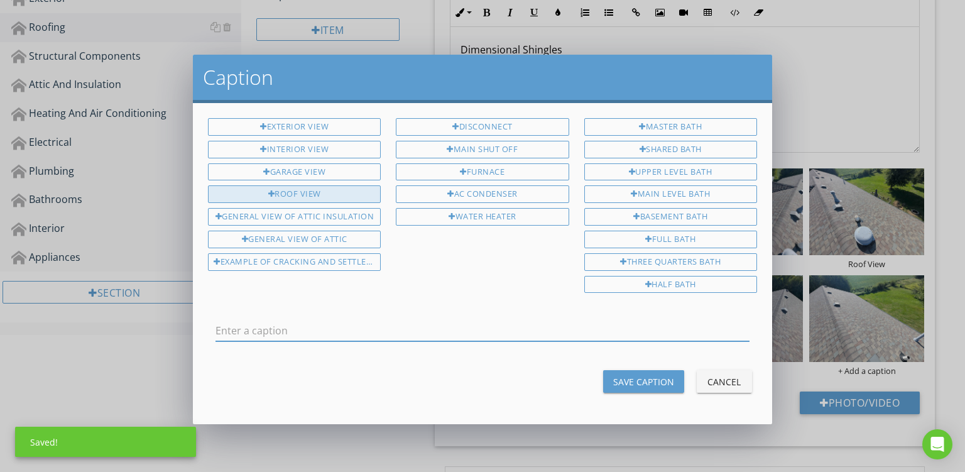
click at [285, 197] on div "Roof View" at bounding box center [294, 194] width 173 height 18
type input "Roof View"
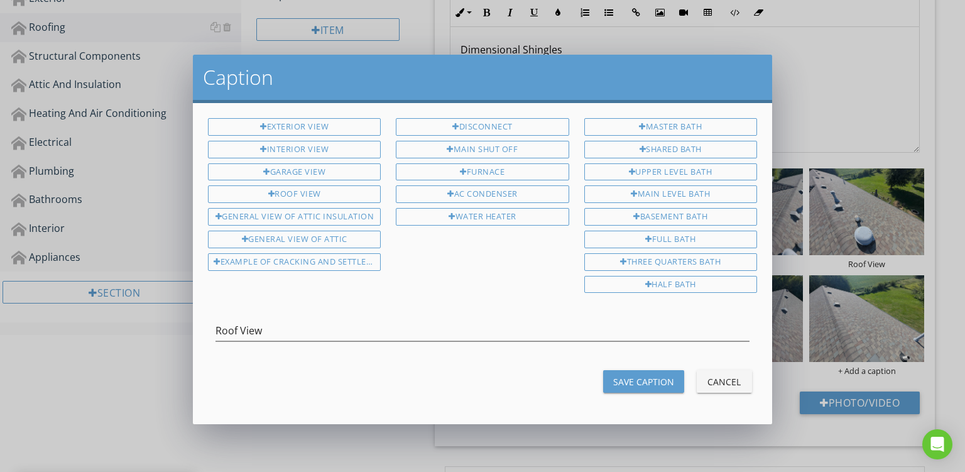
click at [638, 383] on button "Save Caption" at bounding box center [643, 381] width 81 height 23
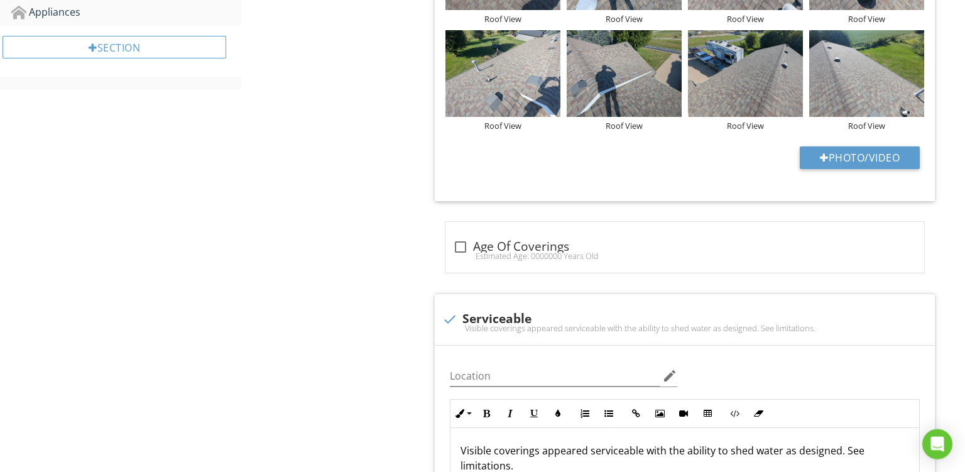
scroll to position [117, 0]
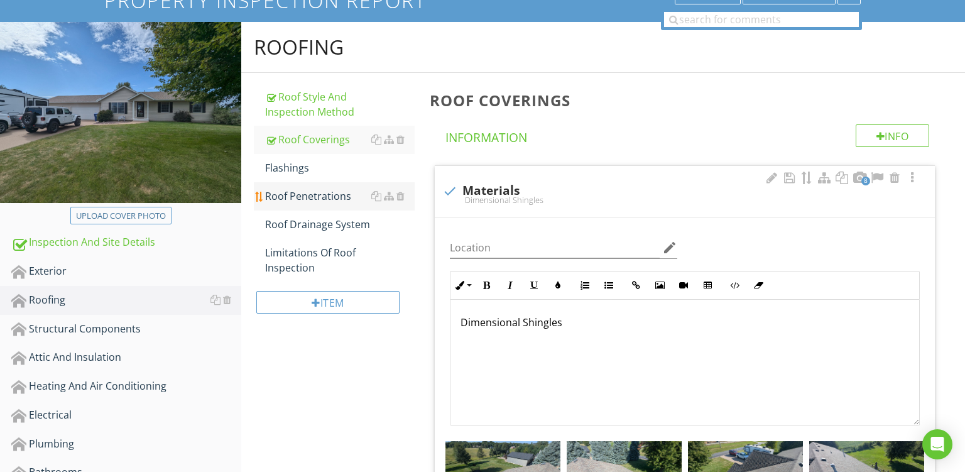
click at [292, 187] on link "Roof Penetrations" at bounding box center [340, 196] width 150 height 28
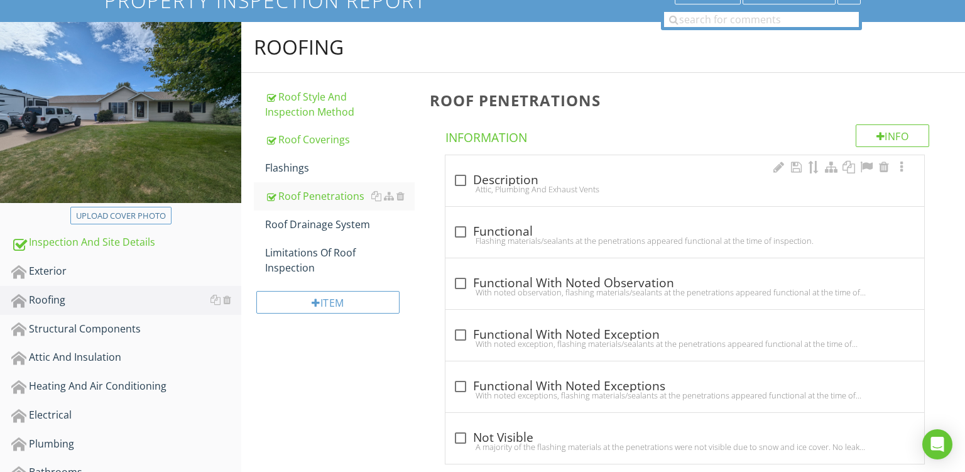
click at [620, 192] on div "Attic, Plumbing And Exhaust Vents" at bounding box center [685, 189] width 464 height 10
checkbox input "true"
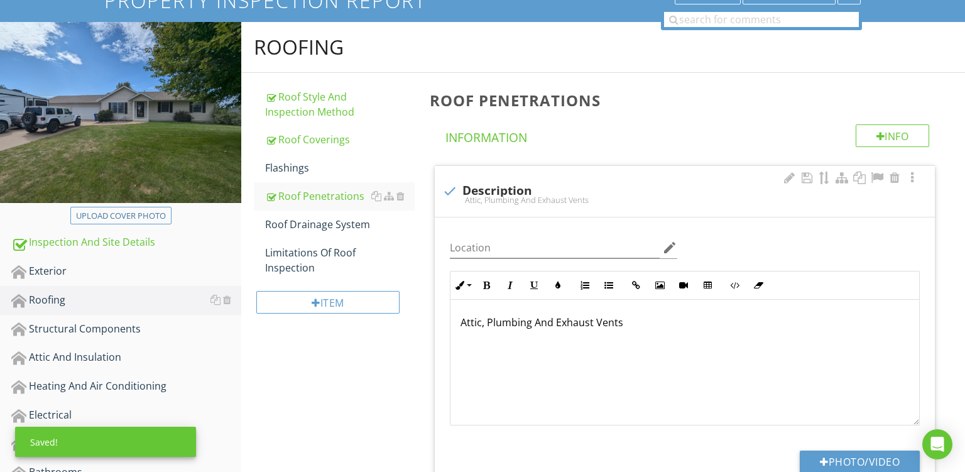
click at [485, 330] on div "Attic, Plumbing And Exhaust Vents" at bounding box center [685, 363] width 469 height 126
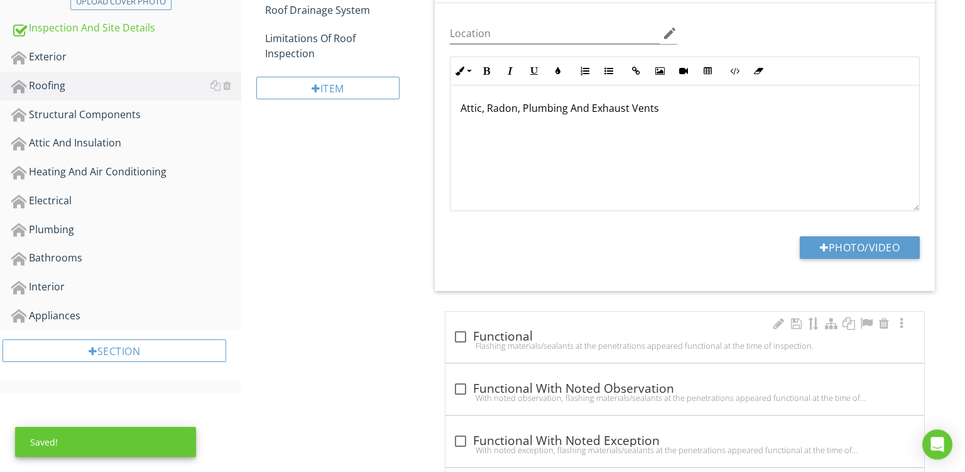
click at [611, 327] on div "check_box_outline_blank Functional" at bounding box center [685, 336] width 464 height 18
checkbox input "true"
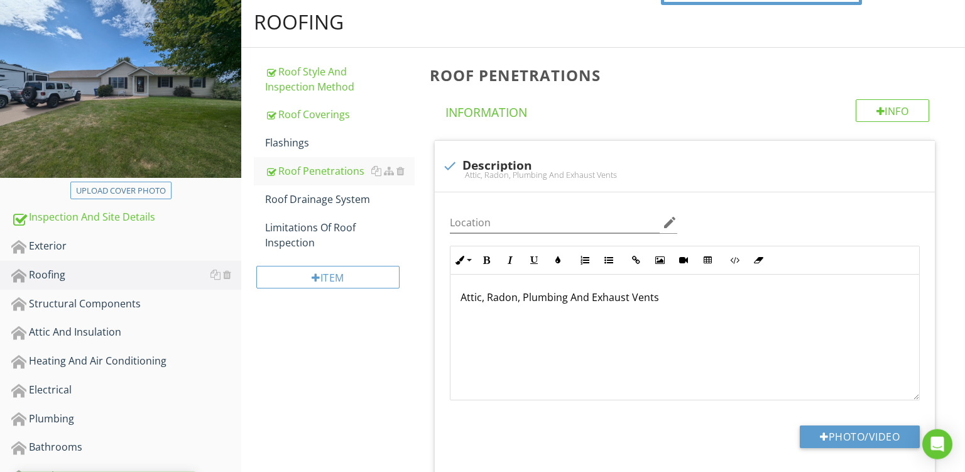
scroll to position [97, 0]
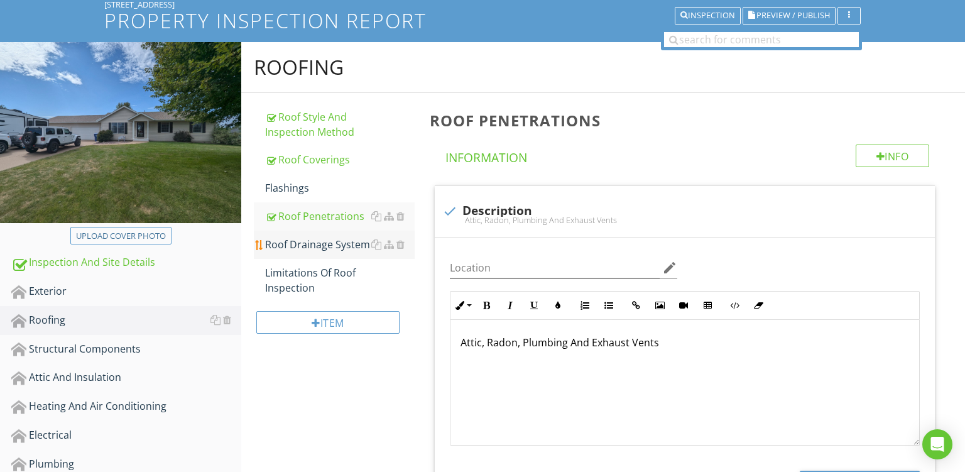
click at [329, 243] on div "Roof Drainage System" at bounding box center [340, 244] width 150 height 15
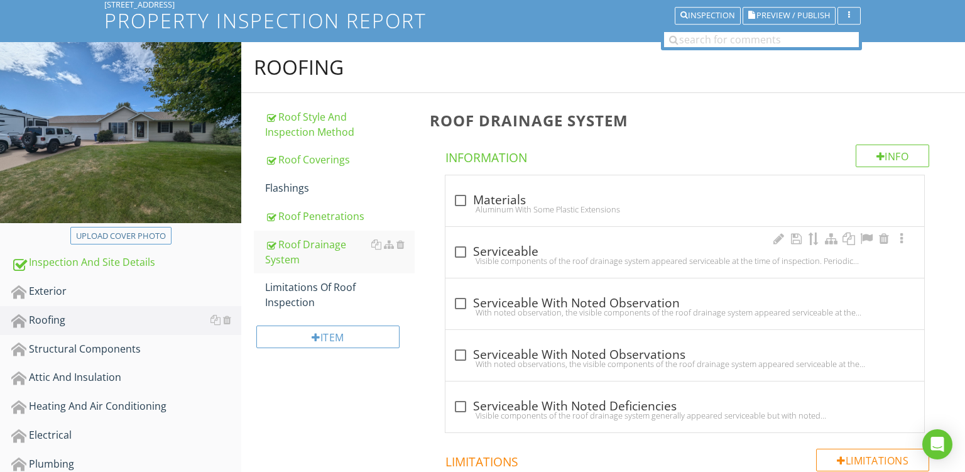
click at [610, 250] on div "check_box_outline_blank Serviceable" at bounding box center [685, 251] width 464 height 15
checkbox input "true"
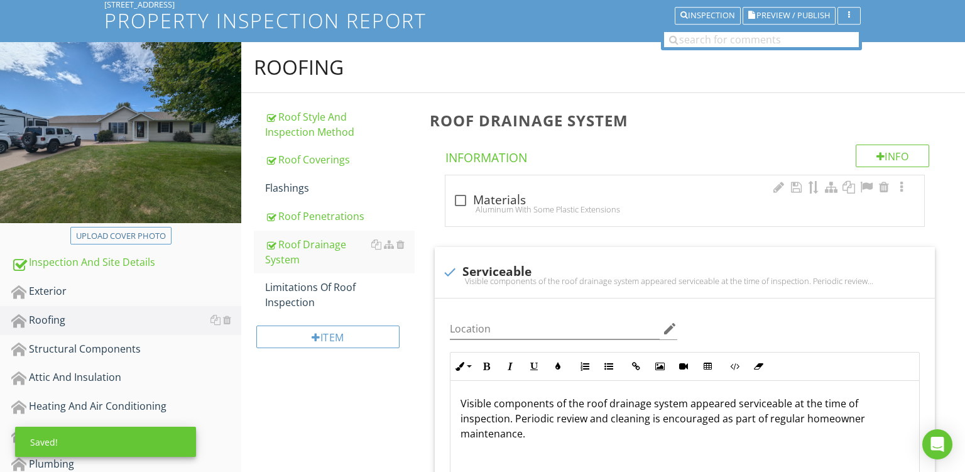
click at [617, 190] on div "check_box_outline_blank Materials Aluminum With Some Plastic Extensions" at bounding box center [685, 200] width 479 height 51
checkbox input "true"
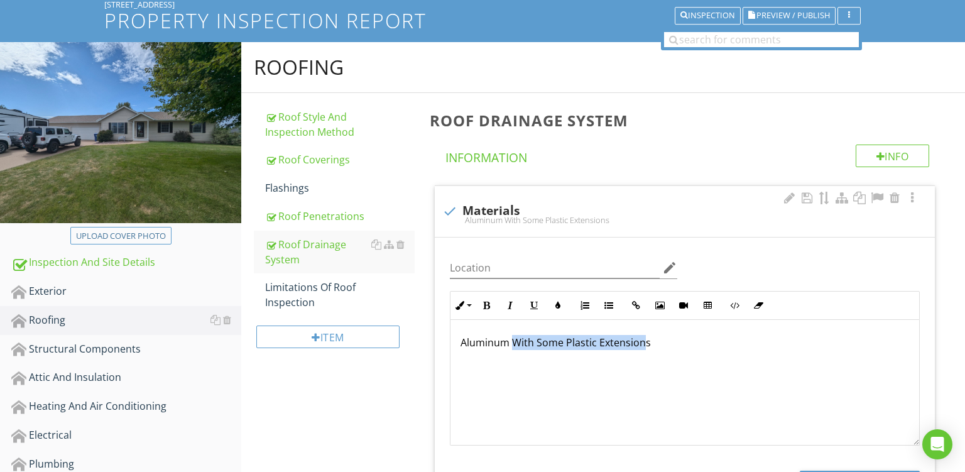
drag, startPoint x: 643, startPoint y: 342, endPoint x: 514, endPoint y: 334, distance: 129.7
click at [514, 334] on div "Aluminum With Some Plastic Extensions" at bounding box center [685, 383] width 469 height 126
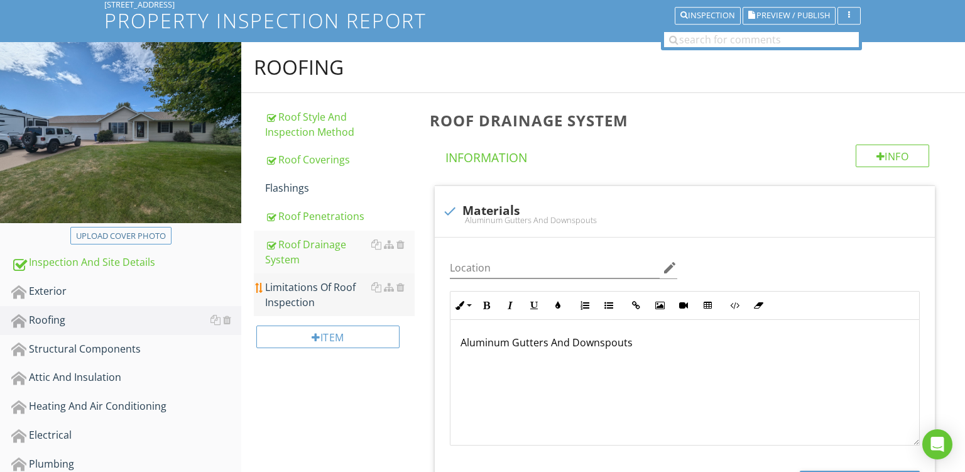
click at [326, 293] on div "Limitations Of Roof Inspection" at bounding box center [340, 295] width 150 height 30
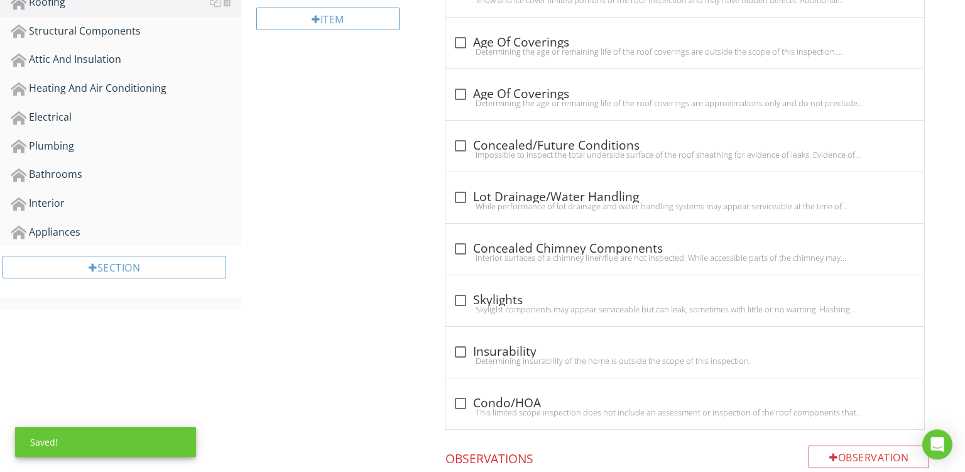
scroll to position [419, 0]
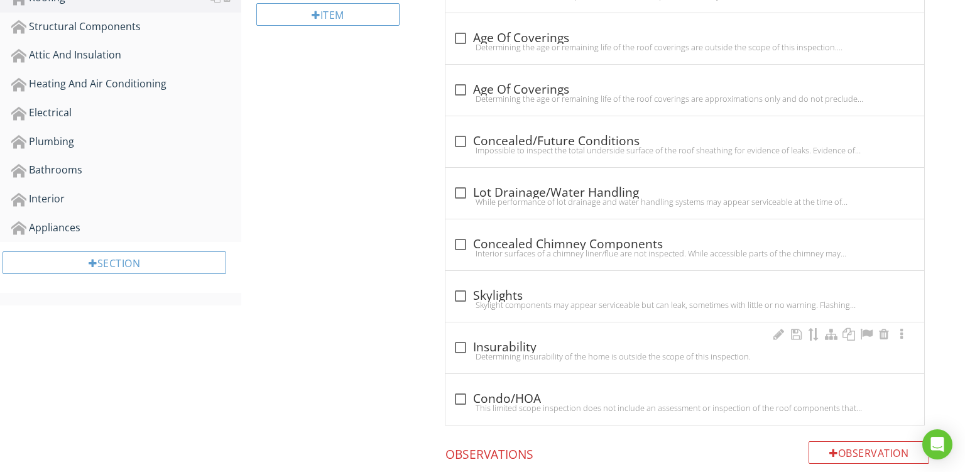
click at [584, 344] on div "check_box_outline_blank Insurability" at bounding box center [685, 347] width 464 height 15
checkbox input "true"
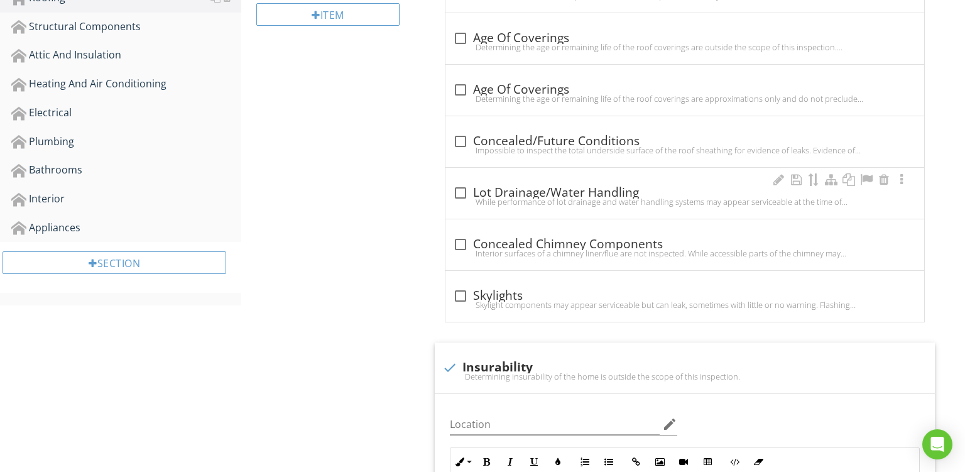
click at [537, 190] on div "check_box_outline_blank Lot Drainage/Water Handling" at bounding box center [685, 192] width 464 height 15
checkbox input "true"
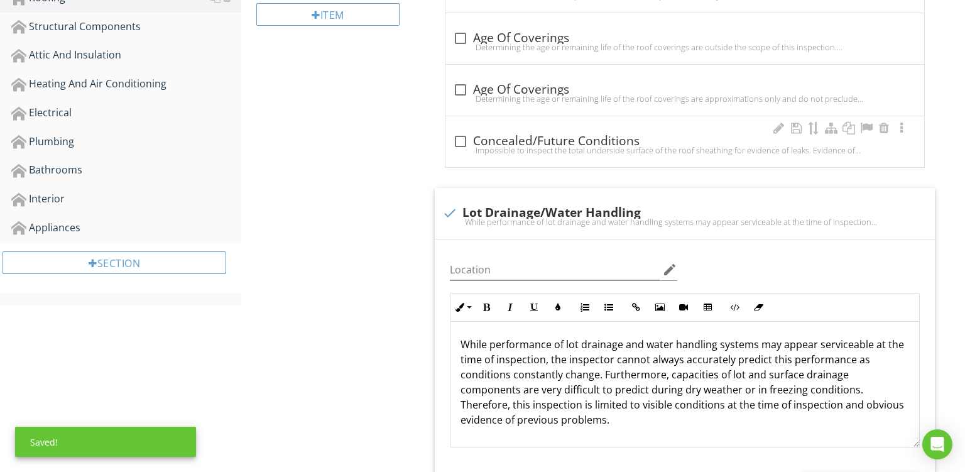
click at [554, 150] on div "Impossible to inspect the total underside surface of the roof sheathing for evi…" at bounding box center [685, 150] width 464 height 10
checkbox input "true"
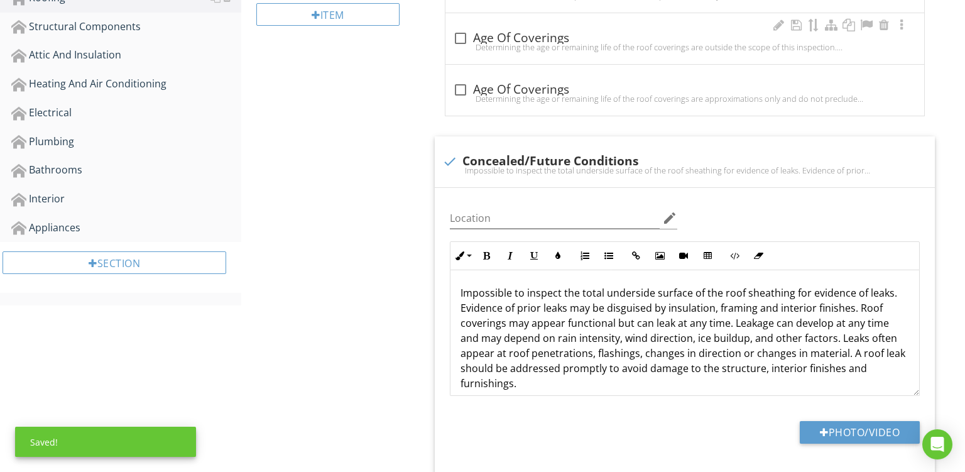
click at [583, 52] on div "check_box_outline_blank Age Of Coverings Determining the age or remaining life …" at bounding box center [685, 42] width 464 height 28
checkbox input "true"
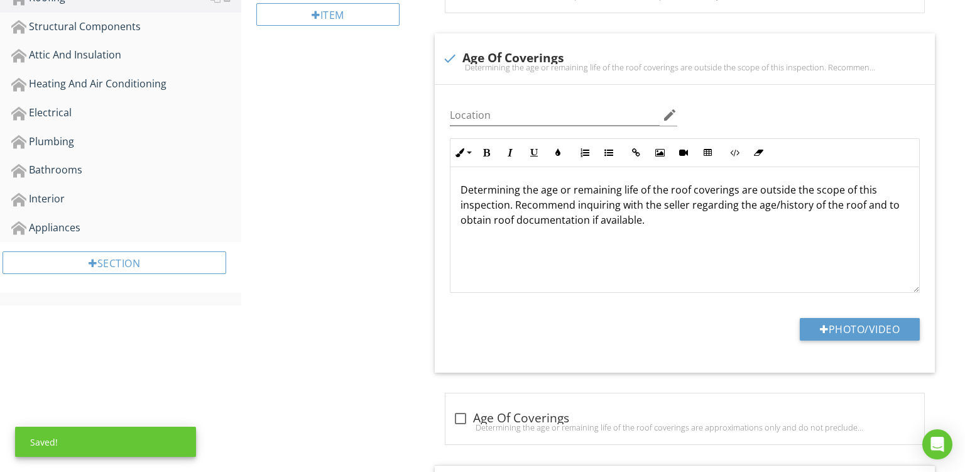
scroll to position [254, 0]
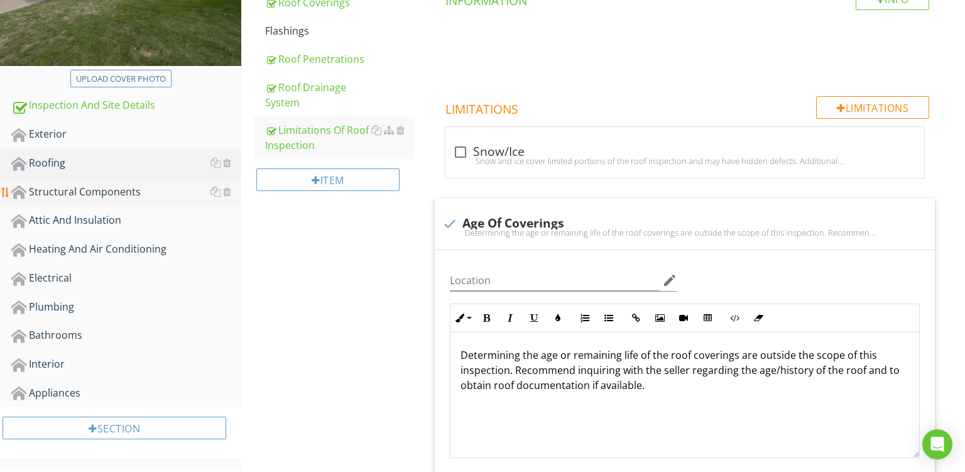
click at [50, 181] on link "Structural Components" at bounding box center [126, 192] width 230 height 29
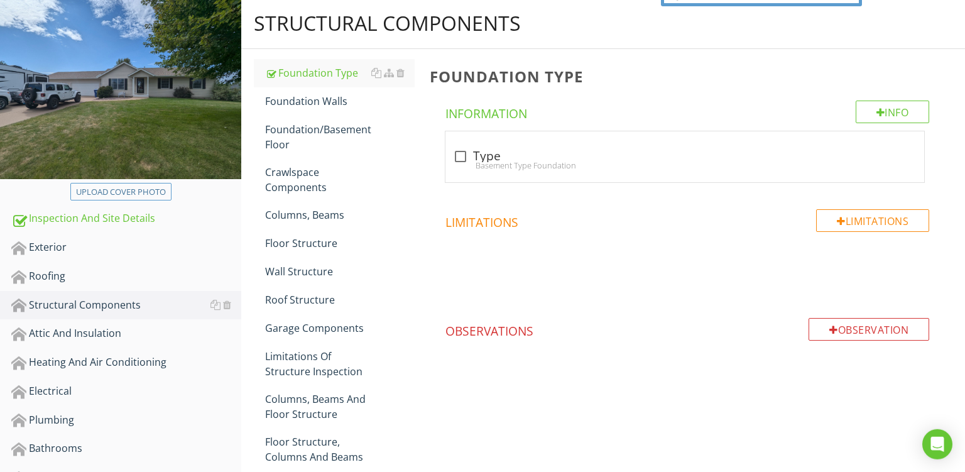
scroll to position [136, 0]
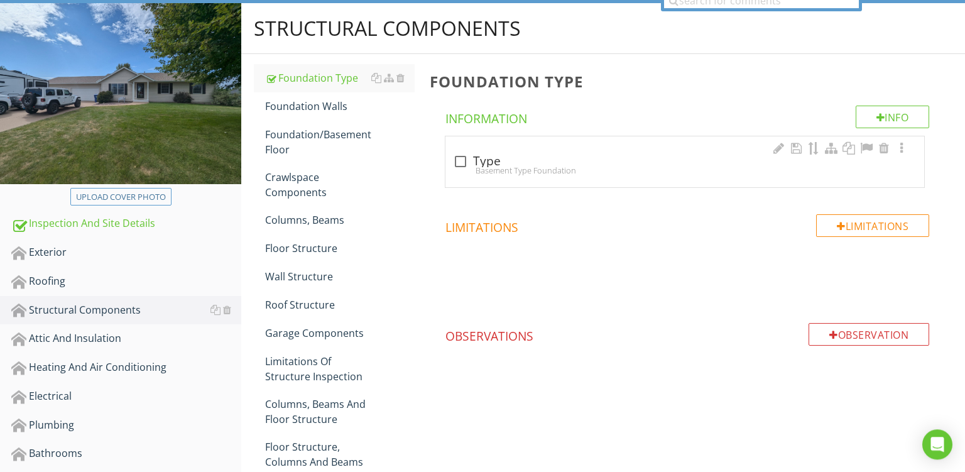
click at [534, 170] on div "Basement Type Foundation" at bounding box center [685, 170] width 464 height 10
checkbox input "true"
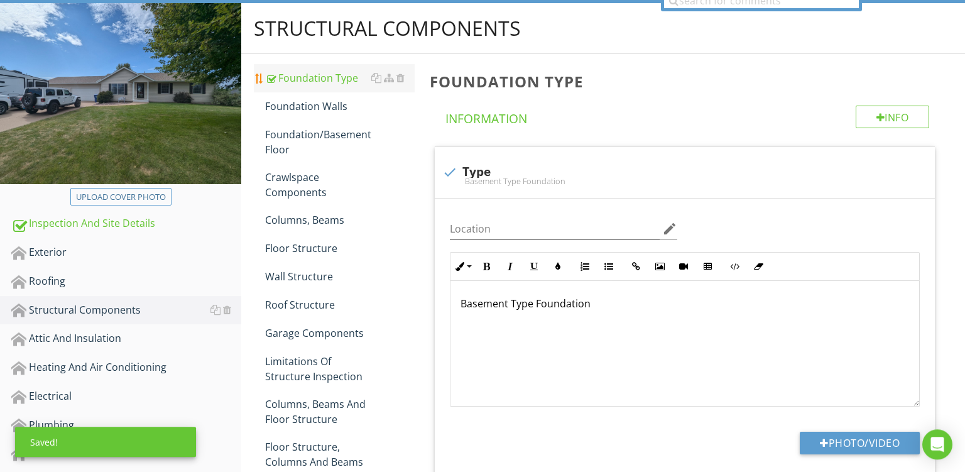
click at [297, 91] on li "Foundation Type" at bounding box center [334, 78] width 161 height 28
click at [293, 103] on div "Foundation Walls" at bounding box center [340, 106] width 150 height 15
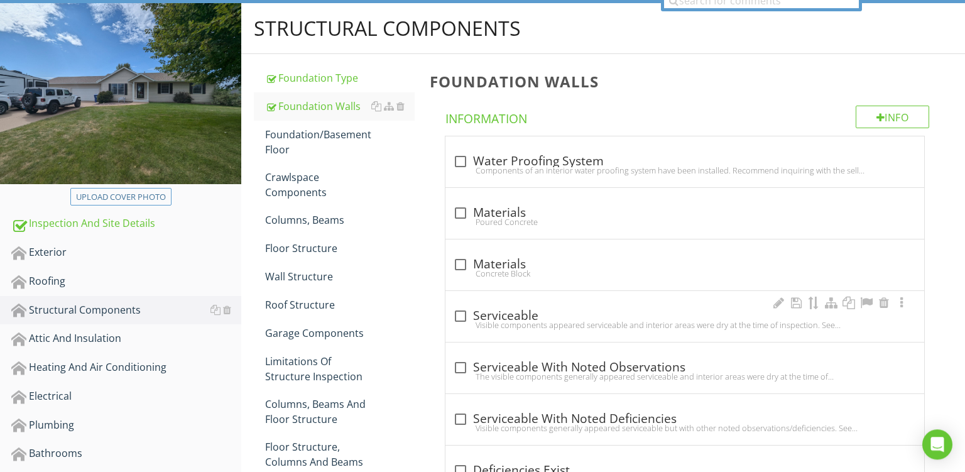
click at [555, 311] on div "check_box_outline_blank Serviceable" at bounding box center [685, 316] width 464 height 15
checkbox input "true"
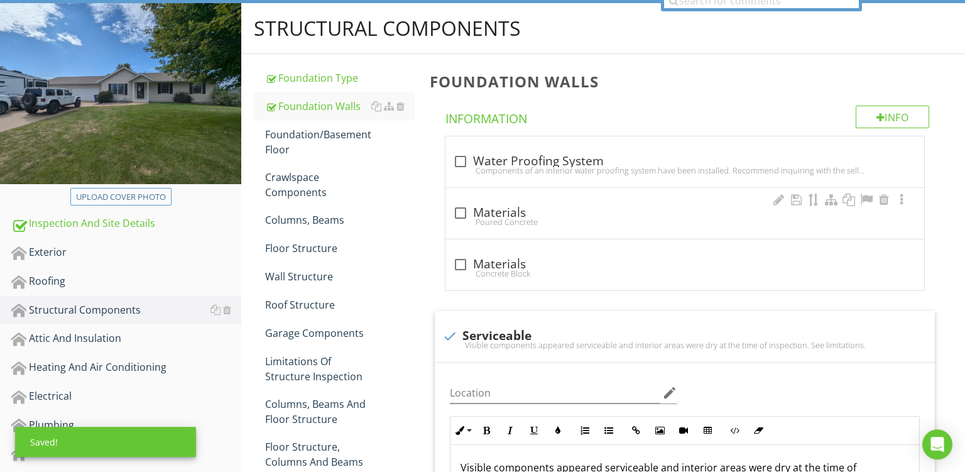
click at [555, 211] on div "check_box_outline_blank Materials" at bounding box center [685, 212] width 464 height 15
checkbox input "true"
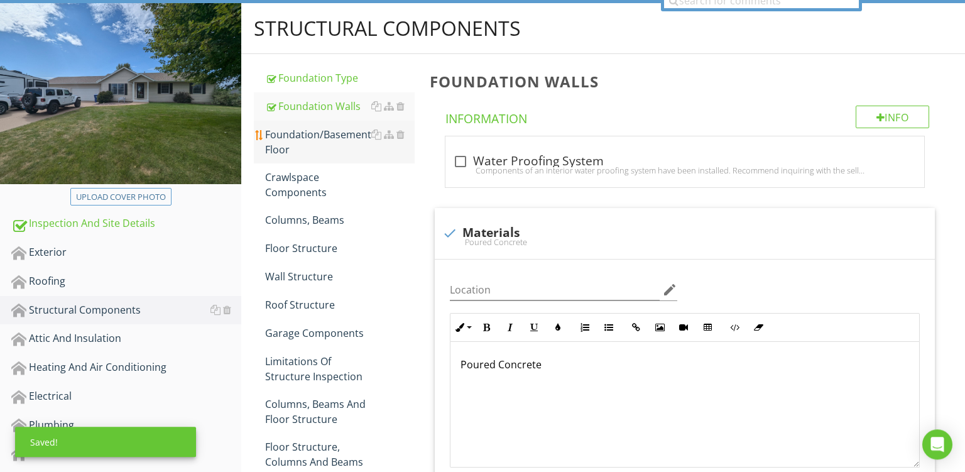
click at [298, 133] on div "Foundation/Basement Floor" at bounding box center [340, 142] width 150 height 30
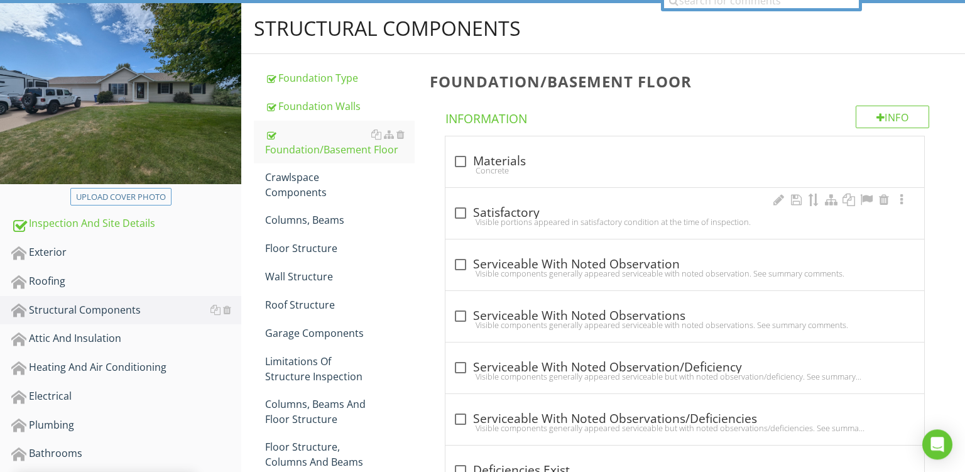
click at [562, 224] on div "Visible portions appeared in satisfactory condition at the time of inspection." at bounding box center [685, 222] width 464 height 10
checkbox input "true"
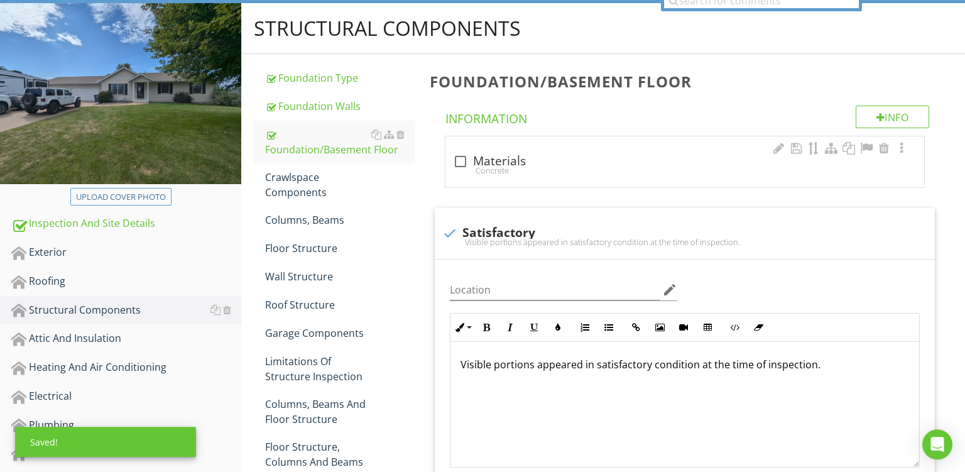
click at [539, 161] on div "check_box_outline_blank Materials" at bounding box center [685, 161] width 464 height 15
checkbox input "true"
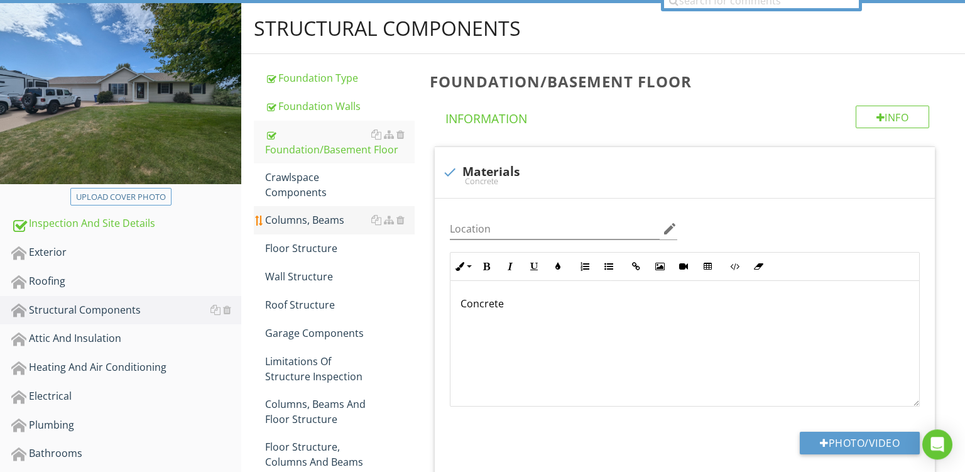
click at [307, 219] on div "Columns, Beams" at bounding box center [340, 219] width 150 height 15
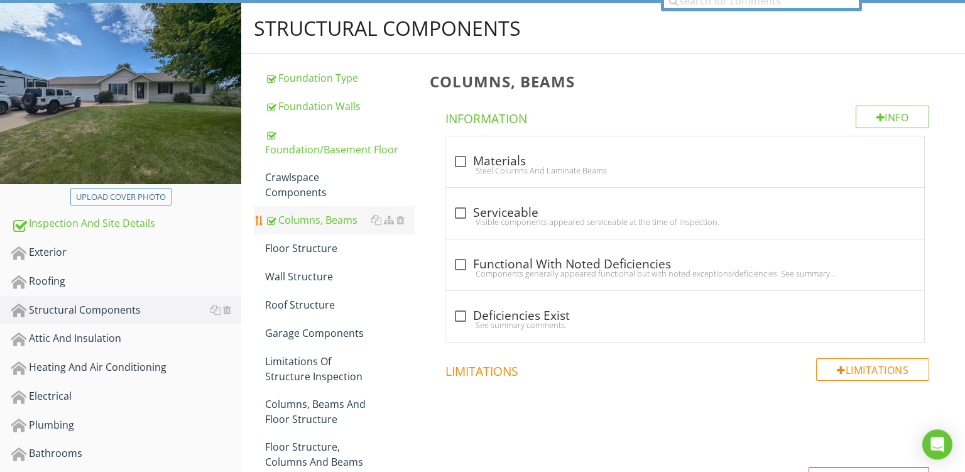
click at [293, 233] on li "Columns, Beams" at bounding box center [334, 220] width 161 height 28
click at [298, 253] on div "Floor Structure" at bounding box center [340, 248] width 150 height 15
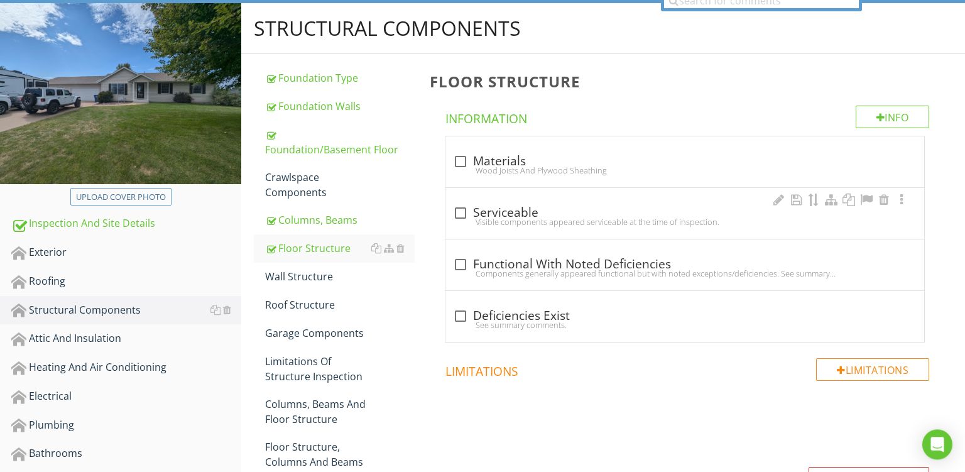
click at [542, 217] on div "Visible components appeared serviceable at the time of inspection." at bounding box center [685, 222] width 464 height 10
checkbox input "true"
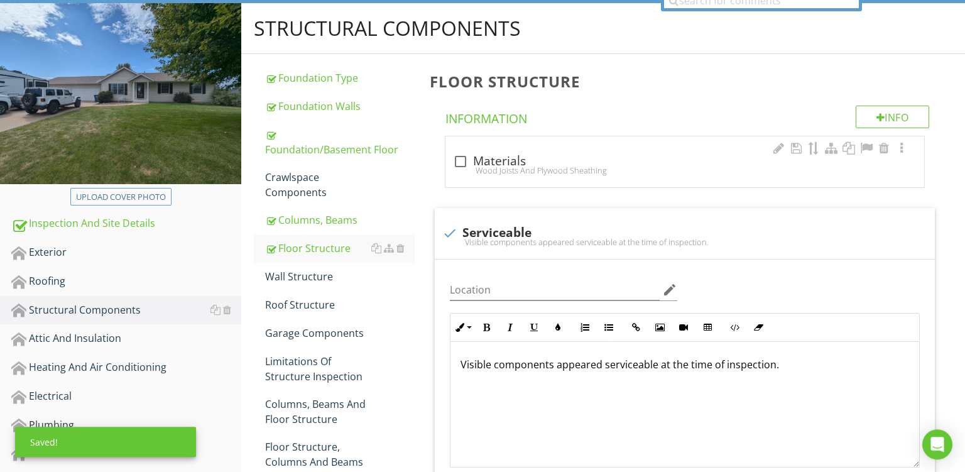
click at [592, 163] on div "check_box_outline_blank Materials" at bounding box center [685, 161] width 464 height 15
checkbox input "true"
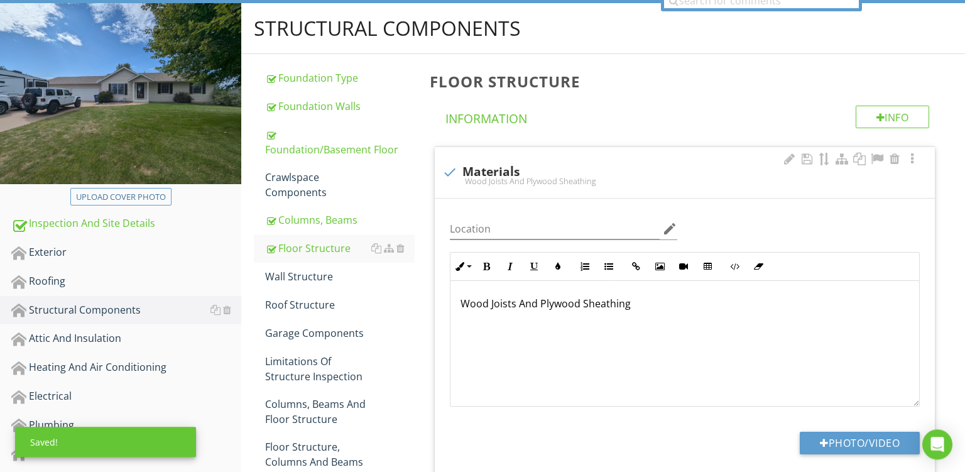
click at [474, 306] on p "Wood Joists And Plywood Sheathing" at bounding box center [685, 303] width 449 height 15
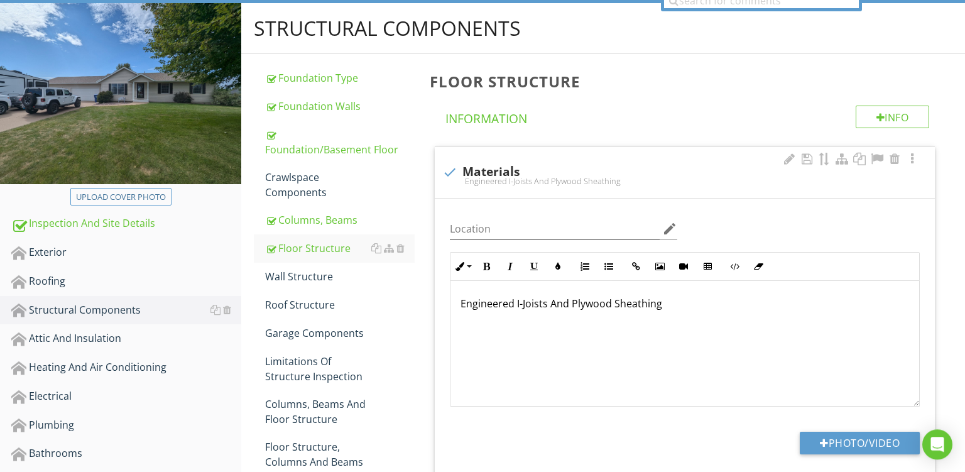
click at [586, 298] on p "Engineered I-Joists And Plywood Sheathing" at bounding box center [685, 303] width 449 height 15
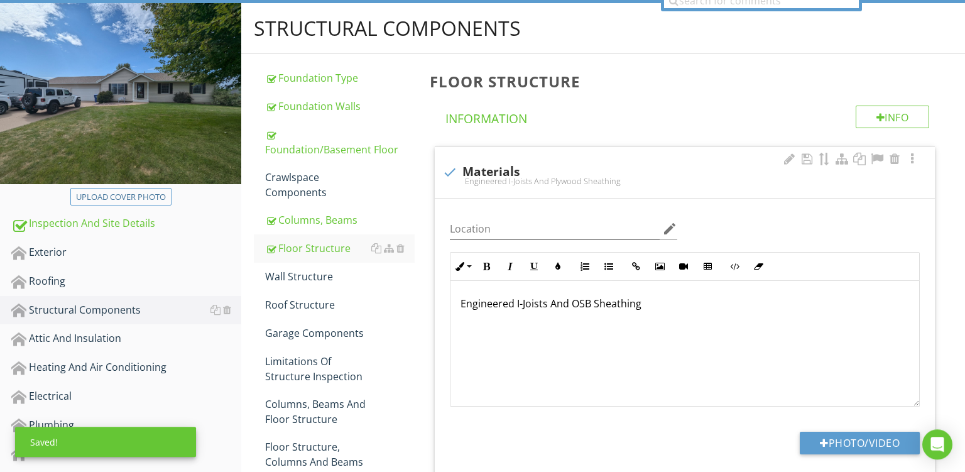
type textarea "<p>Engineered I-Joists And OSB Sheathing &nbsp; &nbsp; &nbsp; &nbsp; &nbsp; &nb…"
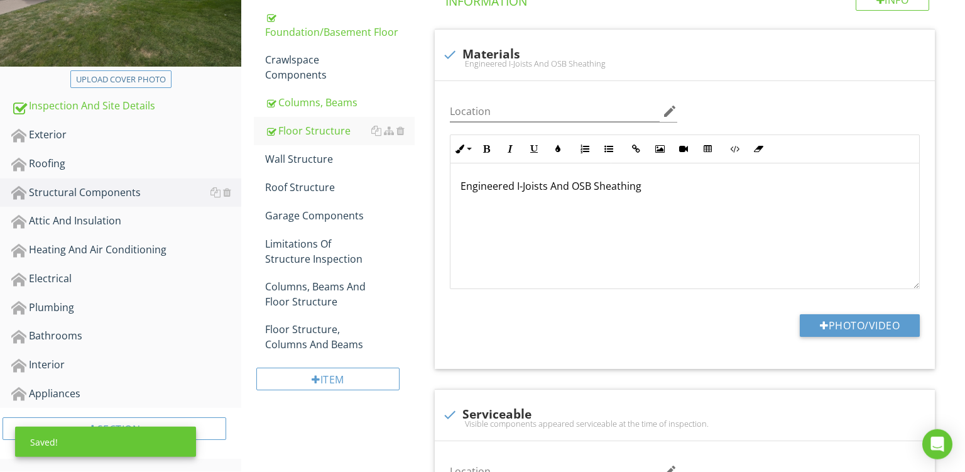
scroll to position [256, 0]
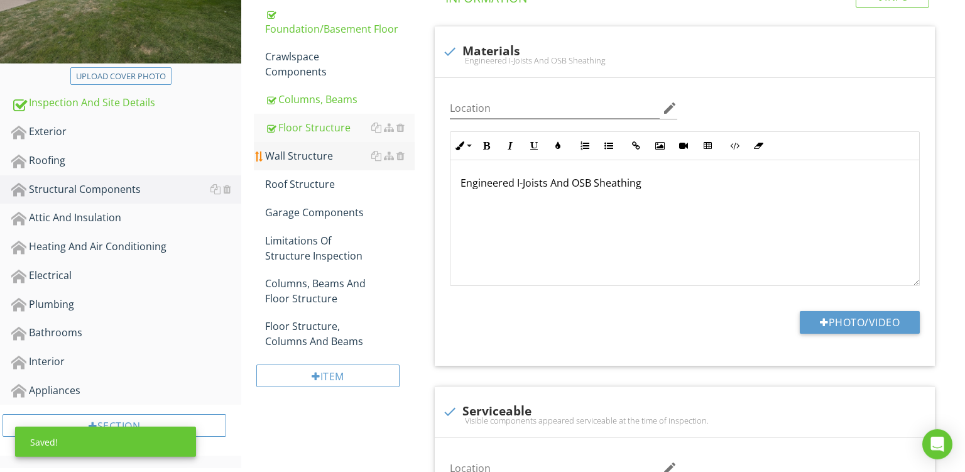
click at [286, 169] on li "Wall Structure" at bounding box center [334, 156] width 161 height 28
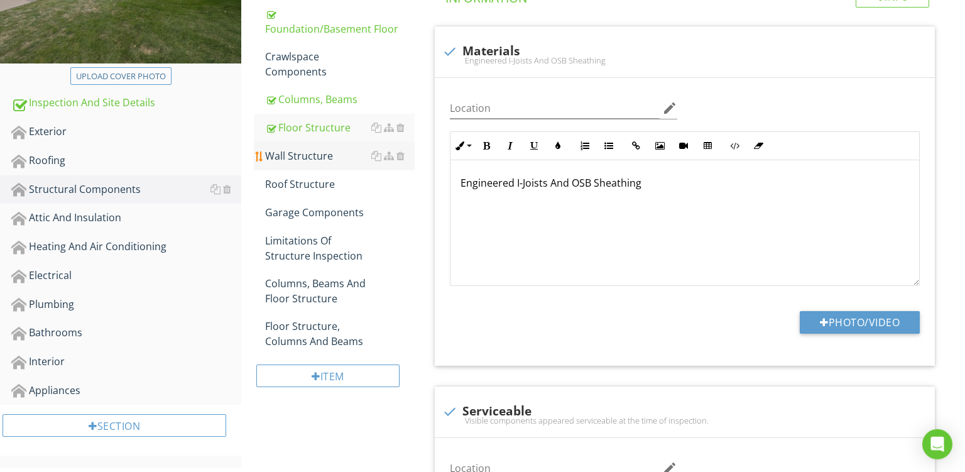
click at [313, 156] on div "Wall Structure" at bounding box center [340, 155] width 150 height 15
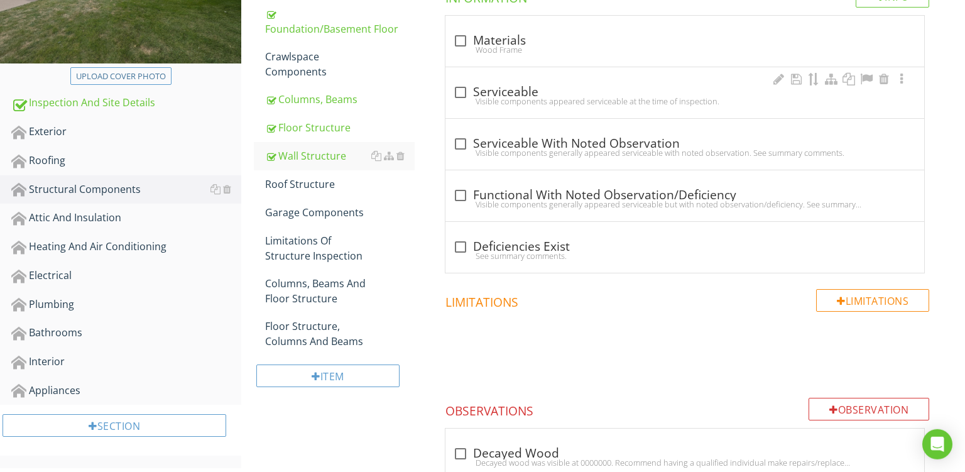
click at [554, 90] on div "check_box_outline_blank Serviceable" at bounding box center [685, 92] width 464 height 15
checkbox input "true"
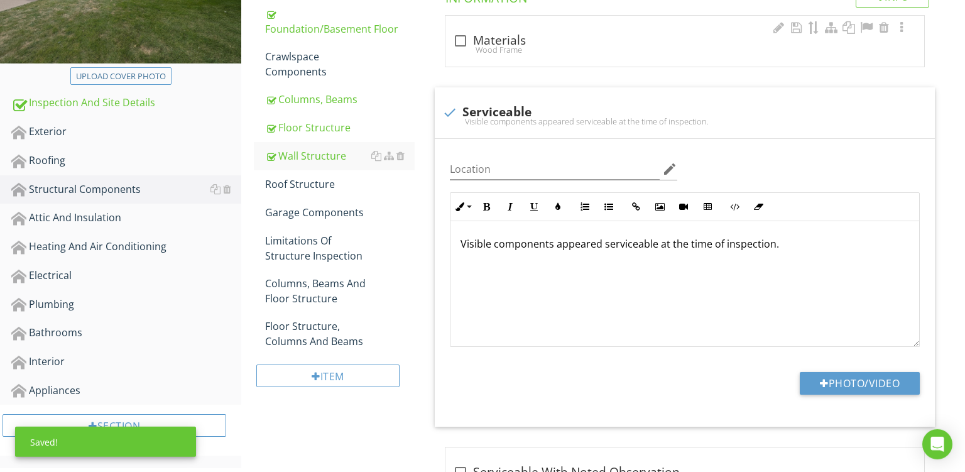
click at [506, 28] on div "check_box_outline_blank Materials Wood Frame" at bounding box center [685, 41] width 479 height 51
checkbox input "true"
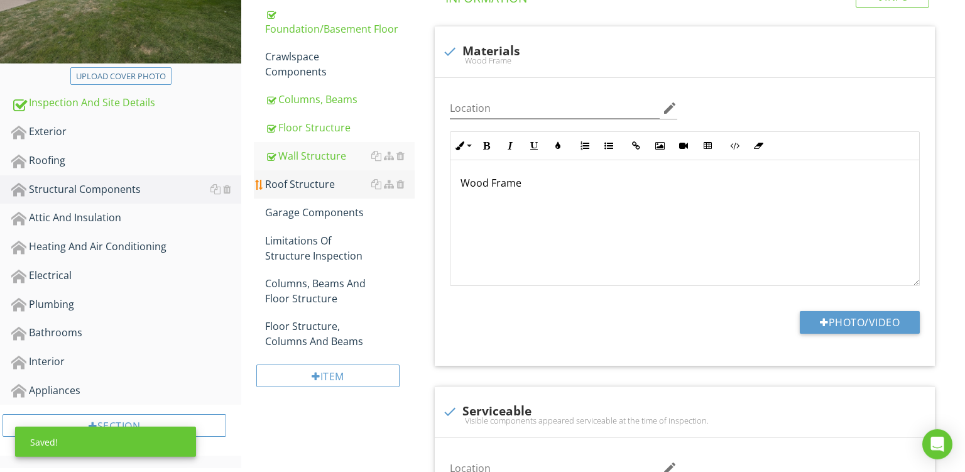
click at [303, 187] on div "Roof Structure" at bounding box center [340, 184] width 150 height 15
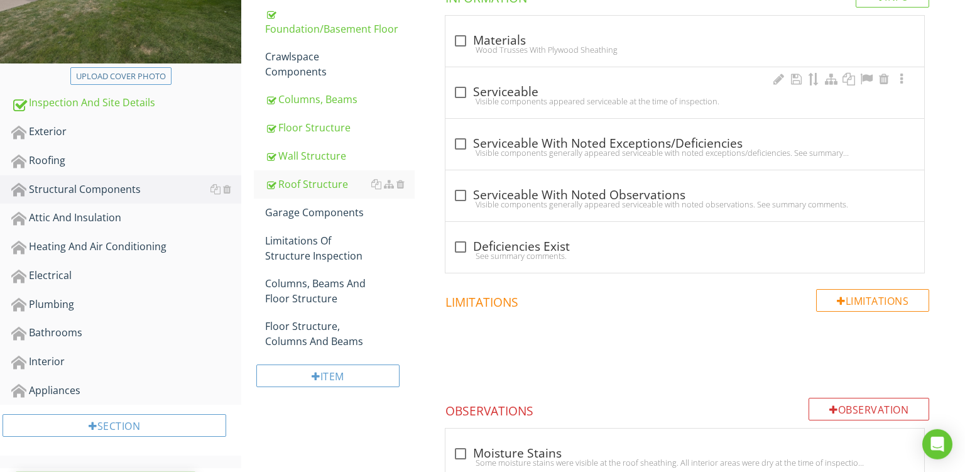
click at [567, 107] on div "check_box_outline_blank Serviceable Visible components appeared serviceable at …" at bounding box center [685, 96] width 464 height 28
checkbox input "true"
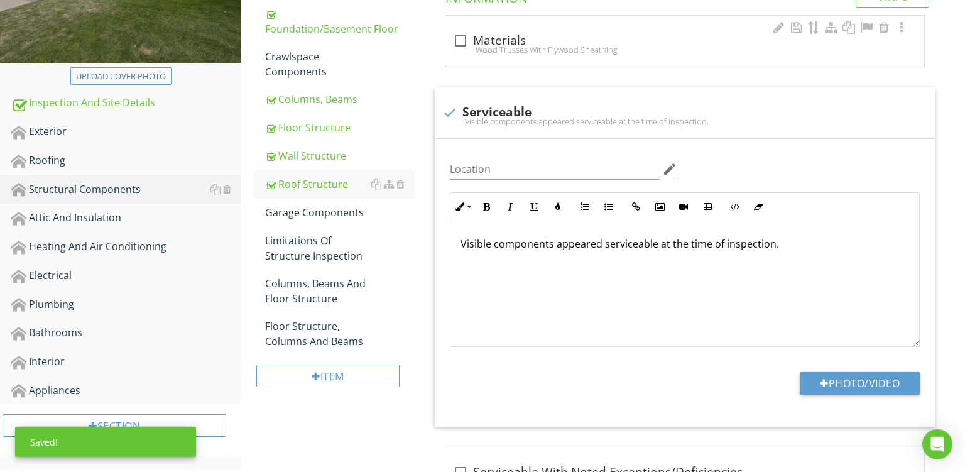
click at [553, 45] on div "Wood Trusses With Plywood Sheathing" at bounding box center [685, 50] width 464 height 10
checkbox input "true"
